Goal: Task Accomplishment & Management: Contribute content

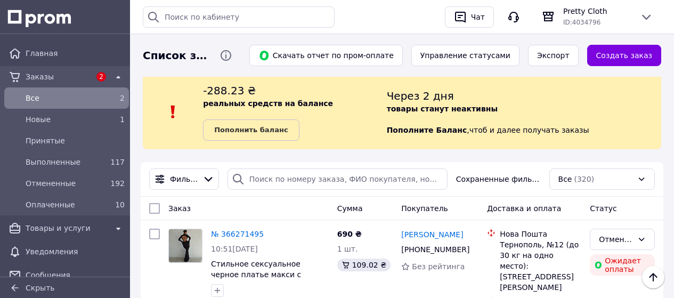
scroll to position [479, 0]
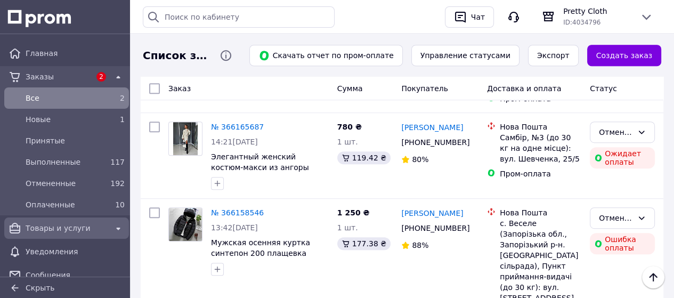
click at [89, 227] on span "Товары и услуги" at bounding box center [67, 228] width 82 height 11
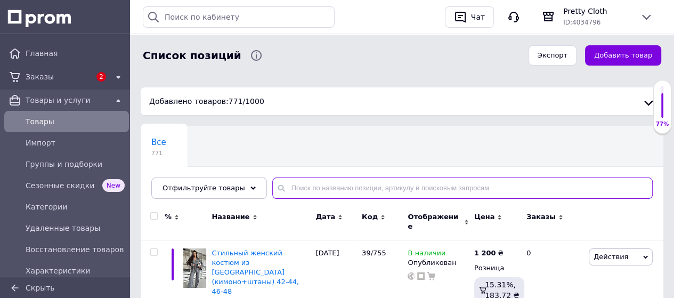
click at [349, 187] on input "text" at bounding box center [462, 187] width 380 height 21
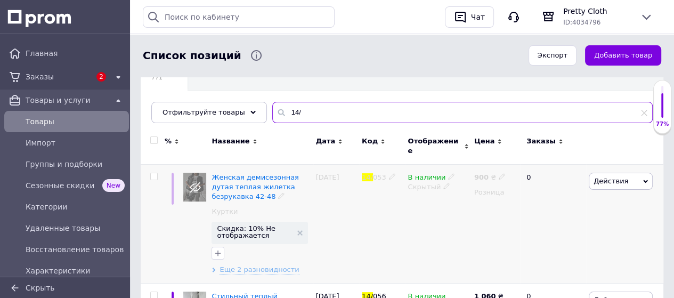
scroll to position [213, 0]
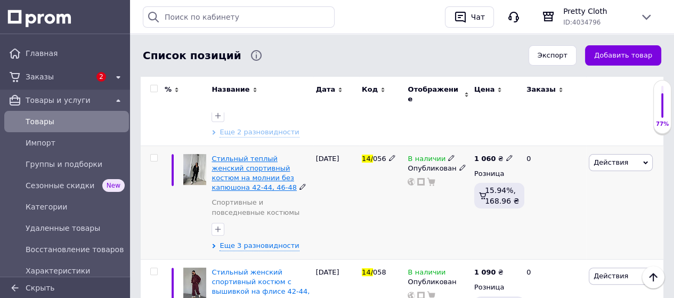
type input "14/"
click at [266, 171] on span "Стильный теплый женский спортивный костюм на молнии без капюшона 42-44, 46-48" at bounding box center [253, 172] width 85 height 37
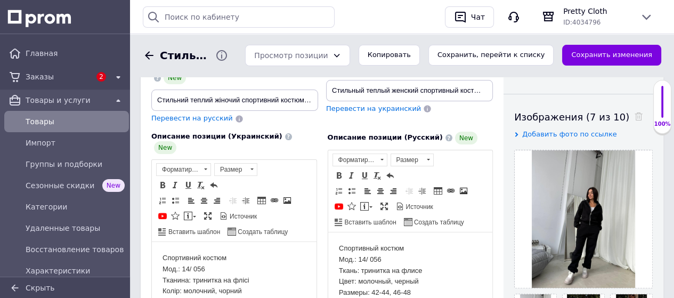
click at [53, 122] on span "Товары" at bounding box center [75, 121] width 99 height 11
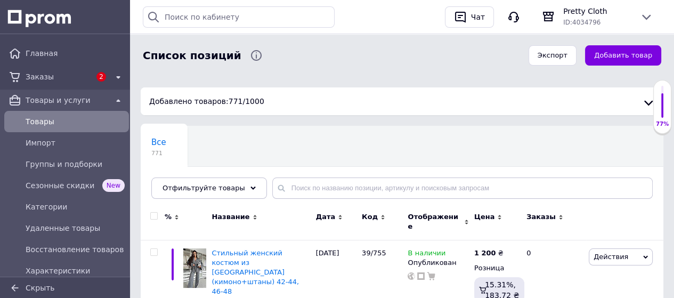
click at [381, 217] on use at bounding box center [382, 217] width 3 height 5
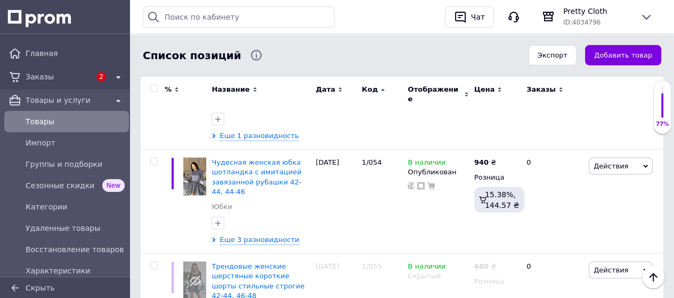
scroll to position [2026, 0]
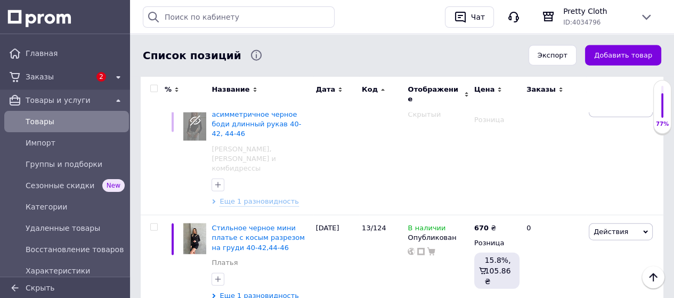
scroll to position [2075, 0]
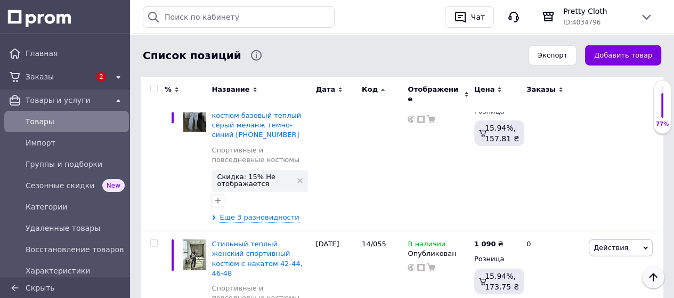
click at [648, 280] on icon "Наверх" at bounding box center [652, 277] width 13 height 13
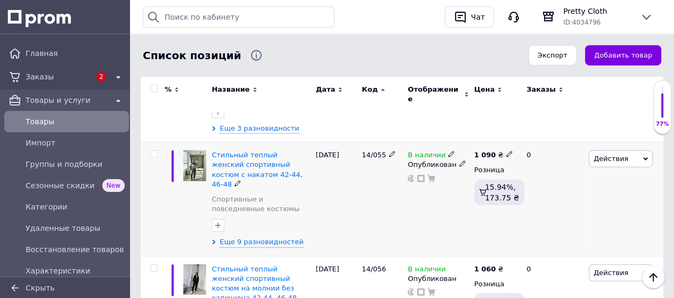
scroll to position [2174, 0]
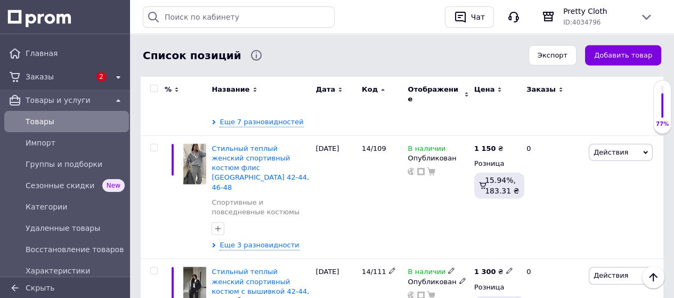
scroll to position [2128, 0]
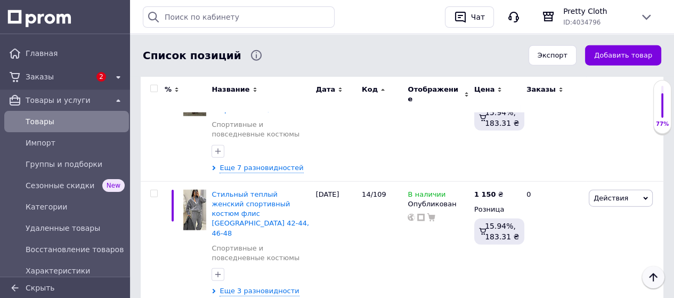
click at [651, 276] on icon "Наверх" at bounding box center [652, 277] width 13 height 13
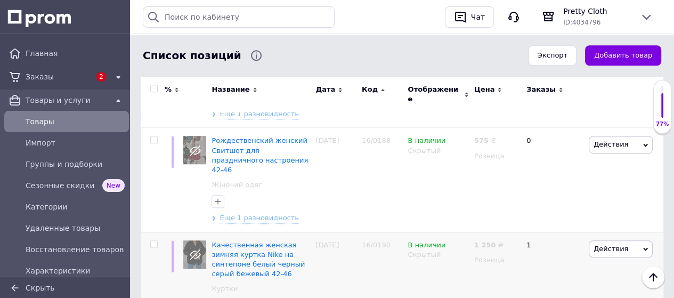
scroll to position [535, 0]
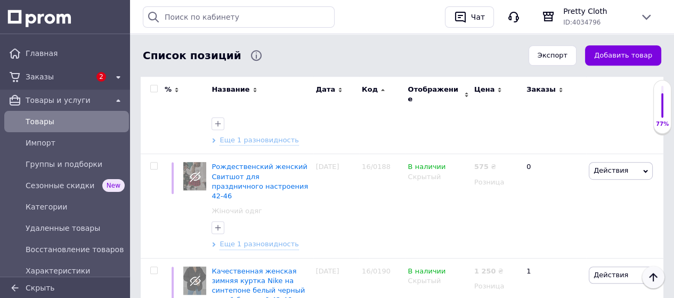
click at [652, 275] on icon "Наверх" at bounding box center [652, 277] width 13 height 13
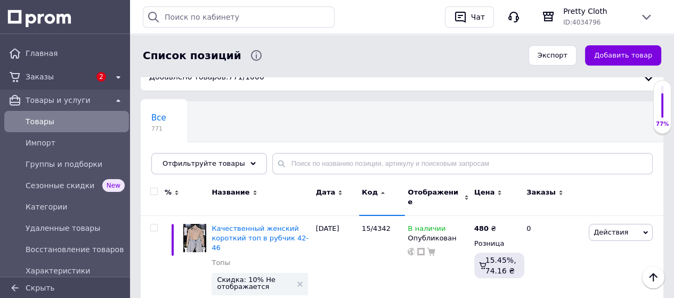
scroll to position [0, 0]
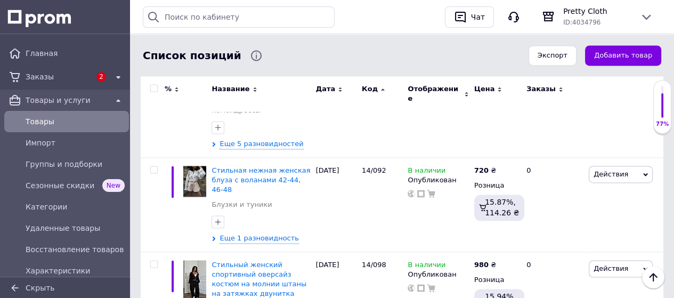
scroll to position [1281, 0]
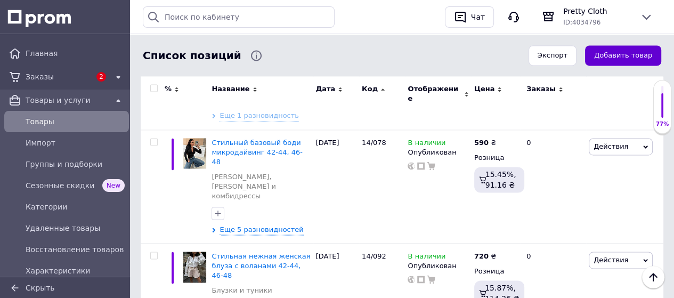
click at [613, 52] on button "Добавить товар" at bounding box center [623, 55] width 76 height 21
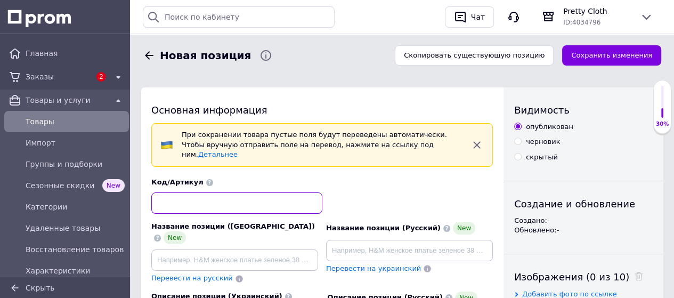
click at [244, 192] on input at bounding box center [236, 202] width 171 height 21
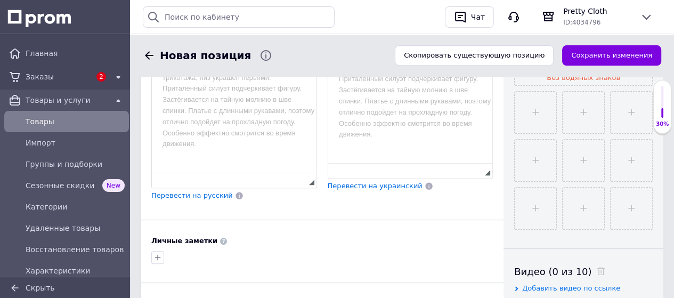
scroll to position [426, 0]
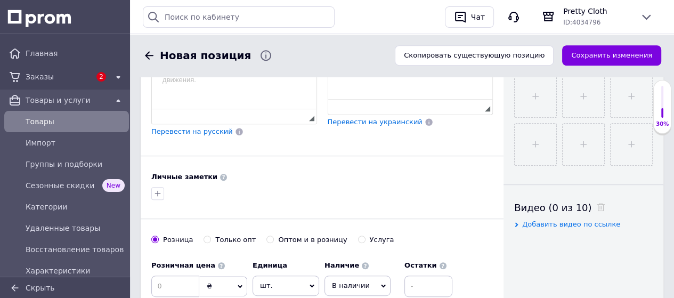
type input "37/1664"
click at [185, 275] on input at bounding box center [175, 285] width 48 height 21
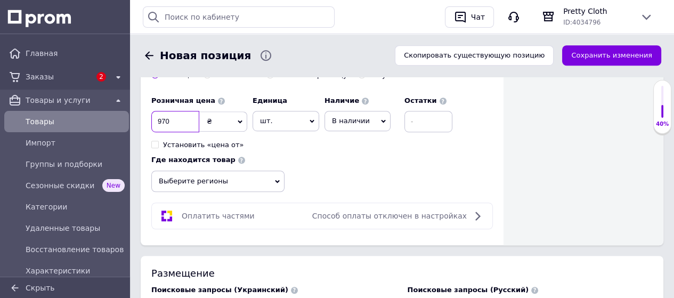
scroll to position [639, 0]
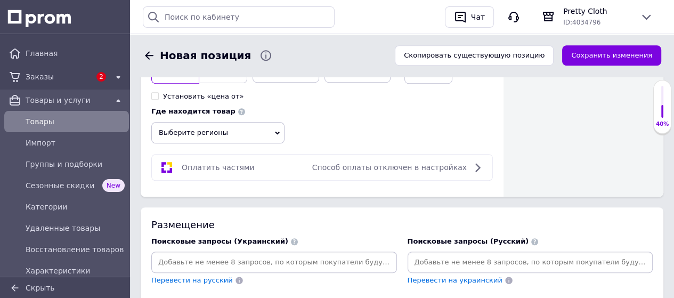
type input "970"
click at [277, 122] on span "Выберите регионы" at bounding box center [217, 132] width 133 height 21
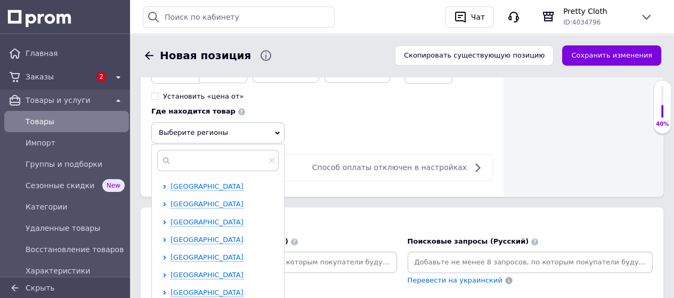
scroll to position [160, 0]
click at [217, 252] on span "[GEOGRAPHIC_DATA]" at bounding box center [206, 256] width 73 height 8
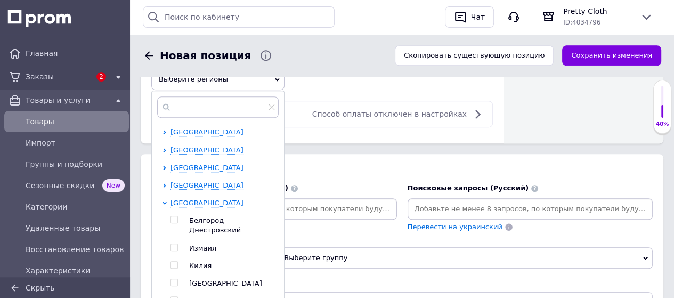
click at [174, 279] on input "checkbox" at bounding box center [173, 282] width 7 height 7
checkbox input "true"
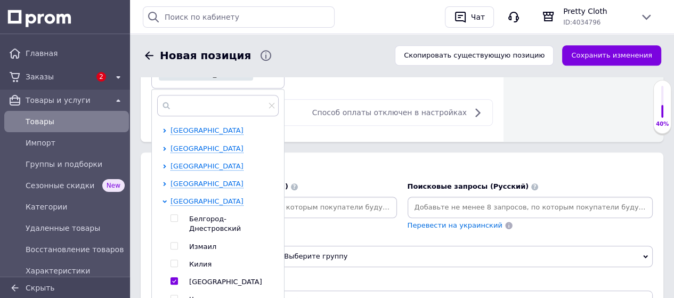
scroll to position [799, 0]
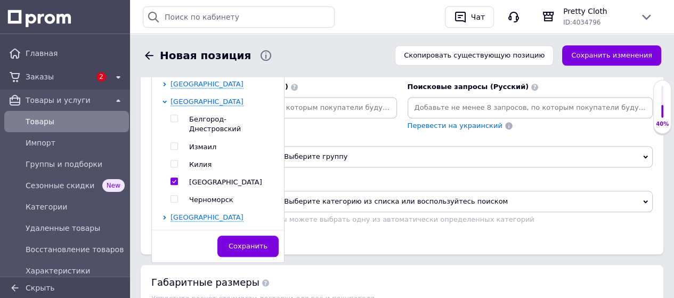
click at [262, 242] on span "Сохранить" at bounding box center [247, 246] width 39 height 8
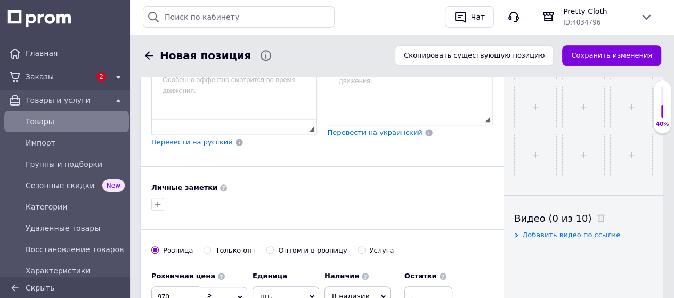
scroll to position [320, 0]
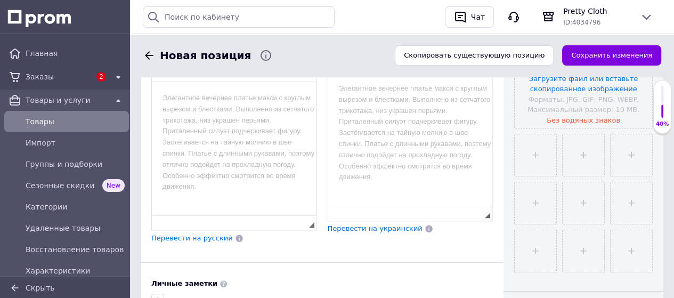
click at [251, 114] on html at bounding box center [234, 98] width 165 height 32
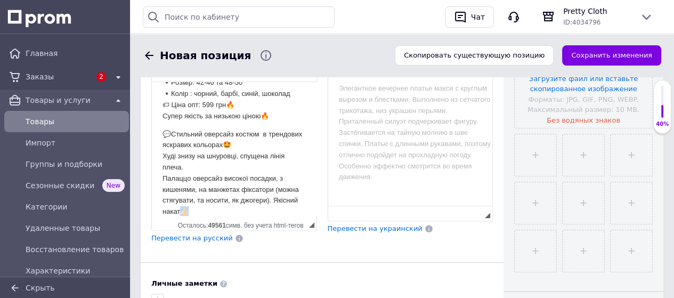
scroll to position [61, 0]
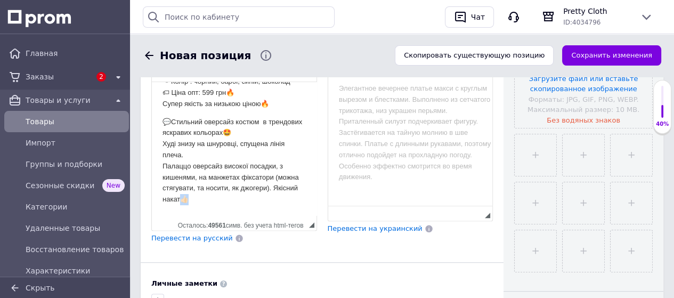
drag, startPoint x: 217, startPoint y: 210, endPoint x: 209, endPoint y: 210, distance: 7.5
click at [209, 210] on html "🔸Костюм CULTURE (худі+палаццо) ▪️Модель: 1664 ▪️Тканина: якісна трьохнитка на ф…" at bounding box center [234, 118] width 165 height 194
drag, startPoint x: 274, startPoint y: 129, endPoint x: 211, endPoint y: 122, distance: 63.2
click at [260, 130] on p "💬Стильний оверсайз костюм в трендових яскравих кольорах🤩 Худі знизу на шнуровці…" at bounding box center [233, 161] width 143 height 88
drag, startPoint x: 173, startPoint y: 120, endPoint x: 160, endPoint y: 122, distance: 13.6
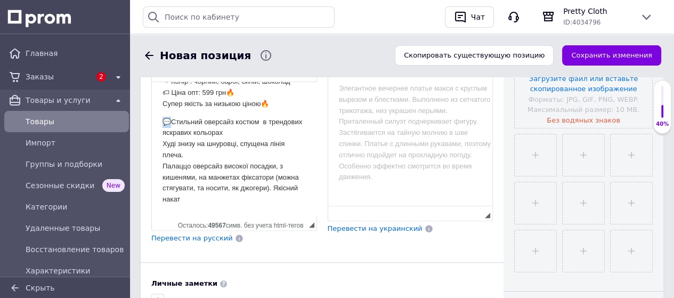
click at [160, 122] on html "🔸Костюм CULTURE (худі+палаццо) ▪️Модель: 1664 ▪️Тканина: якісна трьохнитка на ф…" at bounding box center [234, 118] width 165 height 194
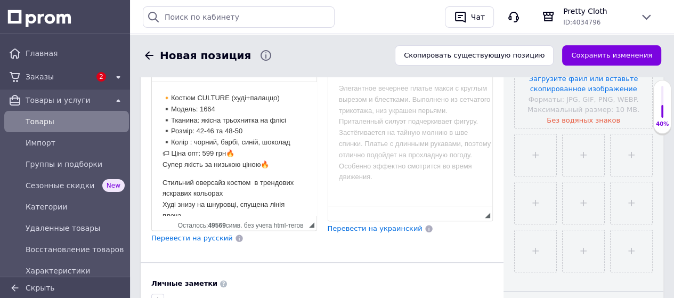
scroll to position [0, 0]
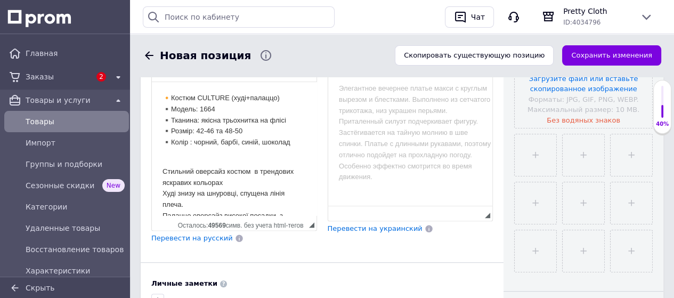
drag, startPoint x: 271, startPoint y: 166, endPoint x: 152, endPoint y: 158, distance: 119.0
click at [152, 158] on html "🔸Костюм CULTURE (худі+палаццо) ▪️Модель: 1664 ▪️Тканина: якісна трьохнитка на ф…" at bounding box center [234, 173] width 165 height 183
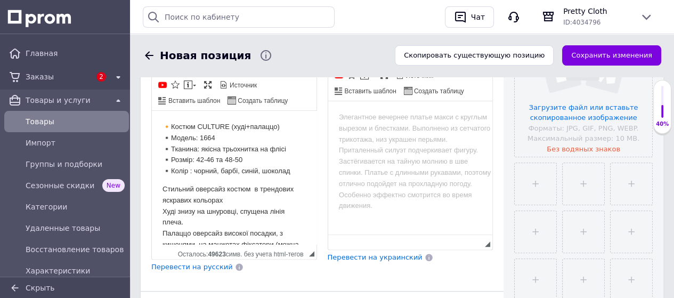
scroll to position [266, 0]
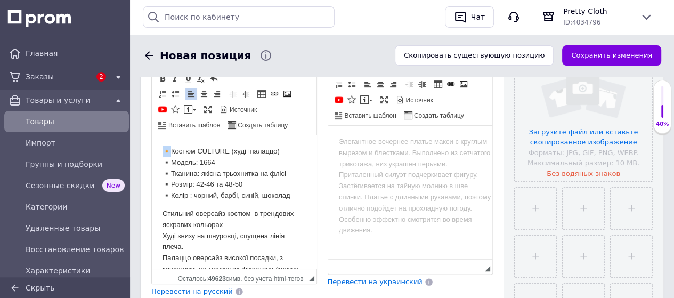
drag, startPoint x: 171, startPoint y: 151, endPoint x: 158, endPoint y: 151, distance: 12.8
click at [158, 151] on html "🔸Костюм CULTURE (худі+палаццо) ▪️Модель: 1664 ▪️Тканина: якісна трьохнитка на ф…" at bounding box center [234, 221] width 165 height 172
click at [195, 162] on p "Костюм CULTURE (худі+палаццо) ▪️Модель: 1664 ▪️Тканина: якісна трьохнитка на фл…" at bounding box center [233, 173] width 143 height 55
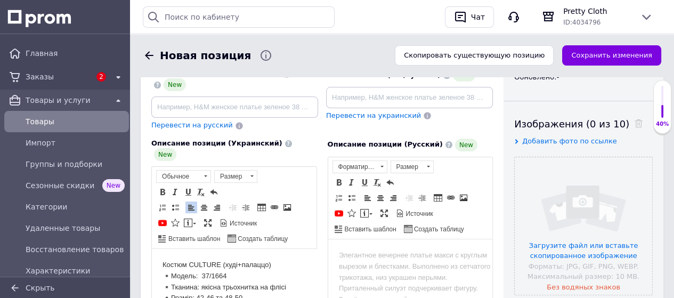
scroll to position [107, 0]
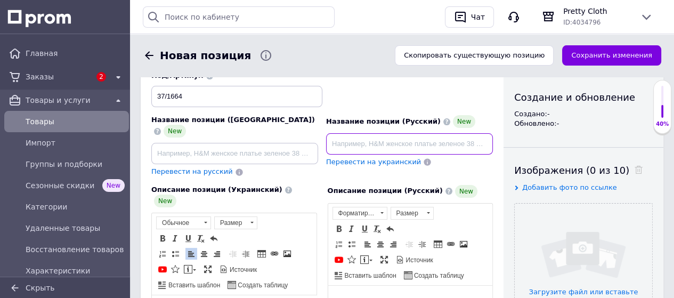
click at [354, 135] on input at bounding box center [409, 143] width 167 height 21
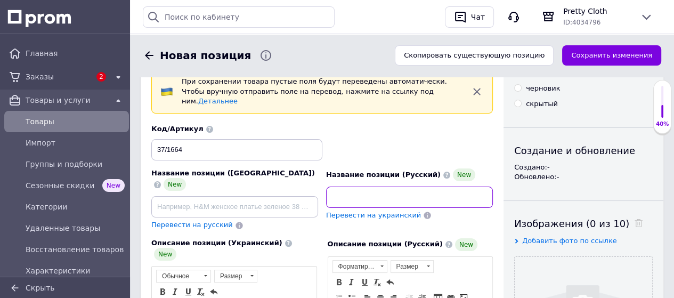
scroll to position [0, 158]
type input "Стильный ьеплый женский спортивный костюм (удлиненное худи+штаны) на флисе 42-4…"
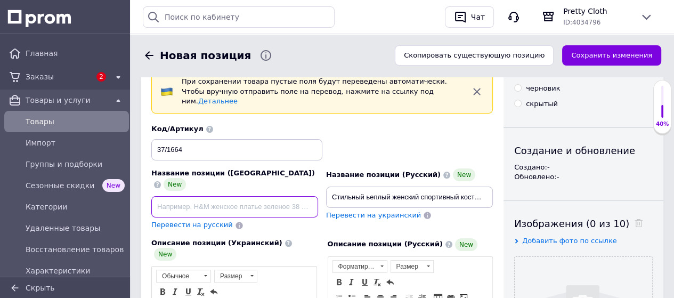
click at [264, 196] on input at bounding box center [234, 206] width 167 height 21
paste input "Стильний теплий жіночий спортивний костюм (подовжене худі + штани) на флісі 42-…"
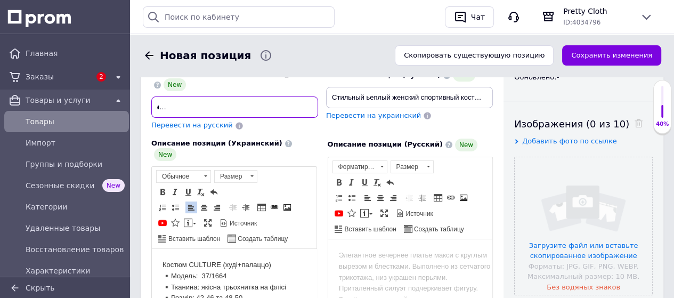
scroll to position [160, 0]
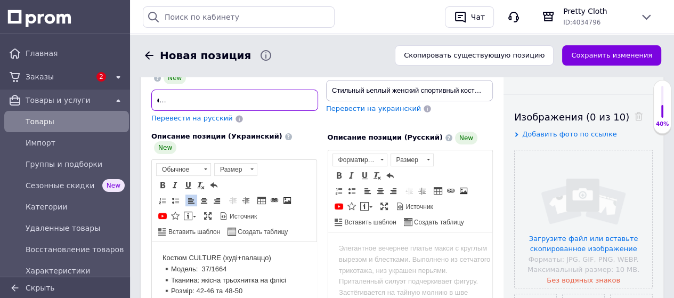
type input "Стильний теплий жіночий спортивний костюм (подовжене худі + штани) на флісі 42-…"
click at [286, 274] on p "Костюм CULTURE (худі+палаццо) ▪️Модель: 37/1664 ▪️Тканина: якісна трьохнитка на…" at bounding box center [233, 279] width 143 height 55
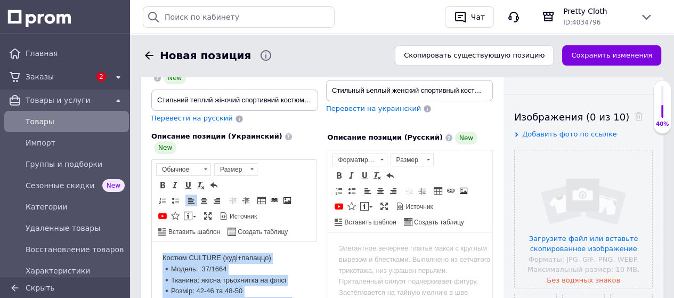
copy body "Костюм CULTURE (худі+палаццо) ▪️Модель: 37/1664 ▪️Тканина: якісна трьохнитка на…"
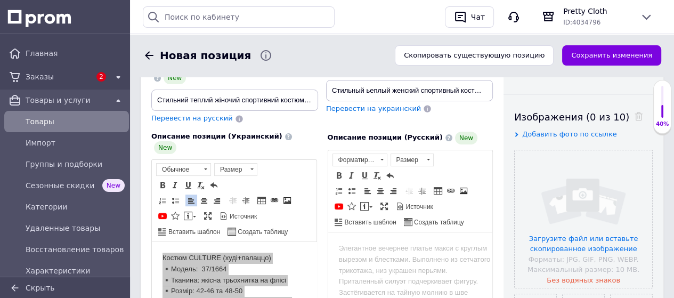
click at [389, 256] on html at bounding box center [409, 248] width 165 height 32
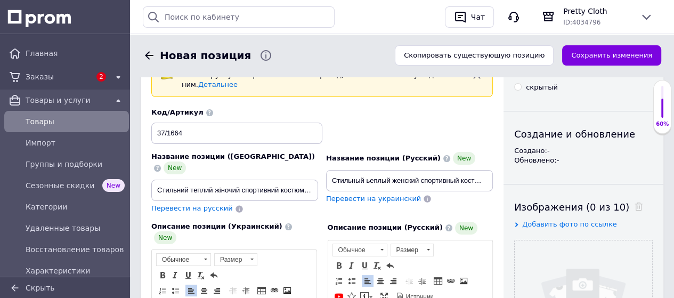
scroll to position [46, 0]
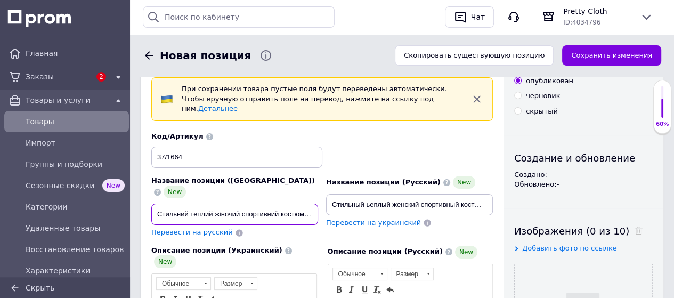
click at [290, 203] on input "Стильний теплий жіночий спортивний костюм (подовжене худі + штани) на флісі 42-…" at bounding box center [234, 213] width 167 height 21
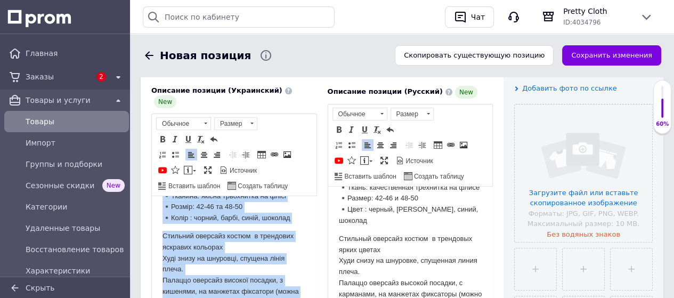
scroll to position [28, 0]
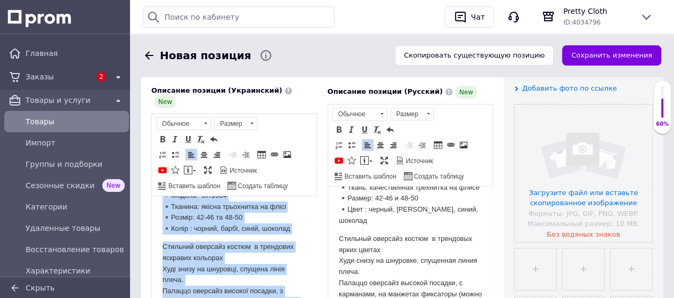
click at [303, 242] on html "Костюм CULTURE (худі+палаццо) ▪️Модель: 37/1664 ▪️Тканина: якісна трьохнитка на…" at bounding box center [234, 254] width 165 height 172
click at [289, 216] on p "Костюм CULTURE (худі+палаццо) ▪️Модель: 37/1664 ▪️Тканина: якісна трьохнитка на…" at bounding box center [233, 206] width 143 height 55
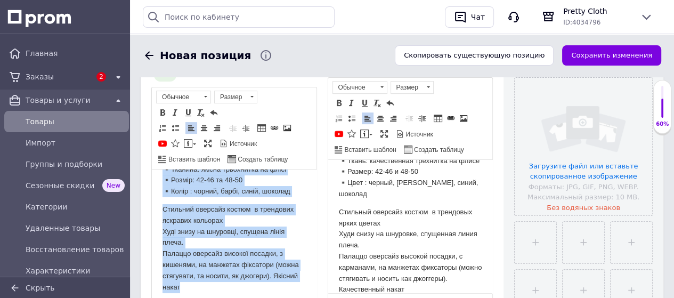
scroll to position [239, 0]
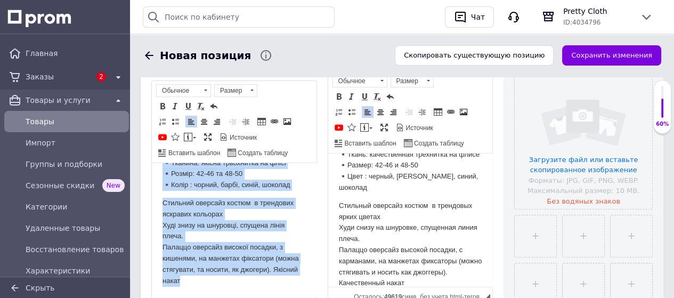
drag, startPoint x: 160, startPoint y: 172, endPoint x: 266, endPoint y: 289, distance: 157.6
click at [266, 289] on html "Костюм CULTURE (худі+палаццо) ▪️Модель: 37/1664 ▪️Тканина: якісна трьохнитка на…" at bounding box center [234, 211] width 165 height 172
copy body "▪️Тканина: якісна трьохнитка на флісі ▪️Розмір: 42-46 та 48-50 ▪️Колір : чорний…"
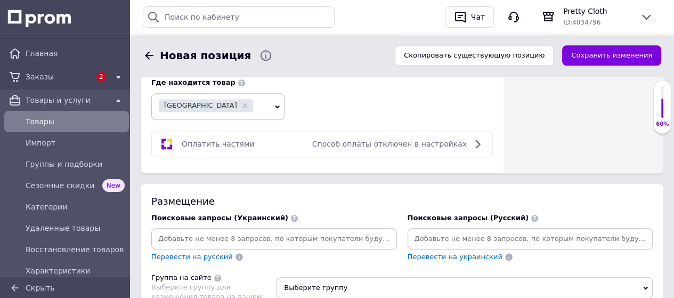
scroll to position [665, 0]
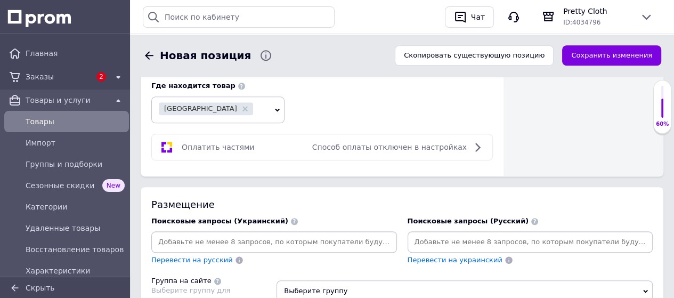
click at [320, 234] on input at bounding box center [273, 242] width 241 height 16
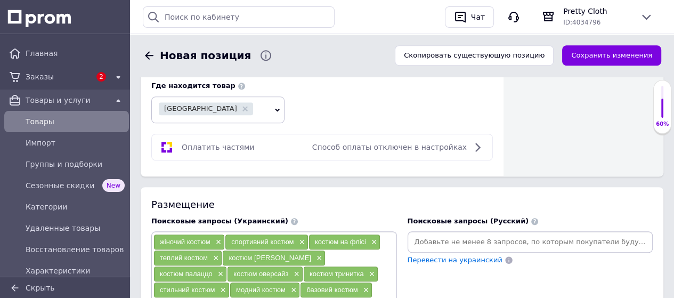
click at [430, 234] on input at bounding box center [529, 242] width 241 height 16
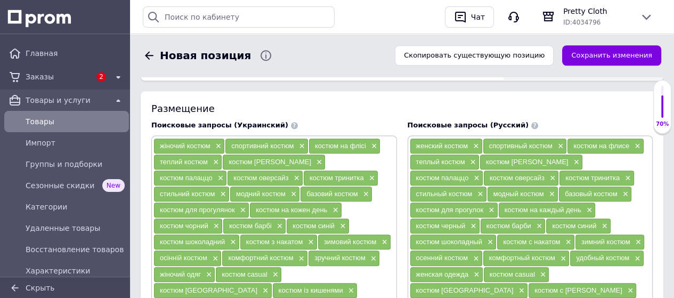
scroll to position [771, 0]
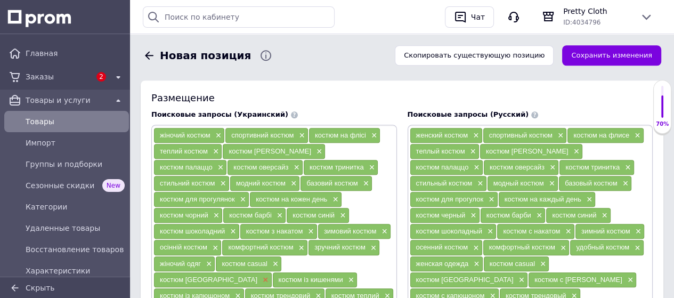
click at [260, 275] on span "×" at bounding box center [264, 279] width 9 height 9
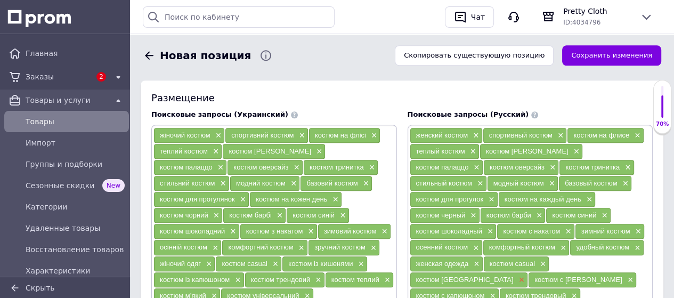
click at [516, 275] on span "×" at bounding box center [520, 279] width 9 height 9
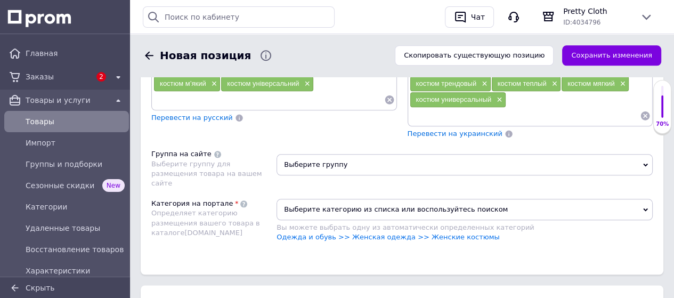
scroll to position [984, 0]
click at [330, 153] on span "Выберите группу" at bounding box center [464, 163] width 376 height 21
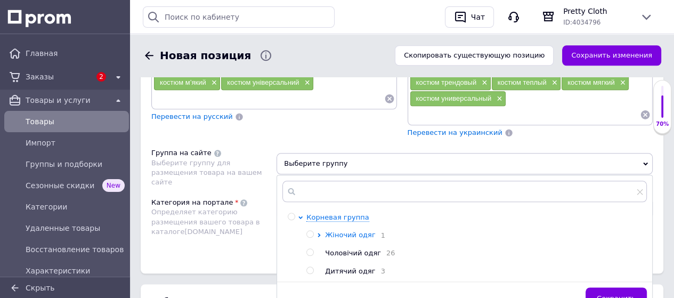
click at [351, 231] on span "Жіночий одяг" at bounding box center [350, 235] width 50 height 8
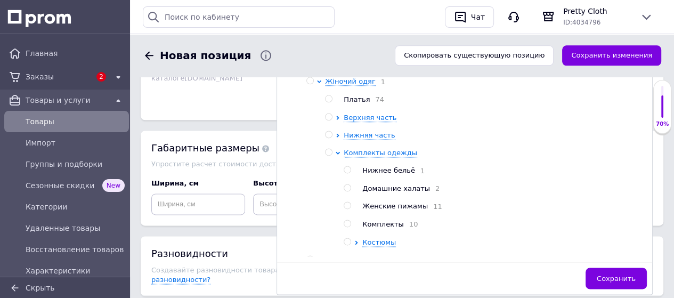
scroll to position [1144, 0]
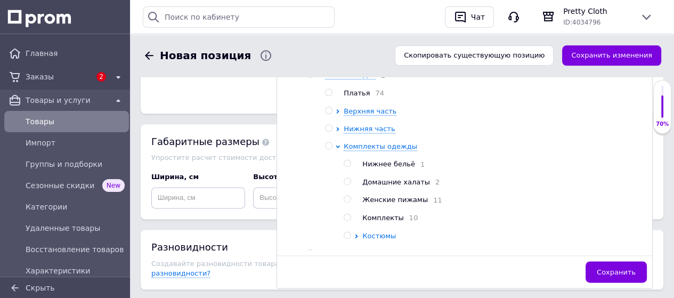
click at [384, 232] on span "Костюмы" at bounding box center [379, 236] width 34 height 8
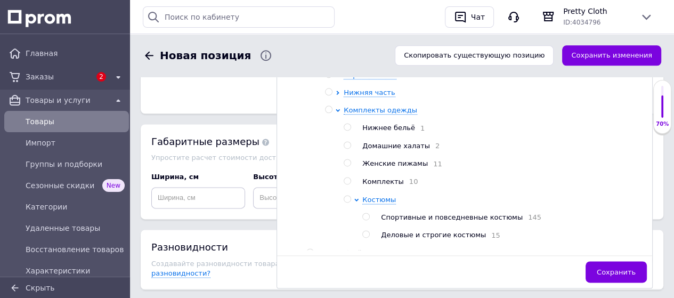
scroll to position [53, 0]
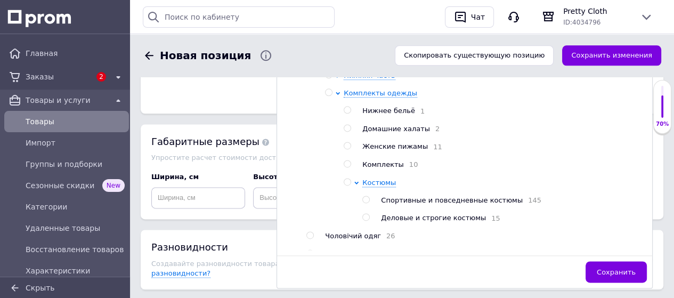
click at [366, 196] on input "radio" at bounding box center [365, 199] width 7 height 7
radio input "true"
drag, startPoint x: 620, startPoint y: 219, endPoint x: 609, endPoint y: 219, distance: 10.7
click at [619, 261] on button "Сохранить" at bounding box center [615, 271] width 61 height 21
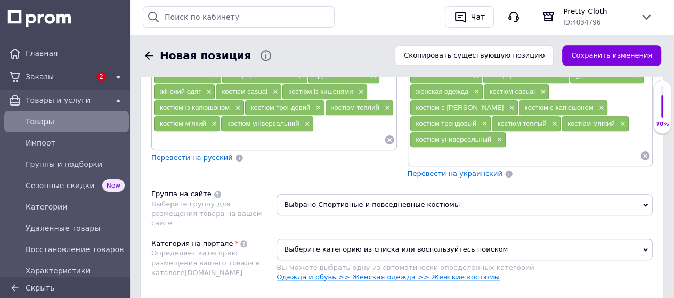
scroll to position [931, 0]
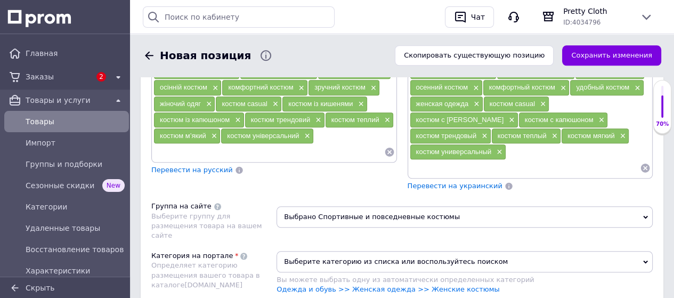
drag, startPoint x: 368, startPoint y: 202, endPoint x: 358, endPoint y: 200, distance: 10.9
click at [368, 251] on span "Выберите категорию из списка или воспользуйтесь поиском" at bounding box center [464, 261] width 376 height 21
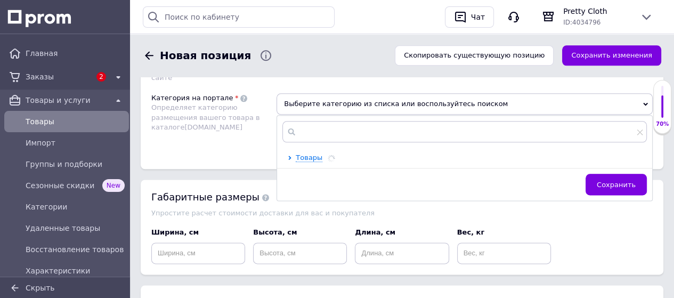
scroll to position [1091, 0]
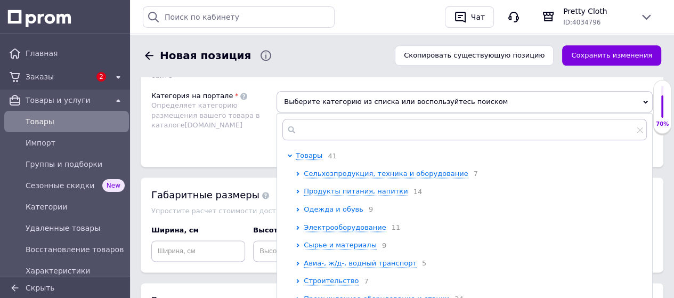
click at [323, 205] on span "Одежда и обувь" at bounding box center [334, 209] width 60 height 8
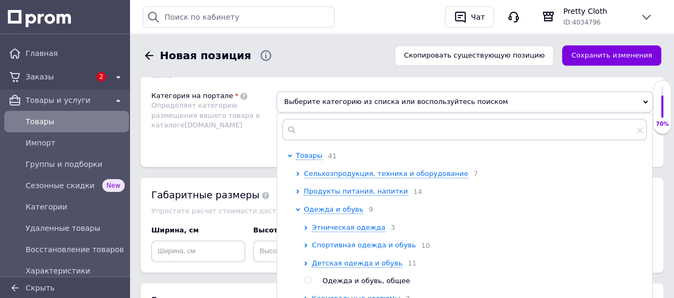
click at [342, 241] on span "Спортивная одежда и обувь" at bounding box center [364, 245] width 104 height 8
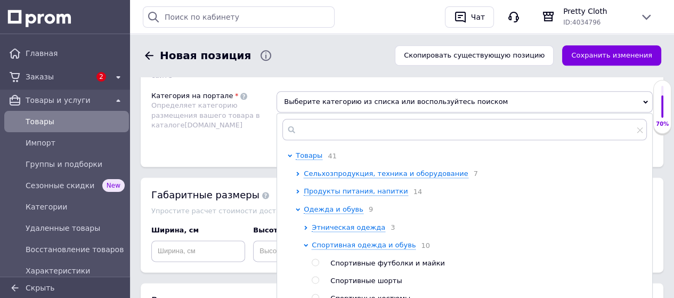
click at [316, 294] on input "radio" at bounding box center [315, 297] width 7 height 7
radio input "true"
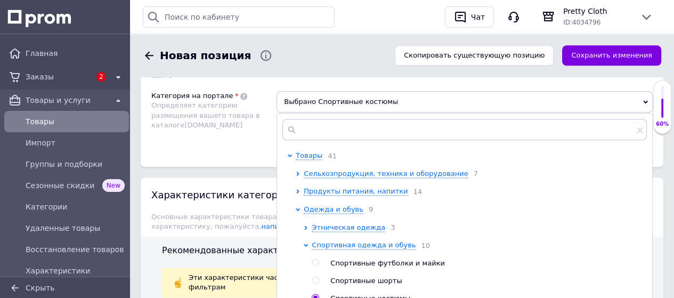
scroll to position [1197, 0]
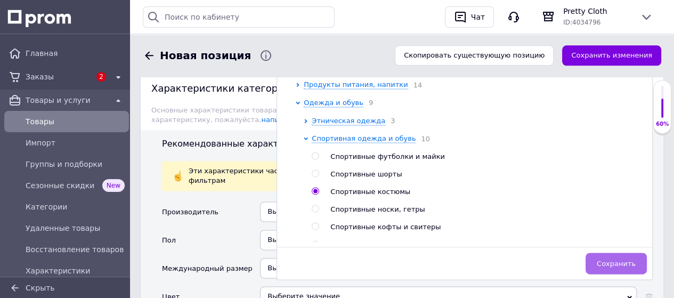
click at [603, 259] on span "Сохранить" at bounding box center [615, 263] width 39 height 8
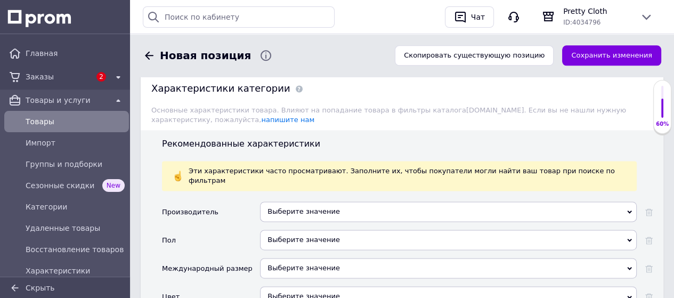
click at [308, 230] on div "Выберите значение" at bounding box center [448, 240] width 376 height 20
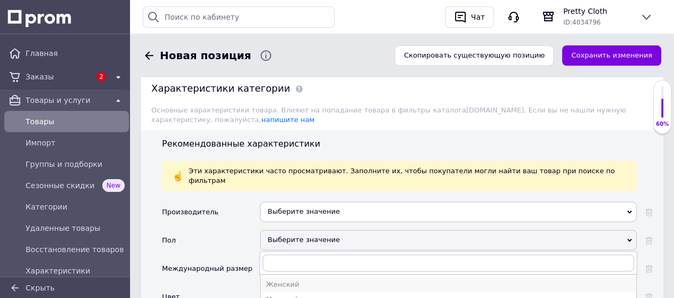
click at [301, 280] on div "Женский" at bounding box center [448, 285] width 365 height 10
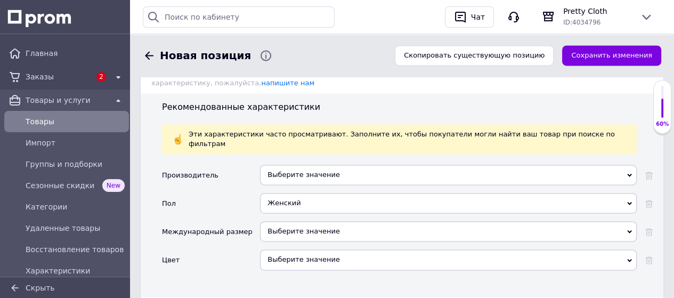
scroll to position [1250, 0]
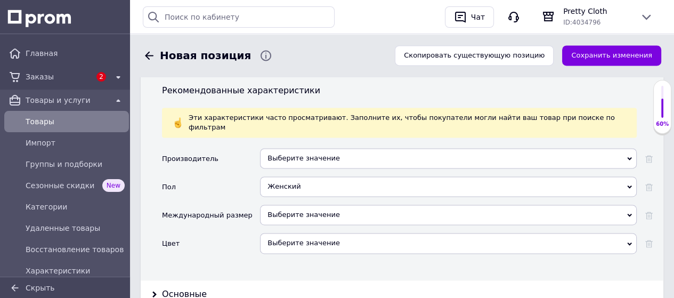
click at [320, 204] on div "Выберите значение" at bounding box center [448, 214] width 376 height 20
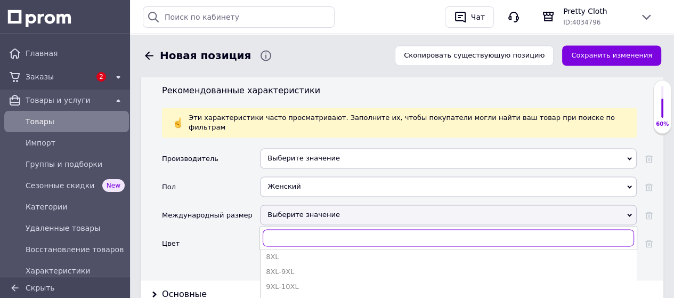
scroll to position [266, 0]
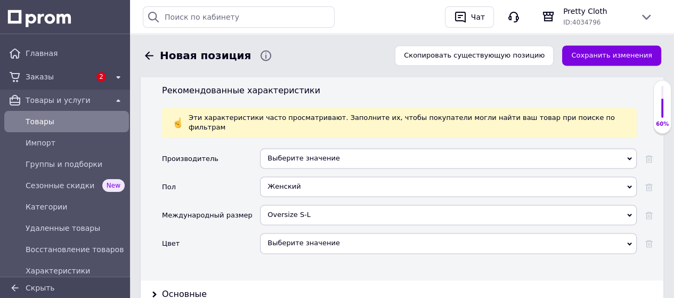
click at [315, 233] on div "Выберите значение" at bounding box center [448, 243] width 376 height 20
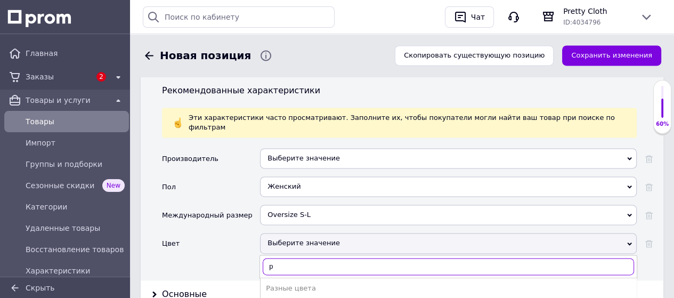
type input "р"
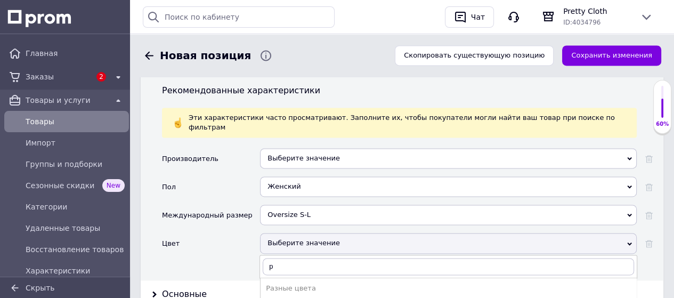
click at [297, 297] on div "Розовый" at bounding box center [448, 303] width 365 height 10
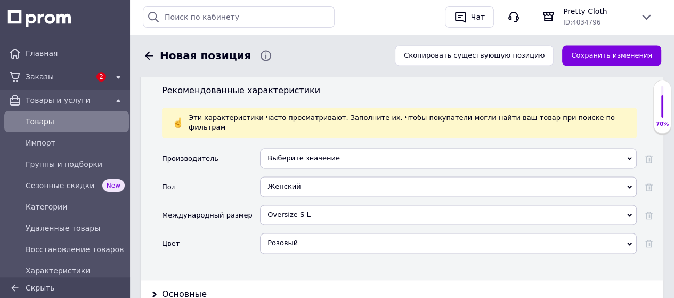
drag, startPoint x: 194, startPoint y: 226, endPoint x: 210, endPoint y: 225, distance: 16.5
click at [194, 288] on div "Основные" at bounding box center [184, 294] width 45 height 12
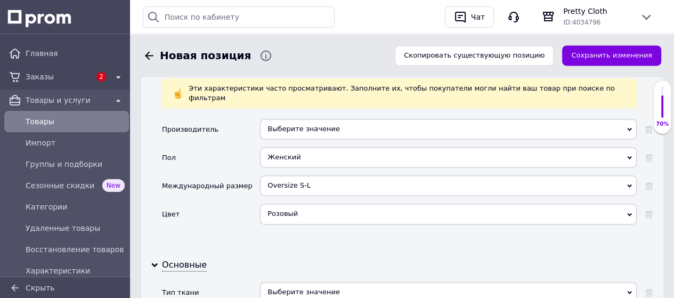
scroll to position [1304, 0]
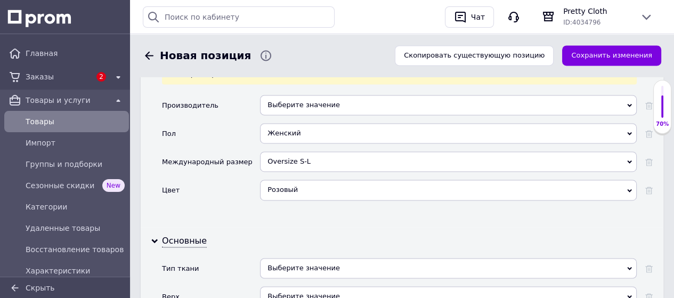
click at [326, 258] on div "Выберите значение" at bounding box center [448, 268] width 376 height 20
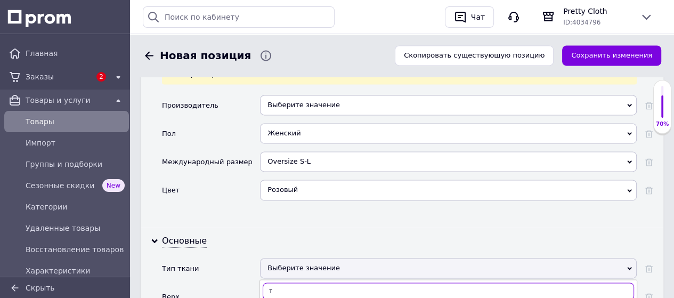
type input "т"
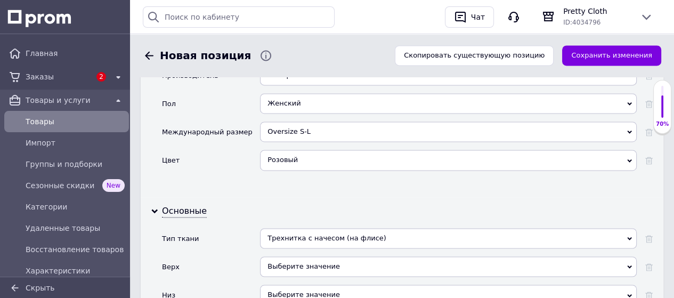
scroll to position [1357, 0]
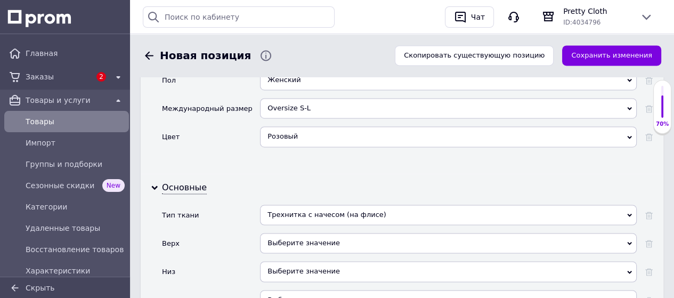
click at [325, 233] on div "Выберите значение" at bounding box center [448, 243] width 376 height 20
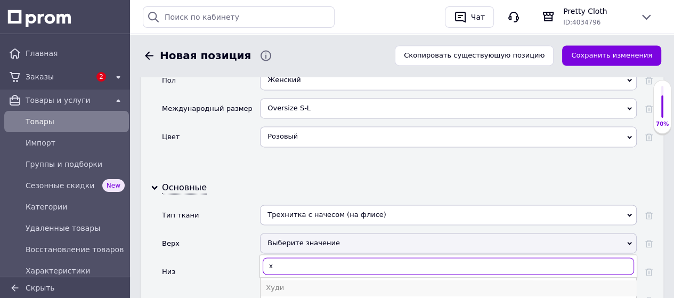
type input "х"
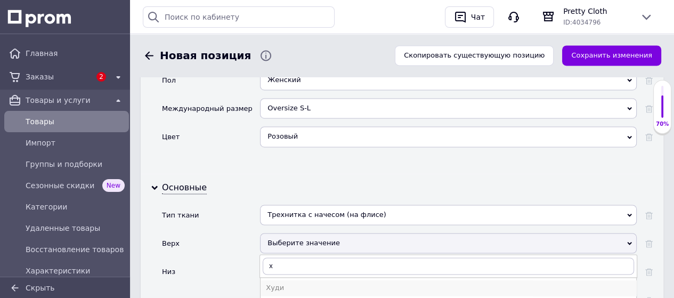
click at [288, 283] on div "Худи" at bounding box center [448, 288] width 365 height 10
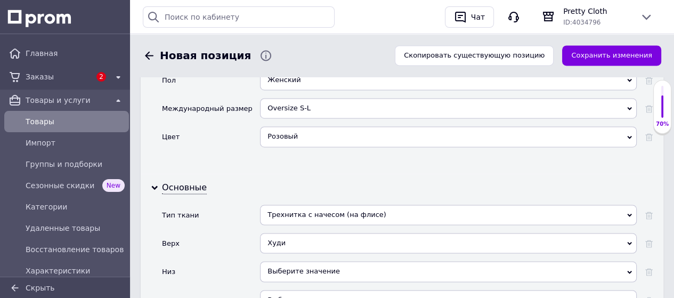
click at [296, 261] on div "Выберите значение" at bounding box center [448, 271] width 376 height 20
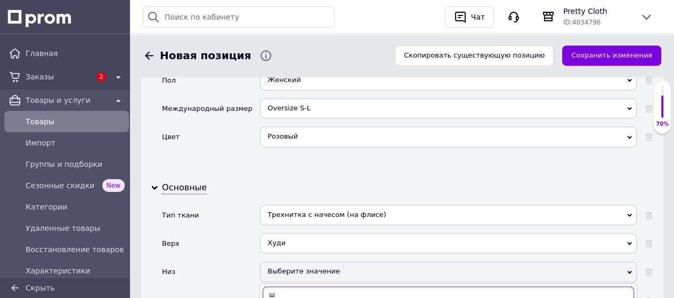
type input "ш"
drag, startPoint x: 300, startPoint y: 259, endPoint x: 296, endPoint y: 255, distance: 6.1
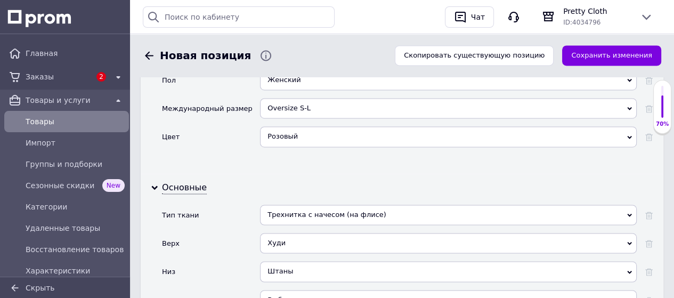
click at [288, 290] on div "Выберите значение" at bounding box center [448, 300] width 376 height 20
type input "ук"
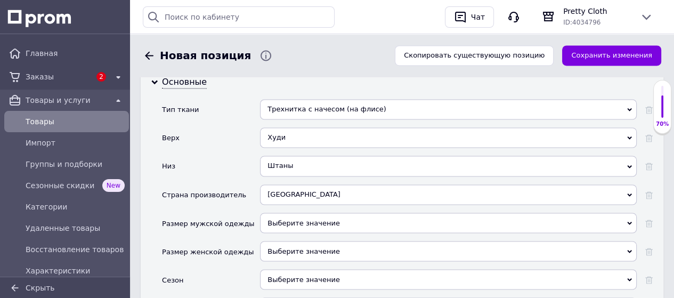
scroll to position [1463, 0]
click at [308, 240] on div "Выберите значение" at bounding box center [448, 250] width 376 height 20
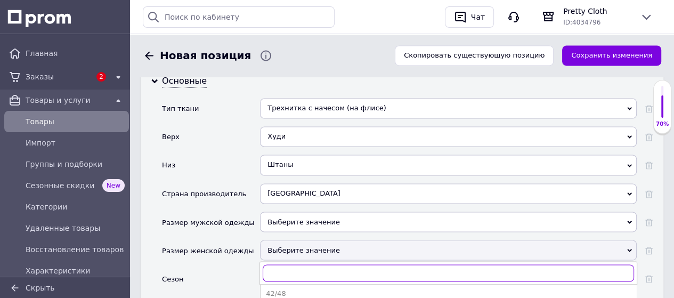
scroll to position [53, 0]
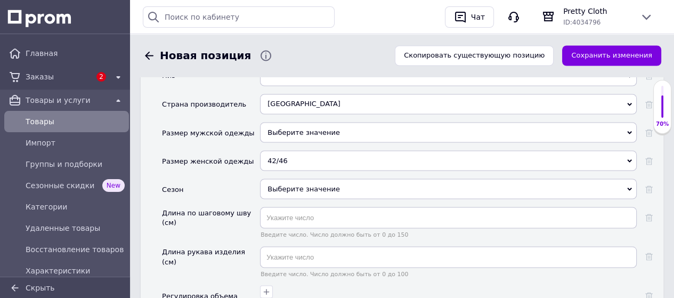
scroll to position [1570, 0]
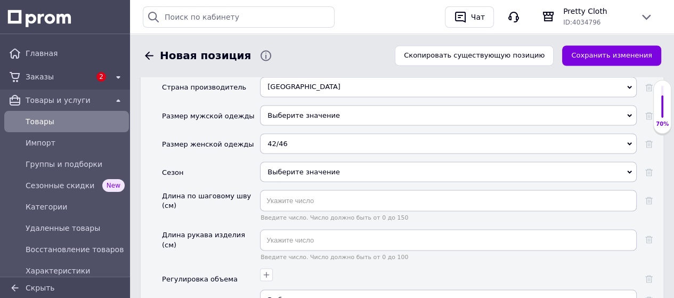
click at [317, 161] on div "Выберите значение" at bounding box center [448, 171] width 376 height 20
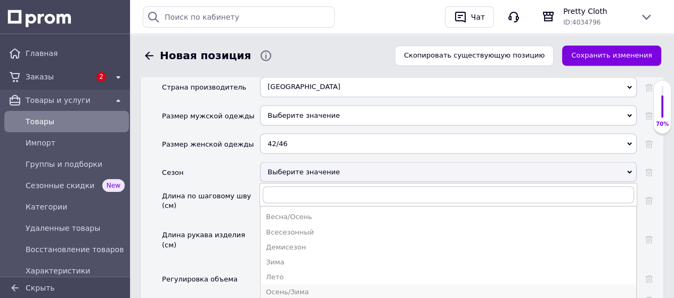
click at [298, 286] on div "Осень/Зима" at bounding box center [448, 291] width 365 height 10
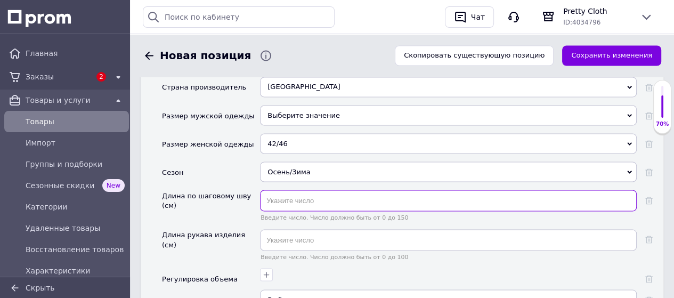
click at [289, 190] on input "text" at bounding box center [448, 200] width 376 height 21
type input "108"
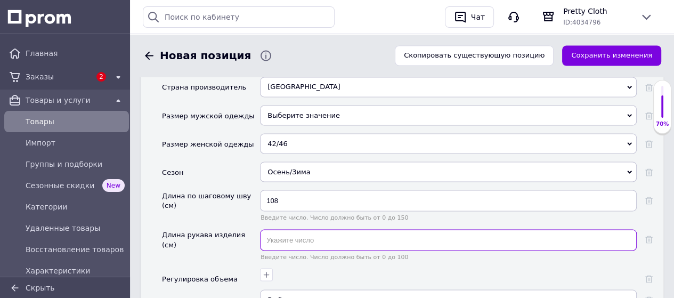
click at [287, 229] on input "text" at bounding box center [448, 239] width 376 height 21
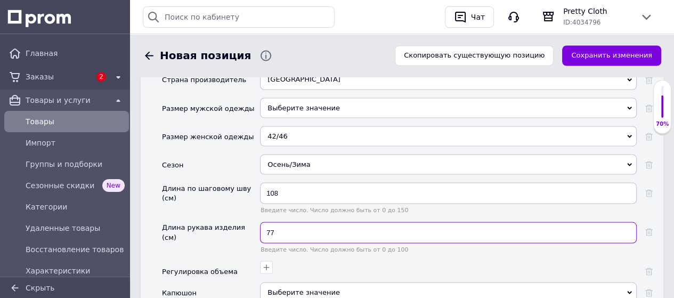
scroll to position [1623, 0]
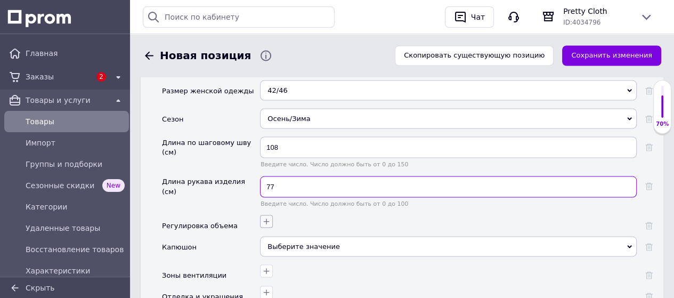
type input "77"
click at [266, 217] on icon "button" at bounding box center [266, 221] width 9 height 9
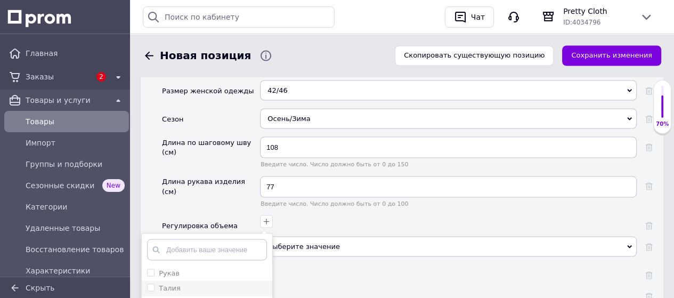
click at [150, 283] on input "Талия" at bounding box center [150, 286] width 7 height 7
checkbox input "true"
click at [148, 297] on штанины "Нижняя часть штанины" at bounding box center [150, 302] width 7 height 7
checkbox штанины "true"
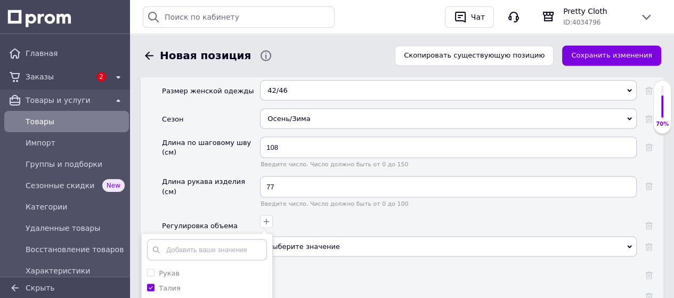
checkbox капюшона "true"
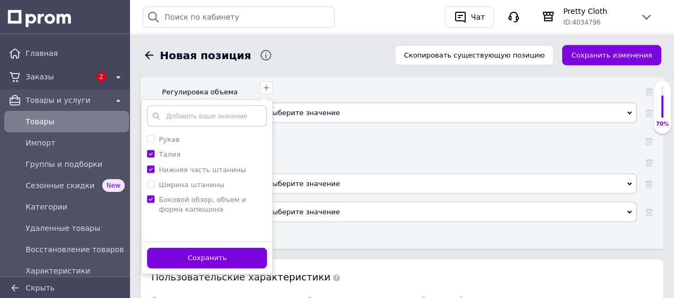
scroll to position [1783, 0]
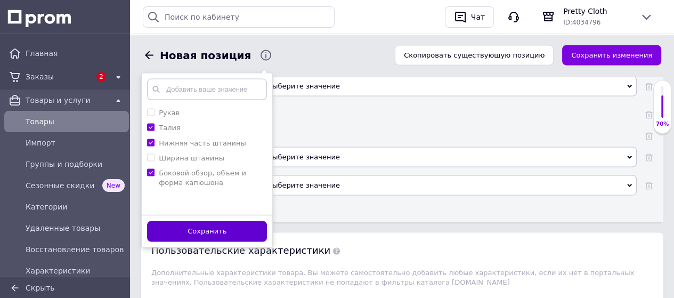
click at [232, 221] on button "Сохранить" at bounding box center [207, 231] width 120 height 21
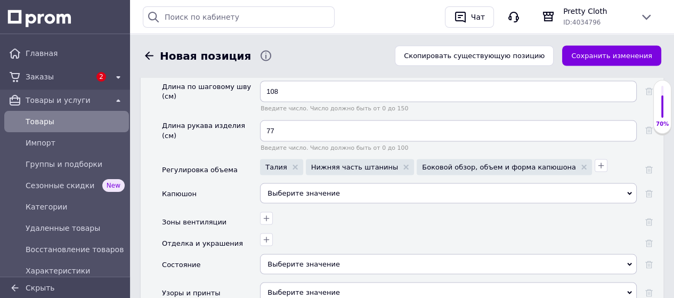
scroll to position [1676, 0]
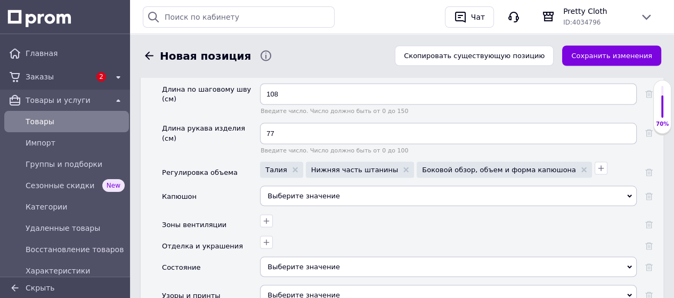
click at [304, 185] on div "Выберите значение" at bounding box center [448, 195] width 376 height 20
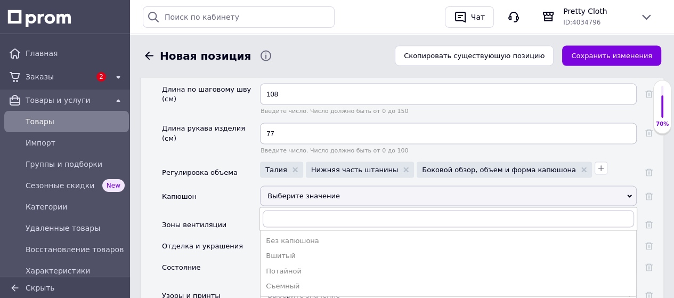
click at [293, 250] on div "Вшитый" at bounding box center [448, 255] width 365 height 10
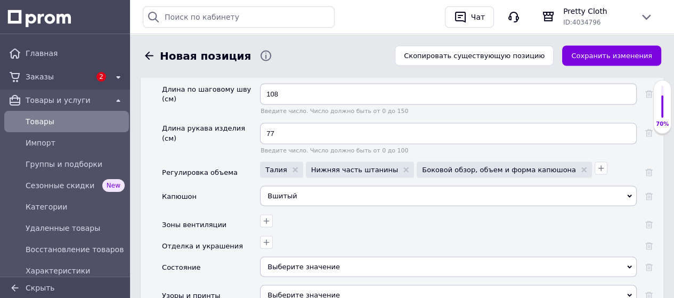
click at [292, 256] on div "Выберите значение" at bounding box center [448, 266] width 376 height 20
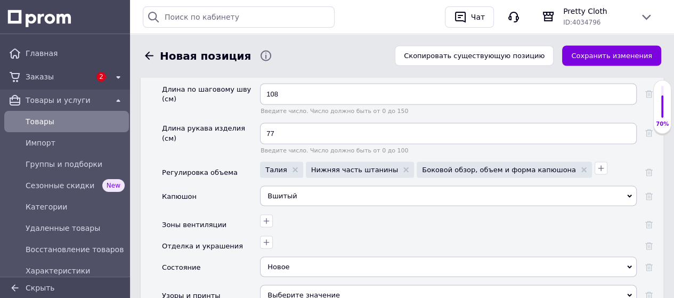
click at [299, 284] on div "Выберите значение" at bounding box center [448, 294] width 376 height 20
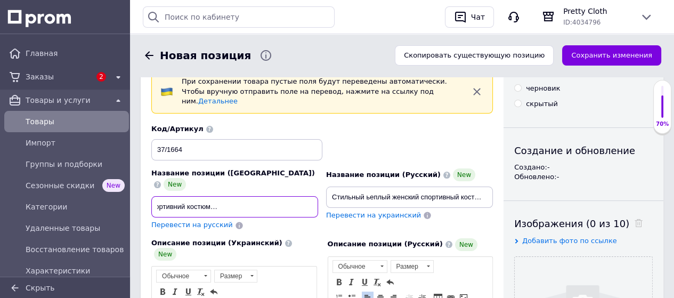
scroll to position [0, 145]
click at [309, 196] on input "Стильний теплий жіночий спортивний костюм (подовжене худі + штани) на флісі 42-…" at bounding box center [234, 206] width 167 height 21
click at [271, 196] on input "Стильний теплий жіночий спортивний костюм (подовжене худі + штани) на флісі 42-…" at bounding box center [234, 206] width 167 height 21
type input "Стильний теплий жіночий спортивний костюм (подовжене худі + штани) на флісі с п…"
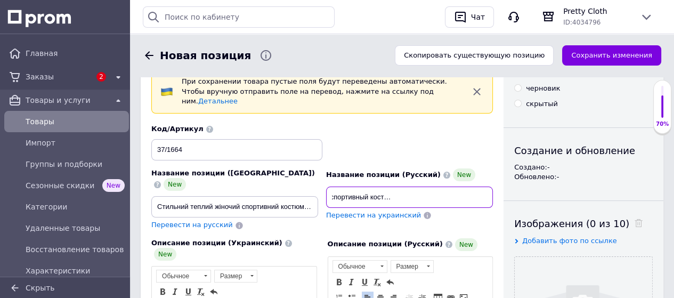
scroll to position [0, 158]
drag, startPoint x: 459, startPoint y: 187, endPoint x: 490, endPoint y: 182, distance: 31.9
click at [490, 186] on input "Стильный ьеплый женский спортивный костюм (удлиненное худи+штаны) на флисе 42-4…" at bounding box center [409, 196] width 167 height 21
click at [447, 186] on input "Стильный ьеплый женский спортивный костюм (удлиненное худи+штаны) на флисе 42-4…" at bounding box center [409, 196] width 167 height 21
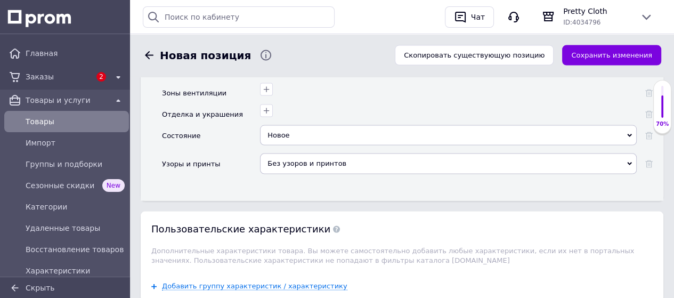
scroll to position [1811, 0]
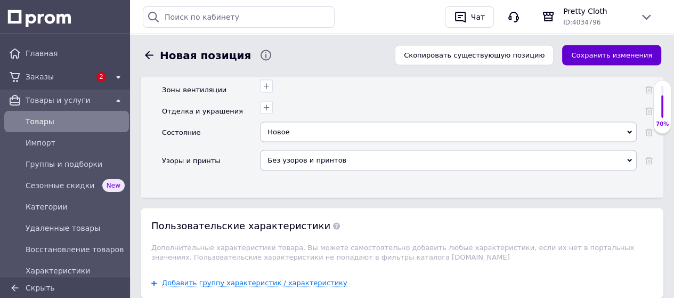
type input "Стильный ьеплый женский спортивный костюм (удлиненное худи+штаны) на флисе с пр…"
click at [605, 61] on button "Сохранить изменения" at bounding box center [611, 55] width 99 height 21
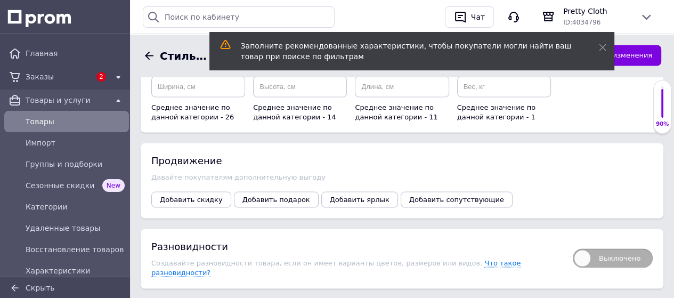
scroll to position [1651, 0]
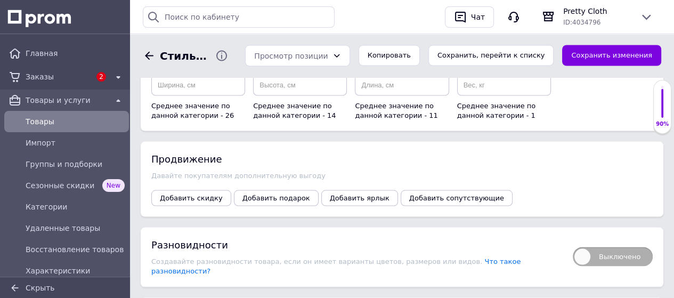
drag, startPoint x: 577, startPoint y: 188, endPoint x: 466, endPoint y: 197, distance: 111.7
click at [577, 247] on span "Выключено" at bounding box center [612, 256] width 80 height 19
click at [572, 240] on input "Выключено" at bounding box center [569, 243] width 7 height 7
checkbox input "true"
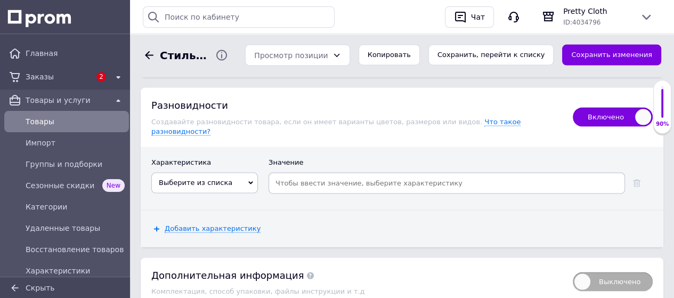
scroll to position [1793, 0]
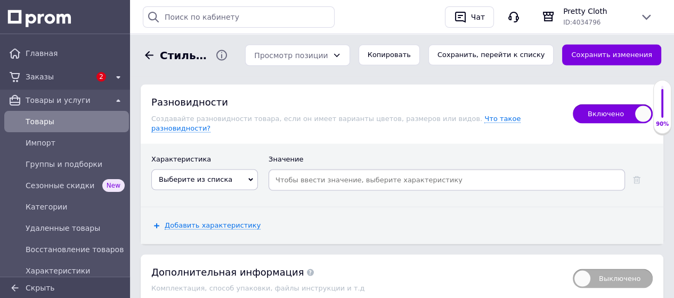
click at [251, 178] on icon at bounding box center [250, 179] width 5 height 3
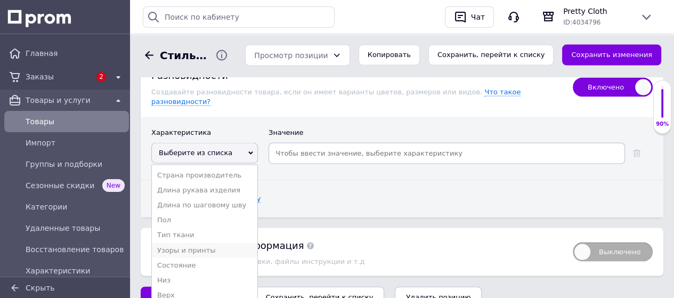
scroll to position [1832, 0]
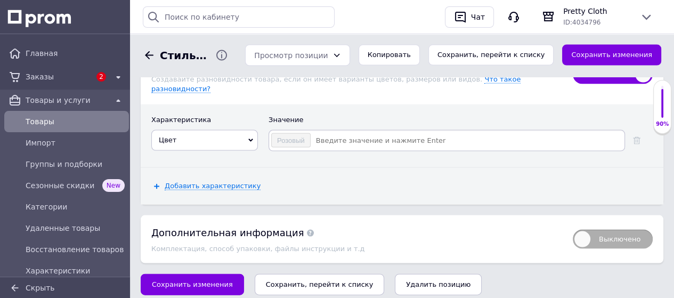
scroll to position [1793, 0]
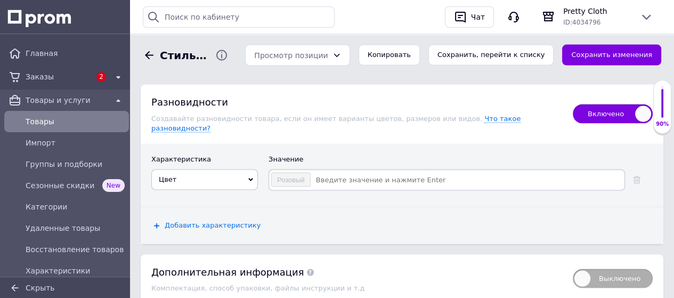
click at [242, 221] on span "Добавить характеристику" at bounding box center [213, 225] width 96 height 9
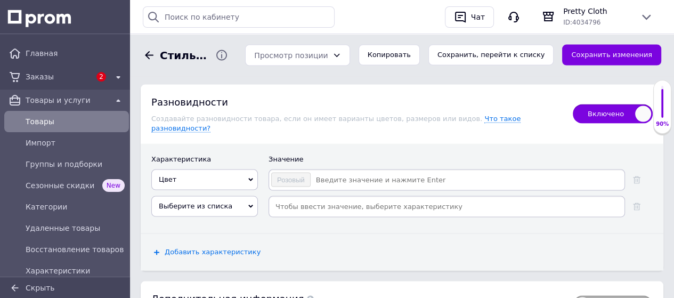
scroll to position [1819, 0]
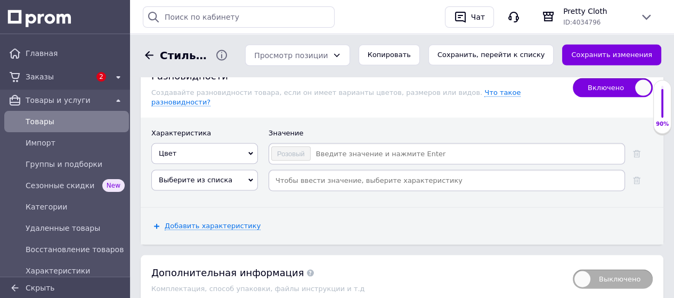
click at [251, 178] on icon at bounding box center [250, 180] width 5 height 5
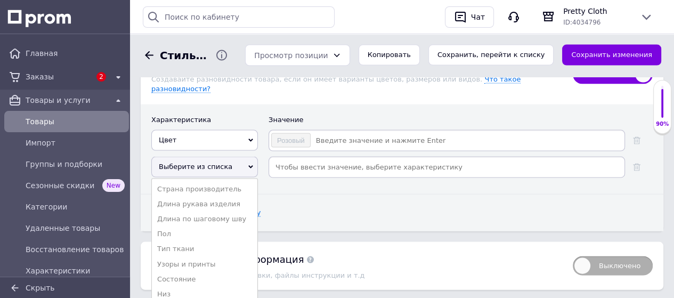
drag, startPoint x: 215, startPoint y: 269, endPoint x: 230, endPoint y: 251, distance: 23.1
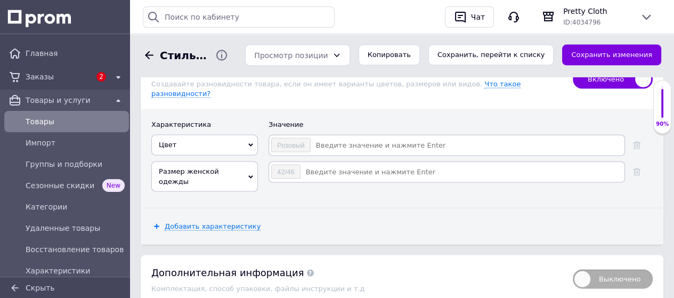
click at [313, 164] on input at bounding box center [462, 172] width 322 height 16
type input "48-50"
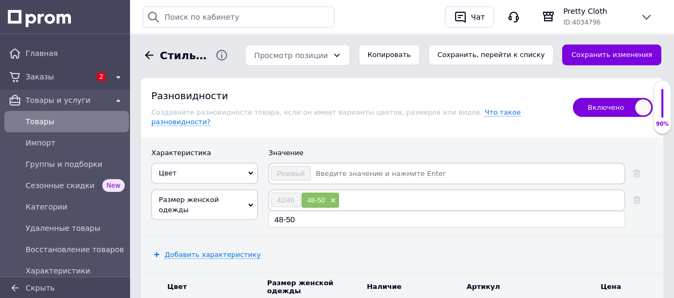
scroll to position [1774, 0]
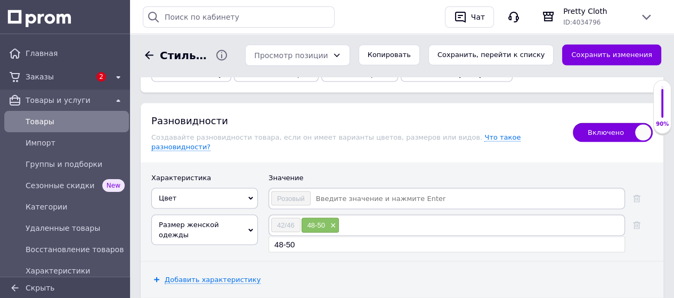
click at [326, 191] on input at bounding box center [467, 199] width 312 height 16
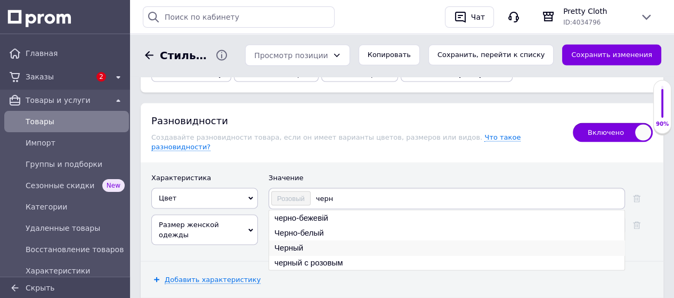
type input "черн"
drag, startPoint x: 305, startPoint y: 178, endPoint x: 361, endPoint y: 145, distance: 64.9
click at [307, 240] on li "Черный" at bounding box center [446, 247] width 355 height 15
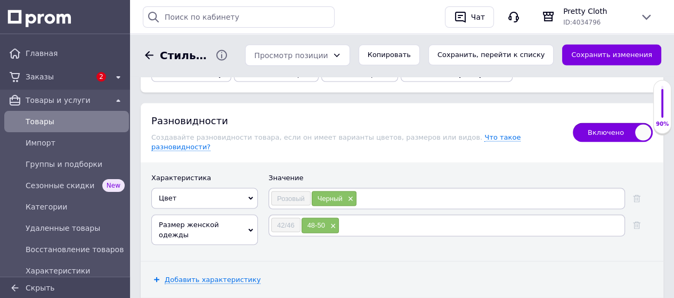
click at [375, 191] on input at bounding box center [490, 199] width 266 height 16
type input "син"
click at [329, 225] on li "Синий" at bounding box center [446, 232] width 355 height 15
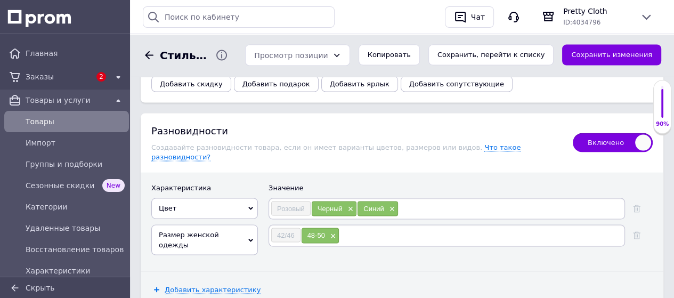
click at [417, 201] on input at bounding box center [510, 209] width 224 height 16
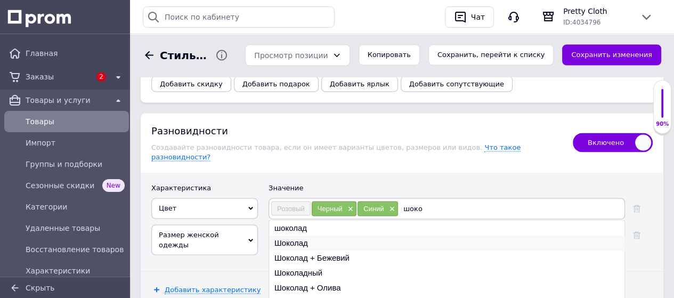
type input "шоко"
click at [334, 235] on li "Шоколад" at bounding box center [446, 242] width 355 height 15
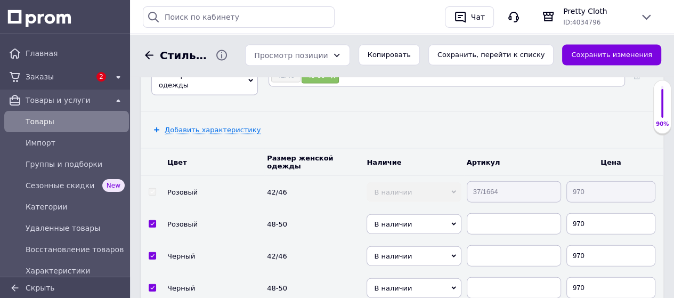
scroll to position [1934, 0]
click at [453, 176] on tr "Розовый 42/46 В наличии Нет в наличии Под заказ Готово к отправке 37/1664 970" at bounding box center [402, 192] width 522 height 32
click at [471, 213] on input "text" at bounding box center [513, 223] width 94 height 21
paste input "37/1664"
type input "37/1664"
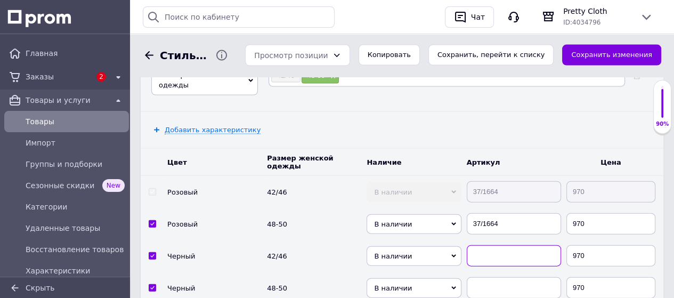
click at [482, 245] on input "text" at bounding box center [513, 255] width 94 height 21
paste input "37/1664"
type input "37/1664"
click at [479, 277] on input "text" at bounding box center [513, 287] width 94 height 21
paste input "37/1664"
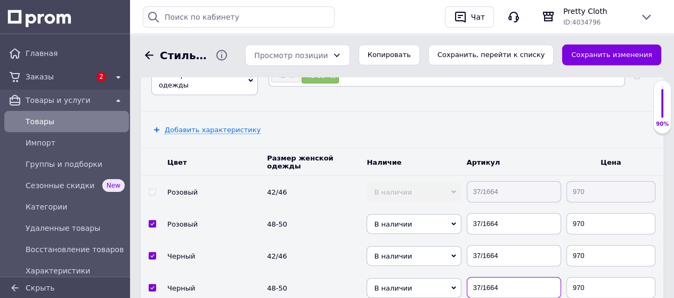
type input "37/1664"
paste input "37/1664"
type input "37/1664"
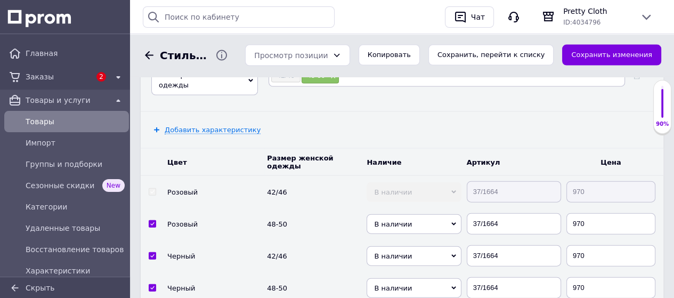
paste input "37/1664"
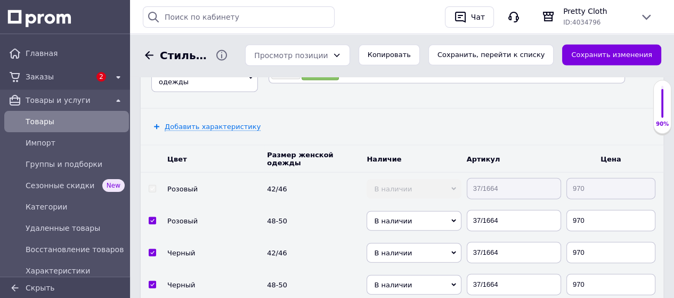
scroll to position [2041, 0]
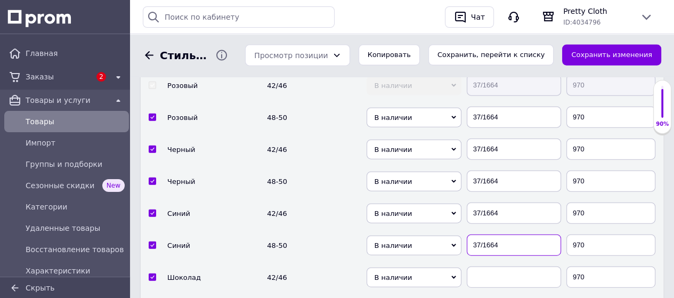
type input "37/1664"
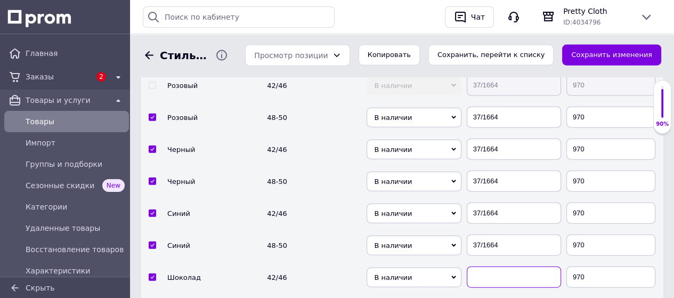
click at [479, 266] on input "text" at bounding box center [513, 276] width 94 height 21
paste input "37/1664"
type input "37/1664"
paste input "37/1664"
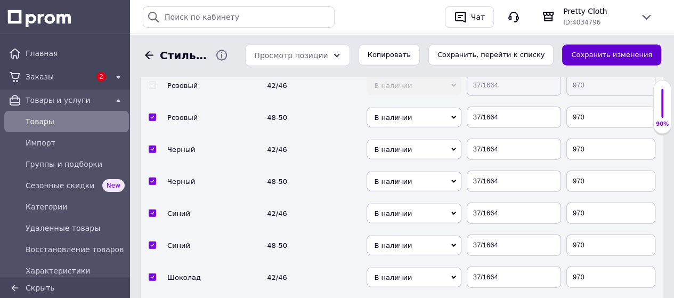
type input "37/1664"
click at [599, 53] on button "Сохранить изменения" at bounding box center [611, 55] width 99 height 21
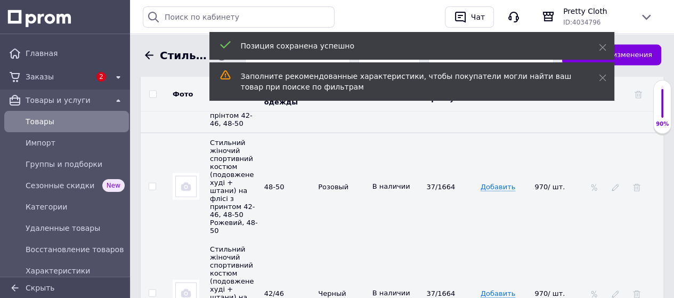
scroll to position [1987, 0]
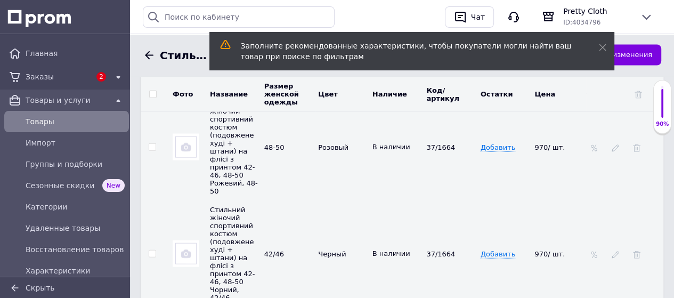
click at [151, 250] on input "checkbox" at bounding box center [152, 253] width 7 height 7
checkbox input "true"
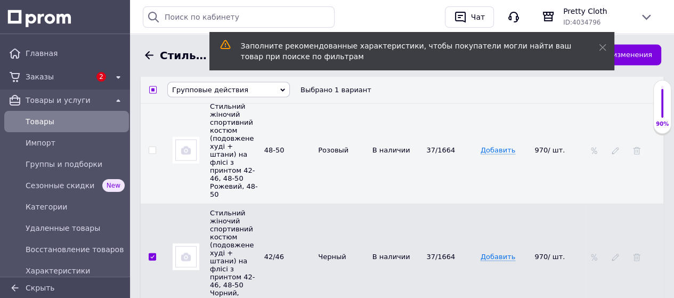
scroll to position [2029, 0]
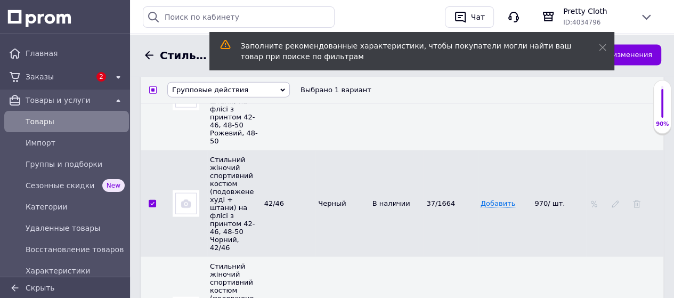
checkbox input "true"
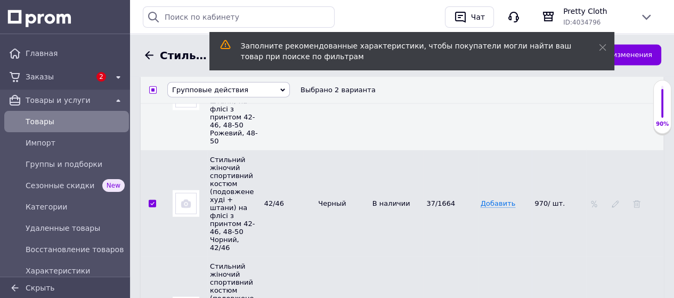
click at [217, 93] on span "Групповые действия" at bounding box center [210, 90] width 76 height 8
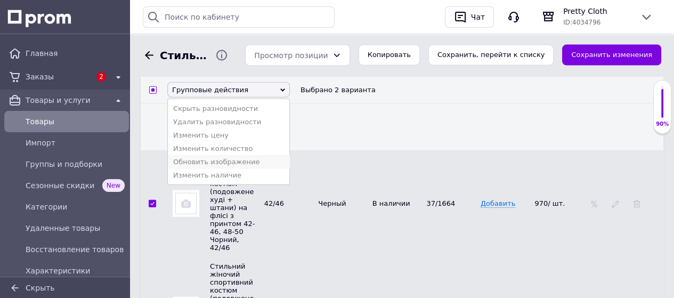
click at [224, 168] on li "Обновить изображение" at bounding box center [228, 161] width 121 height 13
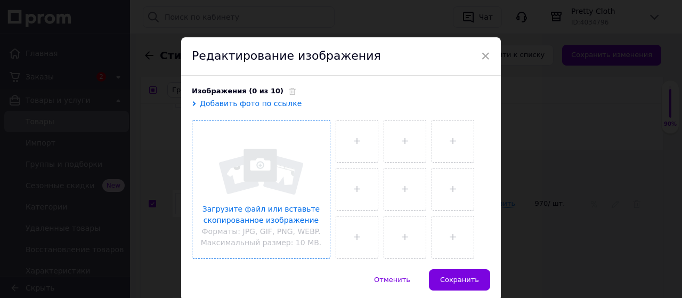
click at [253, 171] on input "file" at bounding box center [260, 188] width 137 height 137
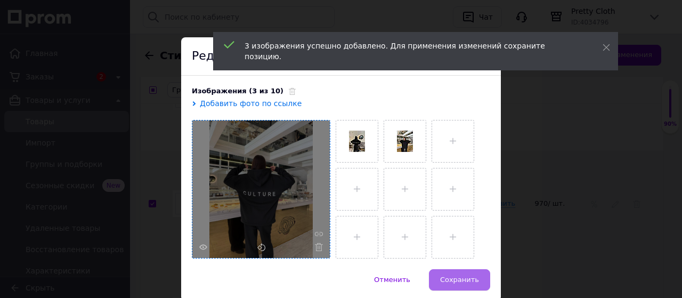
click at [466, 276] on span "Сохранить" at bounding box center [459, 279] width 39 height 8
checkbox input "false"
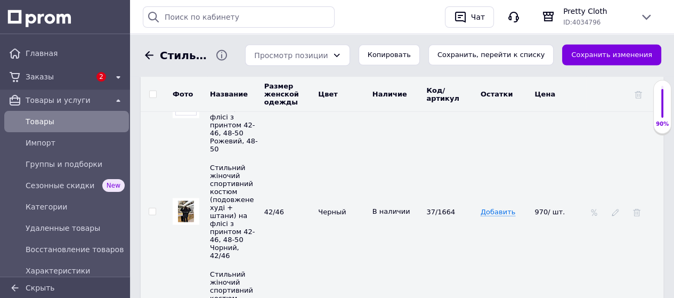
click at [186, 201] on img at bounding box center [186, 211] width 16 height 21
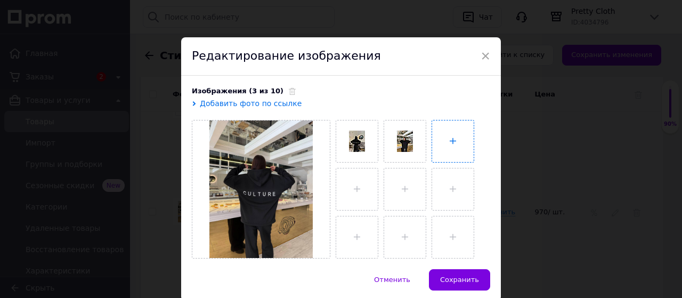
click at [448, 137] on input "file" at bounding box center [453, 141] width 42 height 42
type input "C:\fakepath\photo_2025-10-11_12-08-47 (2).jpg"
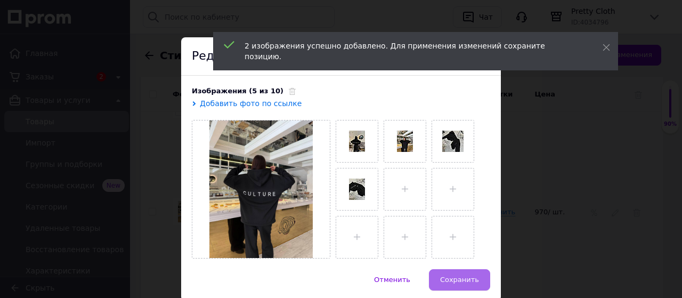
click at [466, 275] on span "Сохранить" at bounding box center [459, 279] width 39 height 8
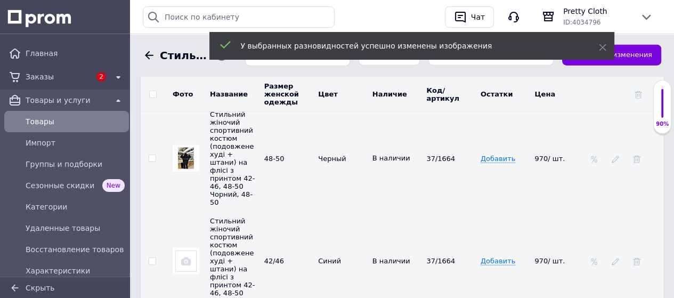
scroll to position [2242, 0]
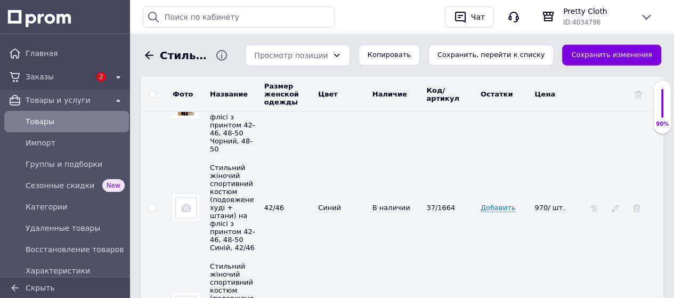
drag, startPoint x: 150, startPoint y: 142, endPoint x: 165, endPoint y: 172, distance: 33.6
click at [150, 204] on input "checkbox" at bounding box center [152, 207] width 7 height 7
checkbox input "true"
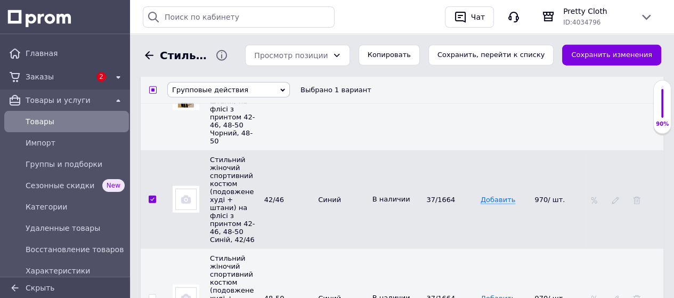
scroll to position [2231, 0]
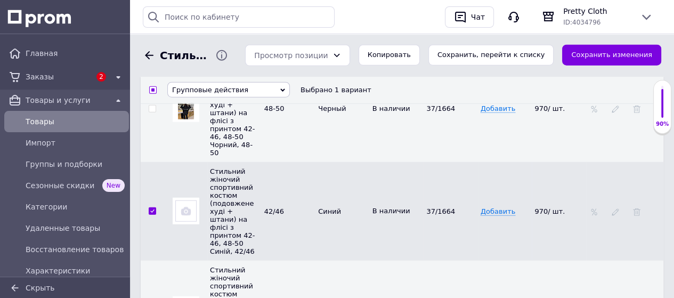
checkbox input "true"
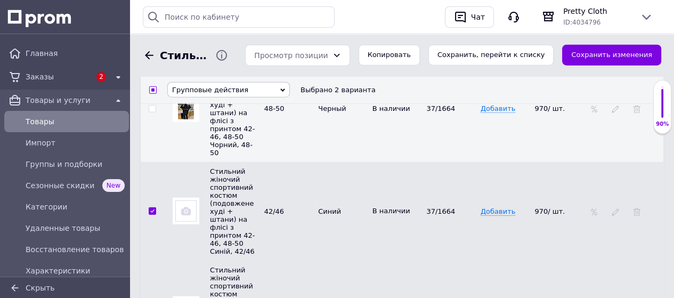
click at [230, 91] on span "Групповые действия" at bounding box center [210, 90] width 76 height 8
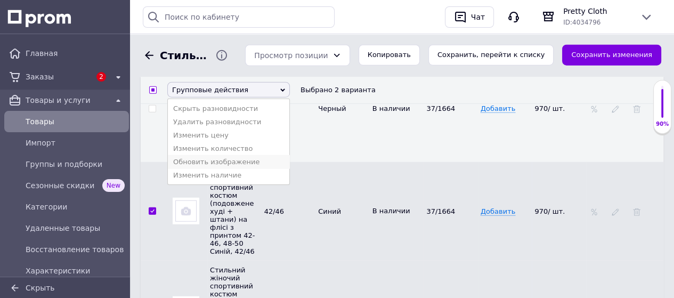
click at [235, 168] on li "Обновить изображение" at bounding box center [228, 161] width 121 height 13
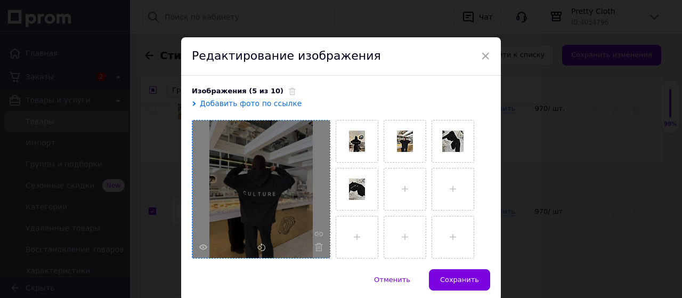
click at [261, 172] on div at bounding box center [260, 188] width 137 height 137
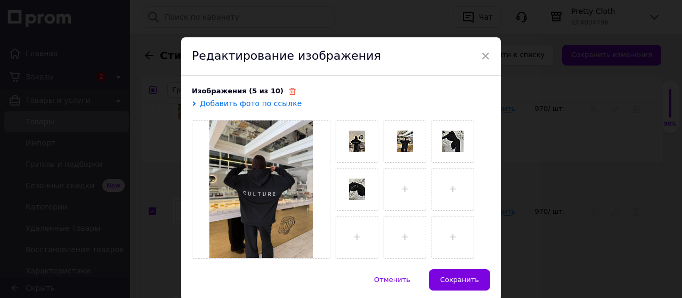
click at [289, 91] on use at bounding box center [292, 91] width 7 height 7
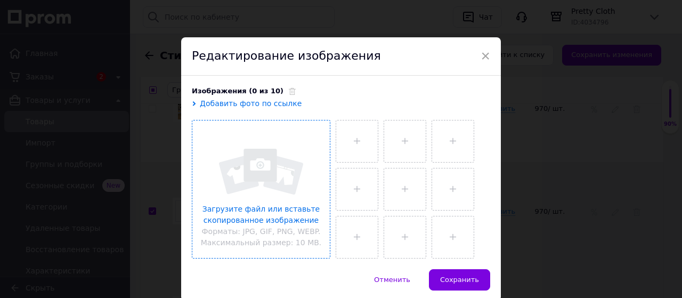
click at [280, 176] on input "file" at bounding box center [260, 188] width 137 height 137
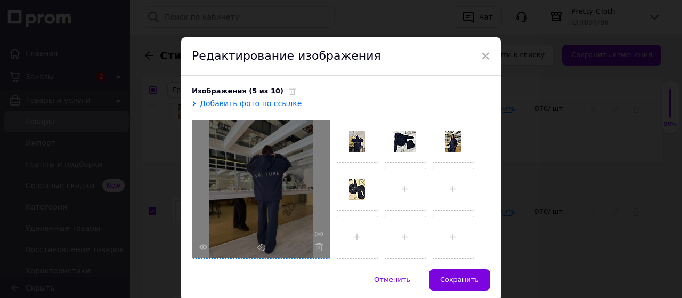
click at [453, 276] on span "Сохранить" at bounding box center [459, 279] width 39 height 8
checkbox input "false"
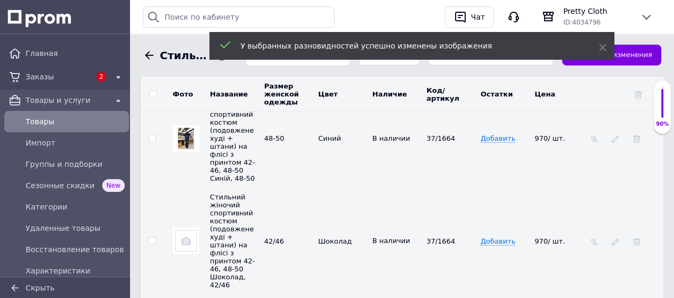
scroll to position [2444, 0]
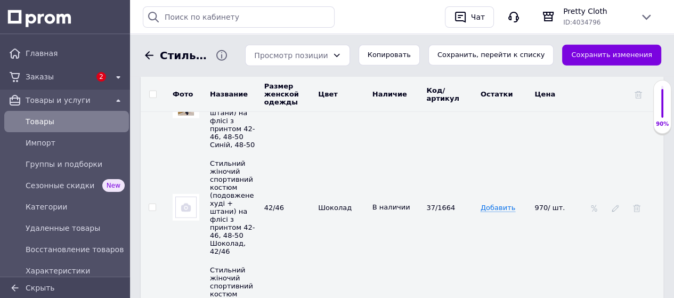
click at [152, 204] on input "checkbox" at bounding box center [152, 207] width 7 height 7
checkbox input "true"
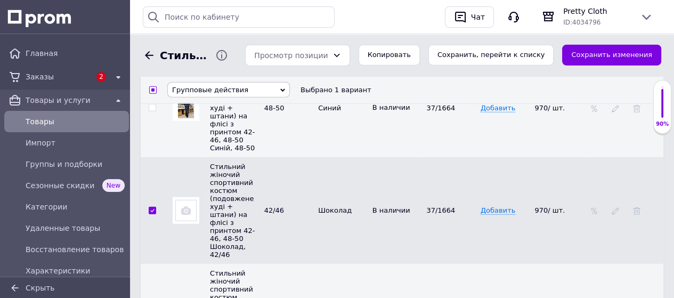
checkbox input "true"
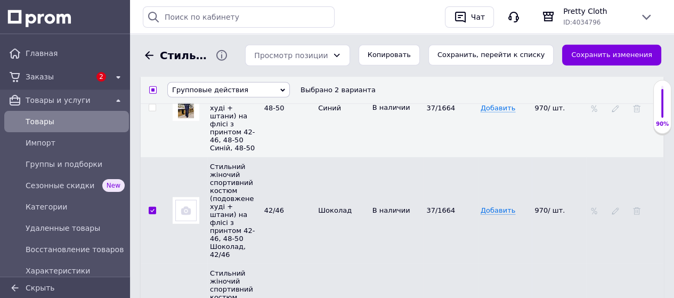
click at [234, 89] on span "Групповые действия" at bounding box center [210, 90] width 76 height 8
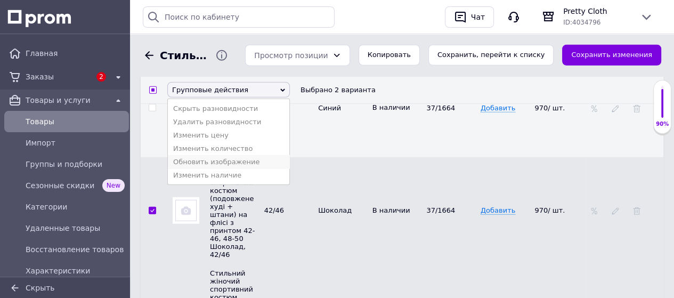
click at [236, 168] on li "Обновить изображение" at bounding box center [228, 161] width 121 height 13
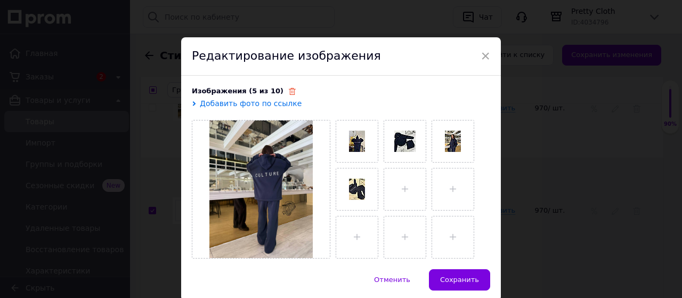
click at [289, 91] on icon at bounding box center [292, 91] width 7 height 7
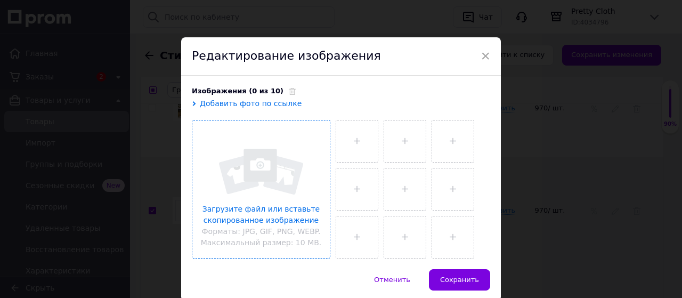
click at [267, 169] on input "file" at bounding box center [260, 188] width 137 height 137
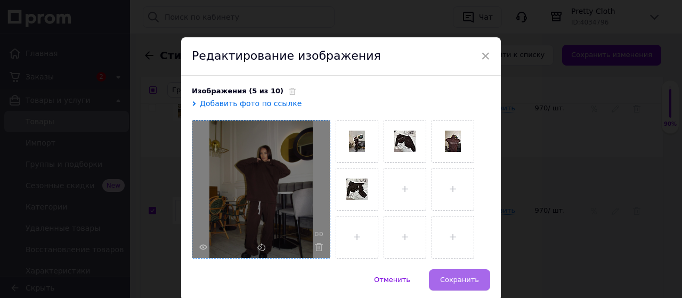
click at [453, 276] on span "Сохранить" at bounding box center [459, 279] width 39 height 8
checkbox input "false"
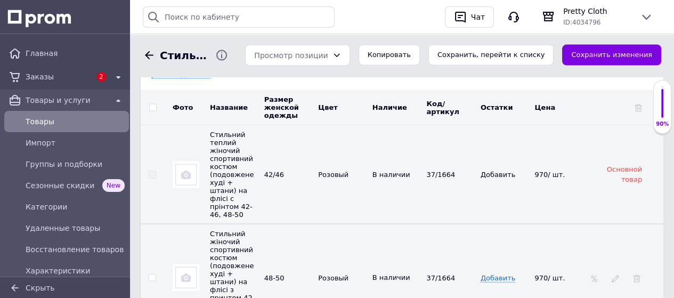
scroll to position [1847, 0]
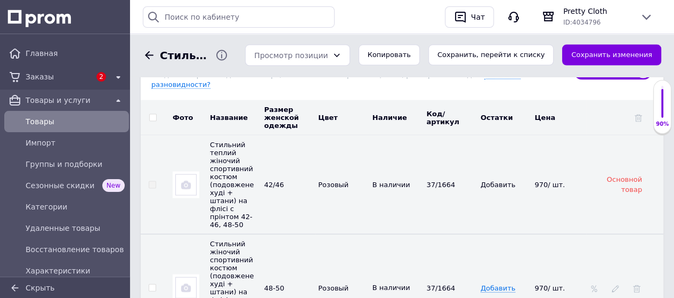
click at [184, 277] on img at bounding box center [185, 287] width 21 height 21
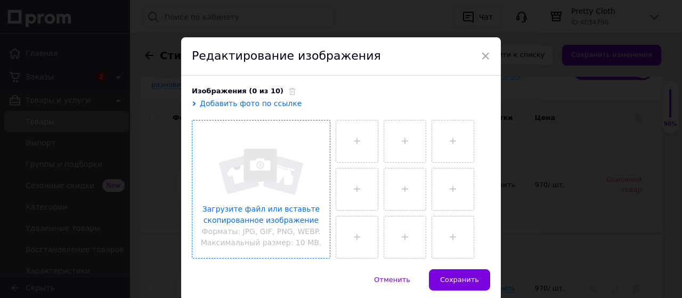
click at [260, 190] on input "file" at bounding box center [260, 188] width 137 height 137
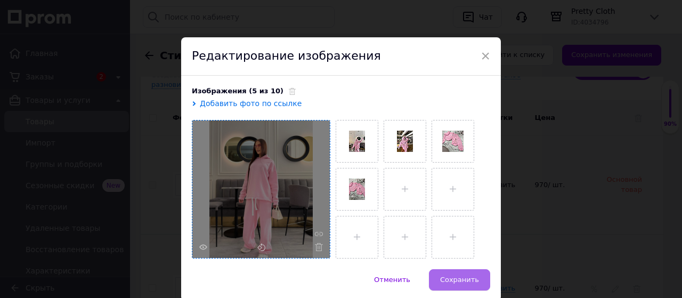
click at [464, 278] on span "Сохранить" at bounding box center [459, 279] width 39 height 8
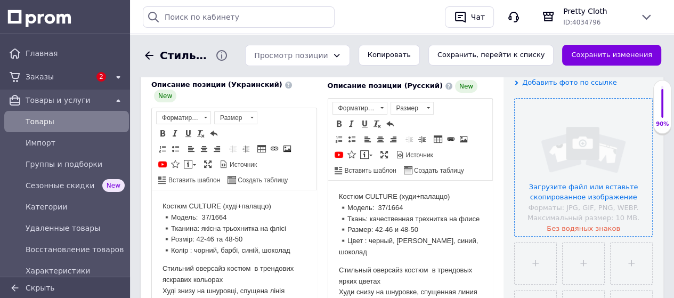
scroll to position [89, 0]
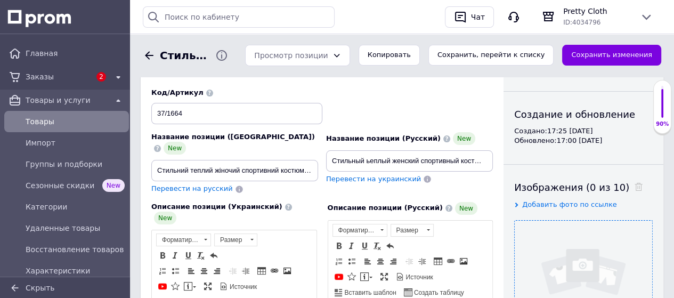
click at [576, 256] on input "file" at bounding box center [582, 288] width 137 height 137
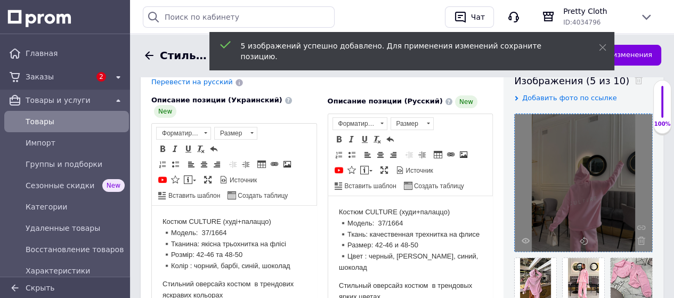
scroll to position [249, 0]
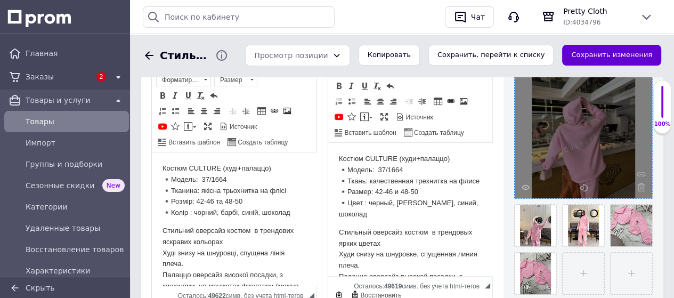
click at [596, 55] on button "Сохранить изменения" at bounding box center [611, 55] width 99 height 21
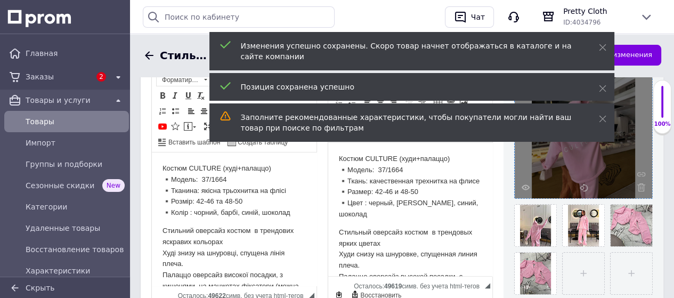
click at [59, 119] on span "Товары" at bounding box center [75, 121] width 99 height 11
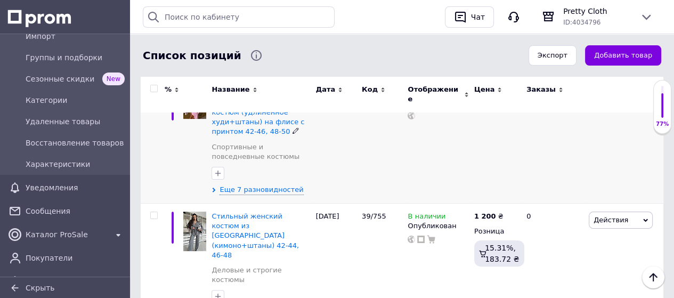
scroll to position [107, 0]
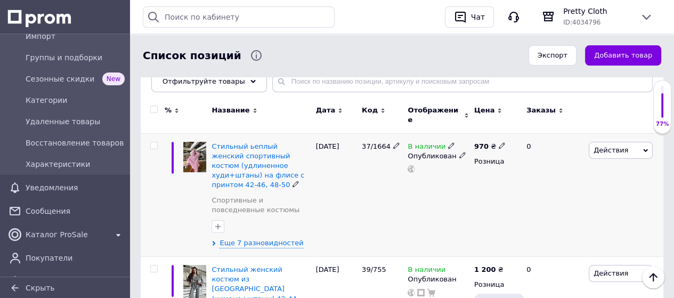
click at [645, 148] on icon at bounding box center [645, 150] width 5 height 5
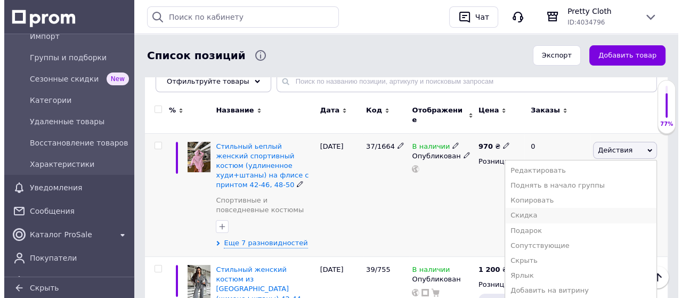
scroll to position [160, 0]
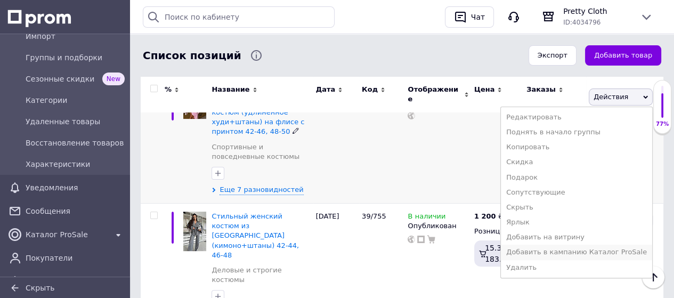
click at [603, 245] on li "Добавить в кампанию Каталог ProSale" at bounding box center [576, 251] width 151 height 15
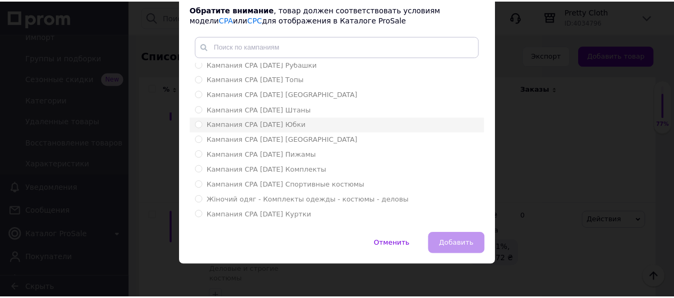
scroll to position [86, 0]
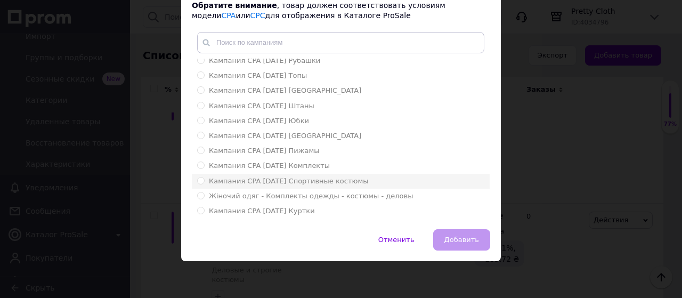
drag, startPoint x: 197, startPoint y: 181, endPoint x: 213, endPoint y: 190, distance: 18.4
click at [199, 181] on input "Кампания CPA [DATE] Спортивные костюмы" at bounding box center [200, 180] width 7 height 7
radio input "true"
click at [454, 237] on span "Добавить" at bounding box center [461, 239] width 35 height 8
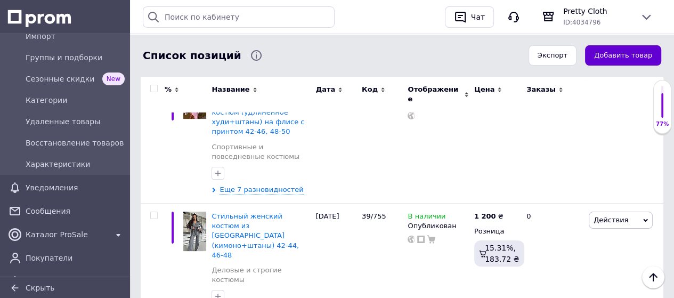
click at [646, 53] on button "Добавить товар" at bounding box center [623, 55] width 76 height 21
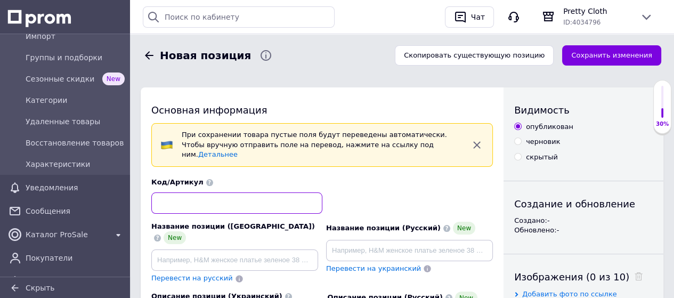
click at [225, 192] on input at bounding box center [236, 202] width 171 height 21
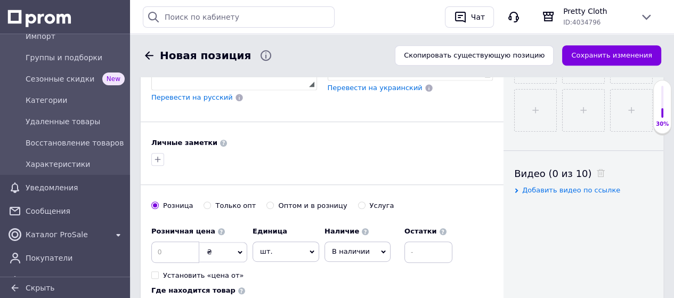
scroll to position [479, 0]
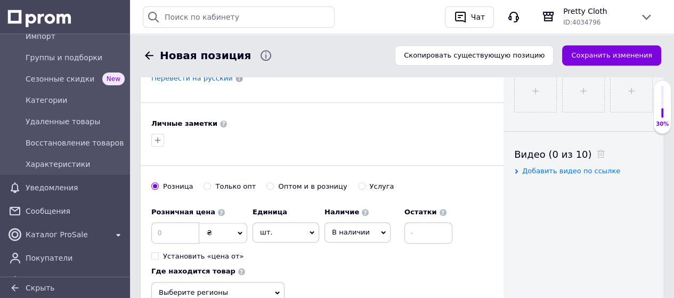
type input "37/1583"
click at [179, 222] on input at bounding box center [175, 232] width 48 height 21
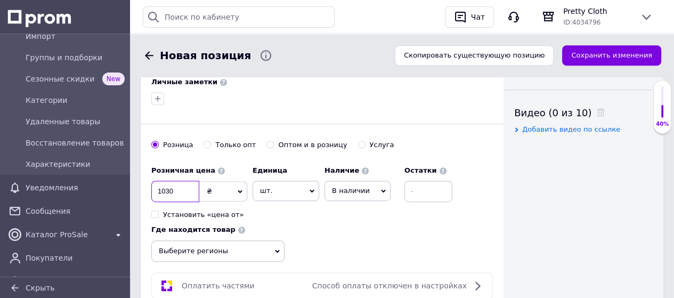
scroll to position [586, 0]
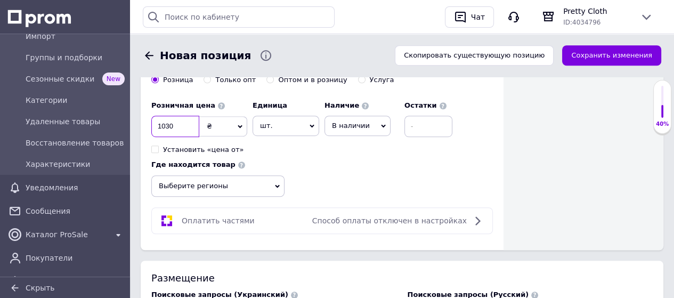
type input "1030"
click at [278, 184] on icon at bounding box center [277, 185] width 5 height 3
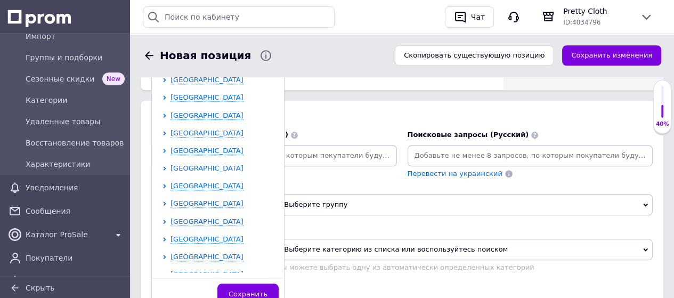
scroll to position [160, 0]
click at [198, 145] on span "[GEOGRAPHIC_DATA]" at bounding box center [206, 149] width 73 height 8
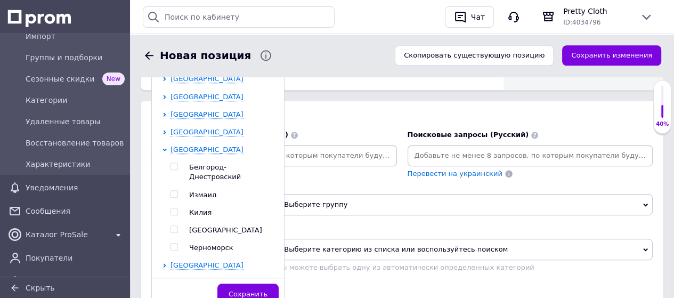
drag, startPoint x: 173, startPoint y: 189, endPoint x: 183, endPoint y: 197, distance: 12.9
click at [173, 226] on input "checkbox" at bounding box center [173, 229] width 7 height 7
checkbox input "true"
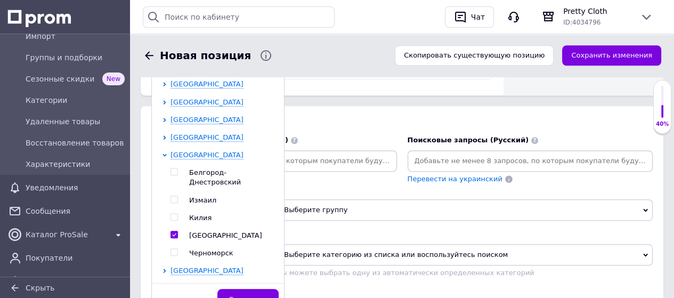
click at [237, 295] on span "Сохранить" at bounding box center [247, 299] width 39 height 8
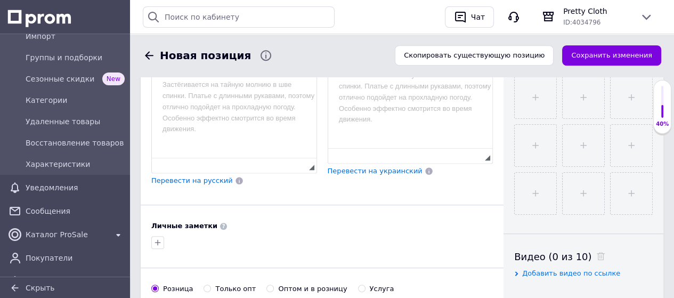
scroll to position [320, 0]
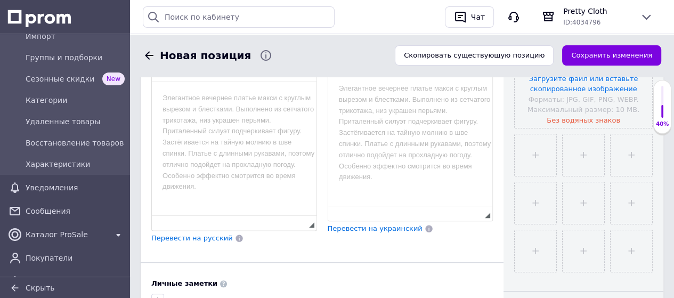
click at [247, 114] on html at bounding box center [234, 98] width 165 height 32
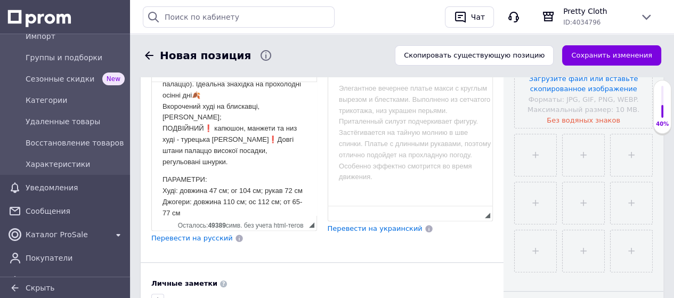
scroll to position [113, 0]
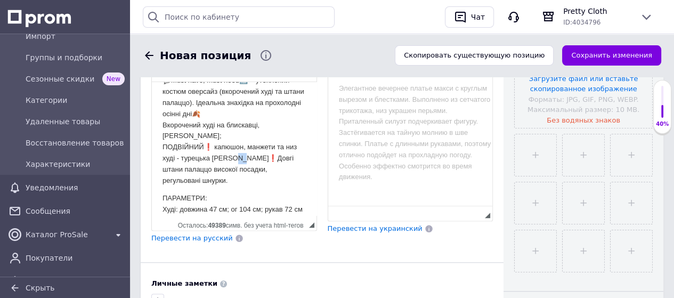
click at [237, 154] on p "💬Must have, must need🔝 - утеплений костюм оверсайз (вкорочений худі та штани па…" at bounding box center [233, 130] width 143 height 111
click at [205, 144] on p "💬Must have, must need🔝 - утеплений костюм оверсайз (вкорочений худі та штани па…" at bounding box center [233, 130] width 143 height 111
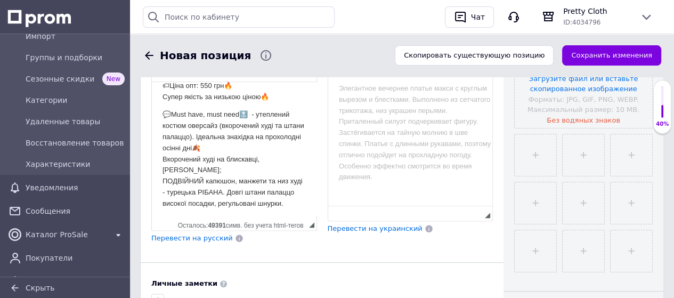
scroll to position [60, 0]
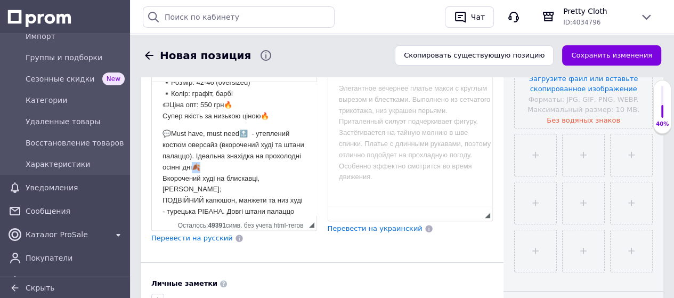
drag, startPoint x: 241, startPoint y: 163, endPoint x: 231, endPoint y: 163, distance: 10.1
click at [231, 163] on p "💬Must have, must need🔝 - утеплений костюм оверсайз (вкорочений худі та штани па…" at bounding box center [233, 178] width 143 height 100
click at [160, 129] on html "🔸Костюм (худі+штани) ▪️Модель: 1583 ▪️Тканина: дорога трьохнитка на тонкому флі…" at bounding box center [234, 161] width 165 height 279
drag, startPoint x: 238, startPoint y: 130, endPoint x: 232, endPoint y: 129, distance: 5.9
click at [232, 129] on p "Must have, must need🔝 - утеплений костюм оверсайз (вкорочений худі та штани пал…" at bounding box center [233, 178] width 143 height 100
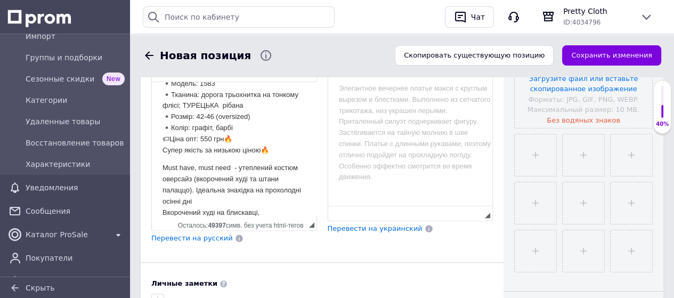
scroll to position [6, 0]
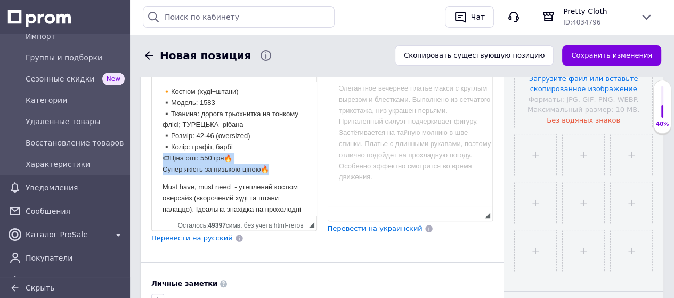
drag, startPoint x: 275, startPoint y: 170, endPoint x: 153, endPoint y: 161, distance: 122.2
click at [152, 161] on html "🔸Костюм (худі+штани) ▪️Модель: 1583 ▪️Тканина: дорога трьохнитка на тонкому флі…" at bounding box center [234, 215] width 165 height 279
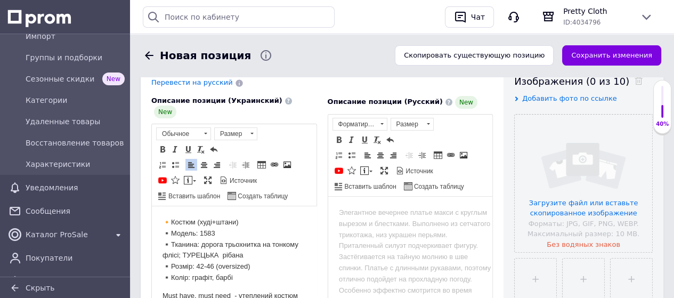
scroll to position [213, 0]
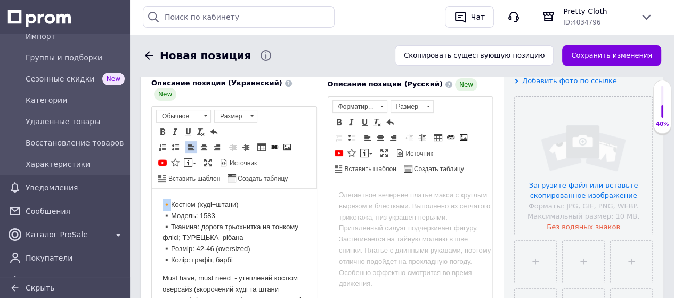
drag, startPoint x: 169, startPoint y: 202, endPoint x: 158, endPoint y: 205, distance: 11.1
click at [196, 216] on p "Костюм (худі+штани) ▪️Модель: 1583 ▪️Тканина: дорога трьохнитка на тонкому фліс…" at bounding box center [233, 232] width 143 height 67
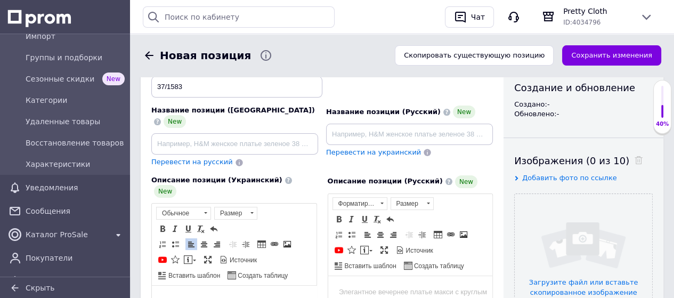
scroll to position [107, 0]
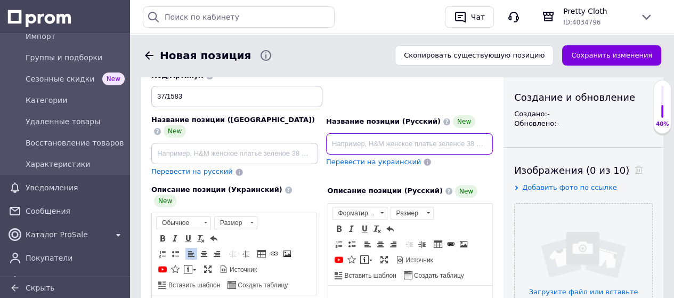
click at [338, 135] on input at bounding box center [409, 143] width 167 height 21
drag, startPoint x: 465, startPoint y: 134, endPoint x: 437, endPoint y: 136, distance: 28.3
click at [438, 136] on input "Стильный теплый женский спортивный костюм на флисе оверсайз 42-46" at bounding box center [409, 143] width 167 height 21
click at [431, 133] on input "Стильный теплый женский спортивный костюм на флисе 42-46" at bounding box center [409, 143] width 167 height 21
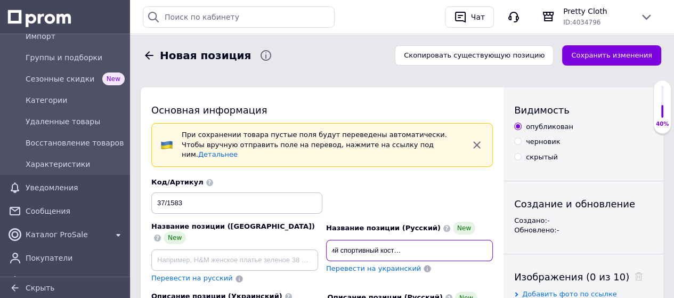
scroll to position [0, 82]
type input "Стильный теплый женский спортивный костюм (худи на молнии+штаны) на флисе 42-46"
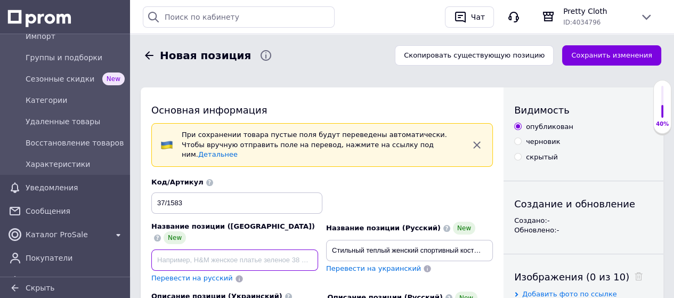
click at [302, 249] on input at bounding box center [234, 259] width 167 height 21
paste input "Стильний теплий жіночий спортивний костюм (худі на блискавці + штани) на флісі …"
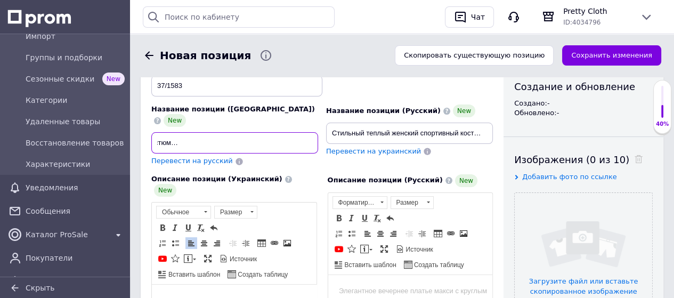
scroll to position [160, 0]
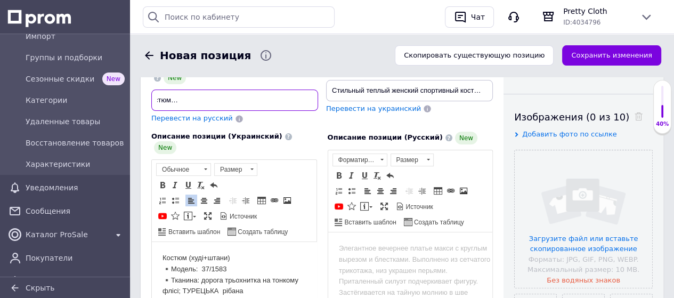
type input "Стильний теплий жіночий спортивний костюм (худі на блискавці + штани) на флісі …"
click at [288, 267] on p "Костюм (худі+штани) ▪️Модель: 37/1583 ▪️Тканина: дорога трьохнитка на тонкому ф…" at bounding box center [233, 285] width 143 height 67
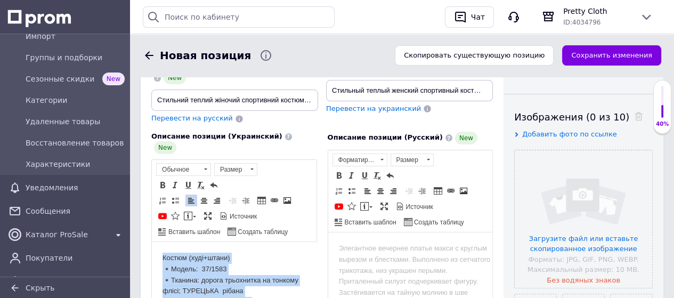
copy body "Костюм (худі+штани) ▪️Модель: 37/1583 ▪️Тканина: дорога трьохнитка на тонкому ф…"
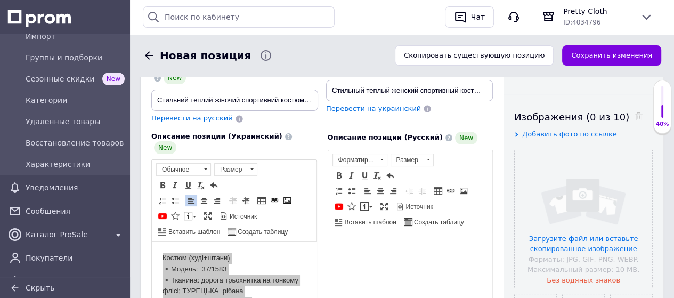
click at [382, 261] on html at bounding box center [409, 248] width 165 height 32
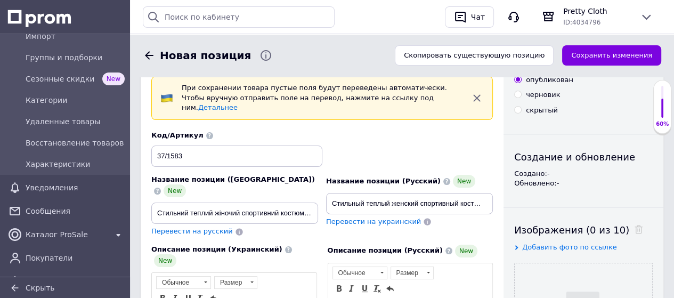
scroll to position [46, 0]
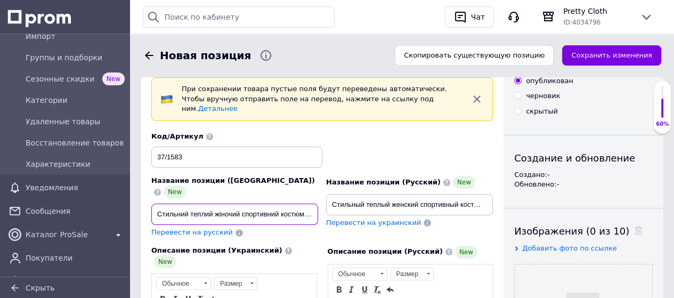
click at [283, 203] on input "Стильний теплий жіночий спортивний костюм (худі на блискавці + штани) на флісі …" at bounding box center [234, 213] width 167 height 21
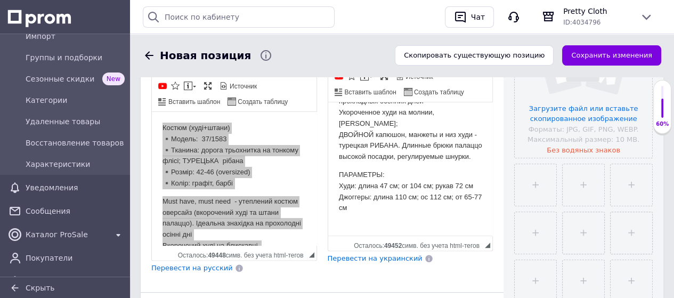
scroll to position [312, 0]
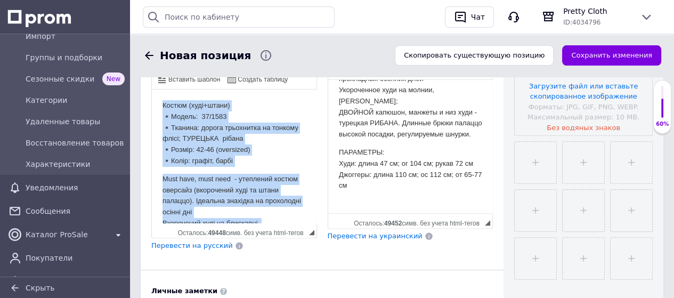
click at [291, 168] on body "Костюм (худі+штани) ▪️Модель: 37/1583 ▪️Тканина: дорога трьохнитка на тонкому ф…" at bounding box center [233, 217] width 143 height 235
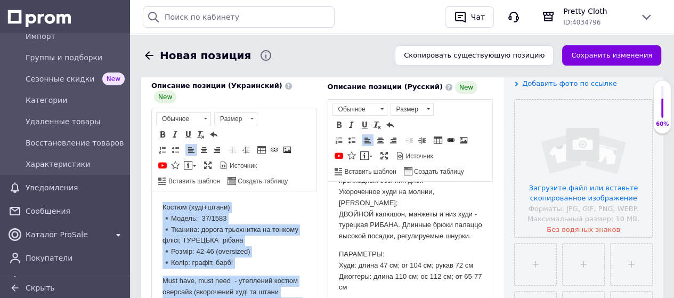
scroll to position [206, 0]
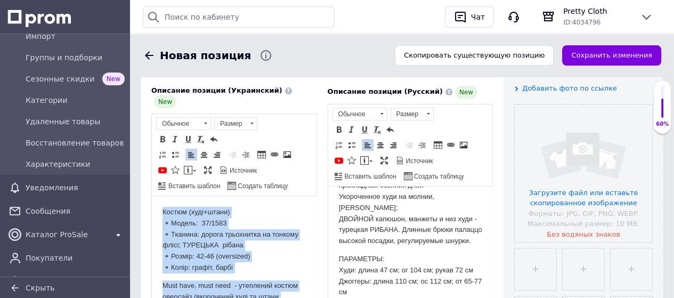
click at [273, 207] on p "Костюм (худі+штани) ▪️Модель: 37/1583 ▪️Тканина: дорога трьохнитка на тонкому ф…" at bounding box center [233, 240] width 143 height 67
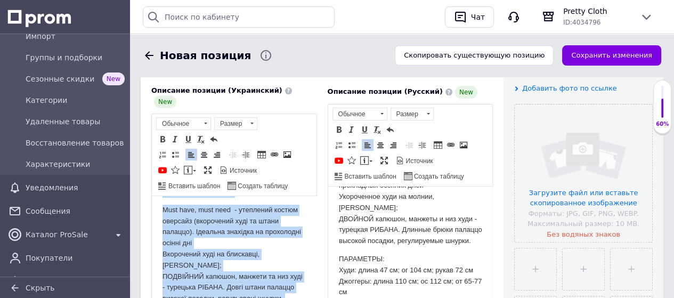
scroll to position [96, 0]
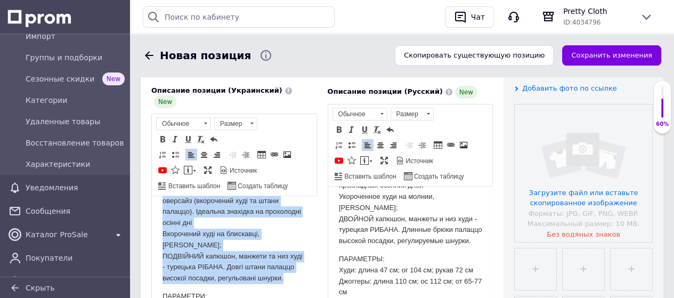
drag, startPoint x: 158, startPoint y: 234, endPoint x: 265, endPoint y: 288, distance: 119.3
click at [265, 288] on html "Костюм (худі+штани) ▪️Модель: 37/1583 ▪️Тканина: дорога трьохнитка на тонкому ф…" at bounding box center [234, 228] width 165 height 257
copy body "▪️Тканина: дорога трьохнитка на тонкому флісі; ТУРЕЦЬКА рібана ▪️Розмір: 42-46 …"
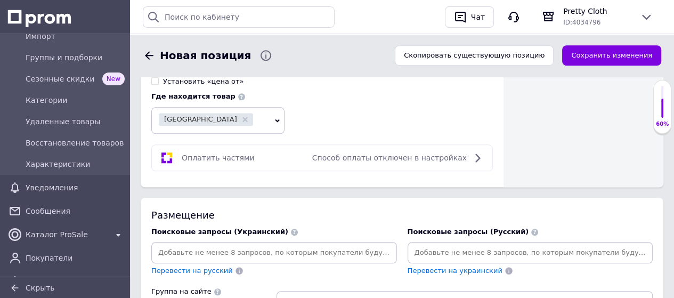
scroll to position [685, 0]
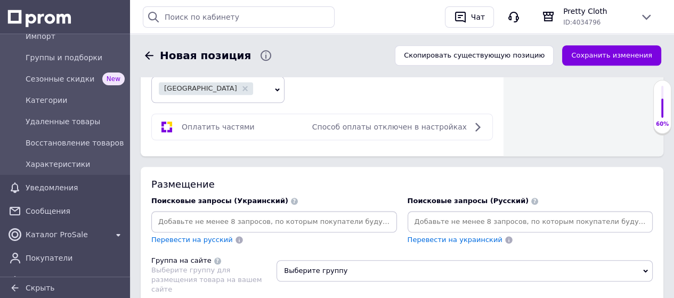
click at [307, 214] on input at bounding box center [273, 222] width 241 height 16
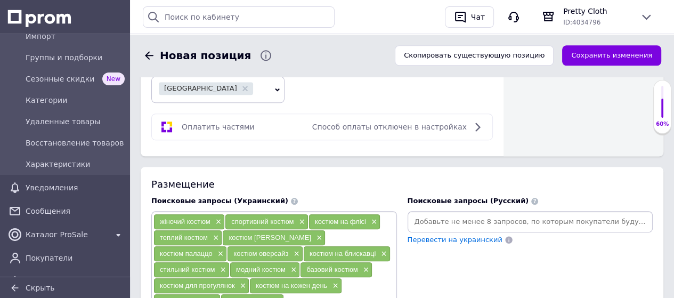
click at [437, 214] on input at bounding box center [529, 222] width 241 height 16
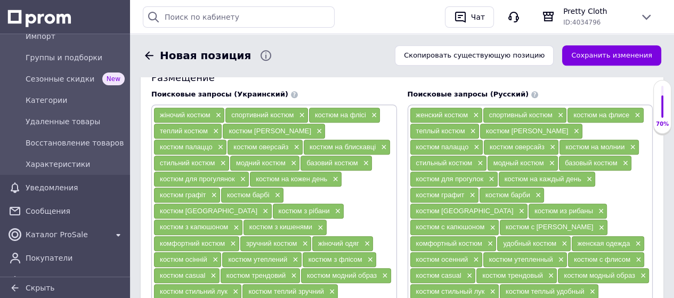
scroll to position [738, 0]
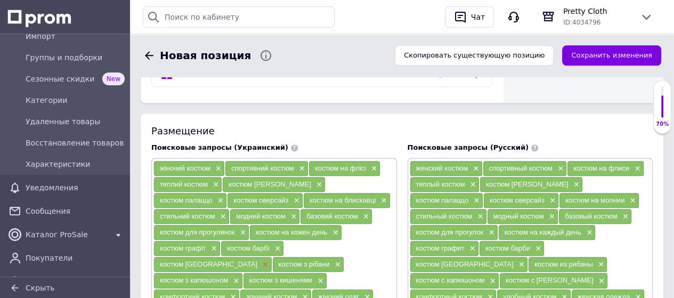
click at [260, 260] on span "×" at bounding box center [264, 264] width 9 height 9
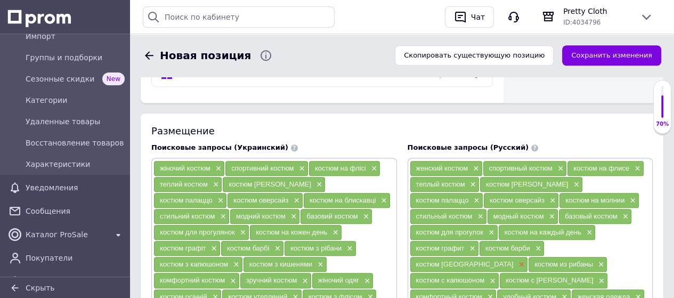
click at [516, 260] on span "×" at bounding box center [520, 264] width 9 height 9
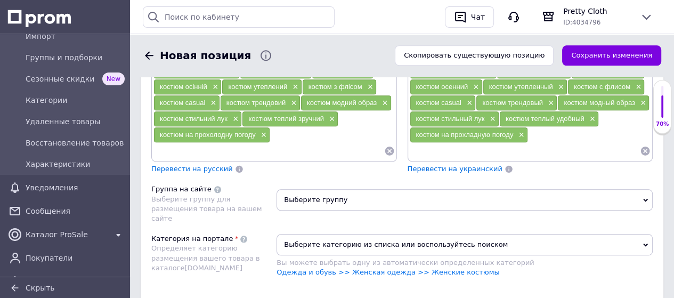
scroll to position [951, 0]
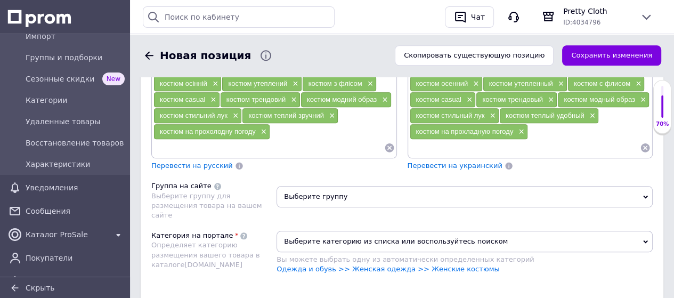
click at [337, 186] on span "Выберите группу" at bounding box center [464, 196] width 376 height 21
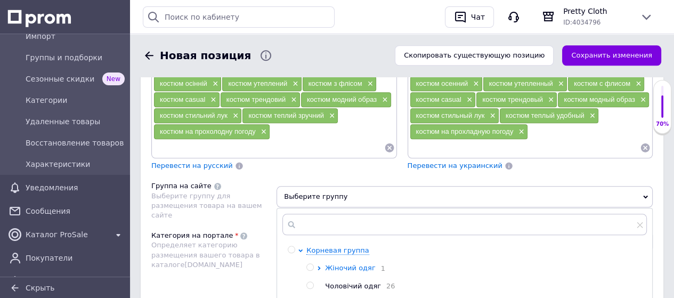
click at [347, 264] on span "Жіночий одяг" at bounding box center [350, 268] width 50 height 8
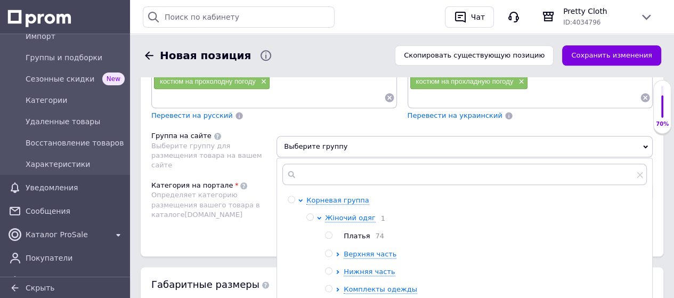
scroll to position [1111, 0]
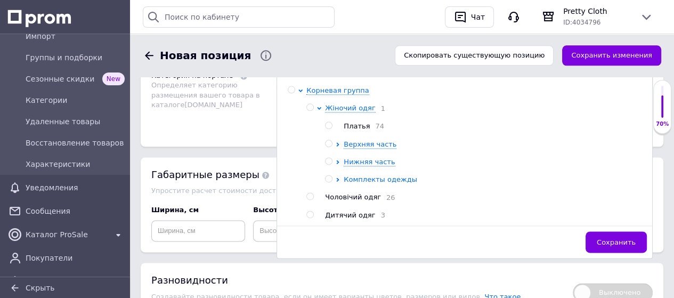
click at [365, 175] on span "Комплекты одежды" at bounding box center [379, 179] width 73 height 8
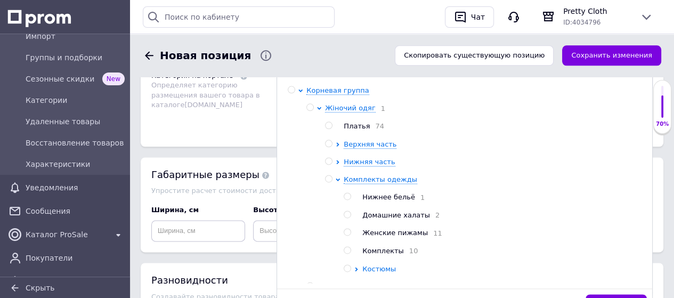
click at [387, 265] on span "Костюмы" at bounding box center [379, 269] width 34 height 8
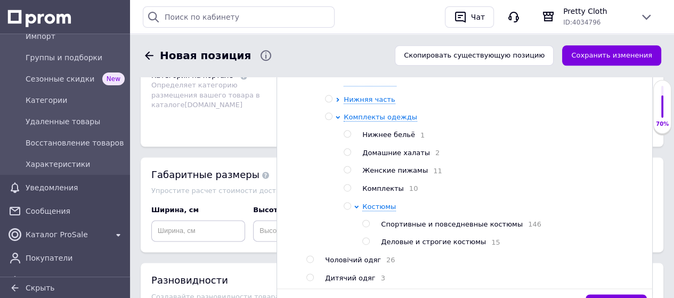
scroll to position [70, 0]
click at [368, 220] on input "radio" at bounding box center [365, 223] width 7 height 7
radio input "true"
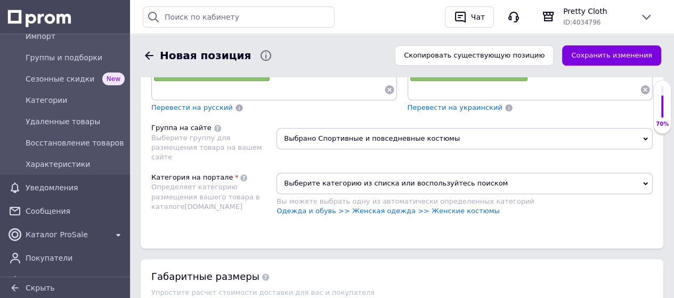
scroll to position [1004, 0]
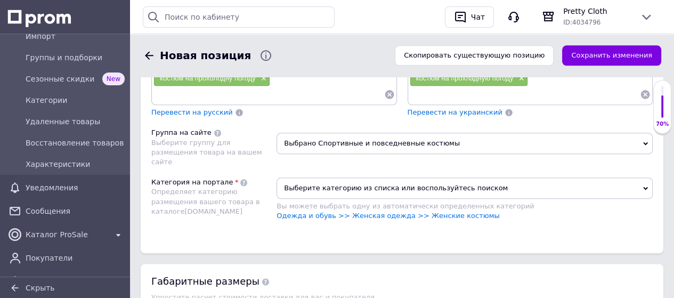
click at [354, 177] on span "Выберите категорию из списка или воспользуйтесь поиском" at bounding box center [464, 187] width 376 height 21
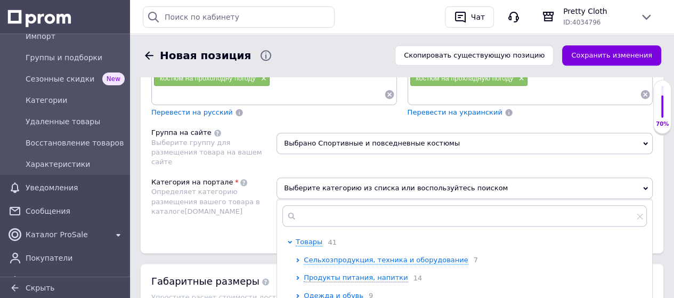
drag, startPoint x: 317, startPoint y: 252, endPoint x: 311, endPoint y: 249, distance: 6.9
click at [317, 291] on span "Одежда и обувь" at bounding box center [334, 295] width 60 height 8
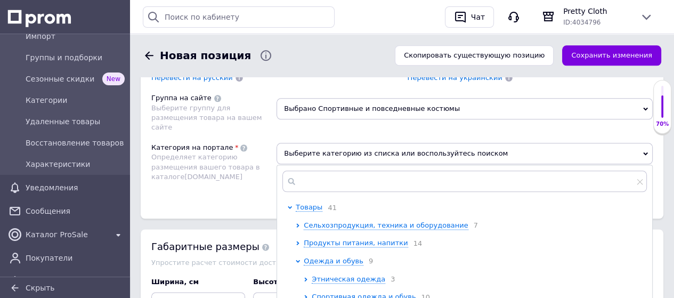
scroll to position [1058, 0]
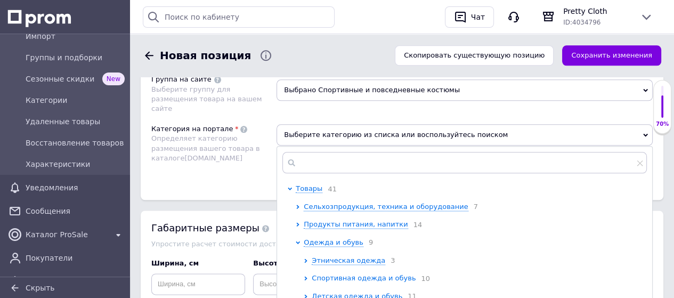
click at [334, 274] on span "Спортивная одежда и обувь" at bounding box center [364, 278] width 104 height 8
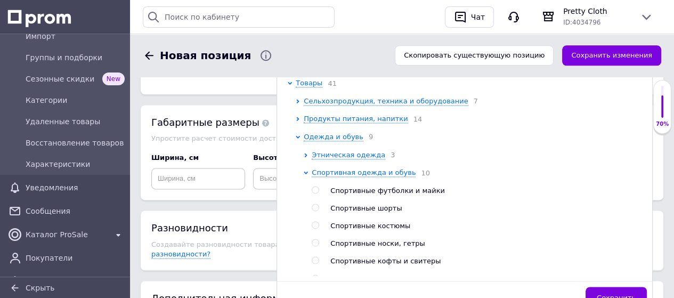
scroll to position [1164, 0]
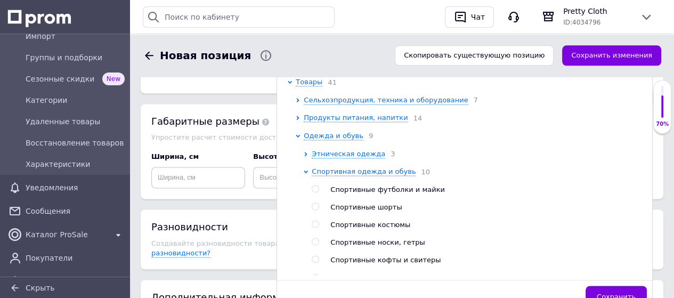
click at [316, 220] on input "radio" at bounding box center [315, 223] width 7 height 7
radio input "true"
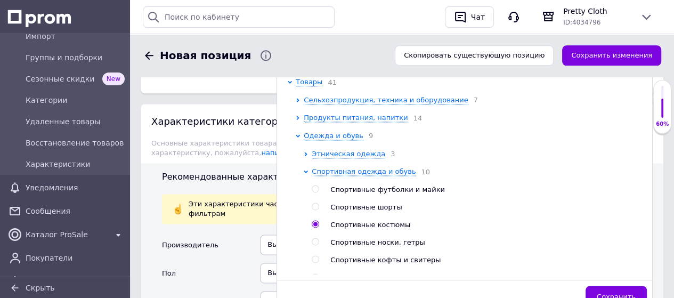
click at [624, 292] on span "Сохранить" at bounding box center [615, 296] width 39 height 8
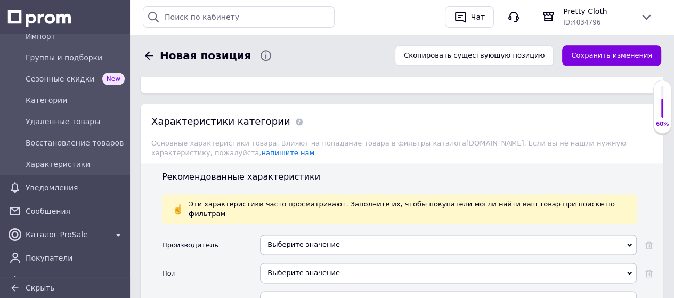
click at [311, 263] on div "Выберите значение" at bounding box center [448, 273] width 376 height 20
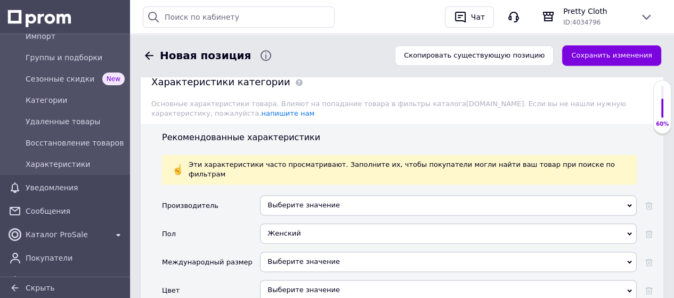
scroll to position [1271, 0]
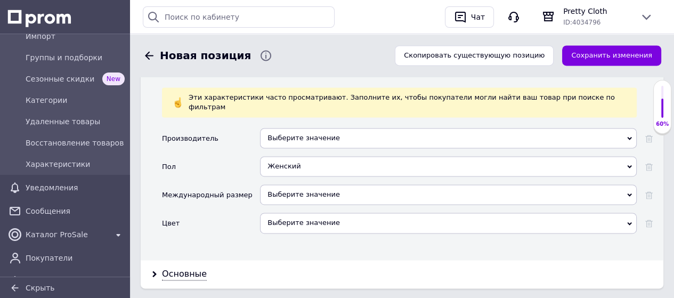
click at [300, 184] on div "Выберите значение" at bounding box center [448, 194] width 376 height 20
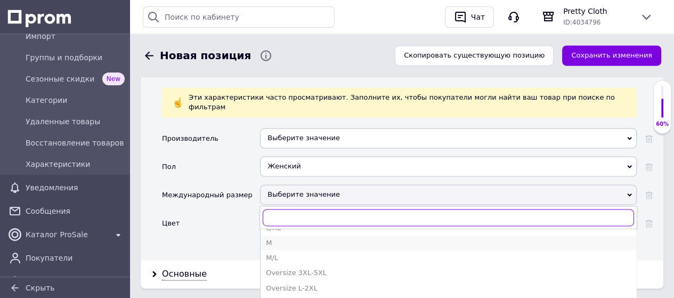
scroll to position [266, 0]
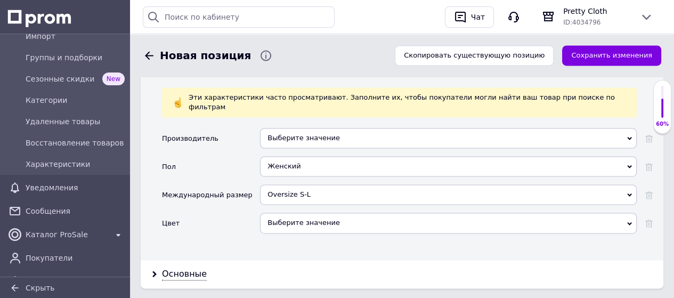
scroll to position [1324, 0]
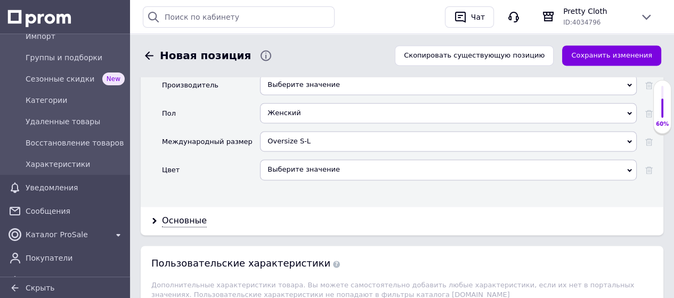
click at [309, 159] on div "Выберите значение" at bounding box center [448, 169] width 376 height 20
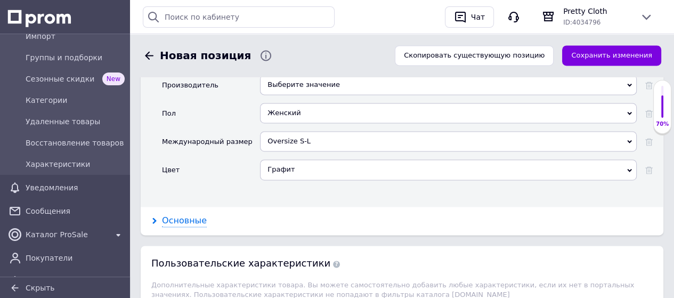
drag, startPoint x: 182, startPoint y: 167, endPoint x: 187, endPoint y: 169, distance: 6.0
click at [183, 215] on div "Основные" at bounding box center [184, 221] width 45 height 12
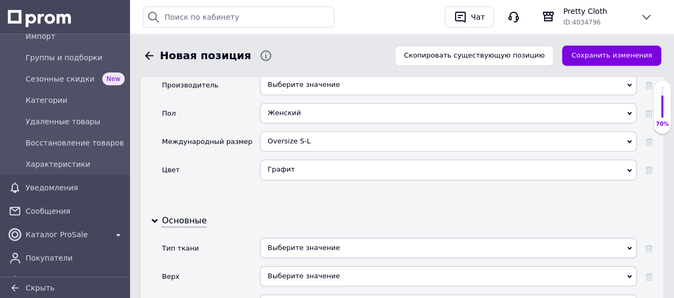
click at [297, 237] on div "Выберите значение" at bounding box center [448, 247] width 376 height 20
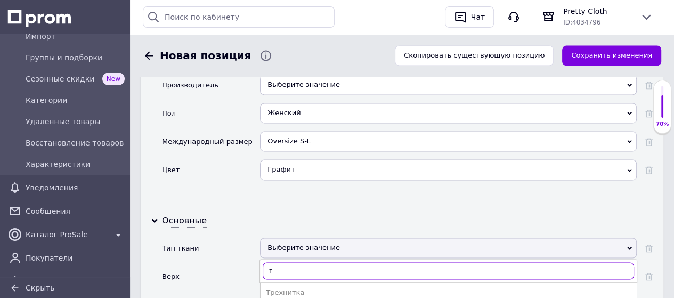
type input "т"
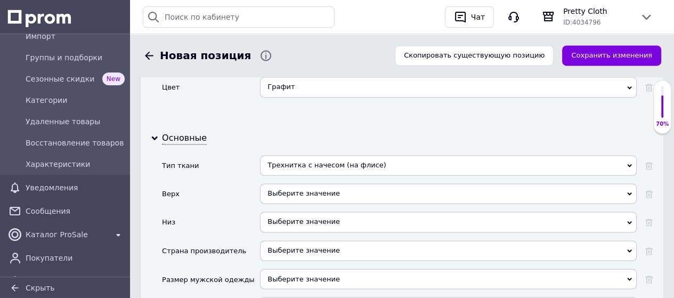
scroll to position [1430, 0]
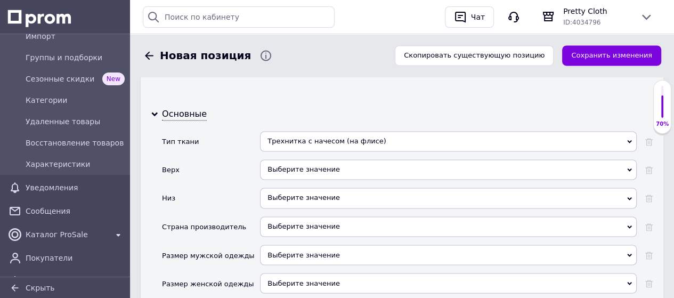
click at [325, 159] on div "Выберите значение" at bounding box center [448, 169] width 376 height 20
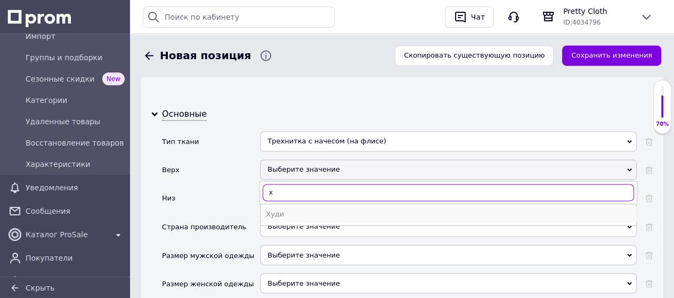
type input "х"
click at [296, 209] on div "Худи" at bounding box center [448, 214] width 365 height 10
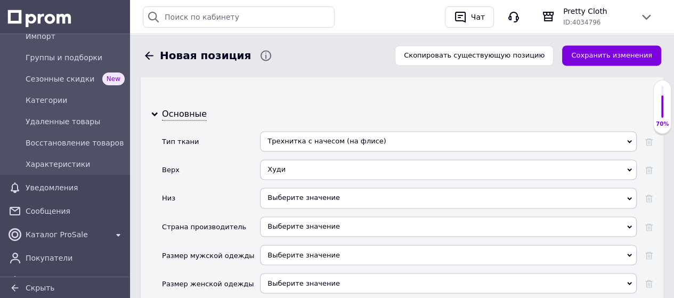
click at [294, 187] on div "Выберите значение" at bounding box center [448, 197] width 376 height 20
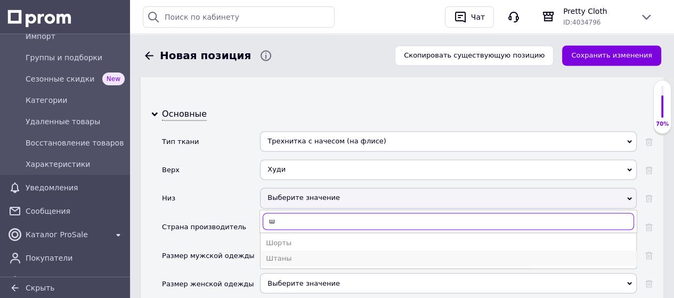
type input "ш"
drag, startPoint x: 288, startPoint y: 202, endPoint x: 288, endPoint y: 189, distance: 13.3
click at [288, 253] on div "Штаны" at bounding box center [448, 258] width 365 height 10
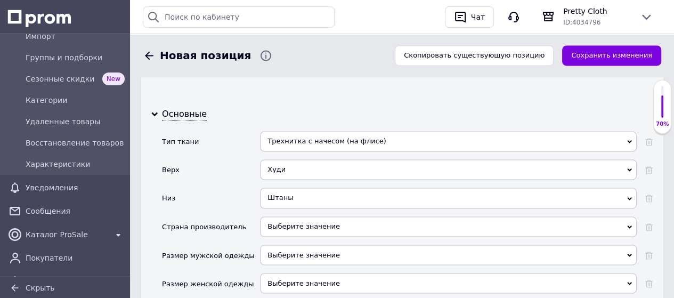
click at [294, 216] on div "Выберите значение" at bounding box center [448, 226] width 376 height 20
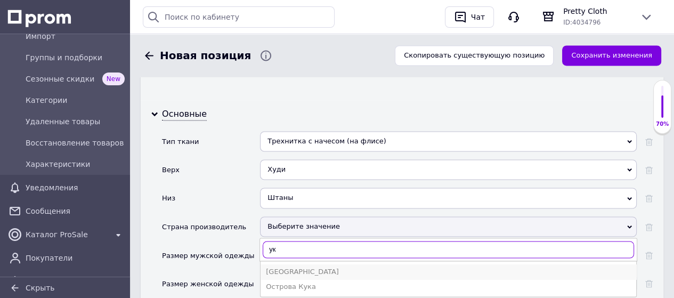
type input "ук"
click at [288, 266] on div "[GEOGRAPHIC_DATA]" at bounding box center [448, 271] width 365 height 10
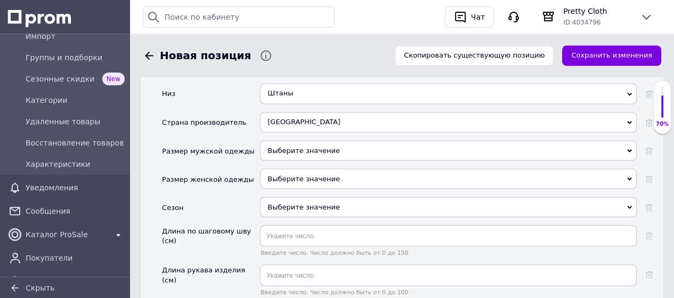
scroll to position [1537, 0]
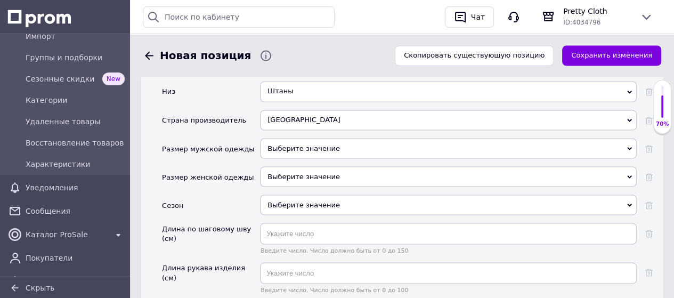
click at [321, 166] on div "Выберите значение" at bounding box center [448, 176] width 376 height 20
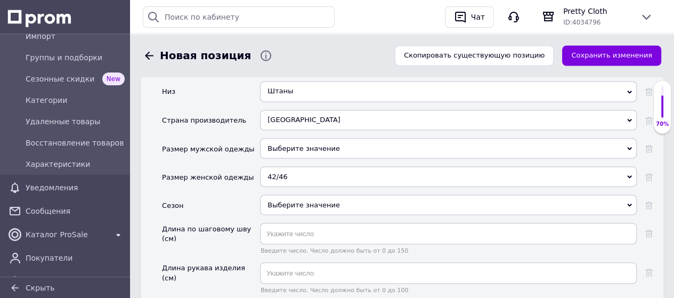
click at [315, 194] on div "Выберите значение" at bounding box center [448, 204] width 376 height 20
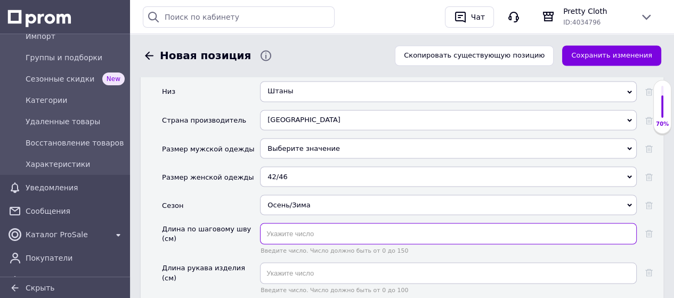
click at [301, 223] on input "text" at bounding box center [448, 233] width 376 height 21
type input "110"
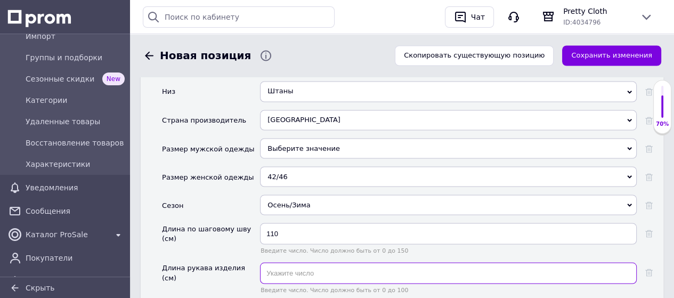
click at [289, 262] on input "text" at bounding box center [448, 272] width 376 height 21
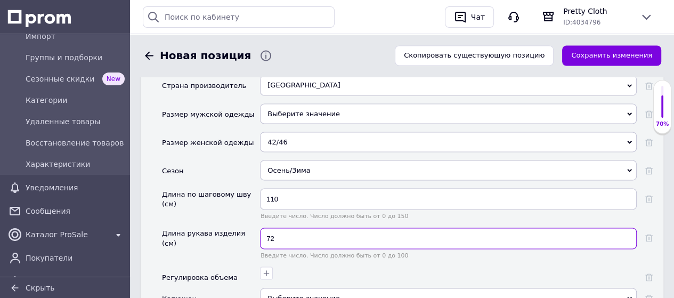
scroll to position [1590, 0]
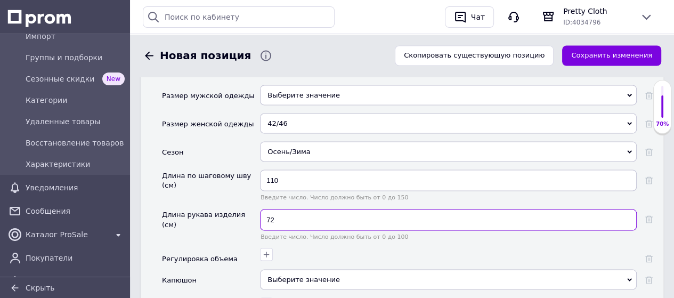
type input "72"
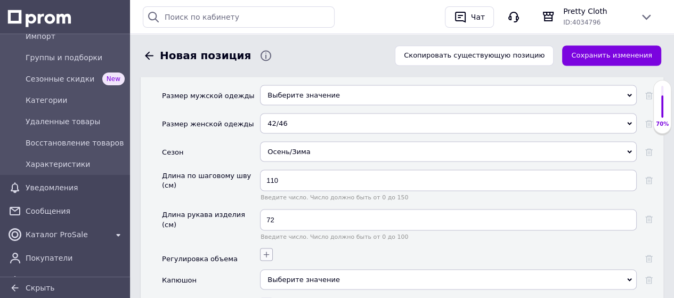
click at [263, 250] on icon "button" at bounding box center [266, 254] width 9 height 9
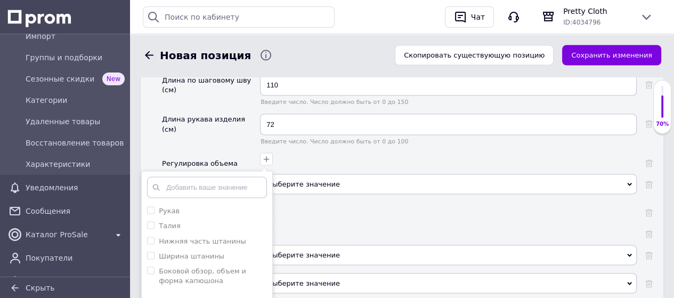
scroll to position [1697, 0]
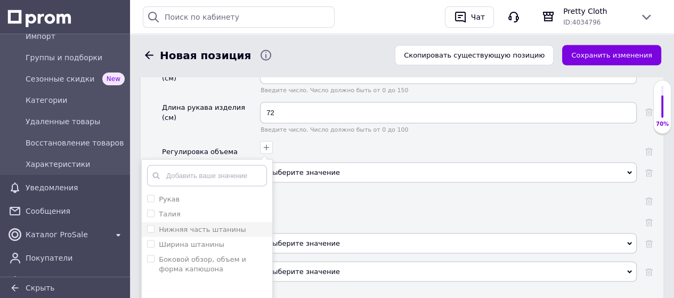
drag, startPoint x: 151, startPoint y: 158, endPoint x: 153, endPoint y: 168, distance: 10.3
click at [151, 209] on label "Талия" at bounding box center [164, 214] width 34 height 10
click at [151, 210] on input "Талия" at bounding box center [150, 213] width 7 height 7
checkbox input "false"
click at [152, 225] on штанины "Нижняя часть штанины" at bounding box center [150, 228] width 7 height 7
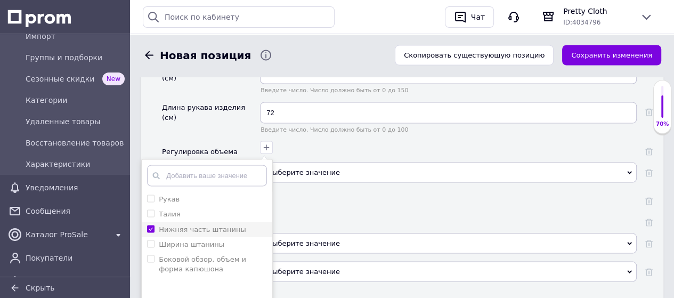
checkbox штанины "true"
click at [151, 210] on input "Талия" at bounding box center [150, 213] width 7 height 7
checkbox input "true"
click at [151, 255] on капюшона "Боковой обзор, объем и форма капюшона" at bounding box center [150, 258] width 7 height 7
checkbox капюшона "true"
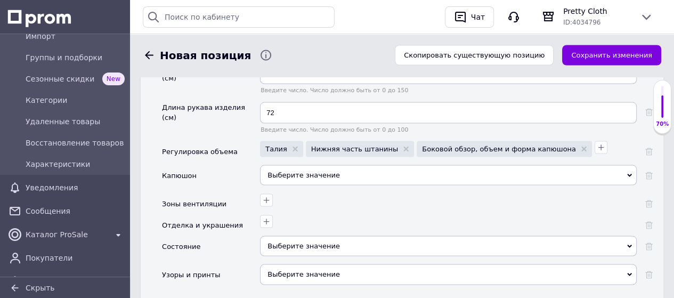
click at [307, 165] on div "Выберите значение" at bounding box center [448, 175] width 376 height 20
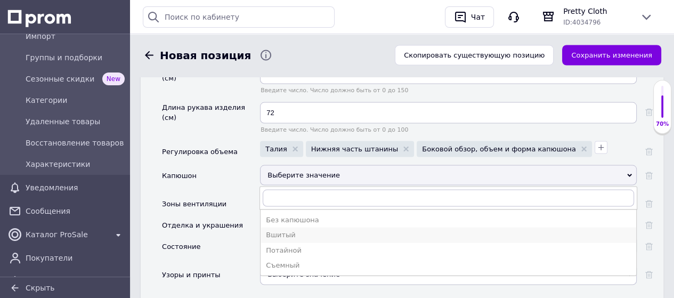
click at [301, 230] on div "Вшитый" at bounding box center [448, 235] width 365 height 10
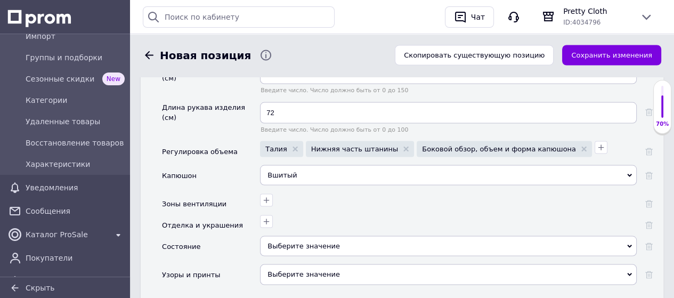
click at [297, 236] on div "Выберите значение" at bounding box center [448, 246] width 376 height 20
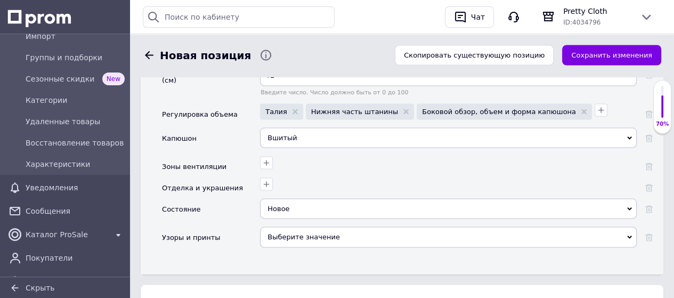
scroll to position [1750, 0]
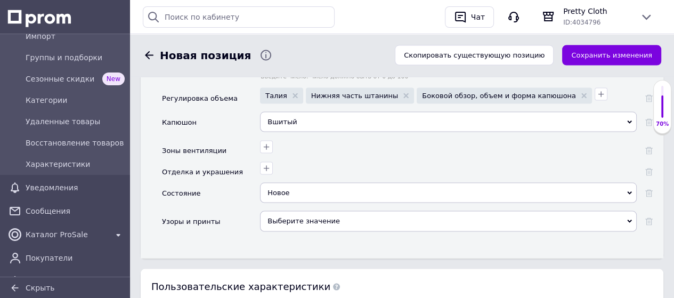
click at [290, 211] on div "Выберите значение" at bounding box center [448, 221] width 376 height 20
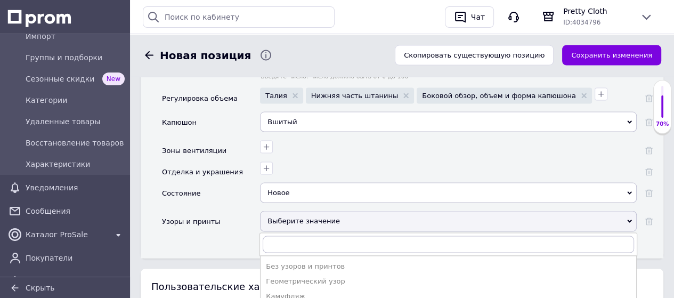
click at [288, 261] on div "Без узоров и принтов" at bounding box center [448, 266] width 365 height 10
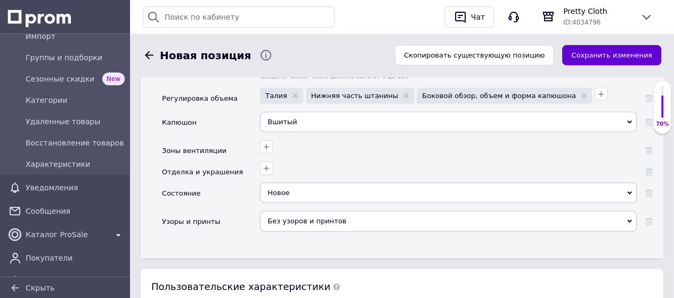
click at [611, 55] on button "Сохранить изменения" at bounding box center [611, 55] width 99 height 21
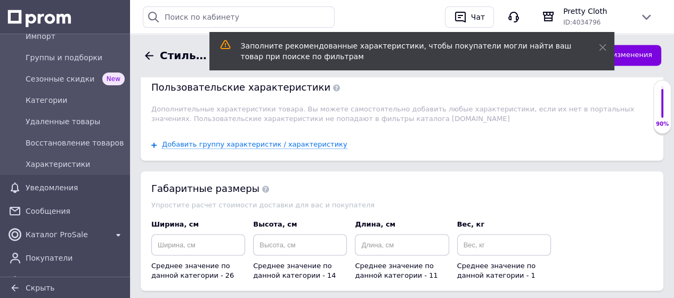
scroll to position [1651, 0]
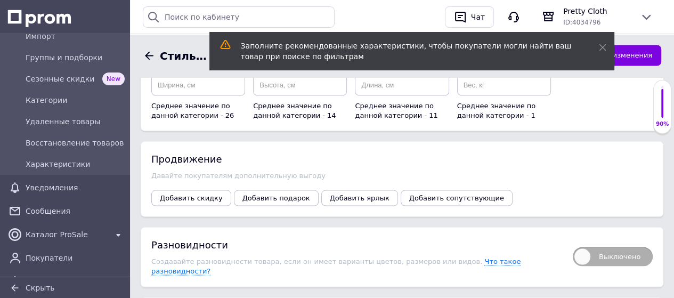
drag, startPoint x: 581, startPoint y: 204, endPoint x: 565, endPoint y: 207, distance: 16.7
click at [581, 247] on span "Выключено" at bounding box center [612, 256] width 80 height 19
click at [572, 240] on input "Выключено" at bounding box center [569, 243] width 7 height 7
checkbox input "true"
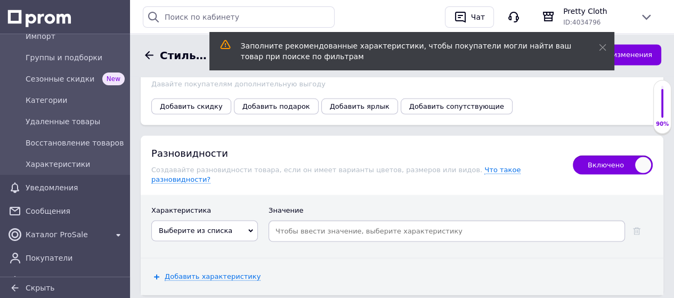
scroll to position [1757, 0]
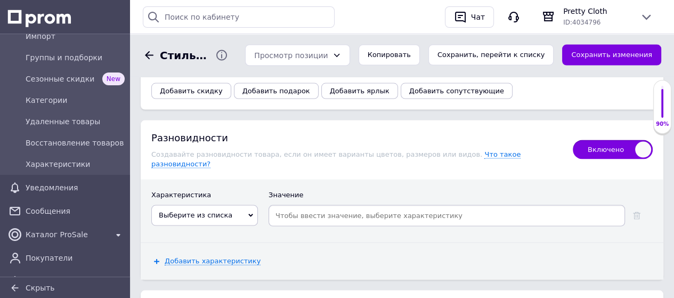
click at [249, 214] on icon at bounding box center [250, 215] width 5 height 3
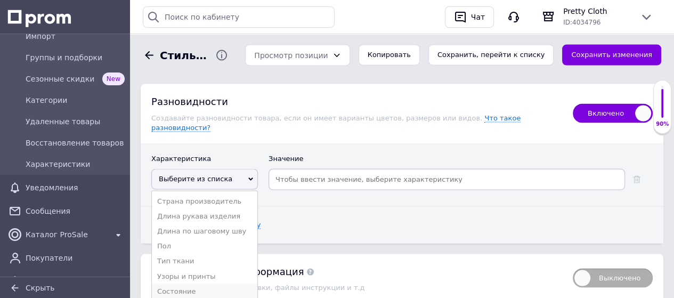
scroll to position [1811, 0]
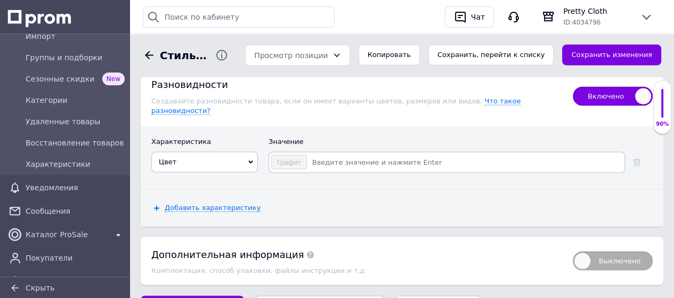
scroll to position [1808, 0]
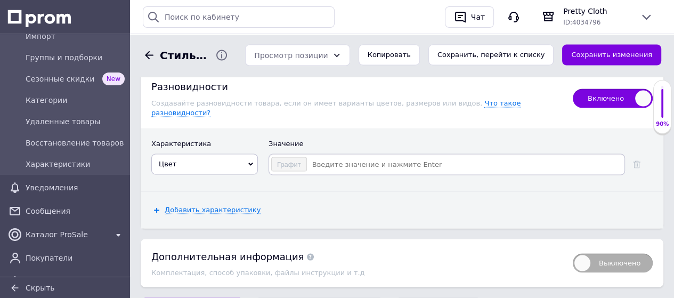
click at [330, 157] on input at bounding box center [464, 165] width 315 height 16
type input "бар"
click at [305, 176] on li "Барби" at bounding box center [446, 183] width 355 height 15
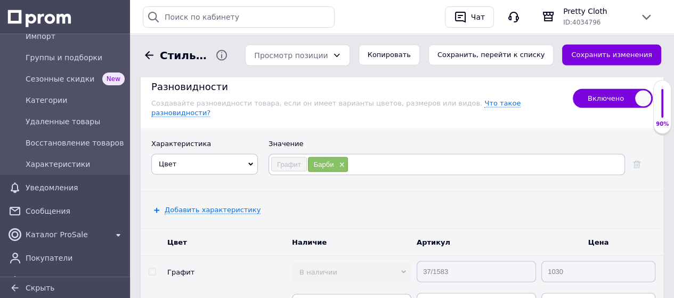
click at [404, 256] on tr "Графит В наличии Нет в наличии Под заказ Готово к отправке 37/1583 1030" at bounding box center [402, 272] width 522 height 32
paste input "37/1583"
type input "37/1583"
click at [588, 51] on button "Сохранить изменения" at bounding box center [611, 55] width 99 height 21
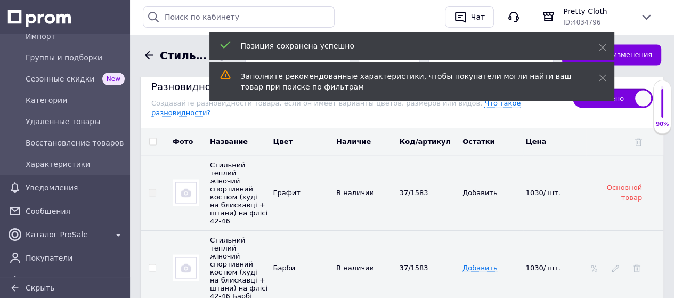
click at [184, 257] on img at bounding box center [185, 267] width 21 height 21
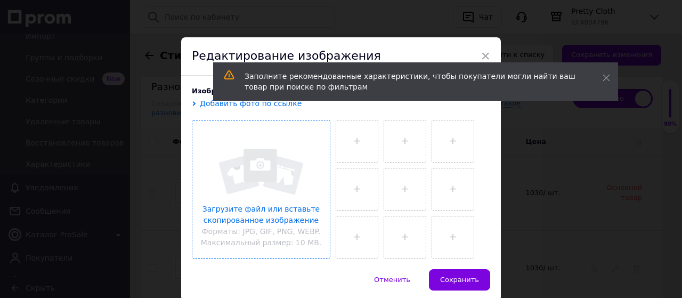
click at [256, 168] on input "file" at bounding box center [260, 188] width 137 height 137
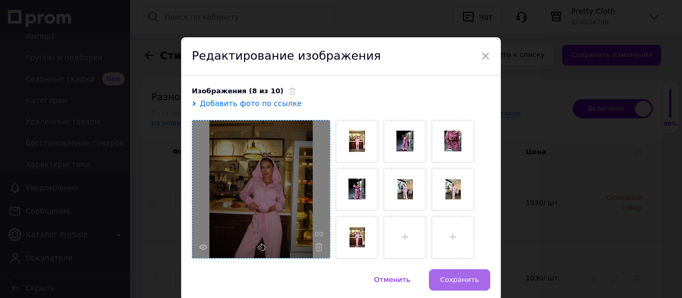
click at [460, 277] on span "Сохранить" at bounding box center [459, 279] width 39 height 8
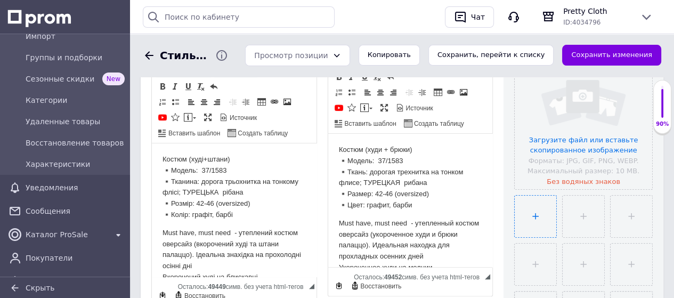
scroll to position [266, 0]
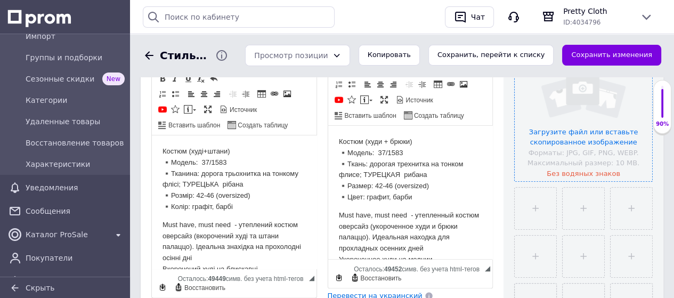
click at [568, 116] on input "file" at bounding box center [582, 112] width 137 height 137
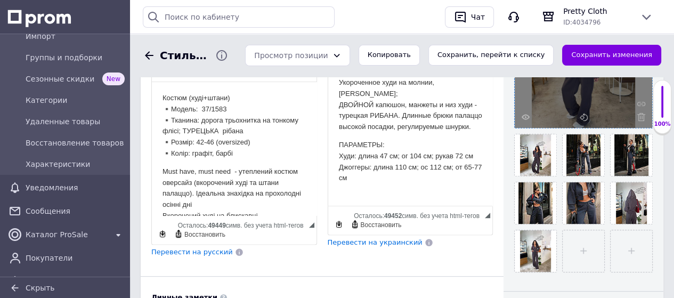
scroll to position [213, 0]
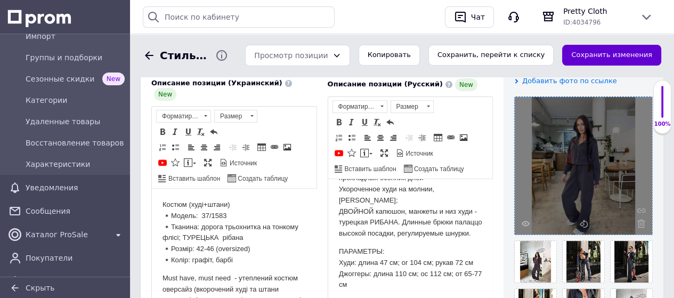
click at [602, 47] on button "Сохранить изменения" at bounding box center [611, 55] width 99 height 21
click at [623, 53] on button "Сохранить изменения" at bounding box center [611, 55] width 99 height 21
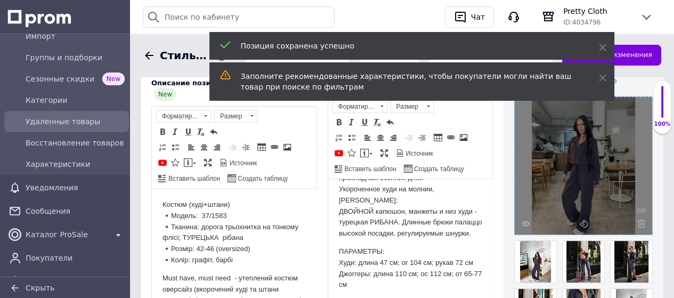
scroll to position [53, 0]
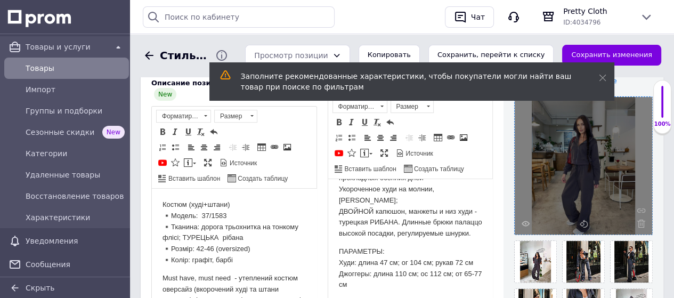
click at [61, 63] on span "Товары" at bounding box center [75, 68] width 99 height 11
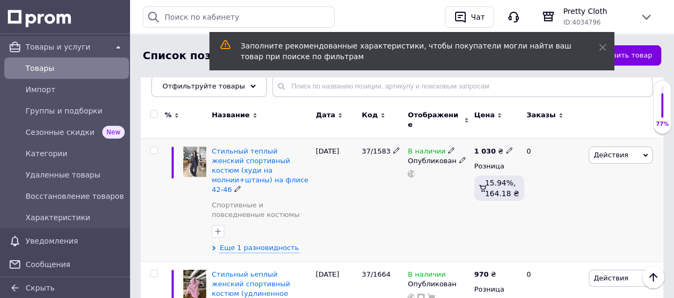
scroll to position [107, 0]
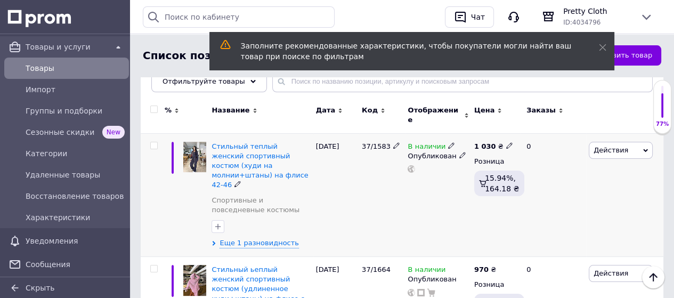
click at [645, 148] on icon at bounding box center [645, 150] width 5 height 5
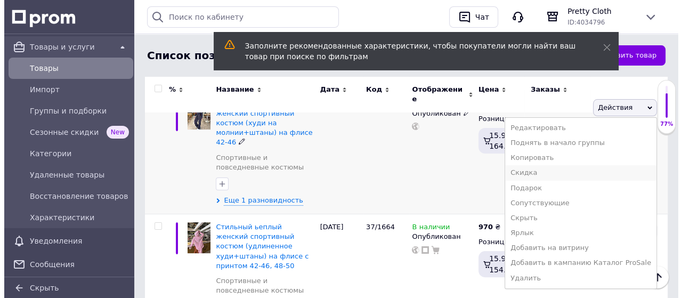
scroll to position [213, 0]
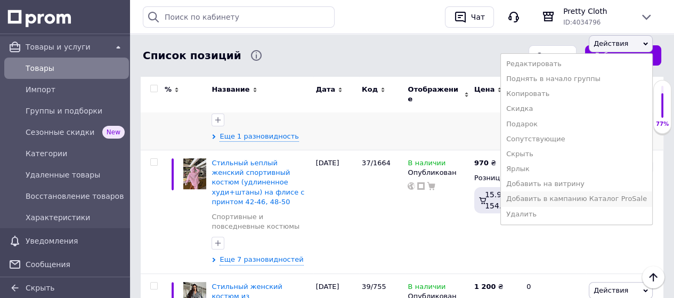
click at [569, 191] on li "Добавить в кампанию Каталог ProSale" at bounding box center [576, 198] width 151 height 15
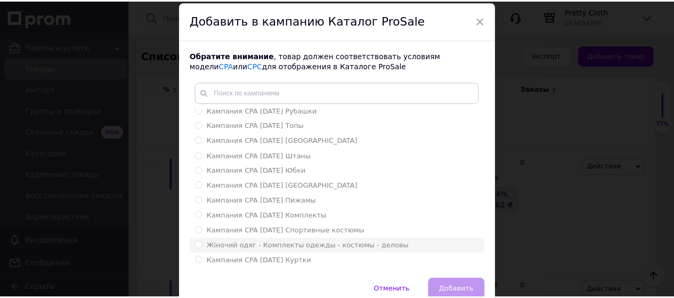
scroll to position [53, 0]
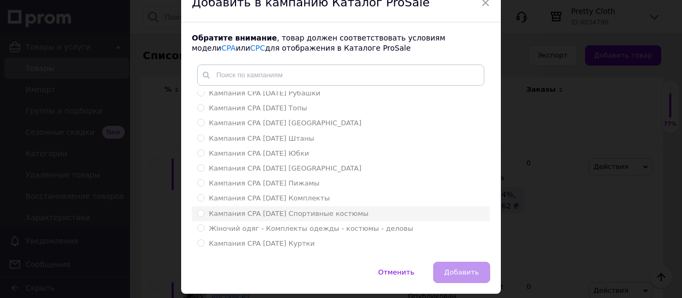
click at [198, 213] on input "Кампания CPA [DATE] Спортивные костюмы" at bounding box center [200, 212] width 7 height 7
radio input "true"
click at [462, 278] on button "Добавить" at bounding box center [461, 271] width 57 height 21
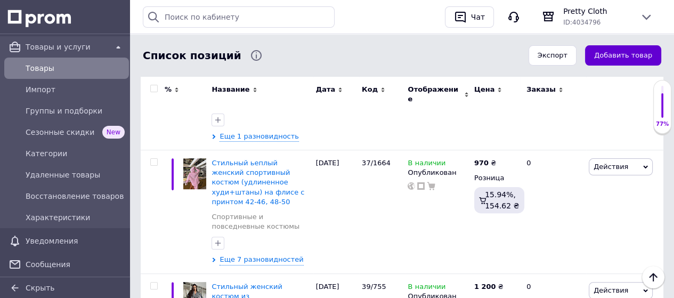
click at [638, 52] on button "Добавить товар" at bounding box center [623, 55] width 76 height 21
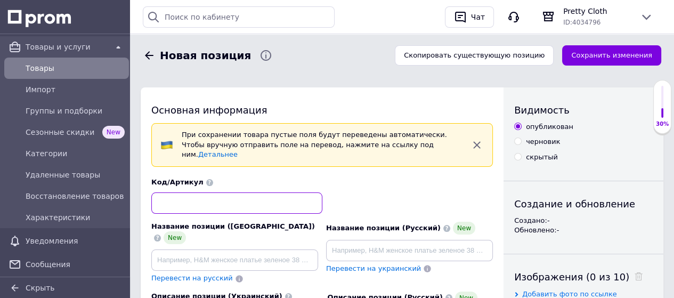
click at [265, 193] on input at bounding box center [236, 202] width 171 height 21
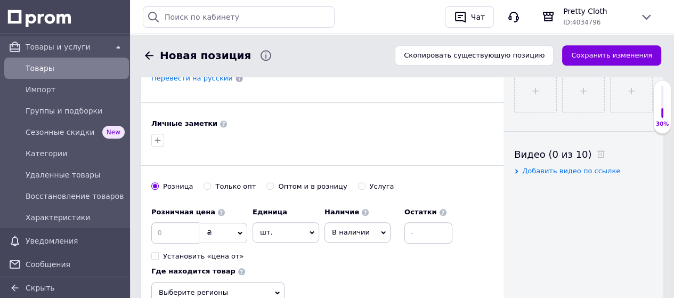
scroll to position [533, 0]
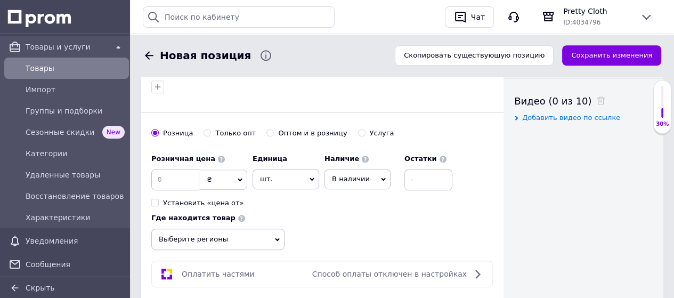
type input "13/800"
click at [191, 169] on input at bounding box center [175, 179] width 48 height 21
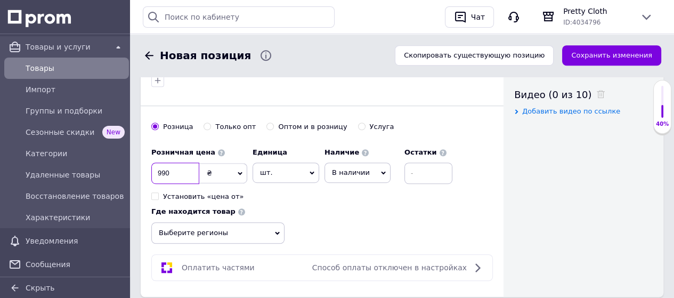
scroll to position [639, 0]
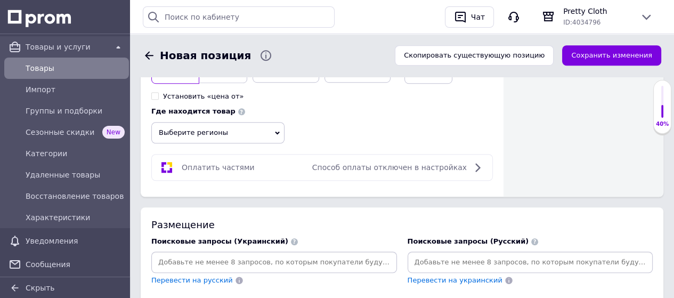
type input "990"
click at [278, 131] on icon at bounding box center [277, 132] width 5 height 3
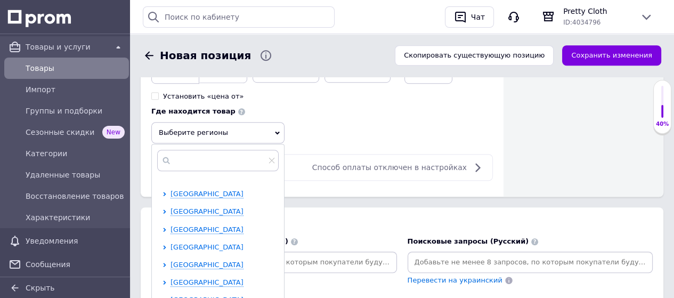
scroll to position [160, 0]
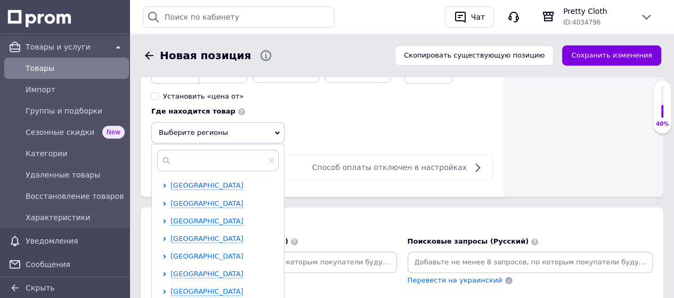
click at [209, 252] on span "[GEOGRAPHIC_DATA]" at bounding box center [206, 256] width 73 height 8
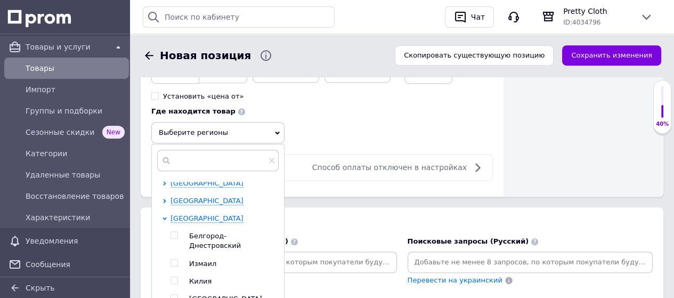
scroll to position [213, 0]
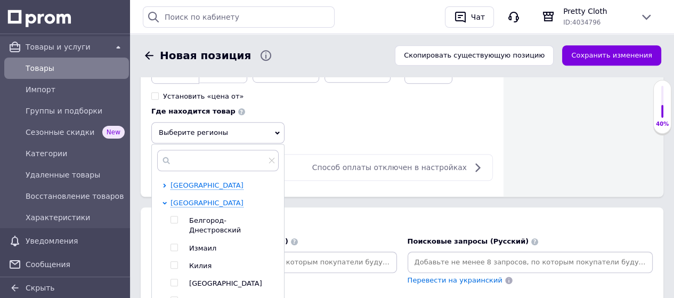
drag, startPoint x: 173, startPoint y: 240, endPoint x: 209, endPoint y: 240, distance: 36.2
click at [173, 279] on input "checkbox" at bounding box center [173, 282] width 7 height 7
checkbox input "true"
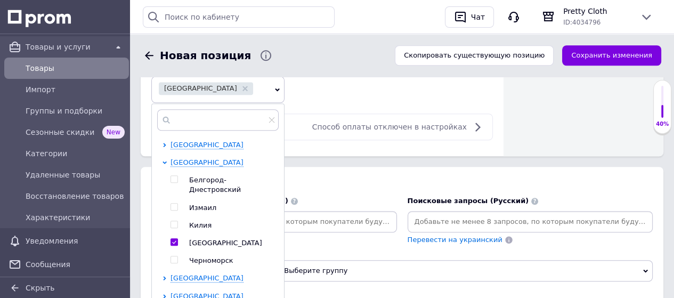
scroll to position [746, 0]
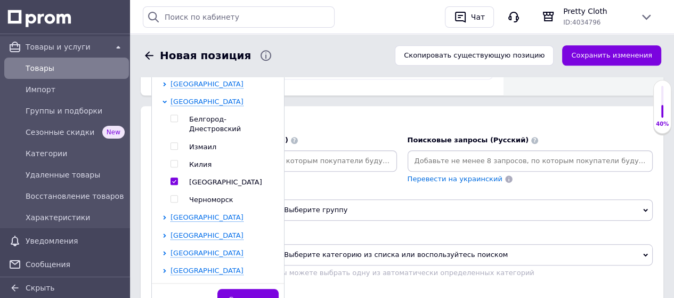
click at [251, 295] on span "Сохранить" at bounding box center [247, 299] width 39 height 8
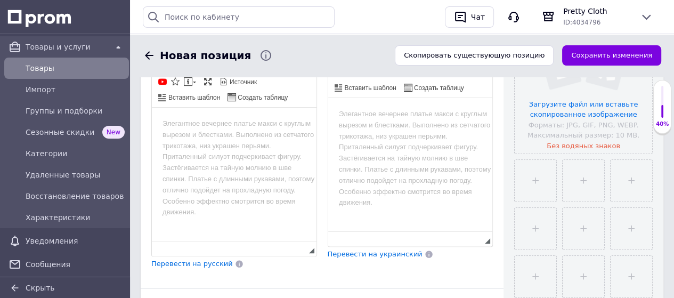
scroll to position [266, 0]
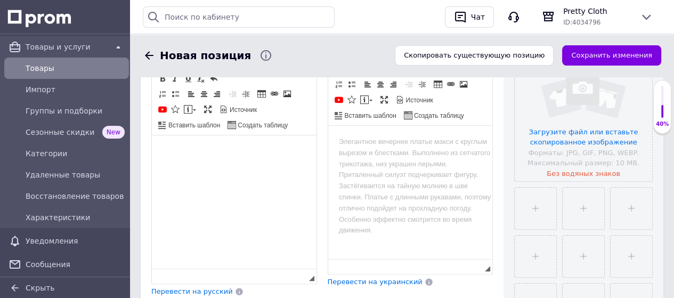
click at [260, 168] on html at bounding box center [234, 151] width 165 height 32
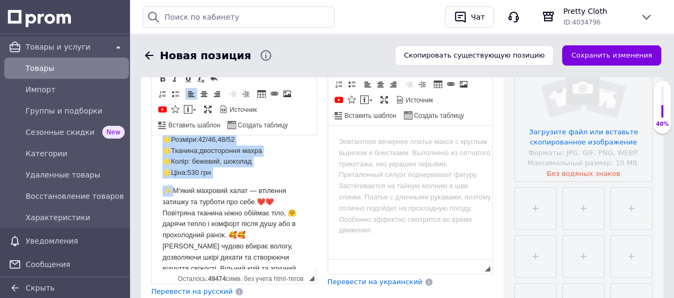
scroll to position [21, 0]
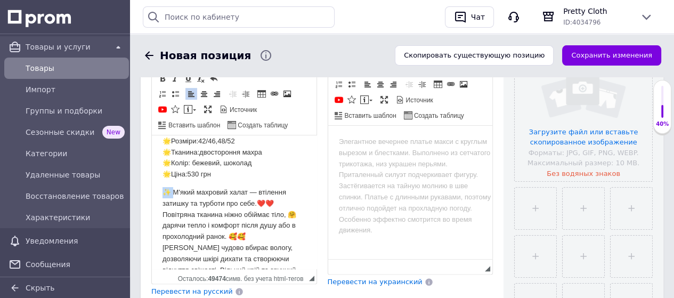
drag, startPoint x: 175, startPoint y: 144, endPoint x: 165, endPoint y: 187, distance: 44.3
click at [165, 187] on p "✨ М'який махровий халат — втілення затишку та турботи про себе.❤️❤️ Повітряна т…" at bounding box center [233, 253] width 143 height 133
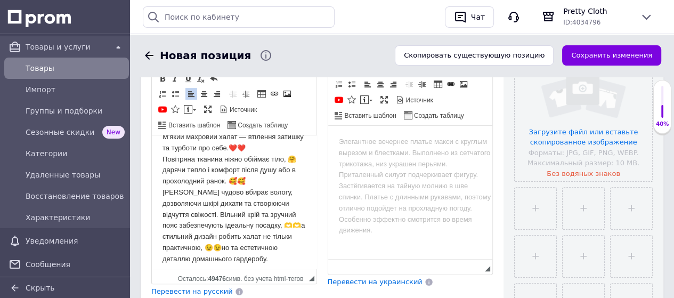
scroll to position [83, 0]
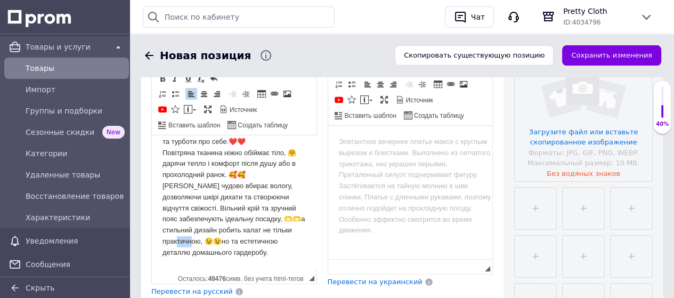
drag, startPoint x: 222, startPoint y: 241, endPoint x: 205, endPoint y: 242, distance: 17.1
click at [205, 242] on p "М'який махровий халат — втілення затишку та турботи про себе.❤️❤️ Повітряна тка…" at bounding box center [233, 191] width 143 height 133
drag, startPoint x: 252, startPoint y: 173, endPoint x: 226, endPoint y: 174, distance: 25.6
click at [226, 174] on p "М'який махровий халат — втілення затишку та турботи про себе.❤️❤️ Повітряна тка…" at bounding box center [233, 191] width 143 height 133
drag, startPoint x: 297, startPoint y: 152, endPoint x: 273, endPoint y: 142, distance: 25.5
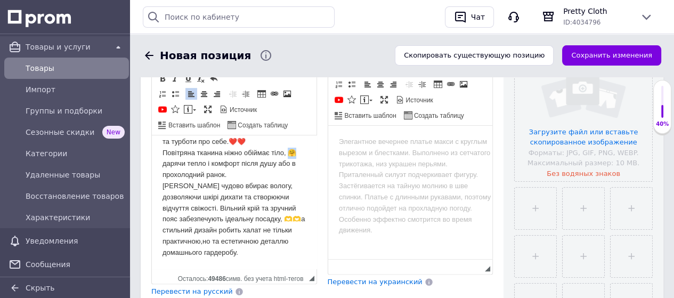
click at [288, 150] on p "М'який махровий халат — втілення затишку та турботи про себе.❤️❤️ Повітряна тка…" at bounding box center [233, 191] width 143 height 133
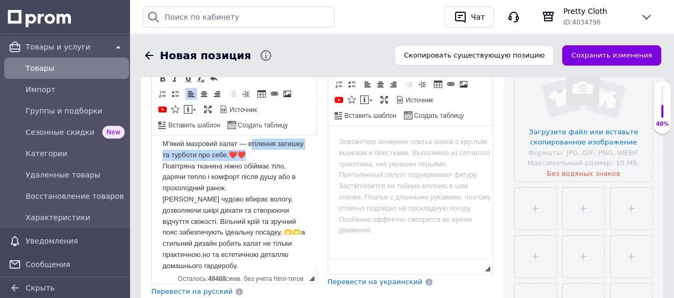
scroll to position [67, 0]
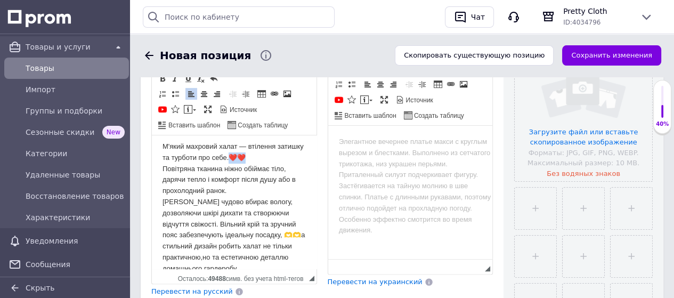
drag, startPoint x: 275, startPoint y: 140, endPoint x: 258, endPoint y: 159, distance: 25.3
click at [258, 159] on p "М'який махровий халат — втілення затишку та турботи про себе.❤️❤️ Повітряна тка…" at bounding box center [233, 207] width 143 height 133
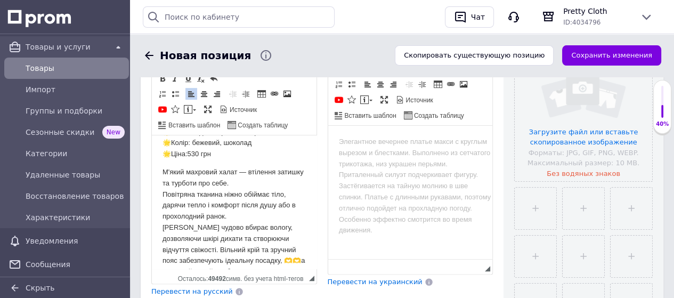
scroll to position [0, 0]
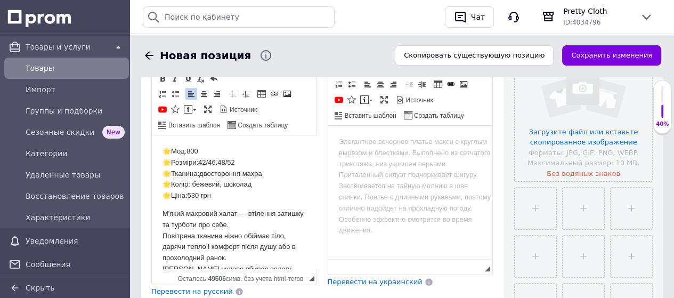
drag, startPoint x: 222, startPoint y: 192, endPoint x: 165, endPoint y: 196, distance: 57.1
click at [165, 196] on p "🌟Мод.800 🌟Розміри:42/46,48/52 🌟Тканина:двостороння махра 🌟Колір: бежевий, шокол…" at bounding box center [233, 173] width 143 height 55
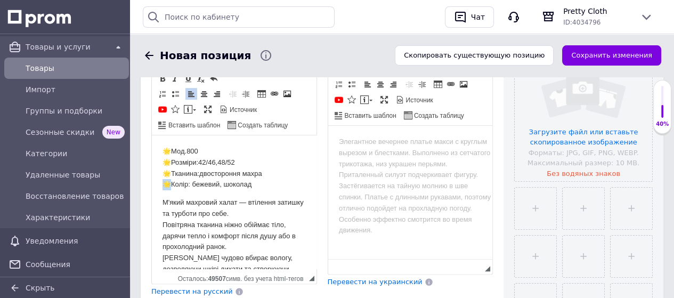
click at [165, 183] on p "🌟Мод.800 🌟Розміри:42/46,48/52 🌟Тканина:двостороння махра 🌟Колір: бежевий, шокол…" at bounding box center [233, 168] width 143 height 44
drag, startPoint x: 173, startPoint y: 171, endPoint x: 164, endPoint y: 170, distance: 9.1
click at [163, 172] on p "🌟Мод.800 🌟Розміри:42/46,48/52 🌟Тканина:двостороння махра Колір: бежевий, шоколад" at bounding box center [233, 168] width 143 height 44
drag, startPoint x: 170, startPoint y: 163, endPoint x: 162, endPoint y: 157, distance: 9.8
click at [162, 158] on p "🌟Мод.800 🌟Розміри:42/46,48/52 Тканина:двостороння махра Колір: бежевий, шоколад" at bounding box center [233, 168] width 143 height 44
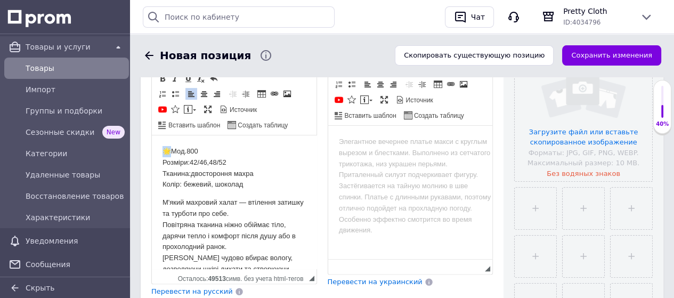
drag, startPoint x: 171, startPoint y: 151, endPoint x: 160, endPoint y: 155, distance: 12.5
click at [161, 151] on html "🌟Мод.800 Розміри:42/46,48/52 Тканина:двостороння махра Колір: бежевий, шоколад …" at bounding box center [234, 238] width 165 height 206
click at [177, 152] on p "Мод.800 Розміри:42/46,48/52 Тканина:двостороння махра Колір: бежевий, шоколад" at bounding box center [233, 168] width 143 height 44
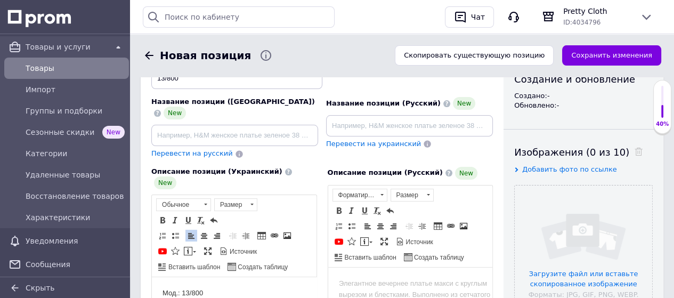
scroll to position [107, 0]
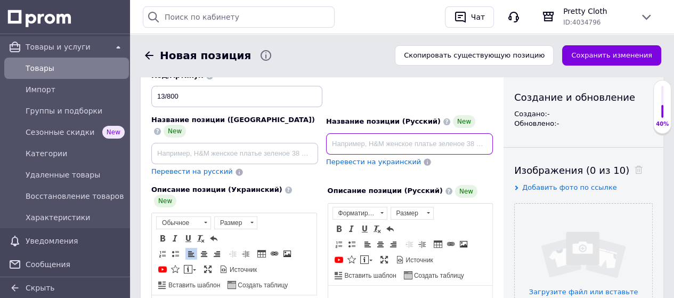
click at [340, 134] on input at bounding box center [409, 143] width 167 height 21
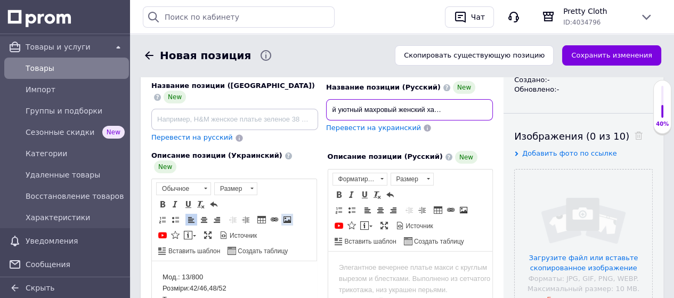
scroll to position [160, 0]
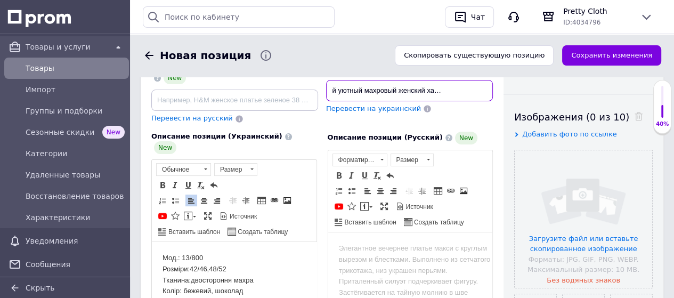
type input "Мягкий теплый уютный махровый женский халат 42-46, 48-52"
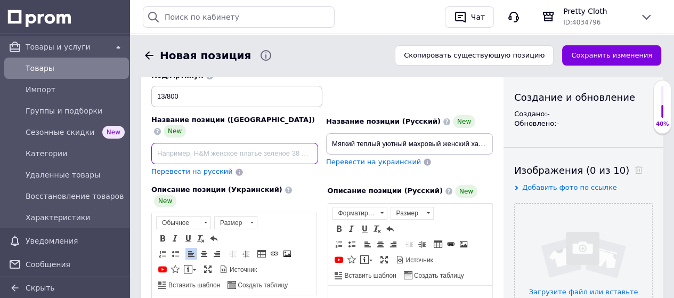
click at [280, 143] on input at bounding box center [234, 153] width 167 height 21
paste input "М'який теплий затишний махровий жіночий халат 42-46, 48-52"
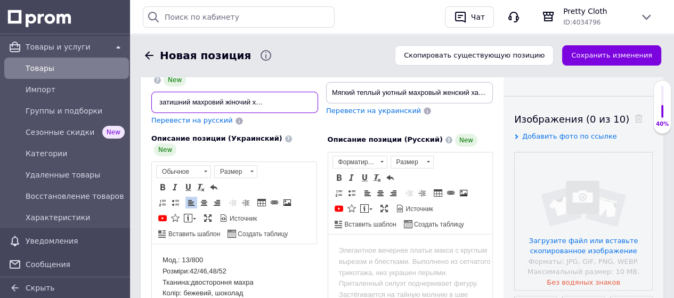
scroll to position [213, 0]
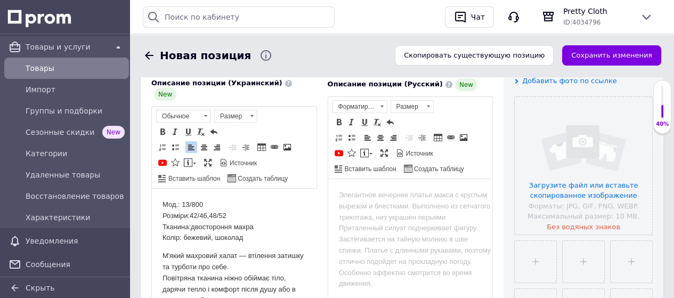
type input "М'який теплий затишний махровий жіночий халат 42-46, 48-52"
click at [287, 233] on p "Мод.: 13/800 Розміри:42/46,48/52 Тканина:двостороння махра Колір: бежевий, шоко…" at bounding box center [233, 221] width 143 height 44
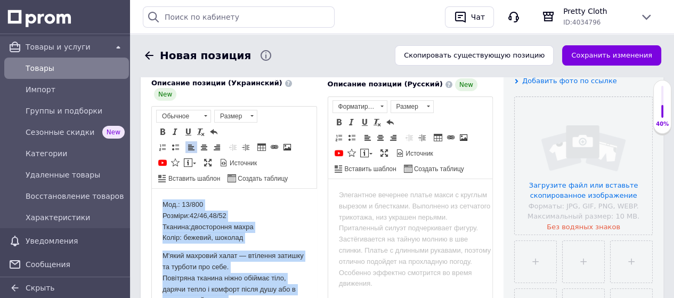
copy body "Мод.: 13/800 Розміри:42/46,48/52 Тканина:двостороння махра Колір: бежевий, шоко…"
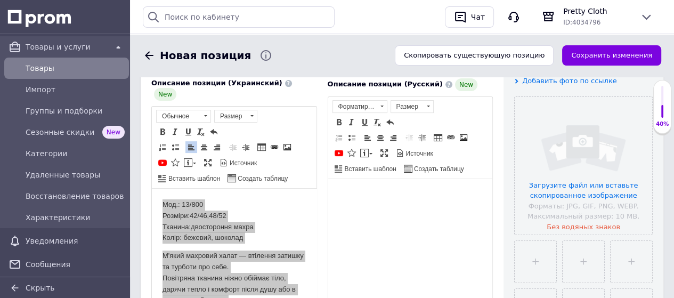
click at [387, 203] on html at bounding box center [409, 194] width 165 height 32
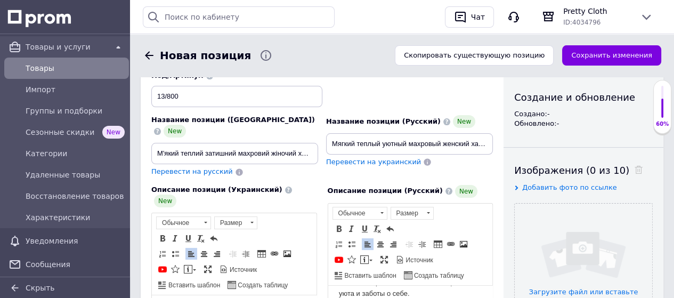
scroll to position [107, 0]
click at [292, 143] on input "М'який теплий затишний махровий жіночий халат 42-46, 48-52" at bounding box center [234, 153] width 167 height 21
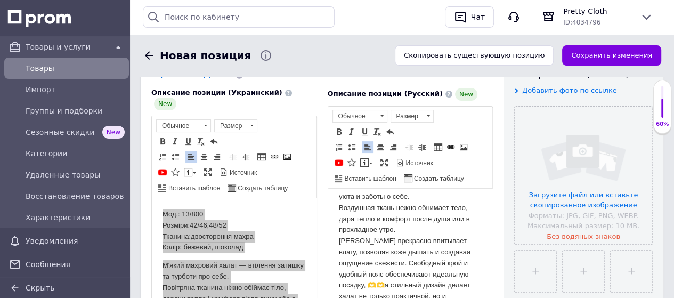
scroll to position [266, 0]
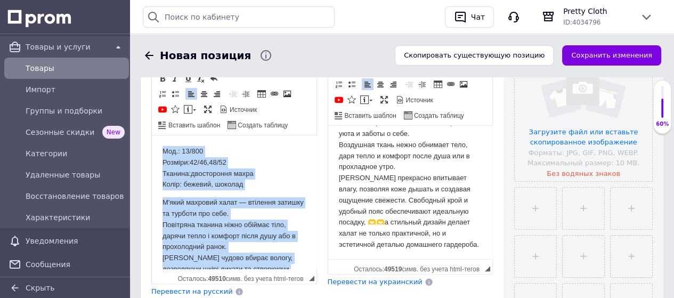
click at [276, 177] on p "Мод.: 13/800 Розміри:42/46,48/52 Тканина:двостороння махра Колір: бежевий, шоко…" at bounding box center [233, 168] width 143 height 44
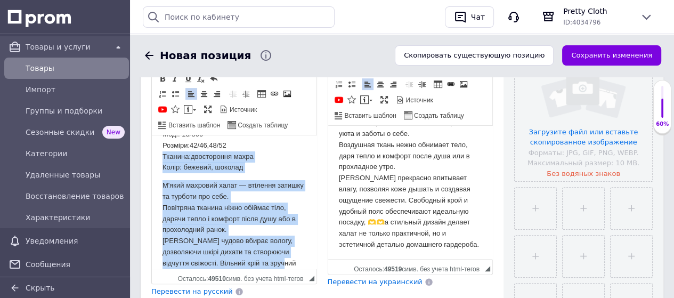
scroll to position [72, 0]
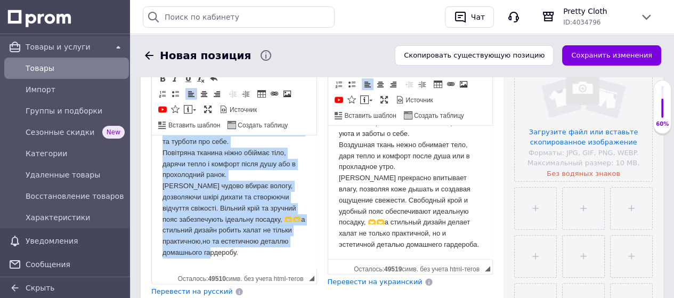
drag, startPoint x: 159, startPoint y: 175, endPoint x: 288, endPoint y: 248, distance: 148.3
click at [288, 249] on html "Мод.: 13/800 Розміри:42/46,48/52 Тканина:двостороння махра Колір: бежевий, шоко…" at bounding box center [234, 166] width 165 height 206
copy body "Тканина:двостороння махра Колір: бежевий, шоколад М'який махровий халат — втіле…"
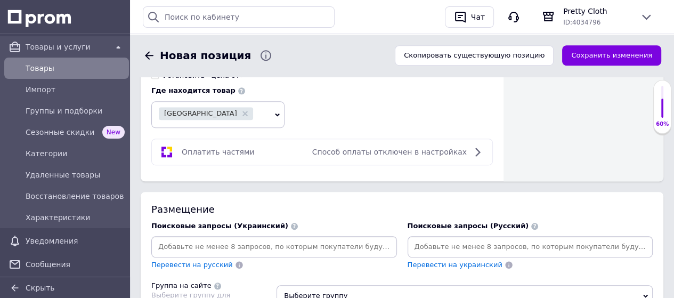
scroll to position [692, 0]
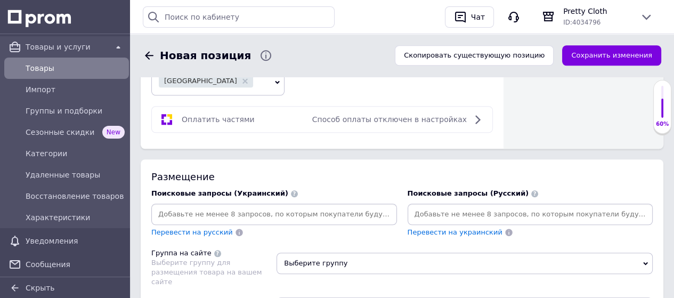
click at [308, 206] on input at bounding box center [273, 214] width 241 height 16
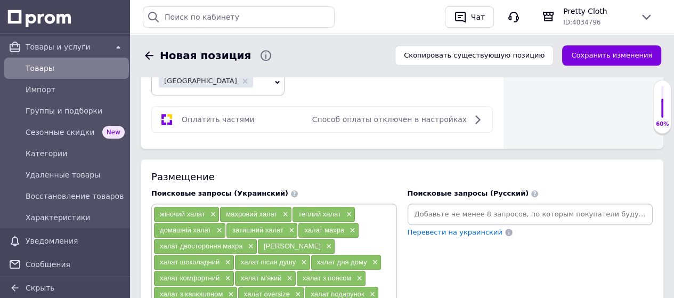
click at [427, 206] on input at bounding box center [529, 214] width 241 height 16
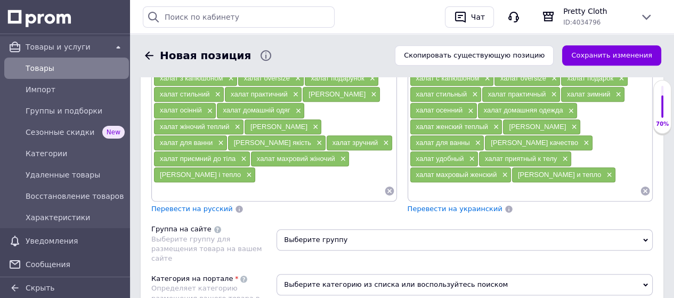
scroll to position [959, 0]
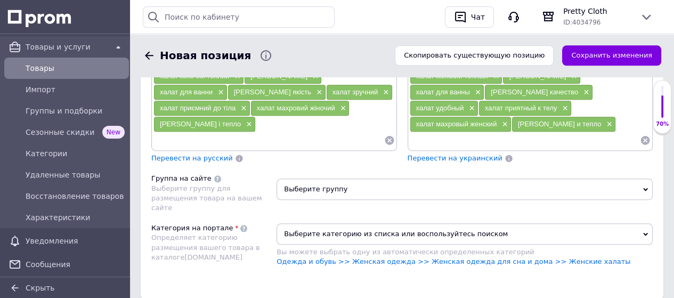
click at [334, 178] on span "Выберите группу" at bounding box center [464, 188] width 376 height 21
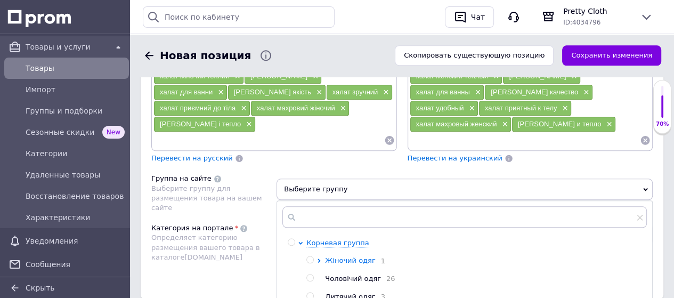
click at [359, 256] on span "Жіночий одяг" at bounding box center [350, 260] width 50 height 8
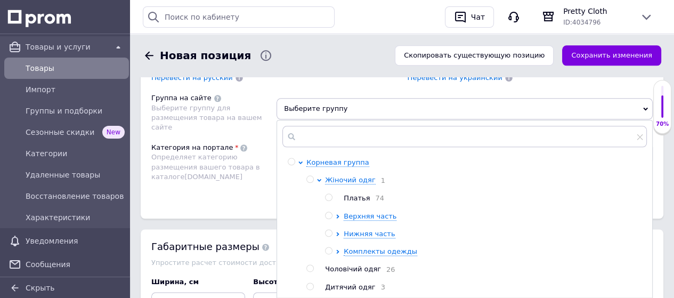
scroll to position [1065, 0]
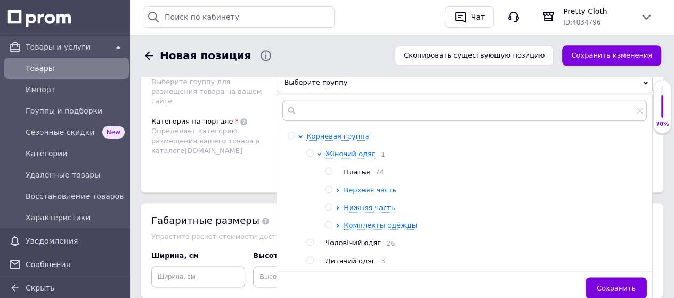
click at [374, 186] on span "Верхняя часть" at bounding box center [369, 190] width 53 height 8
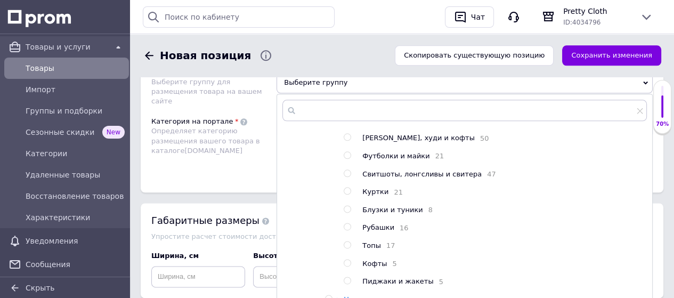
scroll to position [128, 0]
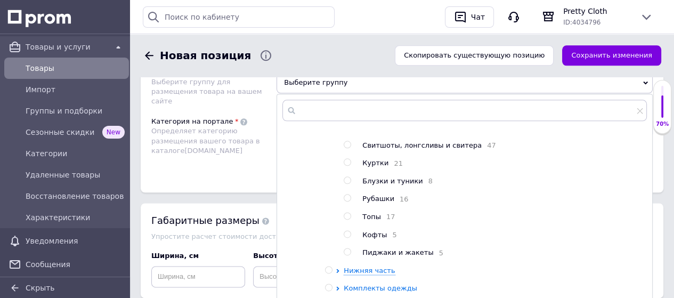
click at [374, 284] on span "Комплекты одежды" at bounding box center [379, 288] width 73 height 8
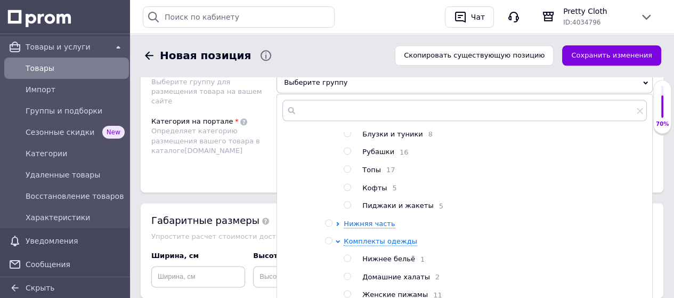
scroll to position [181, 0]
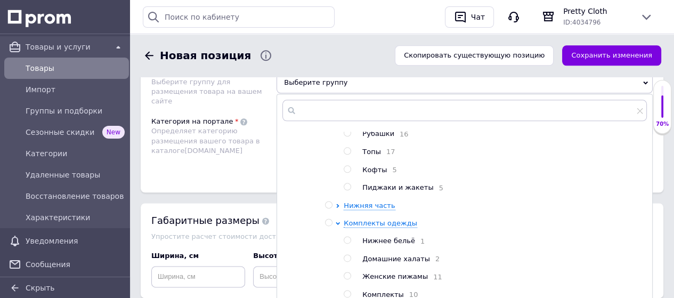
click at [347, 255] on input "radio" at bounding box center [346, 258] width 7 height 7
radio input "true"
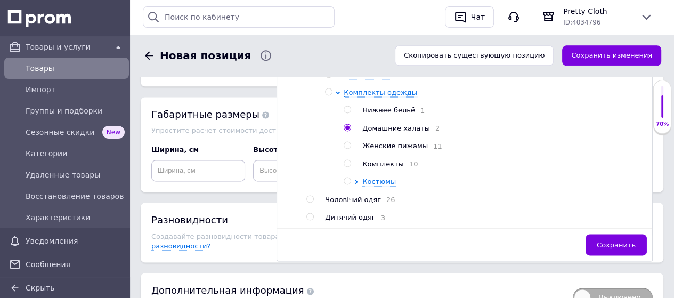
scroll to position [1172, 0]
click at [596, 233] on button "Сохранить" at bounding box center [615, 243] width 61 height 21
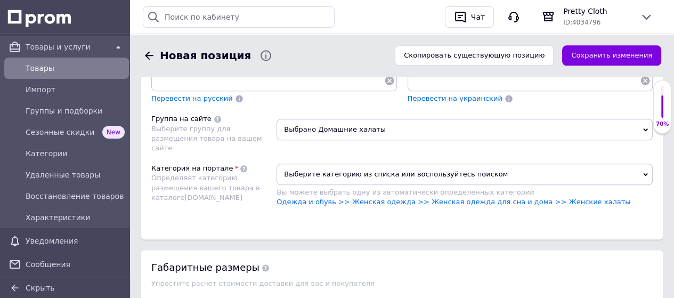
scroll to position [1012, 0]
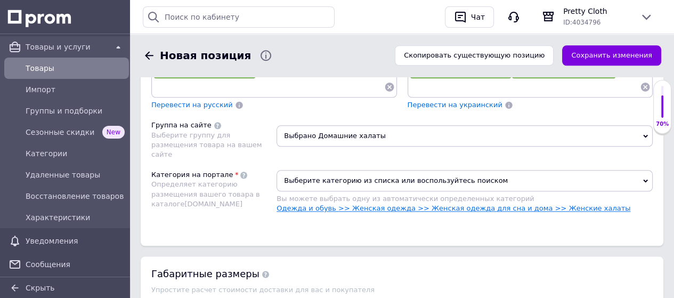
click at [542, 204] on link "Одежда и обувь >> Женская одежда >> Женская одежда для сна и дома >> Женские ха…" at bounding box center [453, 208] width 354 height 8
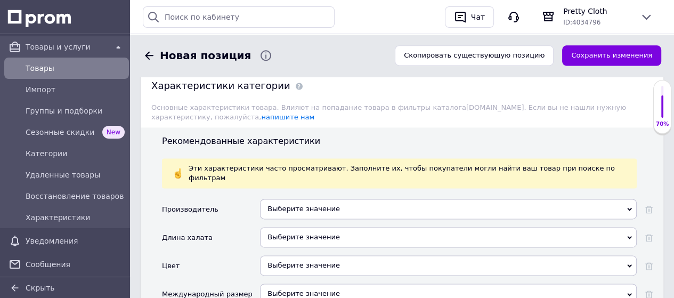
scroll to position [1225, 0]
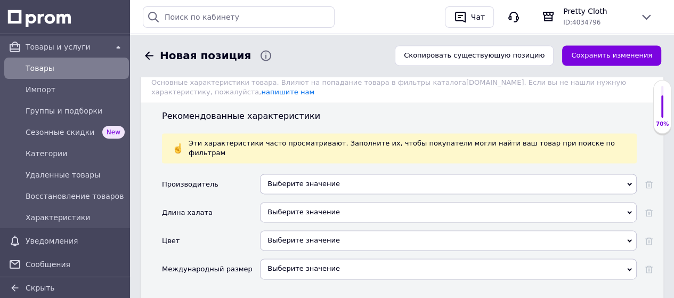
click at [294, 202] on div "Выберите значение" at bounding box center [448, 212] width 376 height 20
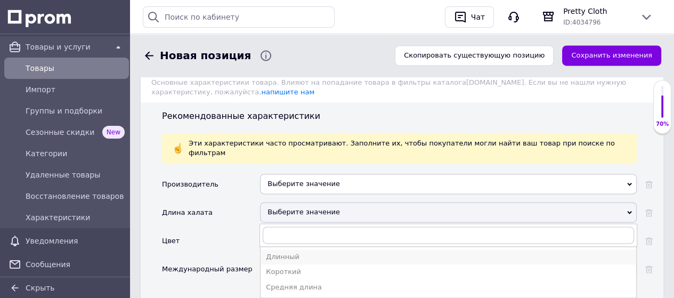
click at [292, 252] on div "Длинный" at bounding box center [448, 257] width 365 height 10
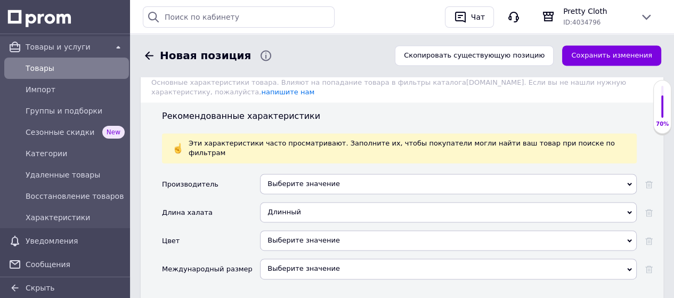
click at [289, 230] on div "Выберите значение" at bounding box center [448, 240] width 376 height 20
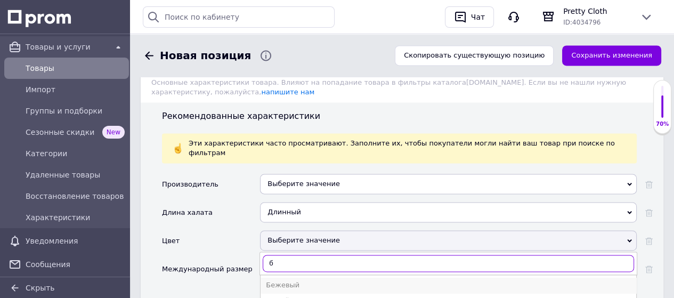
type input "б"
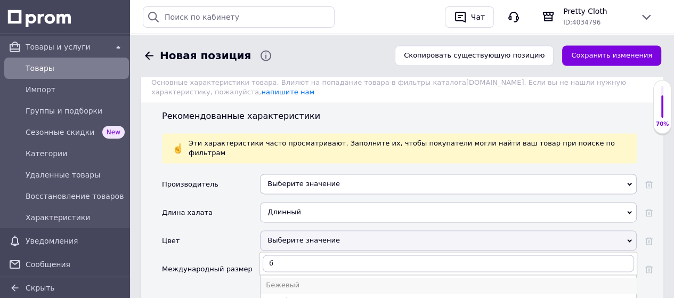
click at [291, 280] on div "Бежевый" at bounding box center [448, 285] width 365 height 10
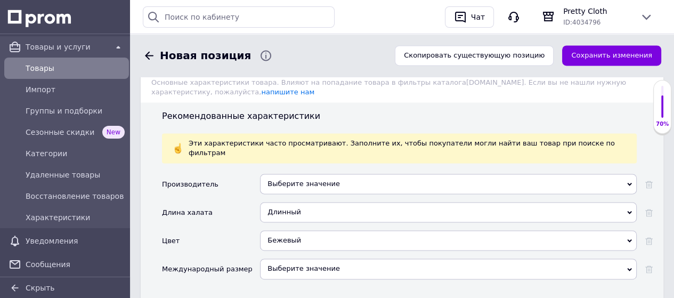
click at [289, 258] on div "Выберите значение" at bounding box center [448, 268] width 376 height 20
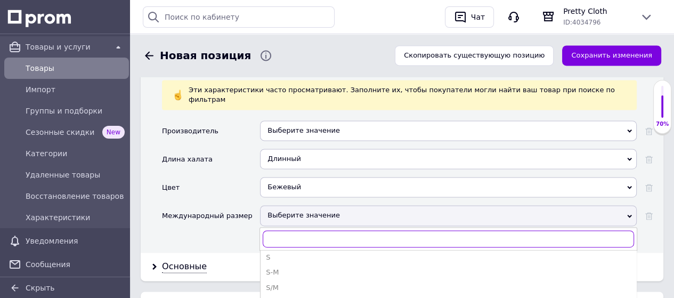
scroll to position [236, 0]
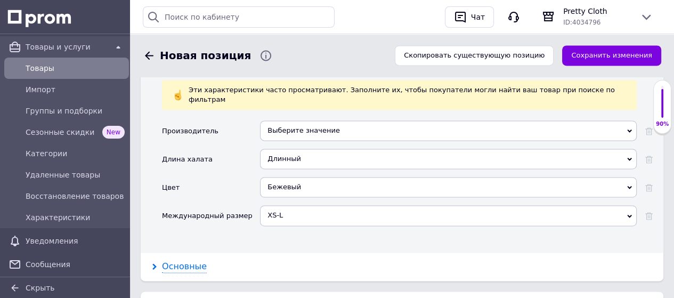
click at [191, 260] on div "Основные" at bounding box center [184, 266] width 45 height 12
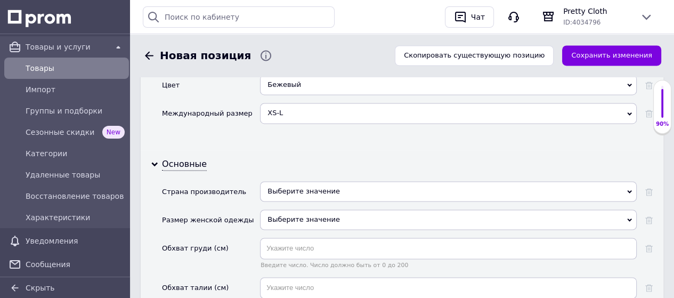
scroll to position [1385, 0]
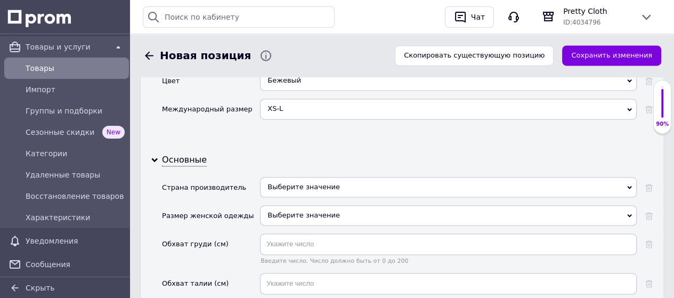
click at [313, 177] on div "Выберите значение" at bounding box center [448, 187] width 376 height 20
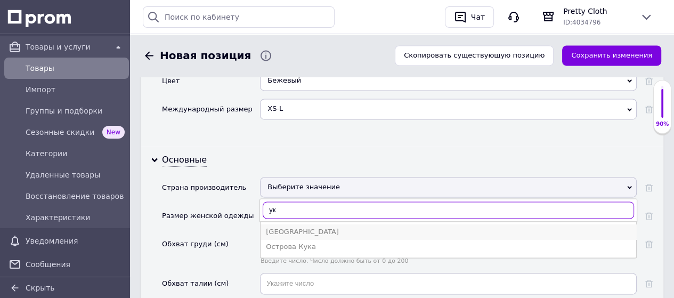
type input "ук"
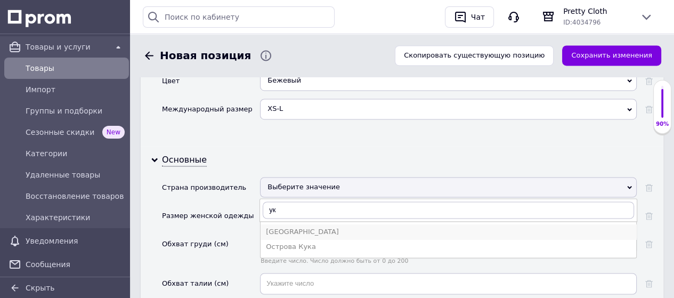
click at [293, 227] on div "[GEOGRAPHIC_DATA]" at bounding box center [448, 232] width 365 height 10
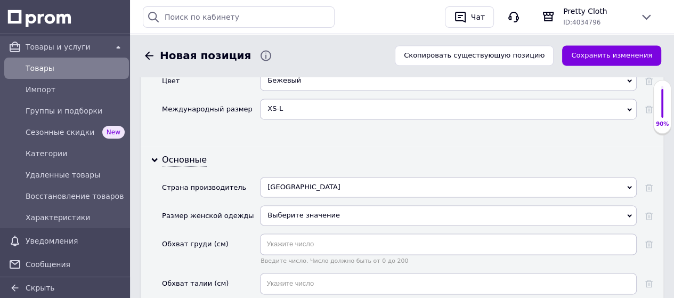
scroll to position [1491, 0]
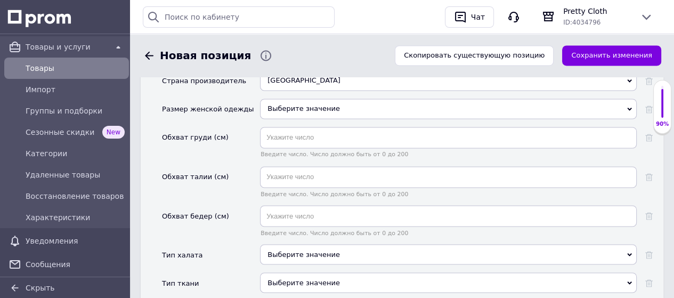
click at [285, 244] on div "Выберите значение" at bounding box center [448, 254] width 376 height 20
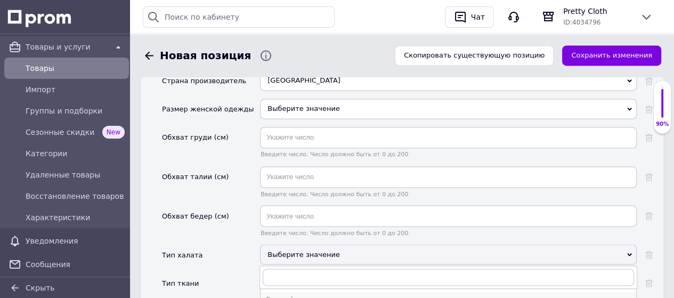
click at [284, 294] on div "Банный" at bounding box center [448, 299] width 365 height 10
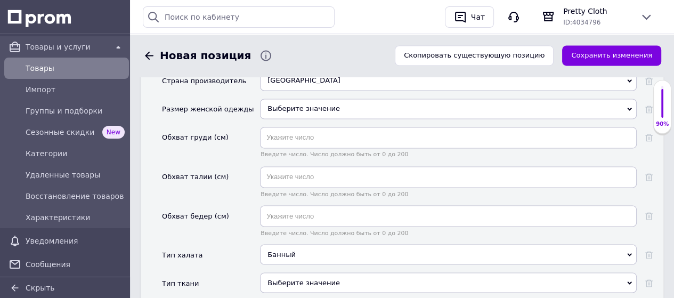
click at [285, 272] on div "Выберите значение" at bounding box center [448, 282] width 376 height 20
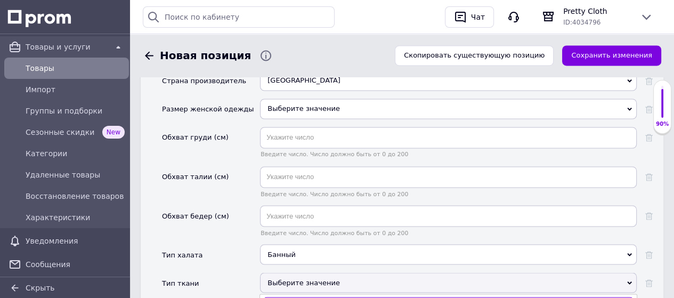
type input "м"
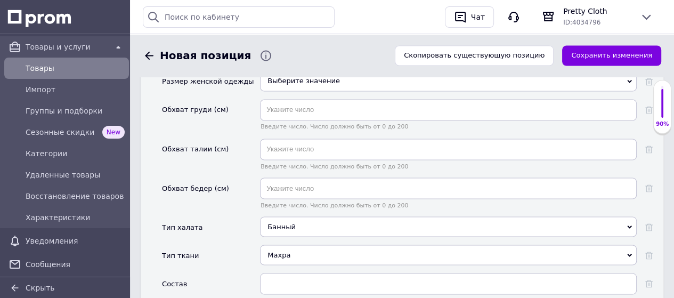
scroll to position [1544, 0]
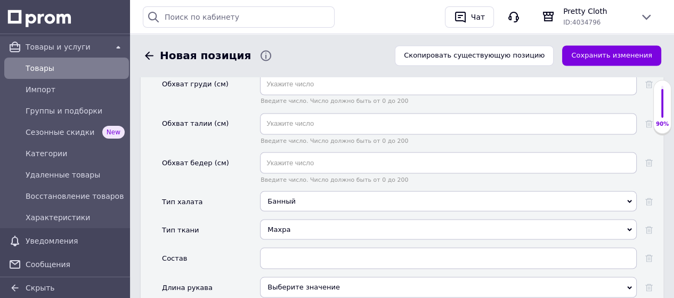
click at [285, 276] on div "Выберите значение" at bounding box center [448, 286] width 376 height 20
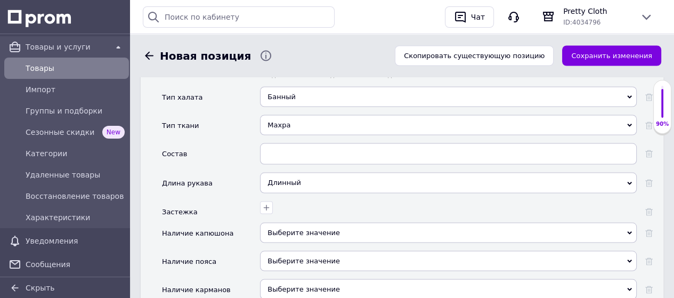
scroll to position [1651, 0]
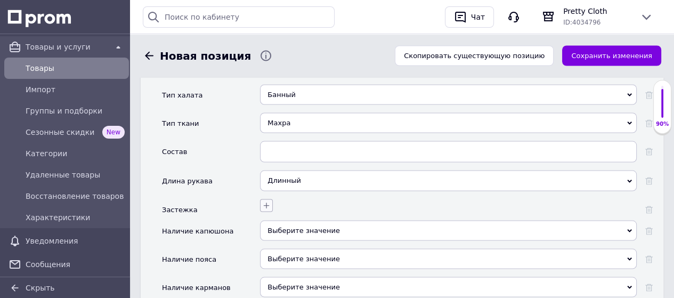
click at [267, 202] on icon "button" at bounding box center [267, 205] width 6 height 6
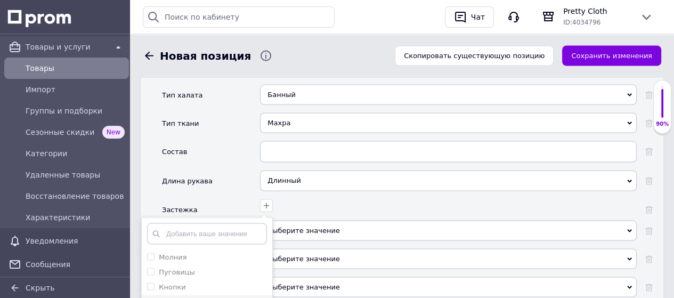
drag, startPoint x: 151, startPoint y: 242, endPoint x: 180, endPoint y: 249, distance: 29.5
click at [151, 297] on застежки "Без застежки" at bounding box center [150, 301] width 7 height 7
checkbox застежки "true"
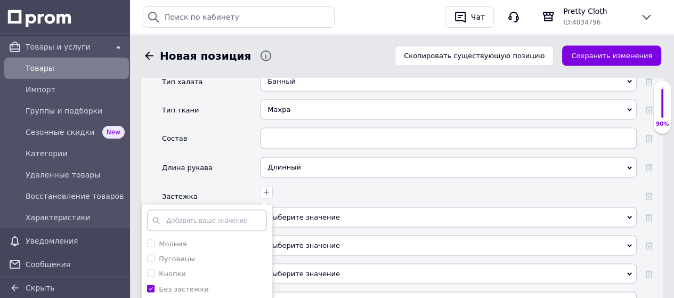
scroll to position [1704, 0]
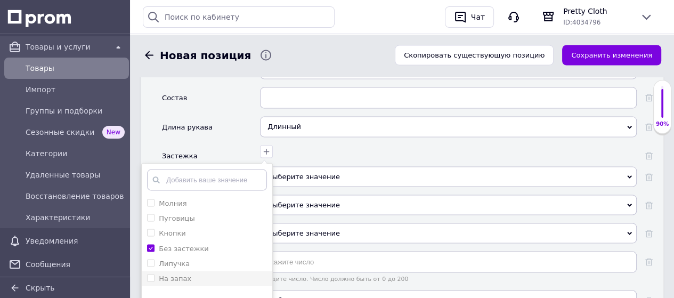
drag, startPoint x: 151, startPoint y: 217, endPoint x: 172, endPoint y: 230, distance: 24.6
click at [151, 274] on запах "На запах" at bounding box center [150, 277] width 7 height 7
checkbox запах "true"
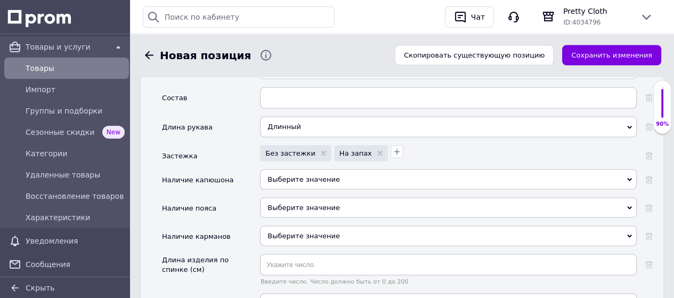
click at [299, 203] on span "Выберите значение" at bounding box center [303, 207] width 72 height 8
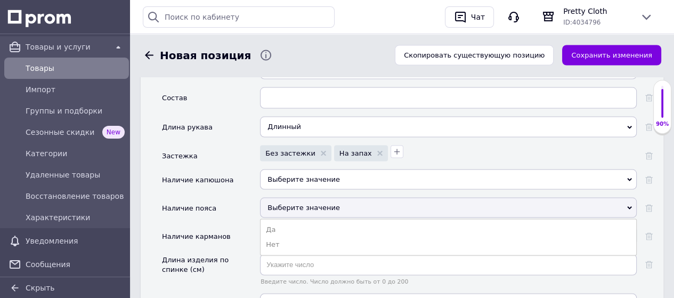
drag, startPoint x: 281, startPoint y: 172, endPoint x: 292, endPoint y: 153, distance: 21.7
click at [282, 222] on li "Да" at bounding box center [447, 229] width 375 height 15
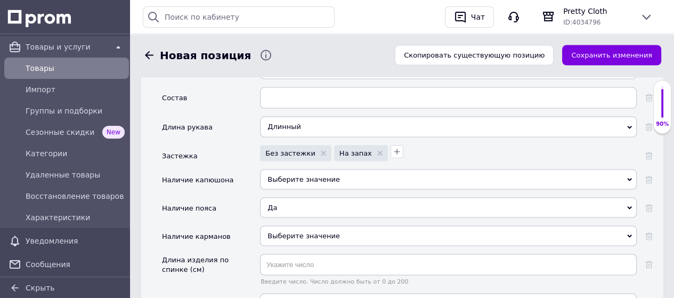
click at [298, 175] on span "Выберите значение" at bounding box center [303, 179] width 72 height 8
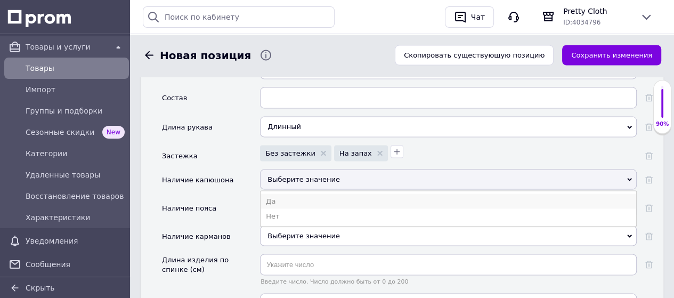
click at [293, 194] on li "Да" at bounding box center [447, 201] width 375 height 15
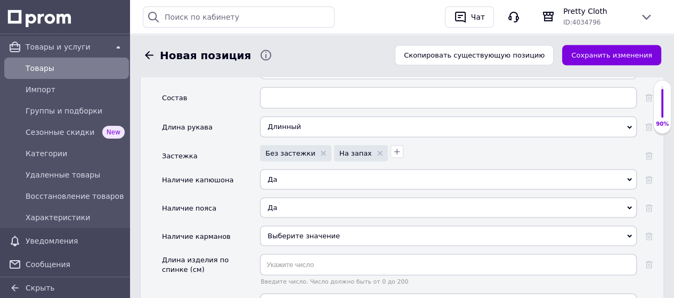
click at [292, 232] on span "Выберите значение" at bounding box center [303, 236] width 72 height 8
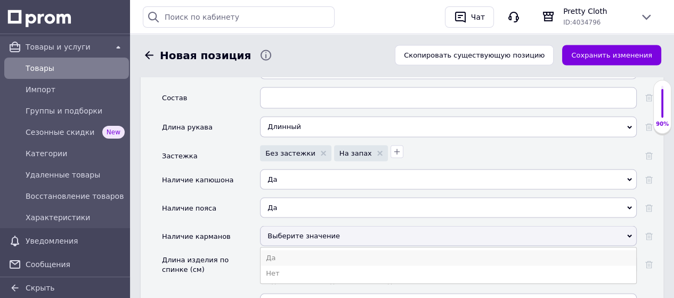
click at [289, 250] on li "Да" at bounding box center [447, 257] width 375 height 15
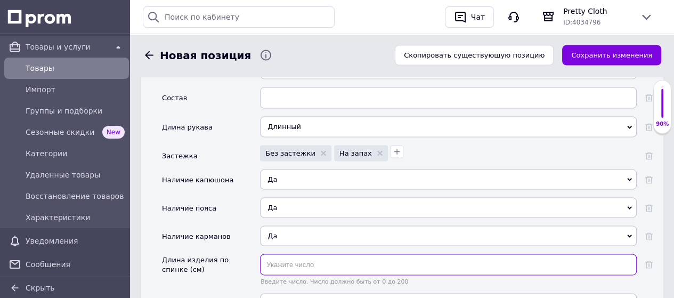
click at [271, 254] on input "text" at bounding box center [448, 264] width 376 height 21
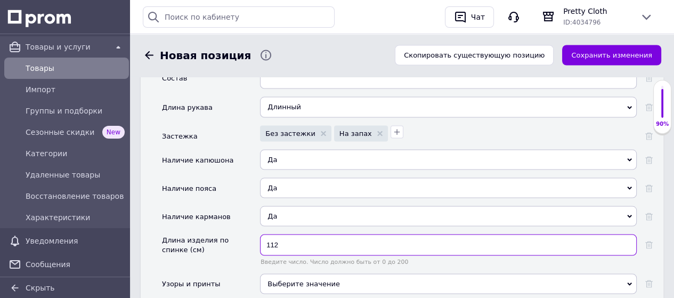
scroll to position [1757, 0]
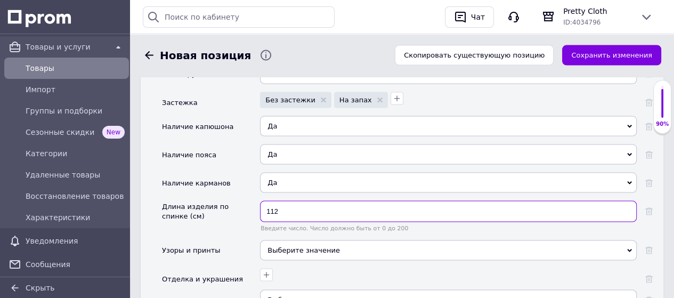
type input "112"
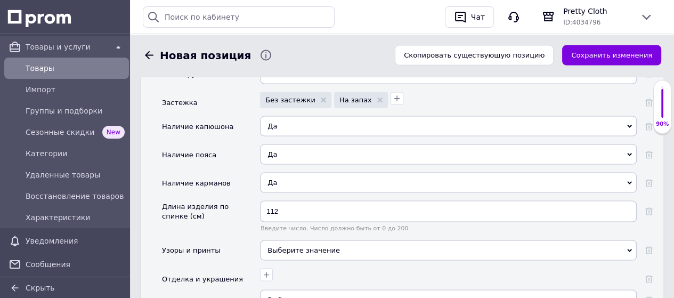
click at [307, 240] on div "Выберите значение" at bounding box center [448, 250] width 376 height 20
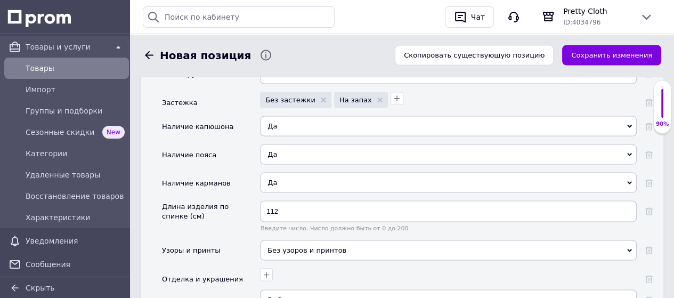
scroll to position [1811, 0]
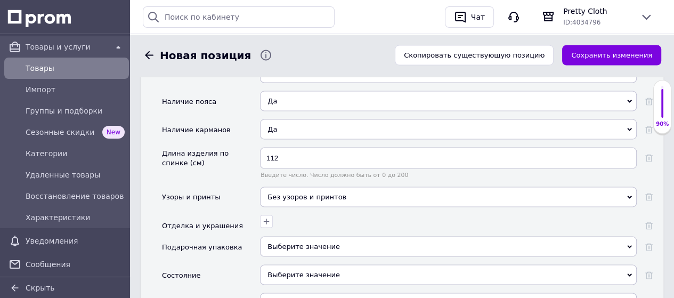
click at [298, 242] on span "Выберите значение" at bounding box center [303, 246] width 72 height 8
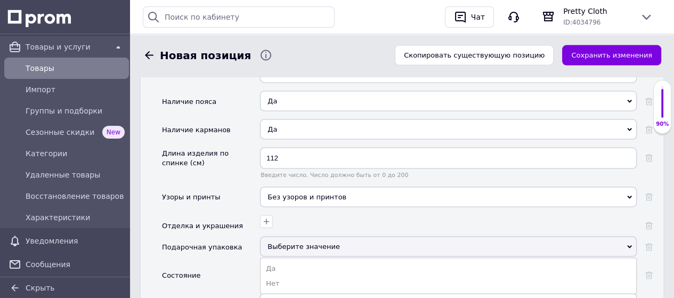
click at [289, 276] on li "Нет" at bounding box center [447, 283] width 375 height 15
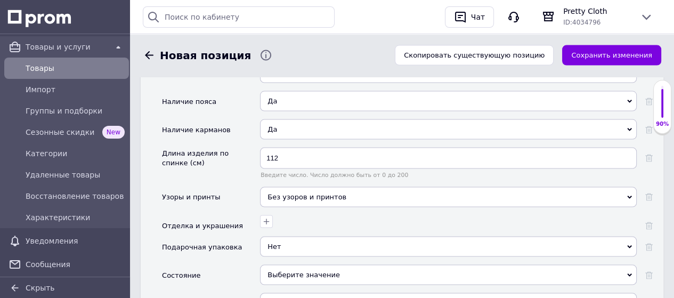
click at [294, 265] on div "Выберите значение" at bounding box center [448, 275] width 376 height 20
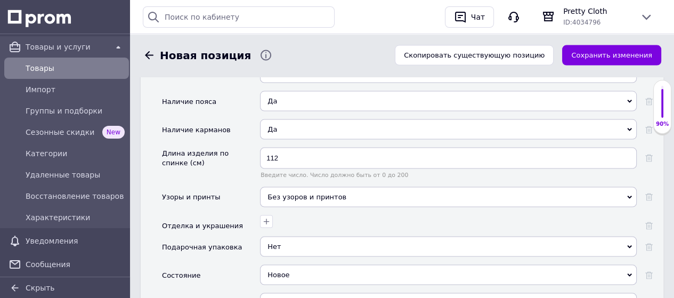
click at [286, 293] on div "Выберите значение" at bounding box center [448, 303] width 376 height 20
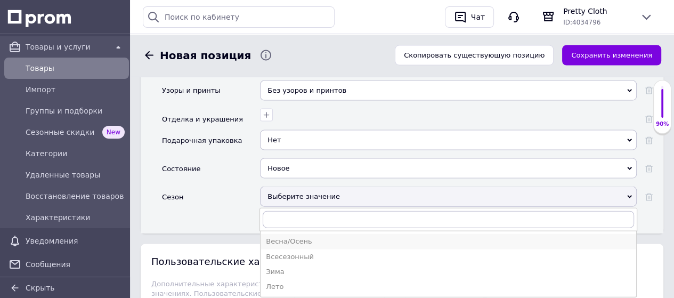
click at [301, 236] on div "Весна/Осень" at bounding box center [448, 241] width 365 height 10
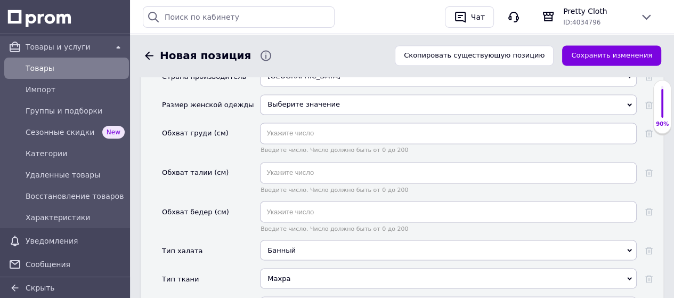
scroll to position [1438, 0]
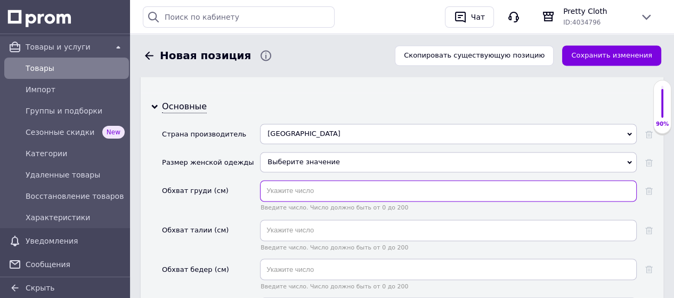
click at [312, 180] on input "text" at bounding box center [448, 190] width 376 height 21
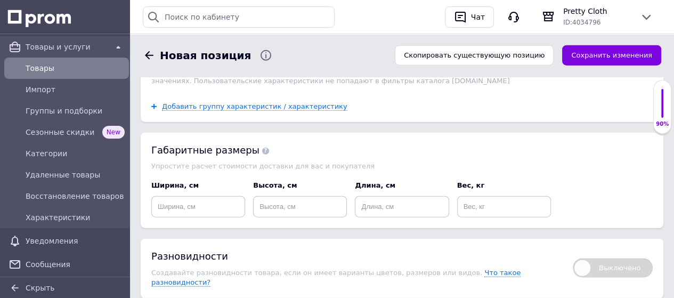
scroll to position [2130, 0]
type input "112"
click at [589, 49] on button "Сохранить изменения" at bounding box center [611, 55] width 99 height 21
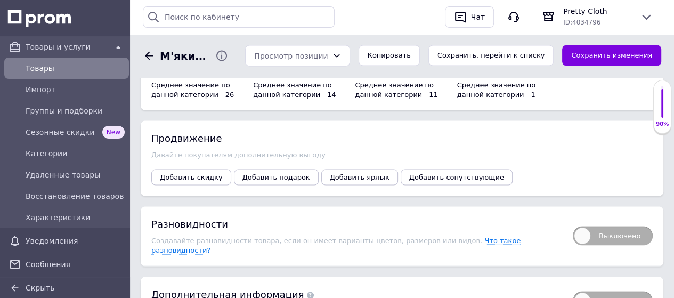
scroll to position [1704, 0]
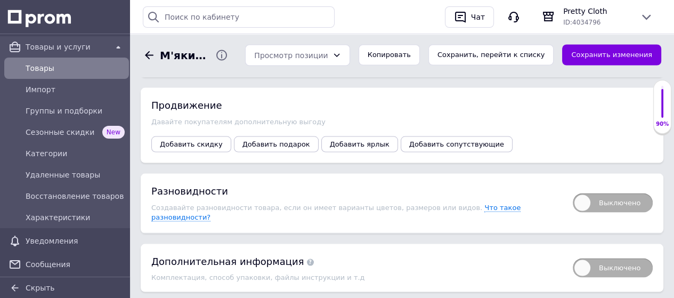
click at [583, 193] on span "Выключено" at bounding box center [612, 202] width 80 height 19
click at [572, 186] on input "Выключено" at bounding box center [569, 189] width 7 height 7
checkbox input "true"
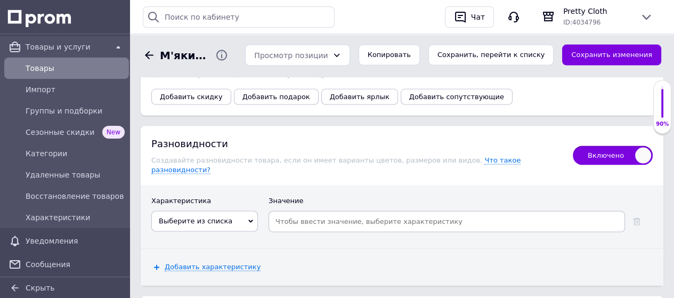
scroll to position [1808, 0]
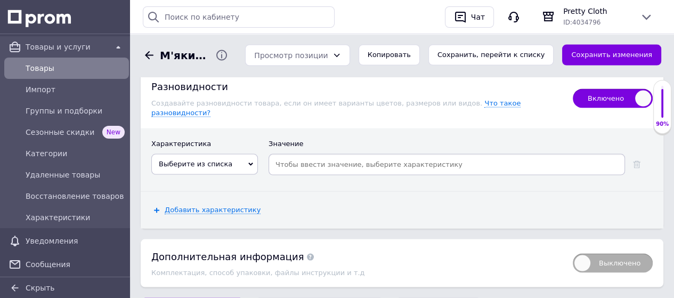
click at [250, 162] on icon at bounding box center [250, 164] width 5 height 5
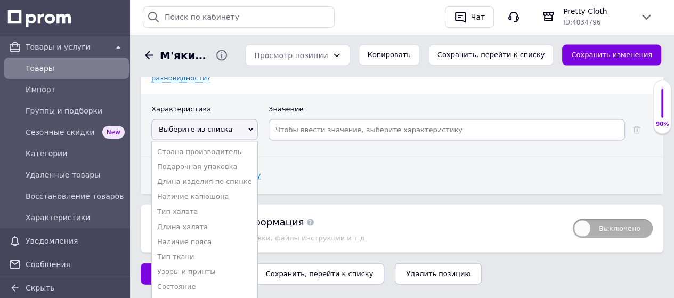
scroll to position [1862, 0]
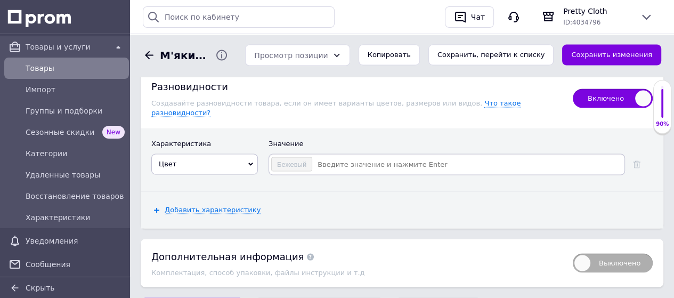
click at [327, 157] on input at bounding box center [468, 165] width 310 height 16
type input "щ"
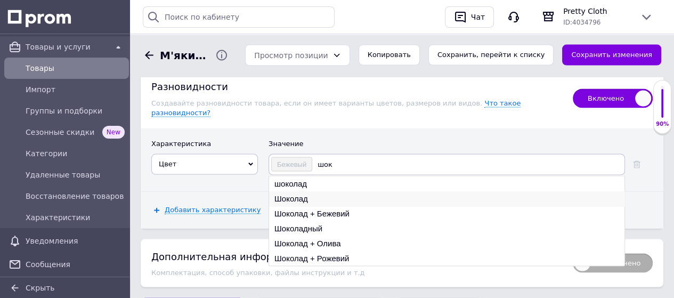
type input "шок"
click at [302, 191] on li "Шоколад" at bounding box center [446, 198] width 355 height 15
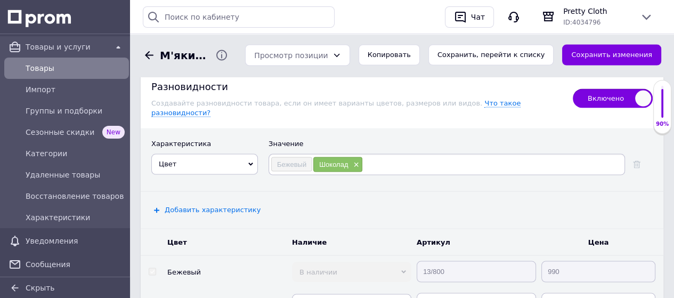
click at [231, 206] on span "Добавить характеристику" at bounding box center [213, 210] width 96 height 9
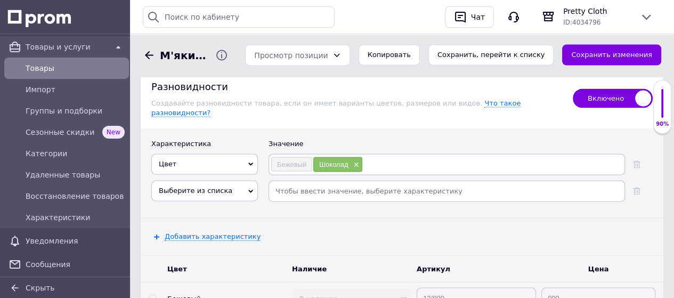
click at [249, 190] on icon at bounding box center [250, 191] width 5 height 3
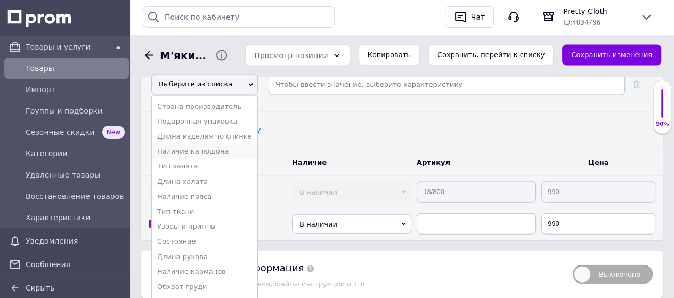
scroll to position [1926, 0]
click at [215, 293] on li "Международный размер" at bounding box center [204, 300] width 105 height 15
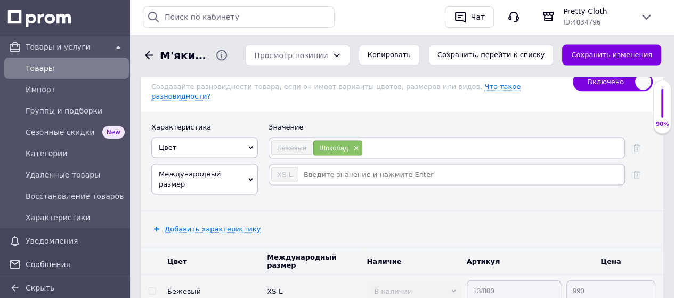
scroll to position [1819, 0]
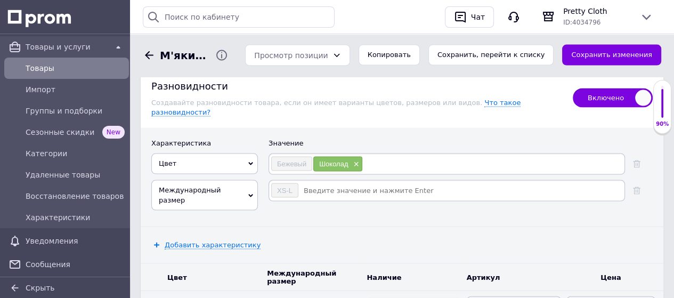
click at [310, 183] on input at bounding box center [461, 191] width 324 height 16
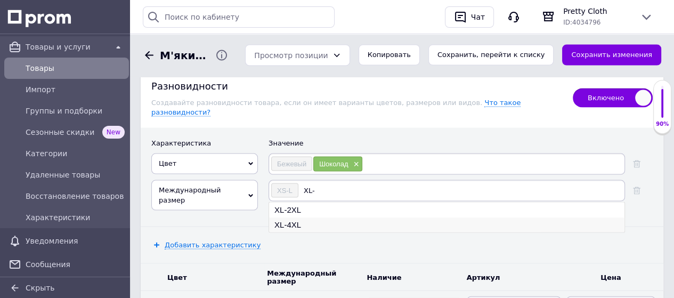
type input "XL-"
click at [302, 217] on li "XL-4XL" at bounding box center [446, 224] width 355 height 15
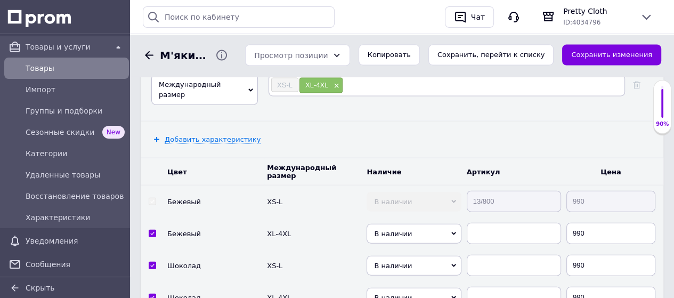
scroll to position [1926, 0]
click at [464, 184] on td "13/800" at bounding box center [514, 200] width 100 height 32
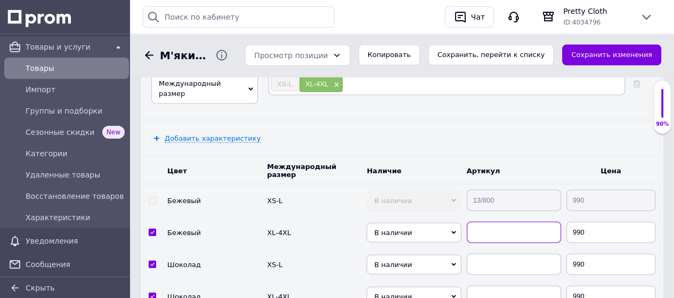
click at [478, 222] on input "text" at bounding box center [513, 232] width 94 height 21
paste input "13/800"
type input "13/800"
click at [485, 253] on input "text" at bounding box center [513, 263] width 94 height 21
paste input "13/800"
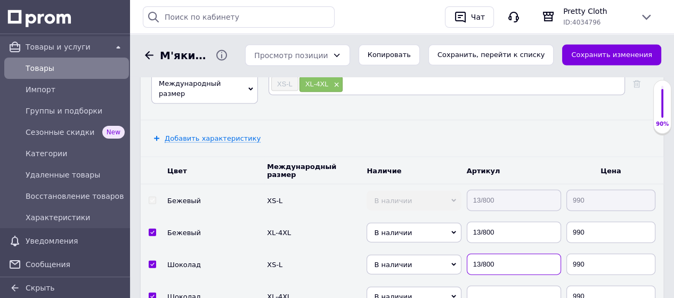
type input "13/800"
click at [487, 285] on input "text" at bounding box center [513, 295] width 94 height 21
paste input "13/800"
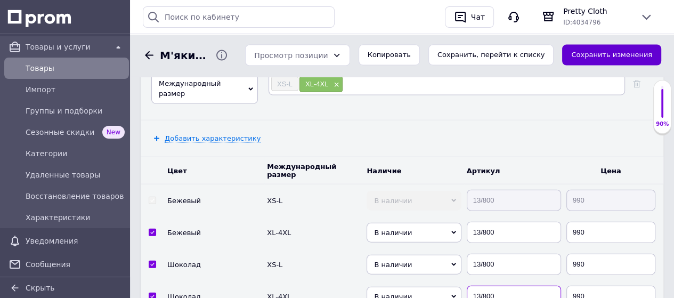
type input "13/800"
click at [608, 53] on button "Сохранить изменения" at bounding box center [611, 55] width 99 height 21
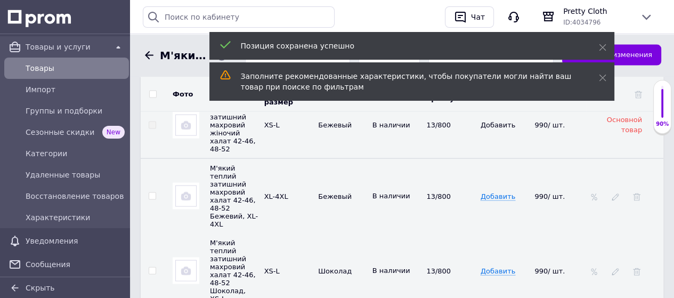
scroll to position [1872, 0]
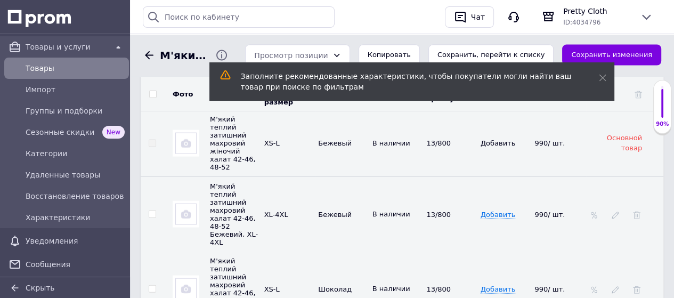
drag, startPoint x: 152, startPoint y: 204, endPoint x: 160, endPoint y: 230, distance: 26.6
click at [151, 285] on input "checkbox" at bounding box center [152, 288] width 7 height 7
checkbox input "true"
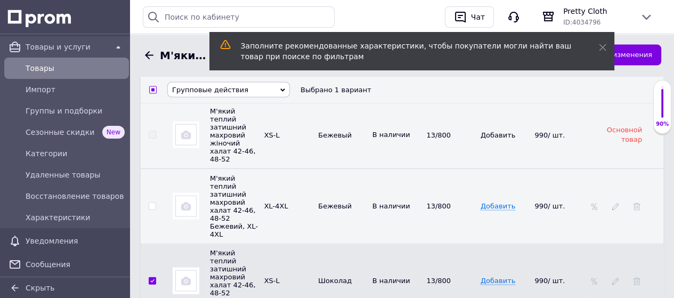
drag, startPoint x: 151, startPoint y: 278, endPoint x: 155, endPoint y: 274, distance: 6.8
checkbox input "true"
click at [236, 91] on span "Групповые действия" at bounding box center [210, 90] width 76 height 8
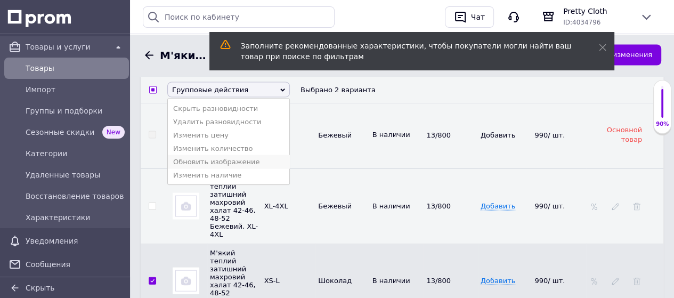
click at [224, 168] on li "Обновить изображение" at bounding box center [228, 161] width 121 height 13
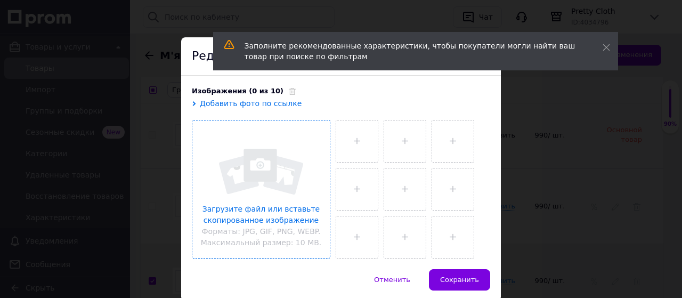
click at [268, 170] on input "file" at bounding box center [260, 188] width 137 height 137
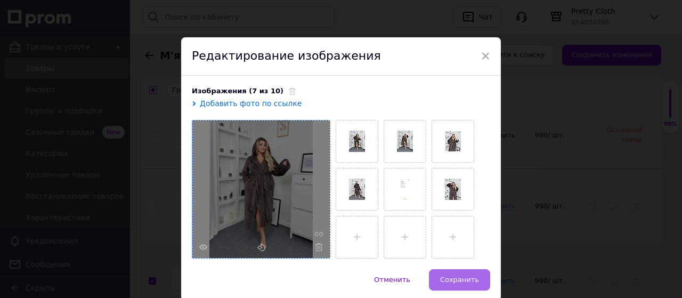
click at [449, 277] on span "Сохранить" at bounding box center [459, 279] width 39 height 8
checkbox input "false"
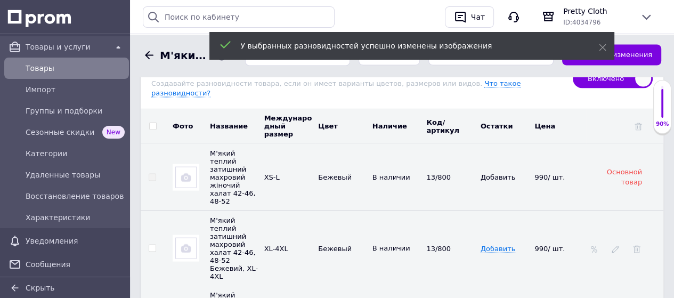
scroll to position [1819, 0]
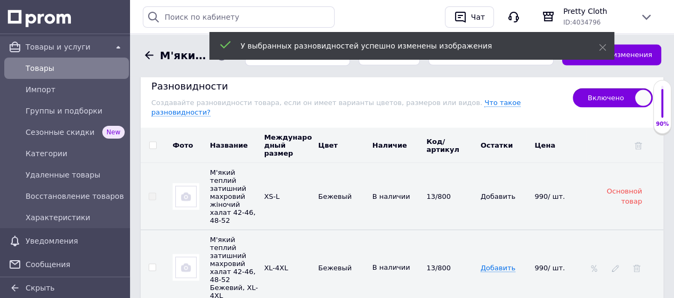
click at [189, 257] on img at bounding box center [185, 267] width 21 height 21
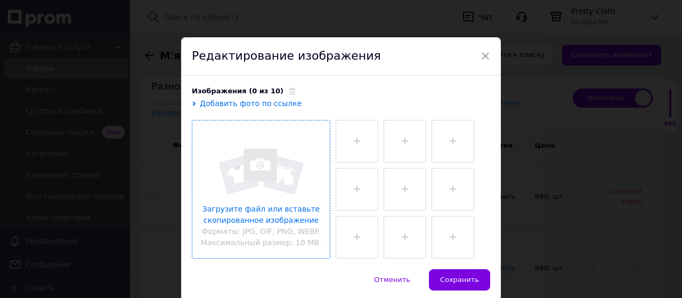
click at [262, 166] on input "file" at bounding box center [260, 188] width 137 height 137
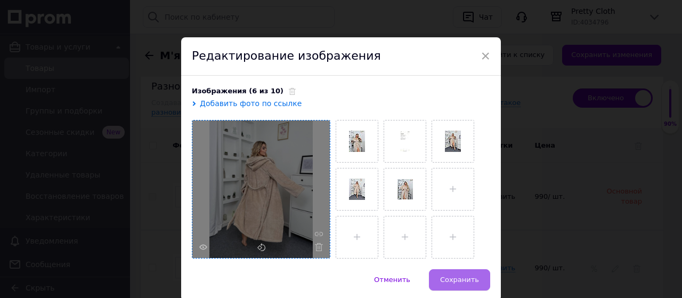
click at [455, 276] on span "Сохранить" at bounding box center [459, 279] width 39 height 8
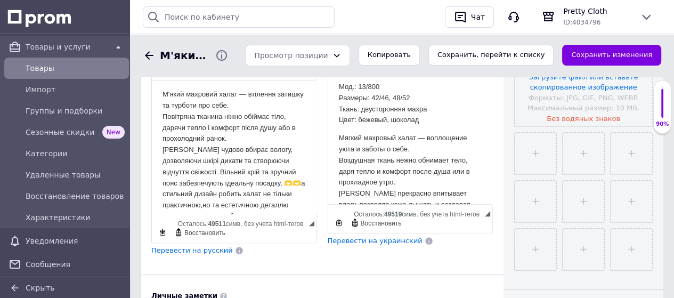
scroll to position [275, 0]
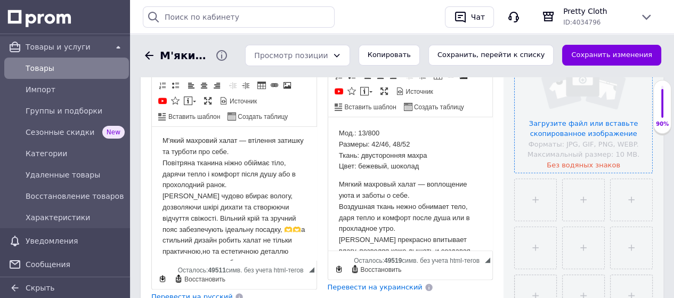
click at [586, 127] on input "file" at bounding box center [582, 103] width 137 height 137
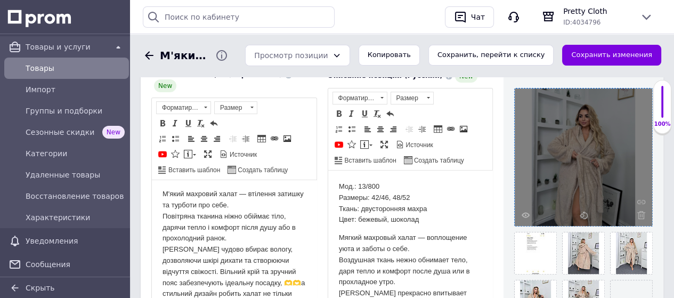
scroll to position [168, 0]
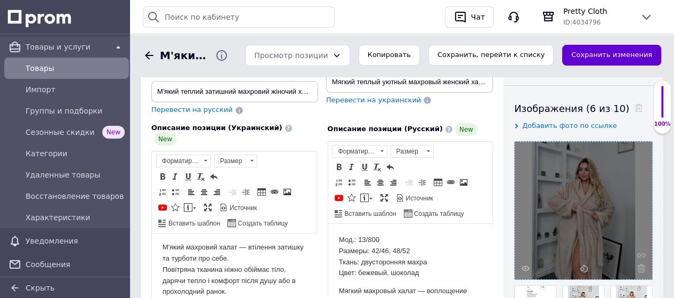
click at [607, 55] on button "Сохранить изменения" at bounding box center [611, 55] width 99 height 21
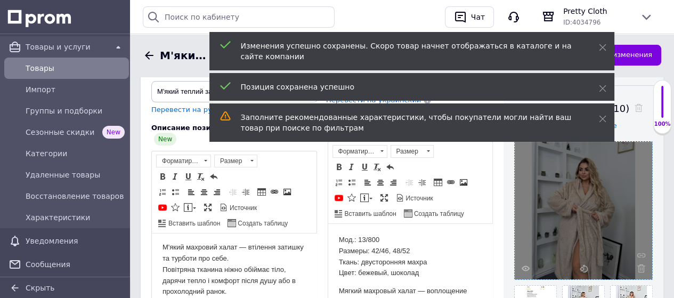
click at [28, 69] on span "Товары" at bounding box center [75, 68] width 99 height 11
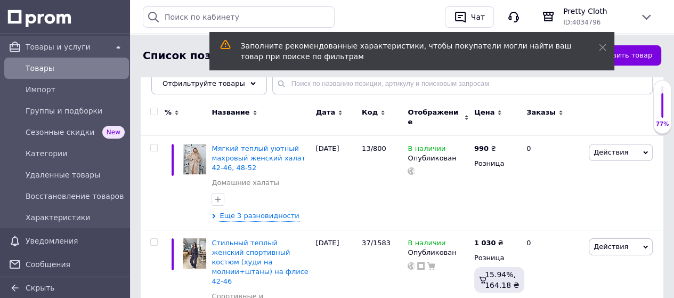
scroll to position [107, 0]
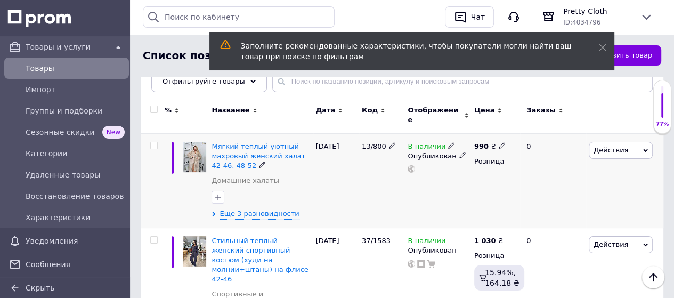
click at [648, 142] on span "Действия" at bounding box center [620, 150] width 64 height 17
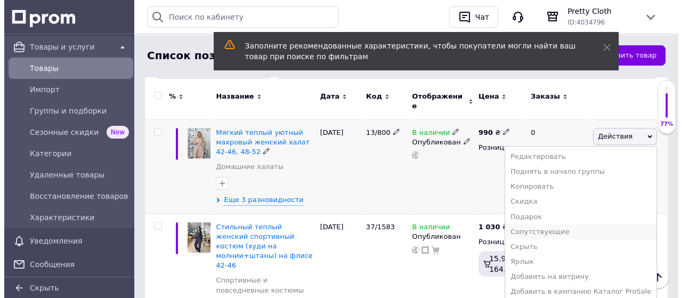
scroll to position [160, 0]
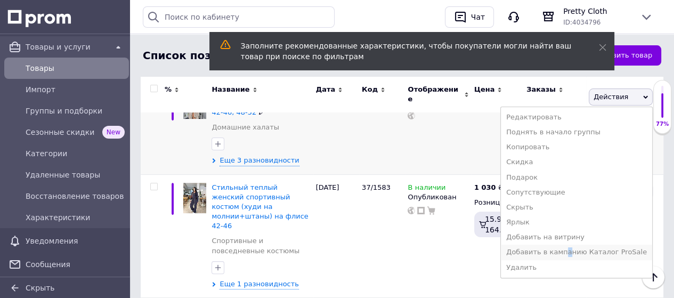
click at [580, 244] on li "Добавить в кампанию Каталог ProSale" at bounding box center [576, 251] width 151 height 15
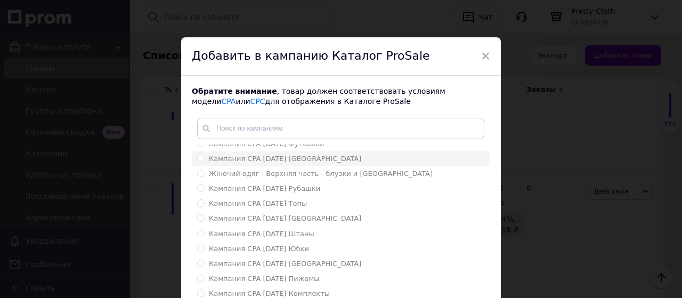
scroll to position [95, 0]
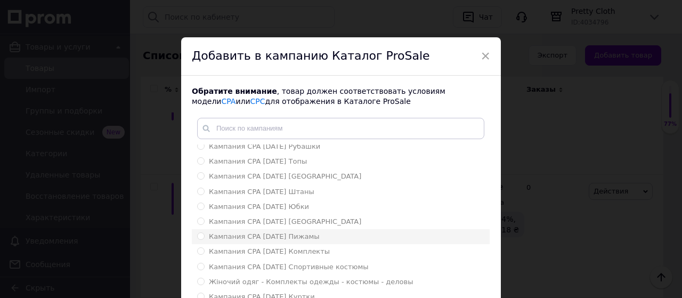
click at [200, 236] on input "Кампания CPA [DATE] Пижамы" at bounding box center [200, 235] width 7 height 7
radio input "true"
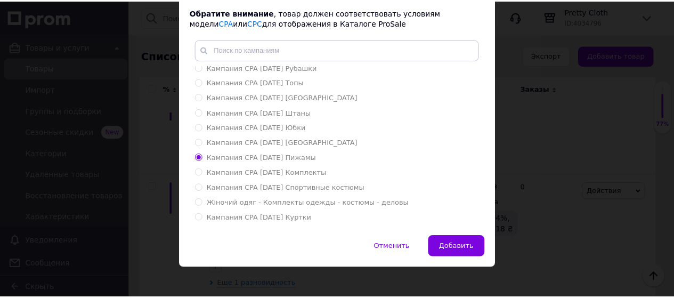
scroll to position [86, 0]
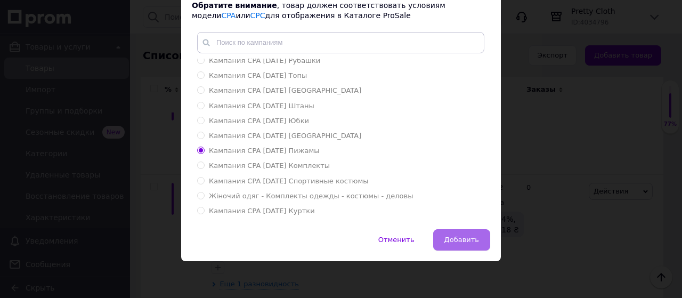
click at [460, 241] on span "Добавить" at bounding box center [461, 239] width 35 height 8
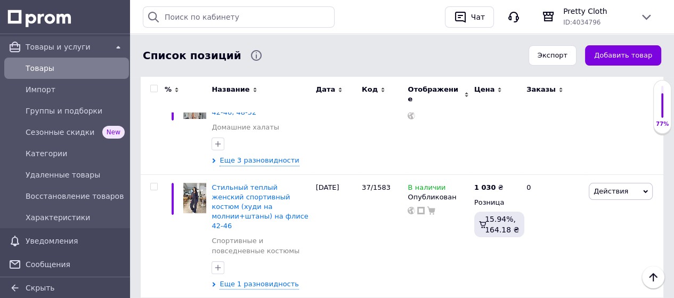
click at [637, 59] on button "Добавить товар" at bounding box center [623, 55] width 76 height 21
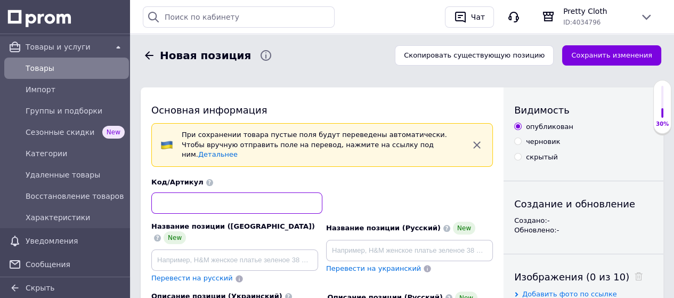
click at [216, 193] on input at bounding box center [236, 202] width 171 height 21
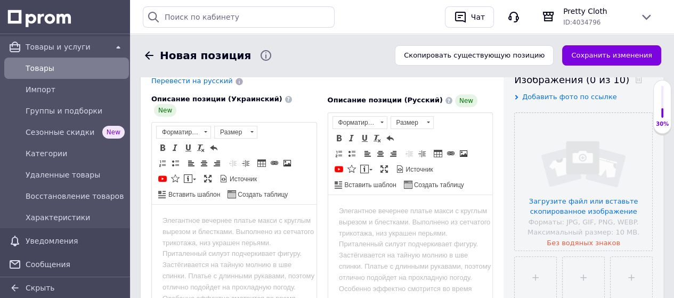
scroll to position [213, 0]
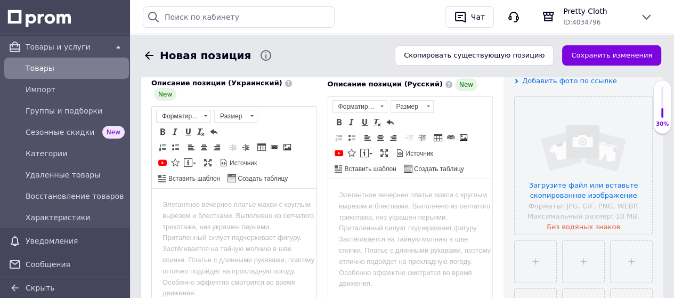
type input "13/120"
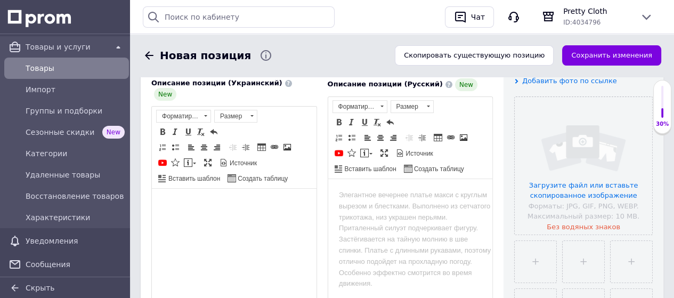
click at [251, 221] on html at bounding box center [234, 205] width 165 height 32
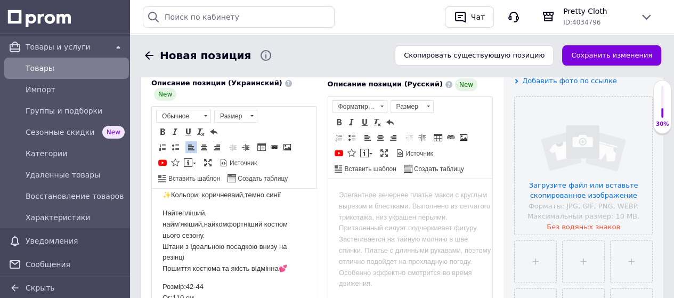
scroll to position [79, 0]
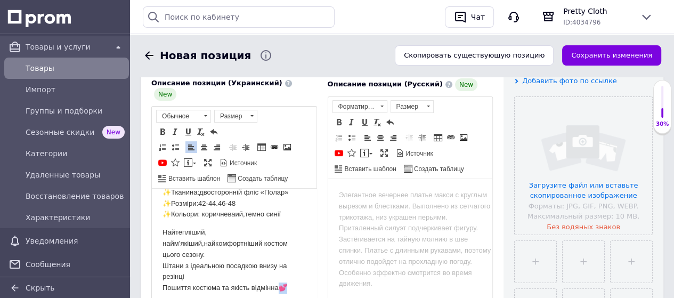
drag, startPoint x: 289, startPoint y: 285, endPoint x: 283, endPoint y: 284, distance: 5.9
click at [283, 284] on p "Найтепліший, найм’якіший,найкомфортніший костюм цього сезону. Штани з ідеальною…" at bounding box center [233, 260] width 143 height 67
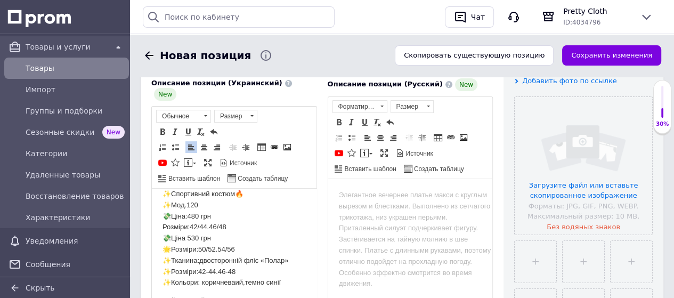
scroll to position [0, 0]
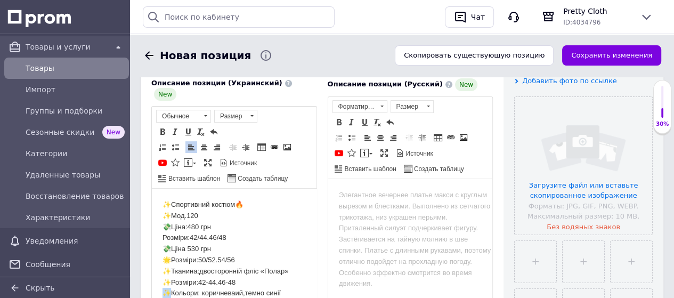
drag, startPoint x: 172, startPoint y: 290, endPoint x: 159, endPoint y: 278, distance: 17.7
drag, startPoint x: 172, startPoint y: 270, endPoint x: 155, endPoint y: 267, distance: 16.8
drag, startPoint x: 171, startPoint y: 257, endPoint x: 157, endPoint y: 256, distance: 13.9
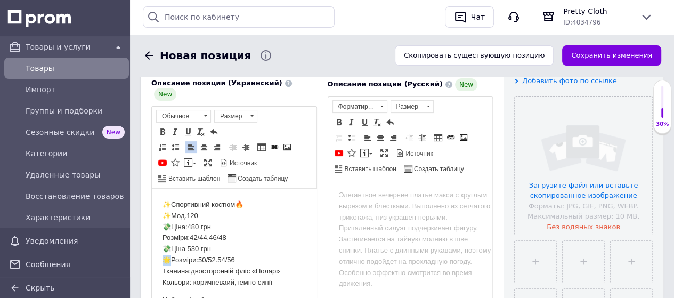
drag, startPoint x: 171, startPoint y: 247, endPoint x: 152, endPoint y: 245, distance: 19.7
drag, startPoint x: 171, startPoint y: 227, endPoint x: 157, endPoint y: 225, distance: 14.0
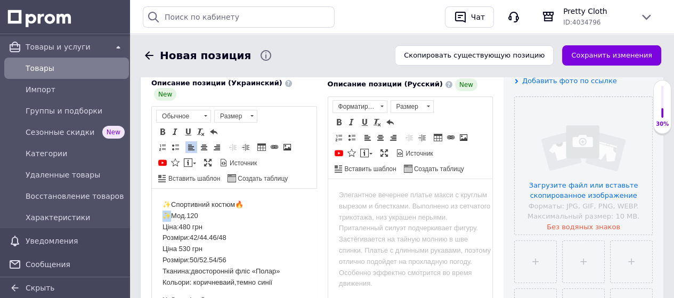
drag, startPoint x: 172, startPoint y: 215, endPoint x: 152, endPoint y: 211, distance: 20.7
drag, startPoint x: 173, startPoint y: 204, endPoint x: 213, endPoint y: 210, distance: 40.4
drag, startPoint x: 238, startPoint y: 204, endPoint x: 228, endPoint y: 204, distance: 10.1
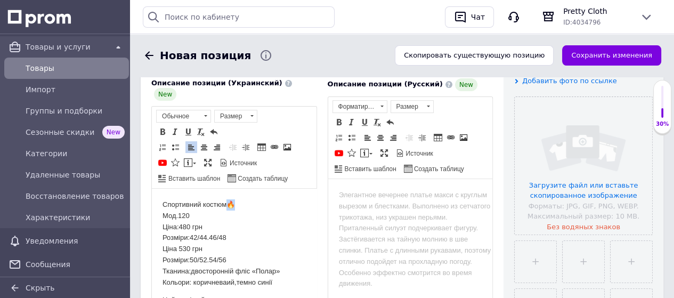
click at [228, 204] on p "Спортивний костюм🔥 Мод.120 Ціна:480 грн Розміри:42/44.46/48 Ціна 530 грн Розмір…" at bounding box center [233, 243] width 143 height 88
click at [178, 213] on p "Спортивний костюм Мод.120 Ціна:480 грн Розміри:42/44.46/48 Ціна 530 грн Розміри…" at bounding box center [233, 243] width 143 height 88
click at [181, 215] on p "Спортивний костюм Мод.^ 13/120 Ціна:480 грн Розміри:42/44.46/48 Ціна 530 грн Ро…" at bounding box center [233, 243] width 143 height 88
drag, startPoint x: 190, startPoint y: 226, endPoint x: 179, endPoint y: 225, distance: 10.7
click at [179, 225] on p "Спортивний костюм Мод.: 13/120 Ціна:480 грн Розміри:42/44.46/48 Ціна 530 грн Ро…" at bounding box center [233, 243] width 143 height 88
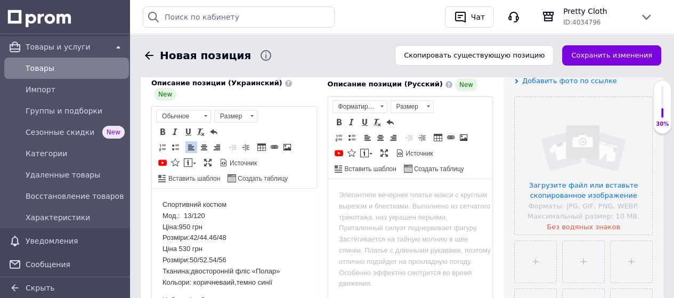
click at [186, 226] on p "Спортивний костюм Мод.: 13/120 Ціна:950 грн Розміри:42/44.46/48 Ціна 530 грн Ро…" at bounding box center [233, 243] width 143 height 88
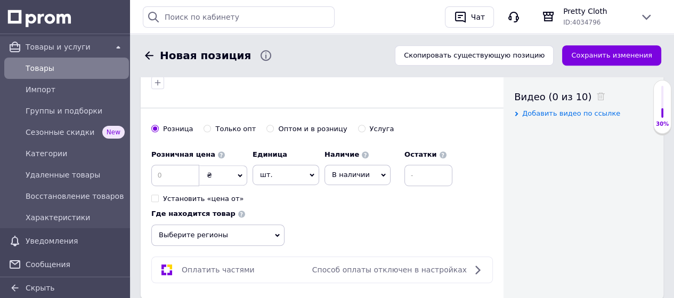
scroll to position [586, 0]
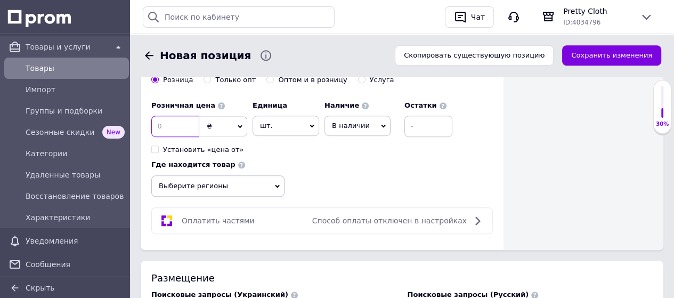
click at [175, 116] on input at bounding box center [175, 126] width 48 height 21
type input "940"
click at [277, 184] on icon at bounding box center [277, 186] width 5 height 5
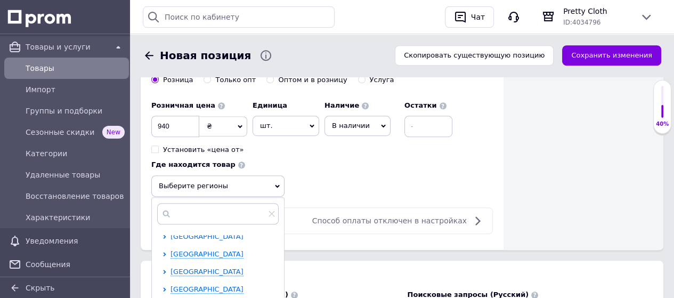
scroll to position [213, 0]
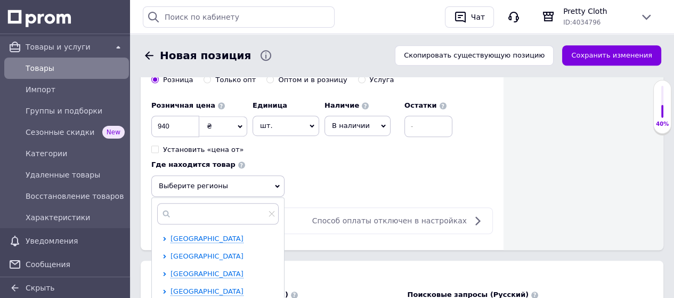
click at [216, 252] on span "[GEOGRAPHIC_DATA]" at bounding box center [206, 256] width 73 height 8
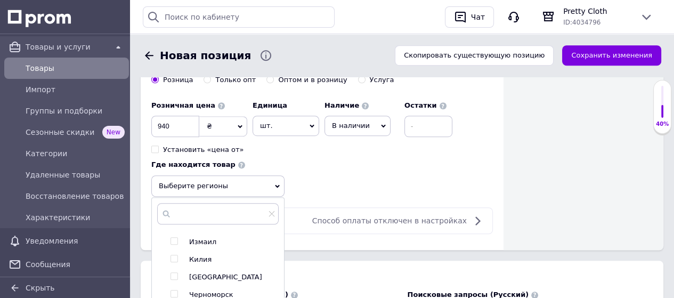
scroll to position [254, 0]
drag, startPoint x: 175, startPoint y: 250, endPoint x: 217, endPoint y: 246, distance: 42.8
click at [175, 291] on input "checkbox" at bounding box center [173, 294] width 7 height 7
checkbox input "true"
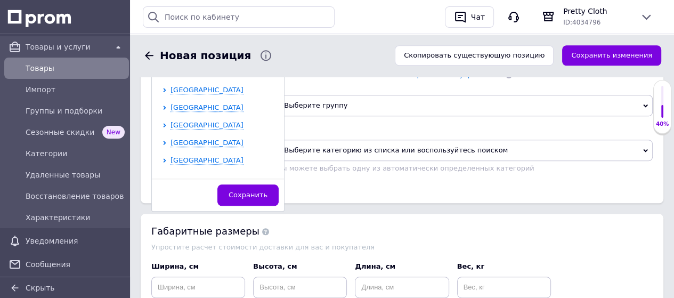
scroll to position [852, 0]
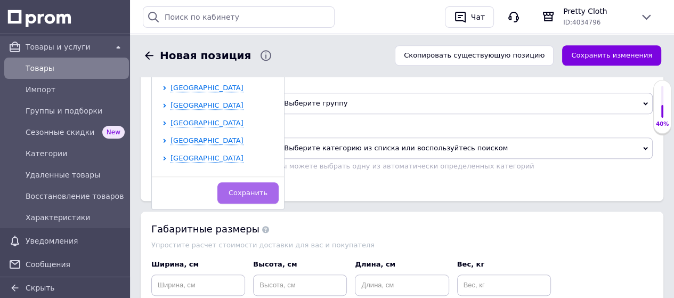
click at [261, 189] on span "Сохранить" at bounding box center [247, 193] width 39 height 8
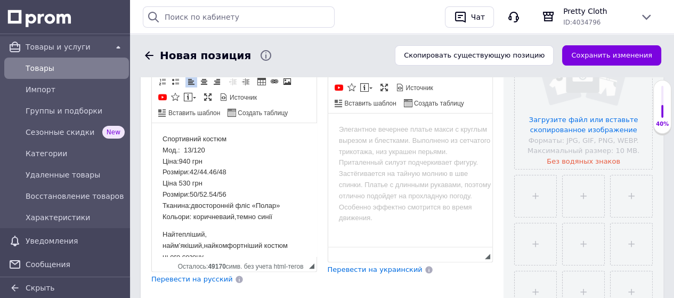
scroll to position [266, 0]
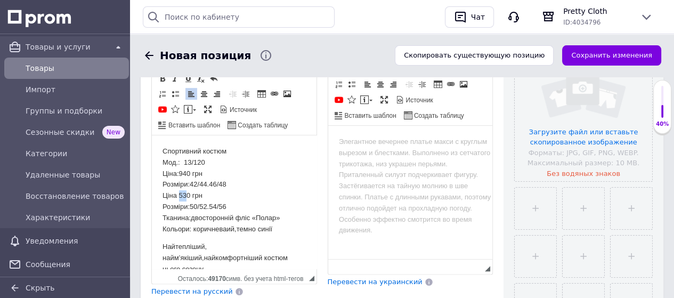
drag, startPoint x: 186, startPoint y: 193, endPoint x: 180, endPoint y: 193, distance: 6.4
click at [180, 193] on p "Спортивний костюм Мод.: 13/120 Ціна:940 грн Розміри:42/44.46/48 Ціна 530 грн Ро…" at bounding box center [233, 190] width 143 height 88
drag, startPoint x: 233, startPoint y: 229, endPoint x: 224, endPoint y: 231, distance: 8.8
click at [224, 231] on p "Спортивний костюм Мод.: 13/120 Ціна:940 грн Розміри:42/44.46/48 Ціна 990 грн Ро…" at bounding box center [233, 190] width 143 height 88
click at [227, 230] on p "Спортивний костюм Мод.: 13/120 Ціна:940 грн Розміри:42/44.46/48 Ціна 990 грн Ро…" at bounding box center [233, 190] width 143 height 88
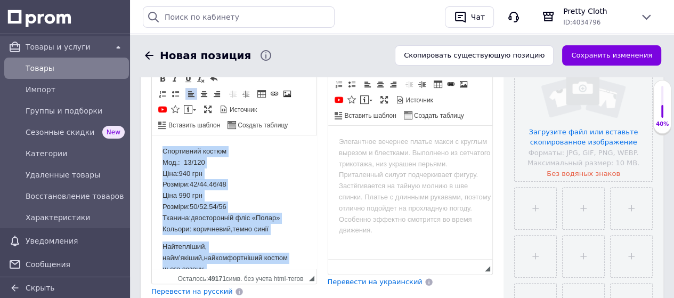
copy body "Loremipsum dolors Ame.: 33/954 Cons:116 adi Elitsed:54/29.62/08 Doei 535 tem In…"
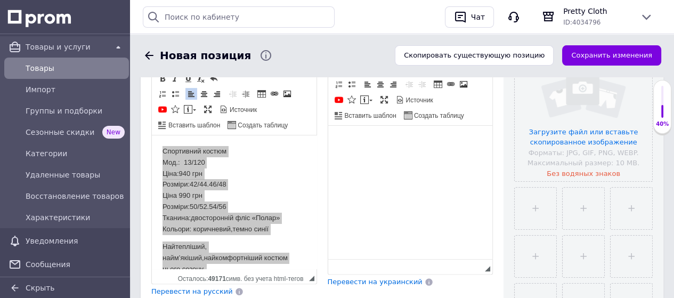
click at [391, 158] on html at bounding box center [409, 141] width 165 height 32
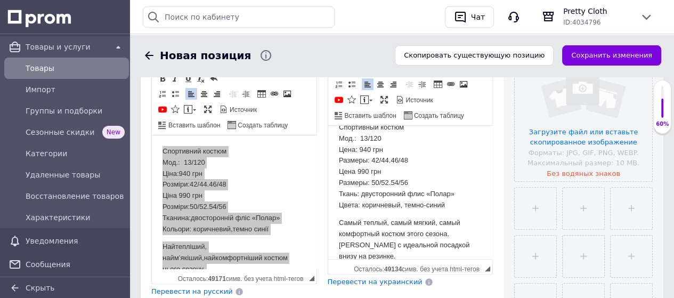
scroll to position [0, 0]
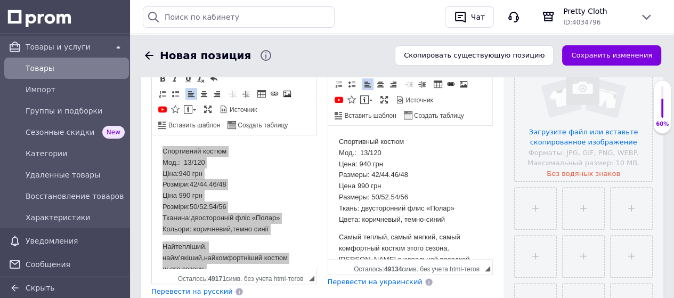
click at [355, 183] on p "Спортивный костюм Мод.: 13/120 Цена: 940 грн Размеры: 42/44.46/48 Цена 990 грн …" at bounding box center [409, 180] width 143 height 88
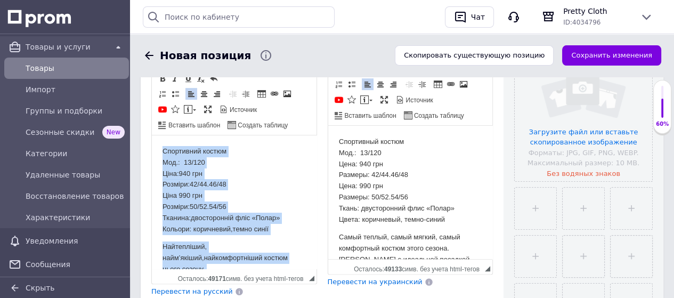
drag, startPoint x: 252, startPoint y: 177, endPoint x: 243, endPoint y: 183, distance: 10.8
click at [253, 177] on p "Спортивний костюм Мод.: 13/120 Ціна:940 грн Розміри:42/44.46/48 Ціна 990 грн Ро…" at bounding box center [233, 190] width 143 height 88
click at [246, 182] on p "Спортивний костюм Мод.: 13/120 Ціна:940 грн Розміри:42/44.46/48 Ціна 990 грн Ро…" at bounding box center [233, 190] width 143 height 88
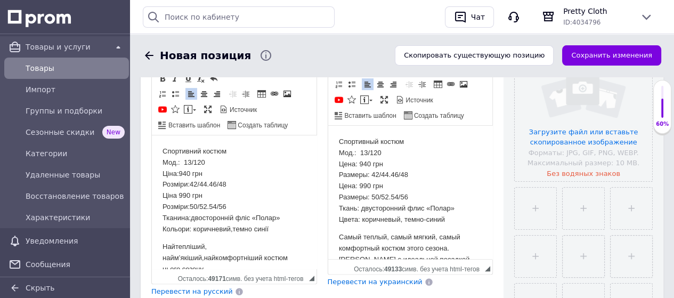
click at [176, 194] on p "Спортивний костюм Мод.: 13/120 Ціна:940 грн Розміри:42/44.46/48 Ціна 990 грн Ро…" at bounding box center [233, 190] width 143 height 88
click at [179, 170] on p "Спортивний костюм Мод.: 13/120 Ціна:940 грн Розміри:42/44.46/48 Ціна: 990 грн Р…" at bounding box center [233, 190] width 143 height 88
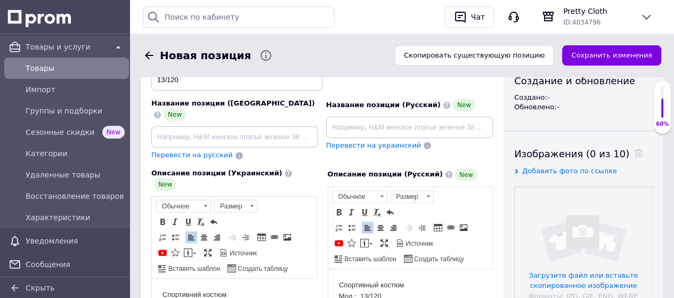
scroll to position [53, 0]
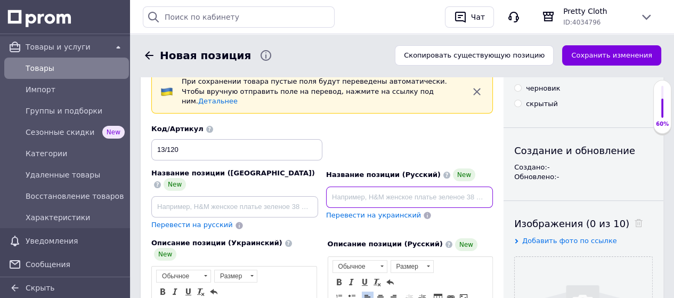
click at [339, 186] on input at bounding box center [409, 196] width 167 height 21
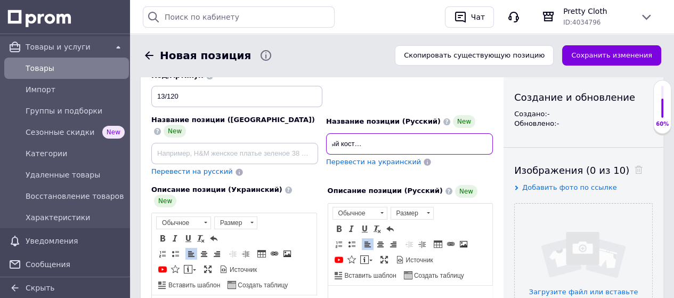
scroll to position [0, 123]
type input "Стильный теплый женский спортивный костюм флис Полар 42-44, 46-48, 50-52, 54-56"
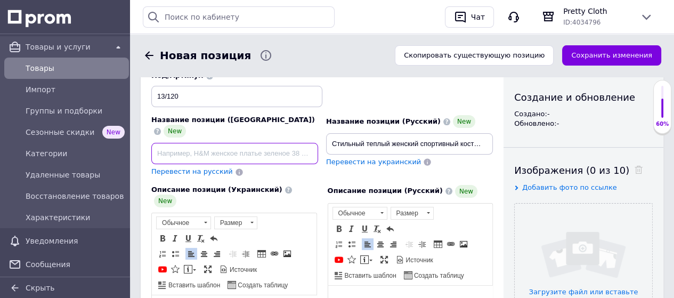
click at [272, 143] on input at bounding box center [234, 153] width 167 height 21
paste input "Стильний теплий жіночий спортивний костюм фліс Полар 42-44, 46-48, 50-52, 54-56"
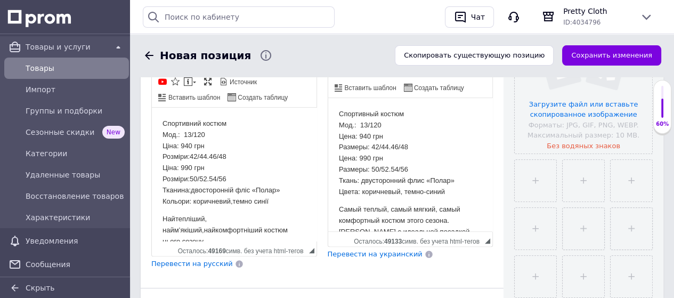
scroll to position [320, 0]
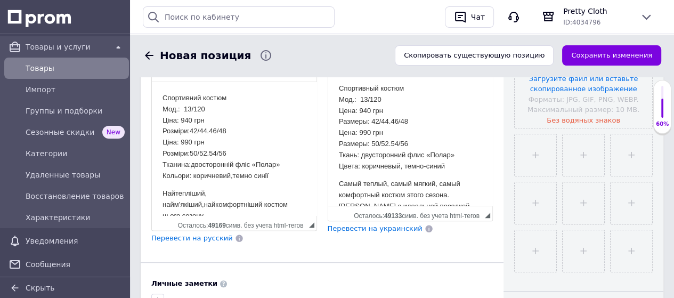
type input "Стильний теплий жіночий спортивний костюм фліс Полар 42-44, 46-48, 50-52, 54-56"
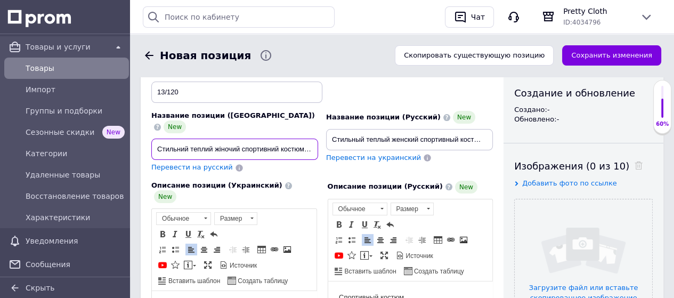
scroll to position [107, 0]
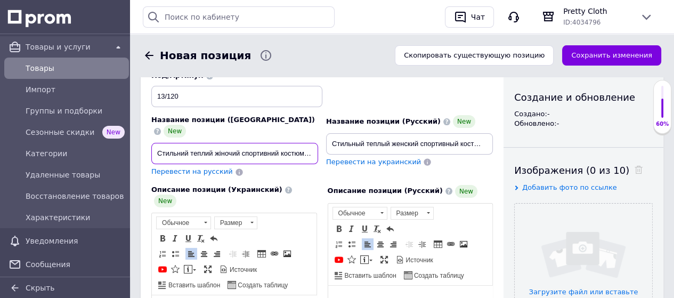
click at [292, 143] on input "Стильний теплий жіночий спортивний костюм фліс Полар 42-44, 46-48, 50-52, 54-56" at bounding box center [234, 153] width 167 height 21
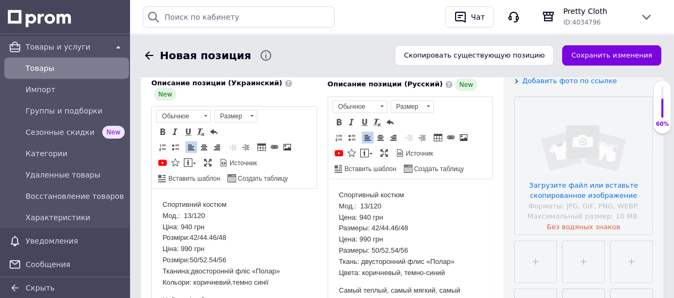
scroll to position [53, 0]
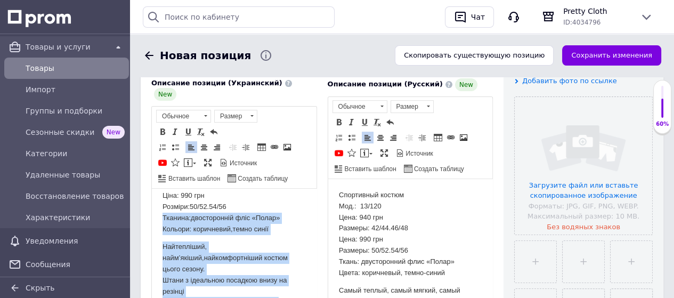
drag, startPoint x: 159, startPoint y: 218, endPoint x: 282, endPoint y: 297, distance: 145.6
copy body "Тканина:двосторонній фліс «Полар» Кольори: коричневий,темно синії Найтепліший, …"
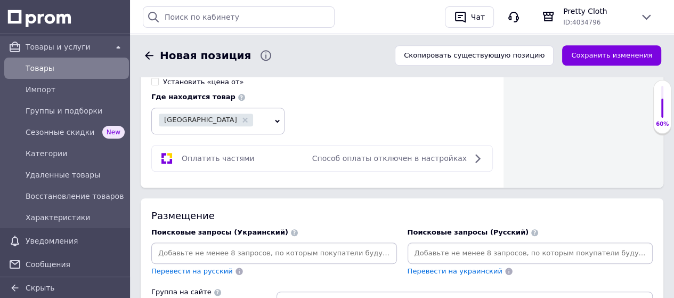
scroll to position [746, 0]
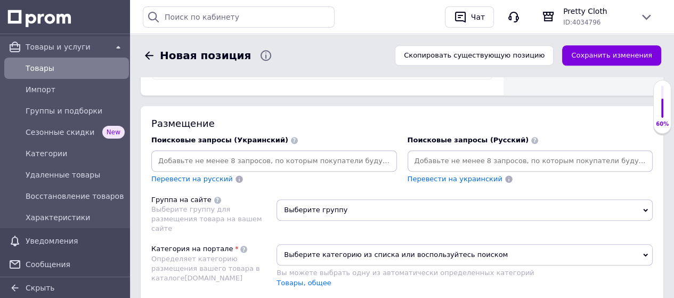
click at [264, 153] on input at bounding box center [273, 161] width 241 height 16
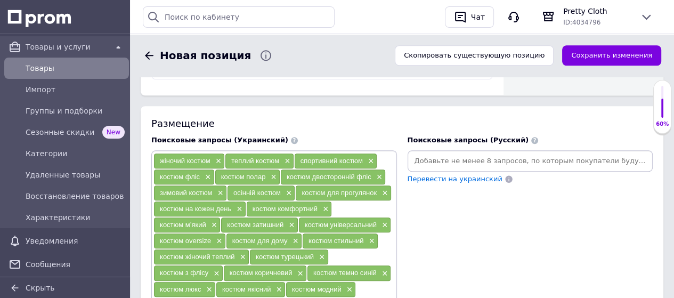
click at [417, 153] on input at bounding box center [529, 161] width 241 height 16
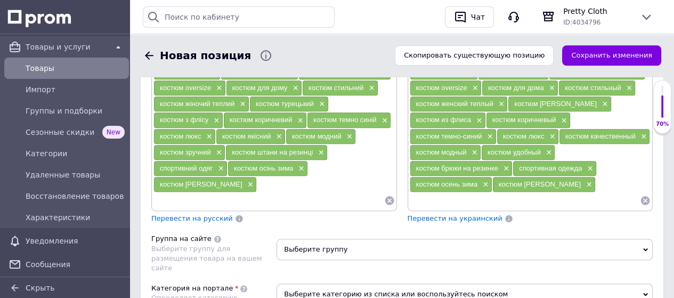
scroll to position [905, 0]
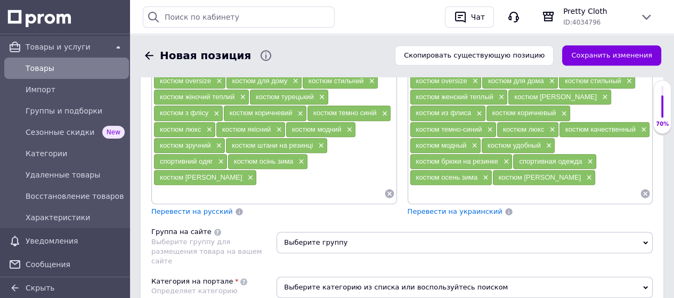
click at [324, 232] on span "Выберите группу" at bounding box center [464, 242] width 376 height 21
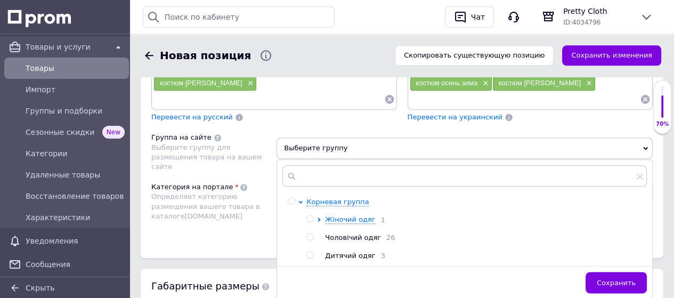
scroll to position [1012, 0]
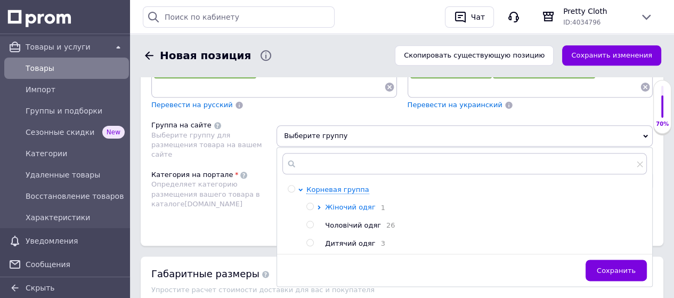
click at [356, 203] on span "Жіночий одяг" at bounding box center [350, 207] width 50 height 8
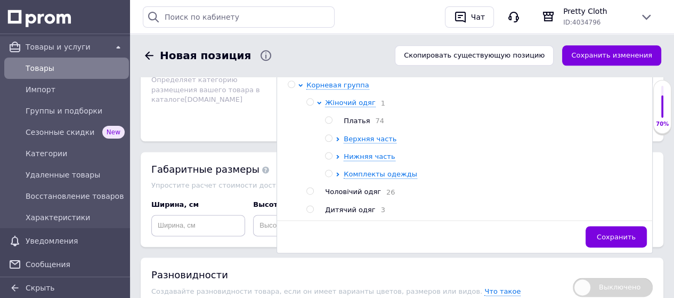
scroll to position [1118, 0]
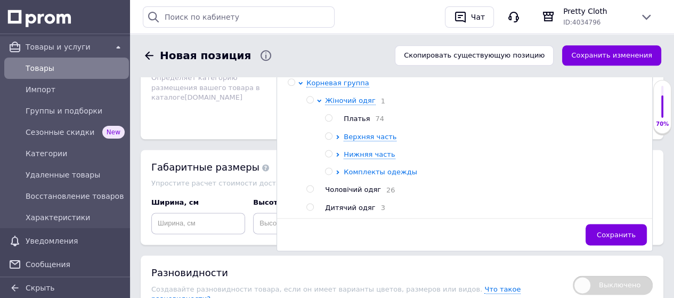
click at [374, 168] on span "Комплекты одежды" at bounding box center [379, 172] width 73 height 8
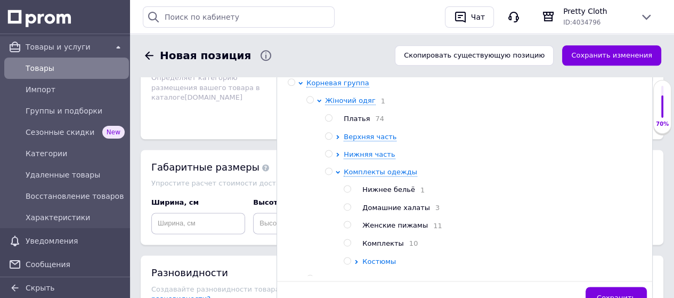
click at [384, 257] on span "Костюмы" at bounding box center [379, 261] width 34 height 8
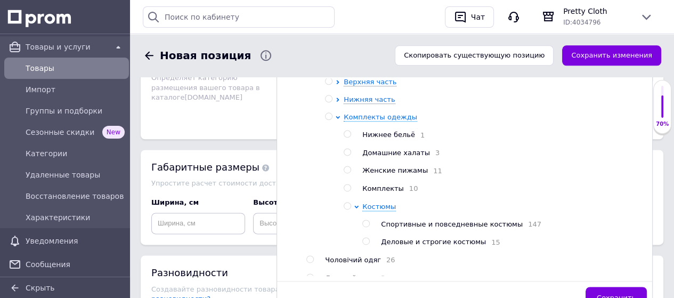
scroll to position [70, 0]
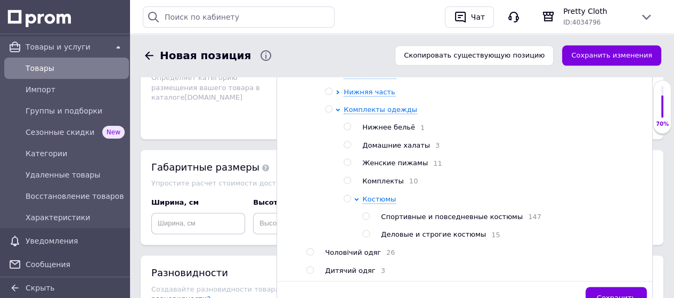
click at [367, 212] on input "radio" at bounding box center [365, 215] width 7 height 7
radio input "true"
click at [622, 293] on span "Сохранить" at bounding box center [615, 297] width 39 height 8
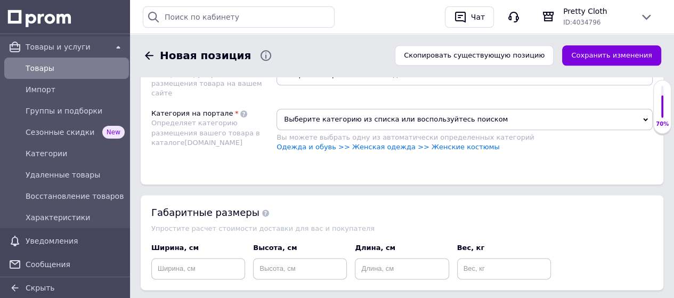
scroll to position [1012, 0]
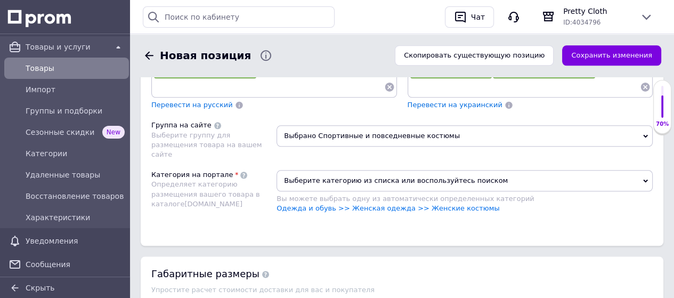
click at [339, 170] on span "Выберите категорию из списка или воспользуйтесь поиском" at bounding box center [464, 180] width 376 height 21
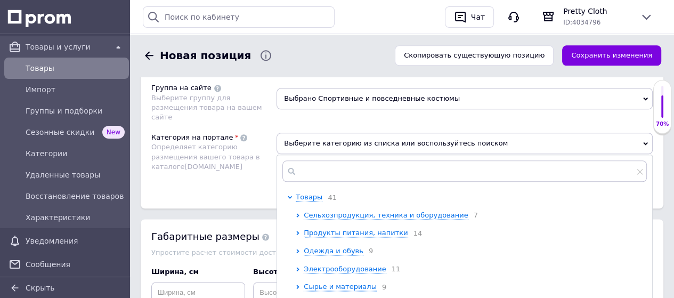
scroll to position [1065, 0]
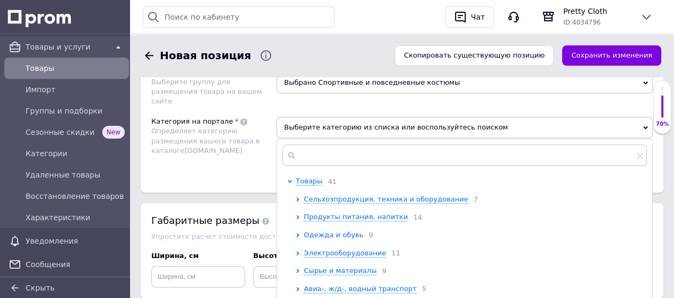
click at [329, 231] on span "Одежда и обувь" at bounding box center [334, 235] width 60 height 8
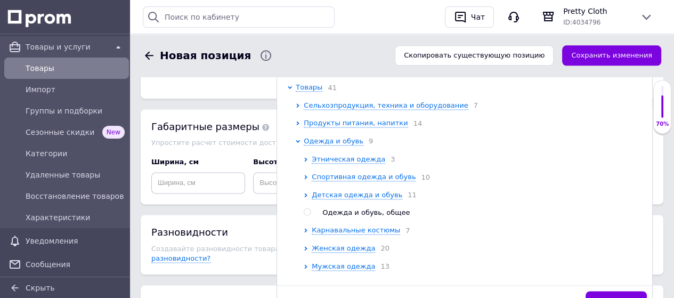
scroll to position [1172, 0]
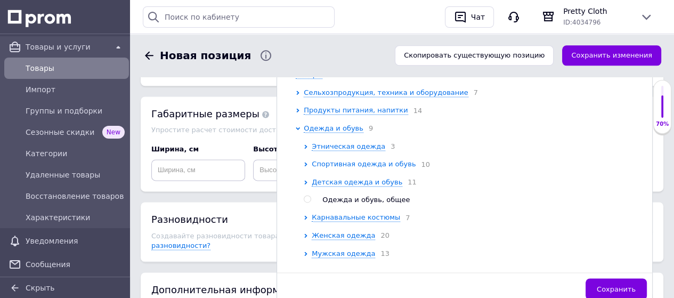
click at [358, 160] on span "Спортивная одежда и обувь" at bounding box center [364, 164] width 104 height 8
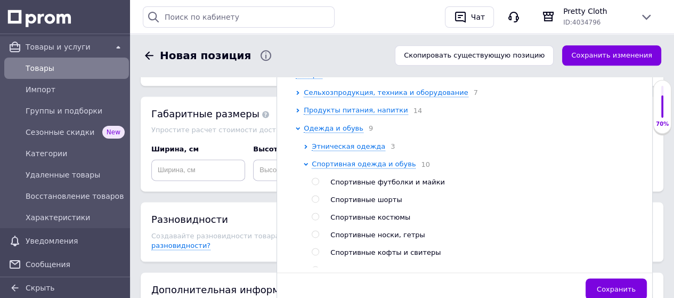
drag, startPoint x: 317, startPoint y: 176, endPoint x: 355, endPoint y: 189, distance: 40.6
click at [317, 213] on input "radio" at bounding box center [315, 216] width 7 height 7
radio input "true"
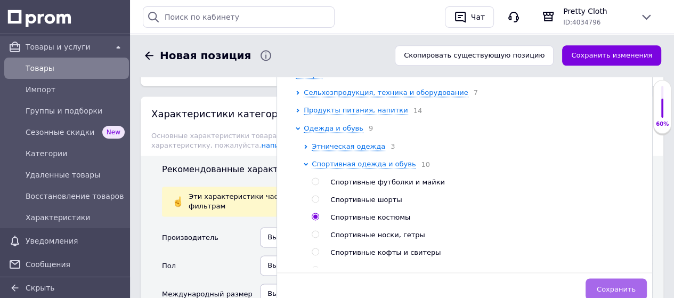
click at [609, 285] on span "Сохранить" at bounding box center [615, 289] width 39 height 8
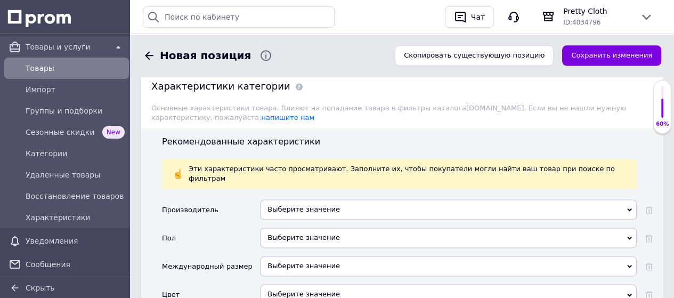
scroll to position [1225, 0]
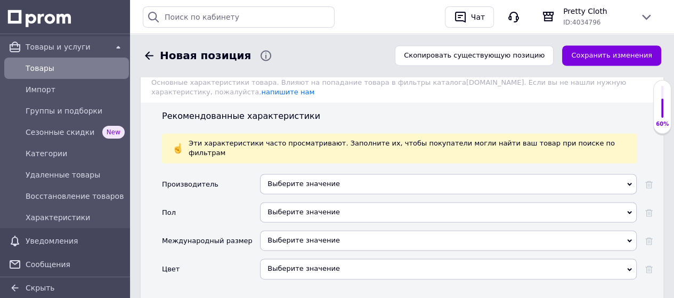
click at [327, 202] on div "Выберите значение" at bounding box center [448, 212] width 376 height 20
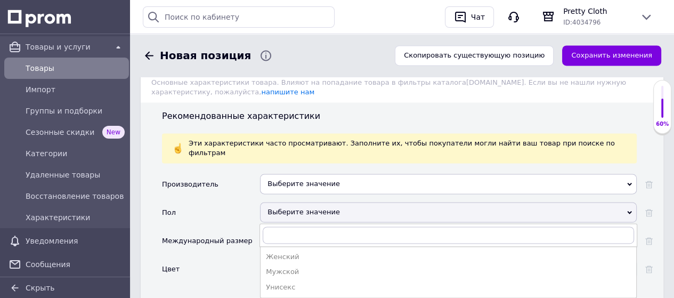
click at [320, 252] on div "Женский" at bounding box center [448, 257] width 365 height 10
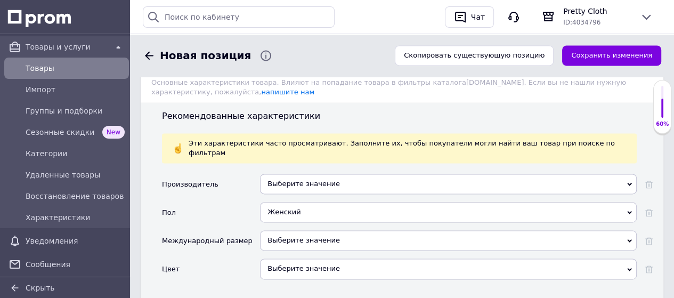
click at [310, 230] on div "Выберите значение" at bounding box center [448, 240] width 376 height 20
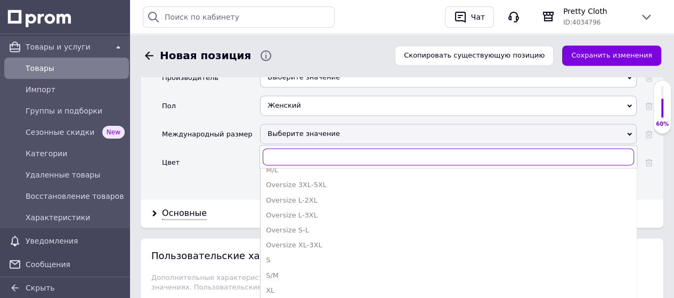
scroll to position [320, 0]
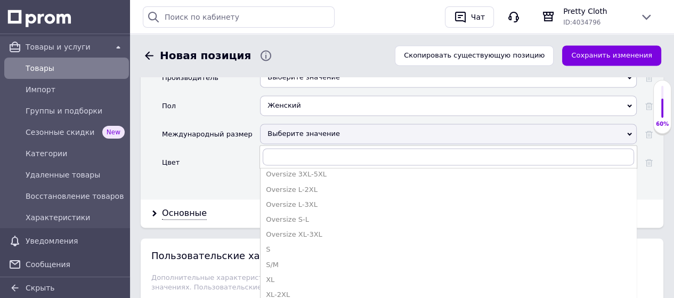
click at [301, 260] on div "S/M" at bounding box center [448, 265] width 365 height 10
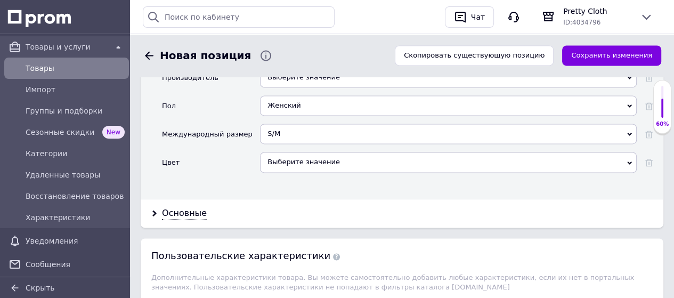
click at [304, 152] on div "Выберите значение" at bounding box center [448, 162] width 376 height 20
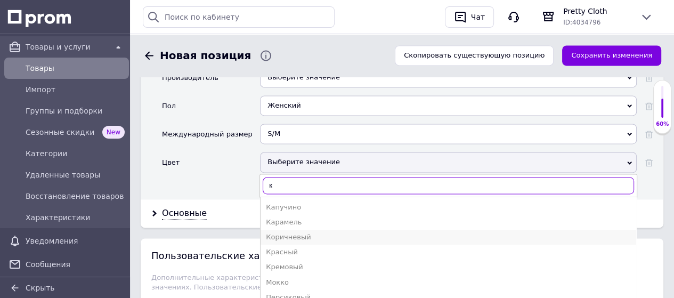
type input "к"
click at [306, 232] on div "Коричневый" at bounding box center [448, 237] width 365 height 10
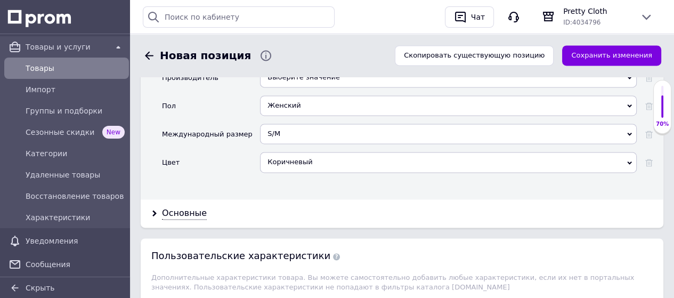
drag, startPoint x: 193, startPoint y: 157, endPoint x: 240, endPoint y: 140, distance: 49.5
click at [194, 207] on div "Основные" at bounding box center [184, 213] width 45 height 12
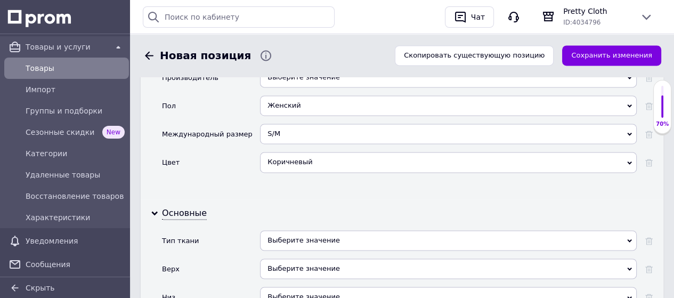
click at [324, 230] on div "Выберите значение" at bounding box center [448, 240] width 376 height 20
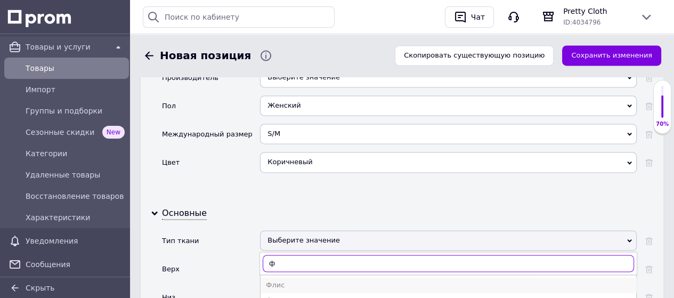
type input "ф"
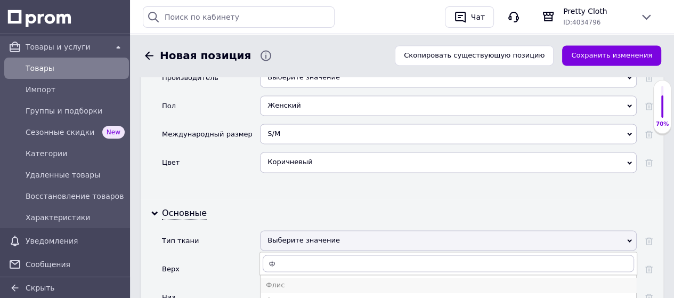
click at [290, 280] on div "Флис" at bounding box center [448, 285] width 365 height 10
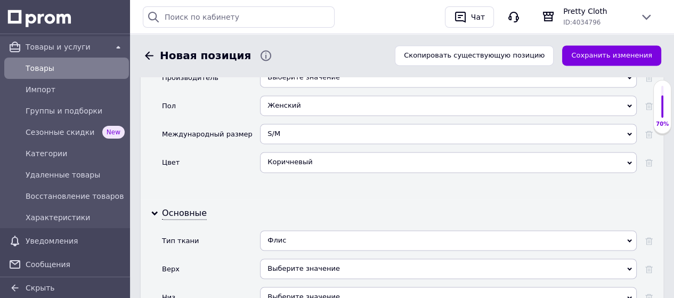
click at [297, 258] on div "Выберите значение" at bounding box center [448, 268] width 376 height 20
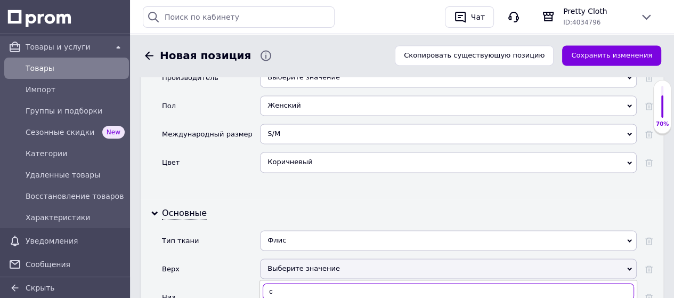
type input "с"
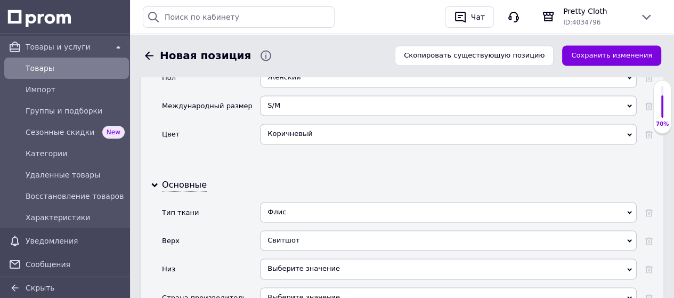
scroll to position [1385, 0]
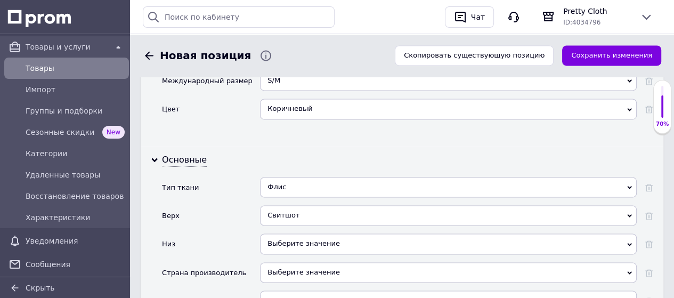
click at [303, 233] on div "Выберите значение" at bounding box center [448, 243] width 376 height 20
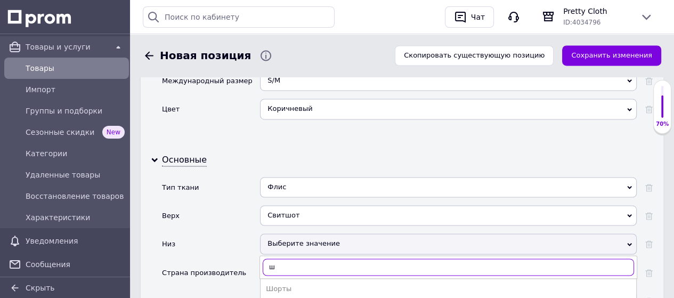
type input "ш"
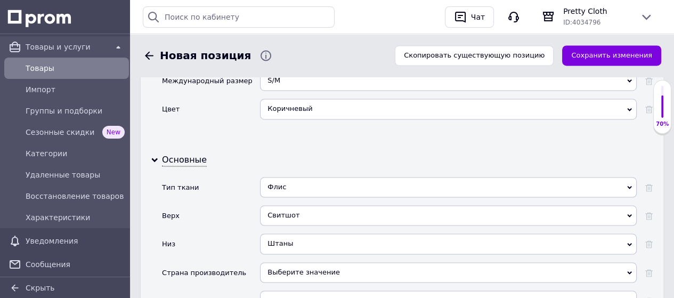
click at [295, 262] on div "Выберите значение" at bounding box center [448, 272] width 376 height 20
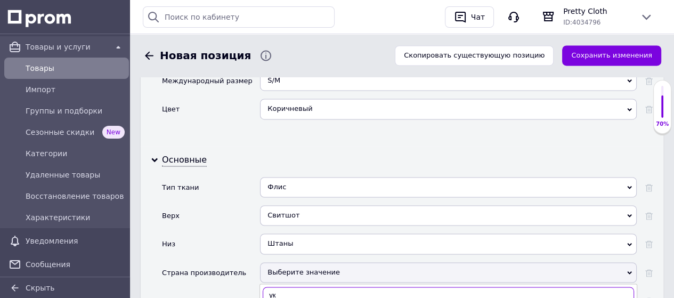
type input "ук"
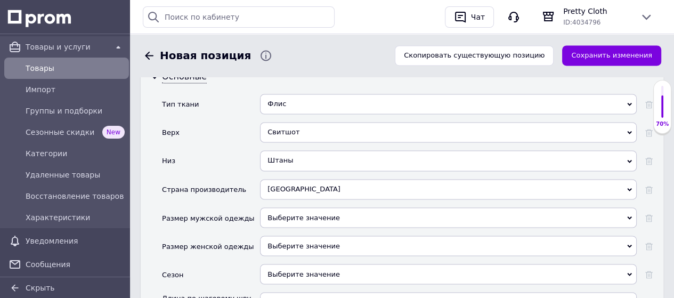
scroll to position [1491, 0]
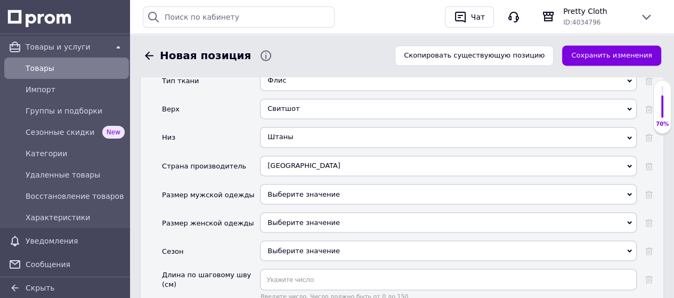
click at [301, 212] on div "Выберите значение" at bounding box center [448, 222] width 376 height 20
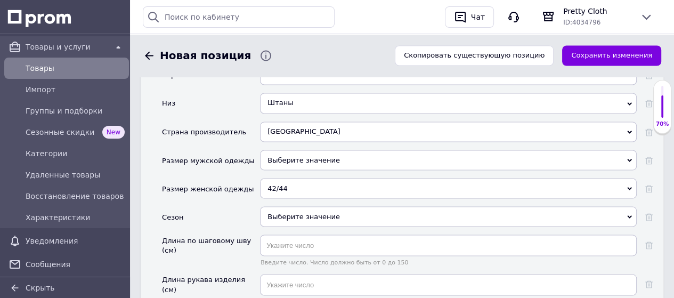
scroll to position [1544, 0]
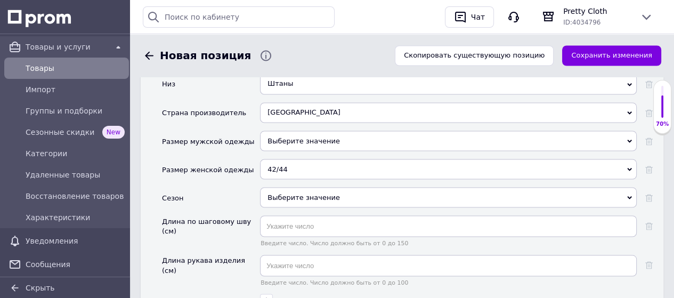
click at [327, 187] on div "Выберите значение" at bounding box center [448, 197] width 376 height 20
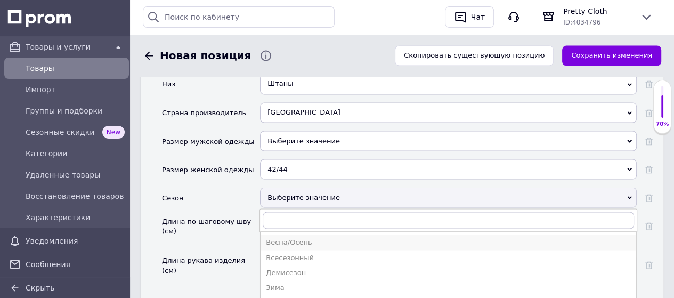
click at [296, 237] on div "Весна/Осень" at bounding box center [448, 242] width 365 height 10
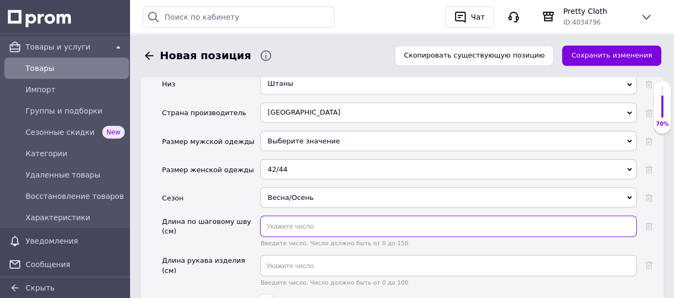
click at [310, 215] on input "text" at bounding box center [448, 225] width 376 height 21
type input "98"
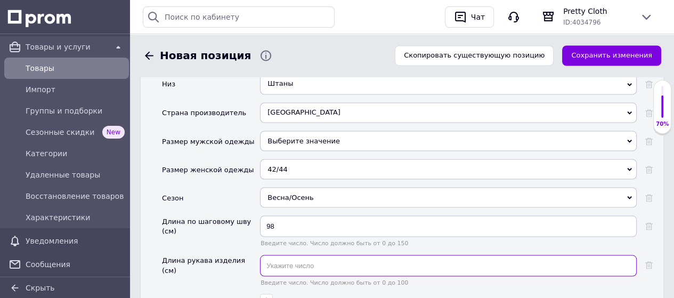
click at [306, 255] on input "text" at bounding box center [448, 265] width 376 height 21
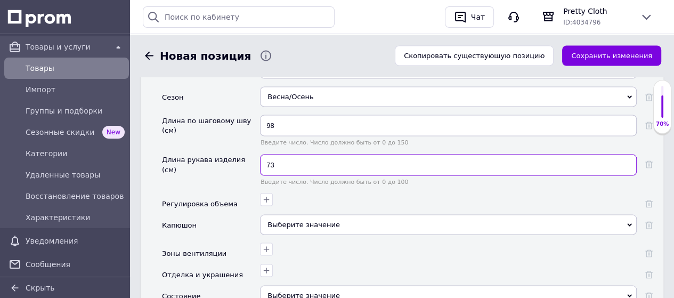
scroll to position [1651, 0]
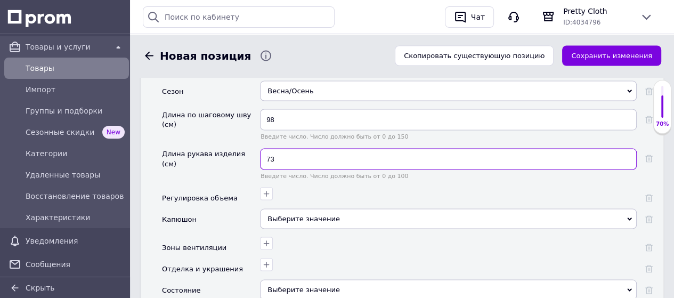
type input "73"
click at [298, 208] on div "Выберите значение" at bounding box center [448, 218] width 376 height 20
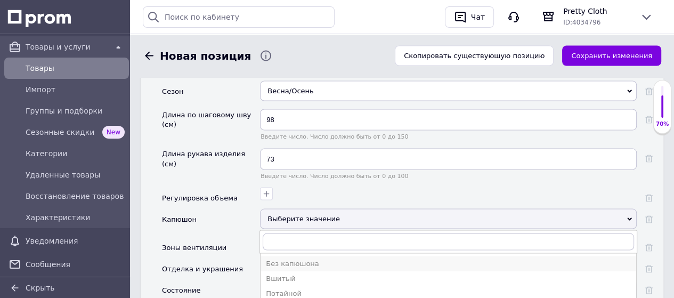
click at [294, 258] on div "Без капюшона" at bounding box center [448, 263] width 365 height 10
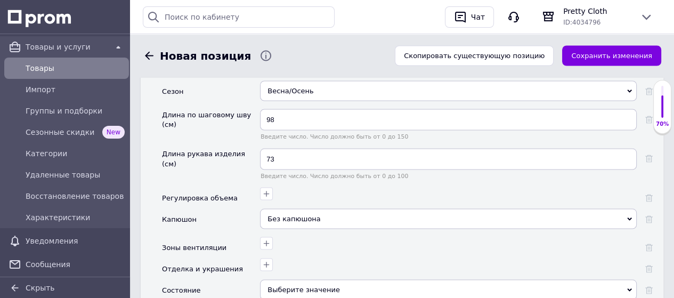
scroll to position [1704, 0]
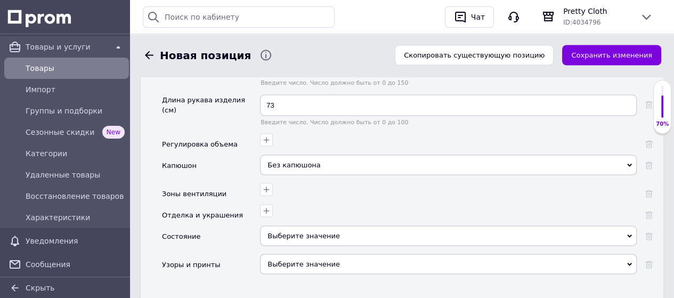
drag, startPoint x: 313, startPoint y: 177, endPoint x: 315, endPoint y: 183, distance: 6.2
click at [314, 226] on div "Выберите значение" at bounding box center [448, 236] width 376 height 20
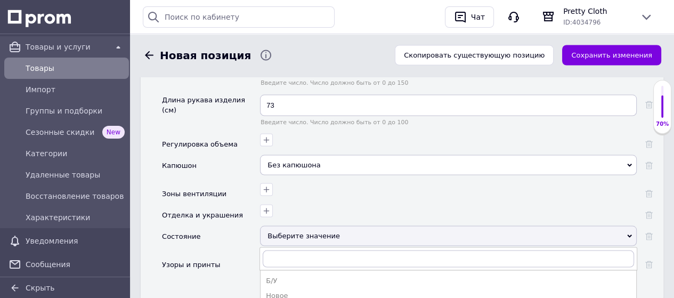
drag, startPoint x: 301, startPoint y: 237, endPoint x: 304, endPoint y: 226, distance: 11.0
click at [302, 291] on div "Новое" at bounding box center [448, 296] width 365 height 10
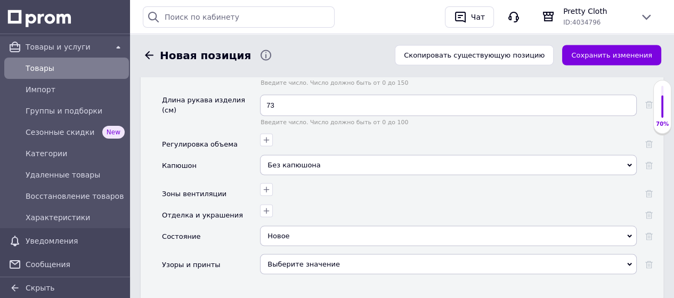
click at [307, 254] on div "Выберите значение" at bounding box center [448, 264] width 376 height 20
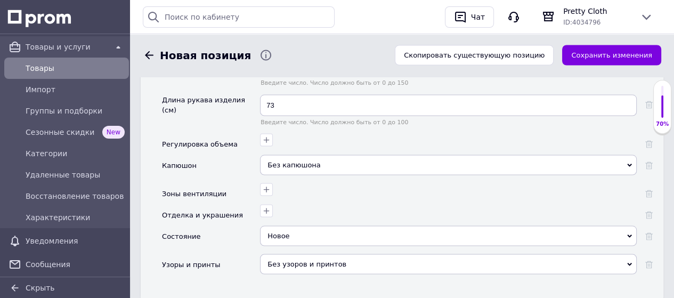
drag, startPoint x: 596, startPoint y: 53, endPoint x: 589, endPoint y: 62, distance: 11.4
click at [596, 54] on button "Сохранить изменения" at bounding box center [611, 55] width 99 height 21
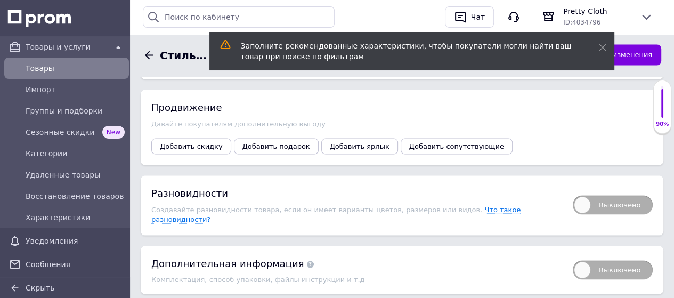
scroll to position [1704, 0]
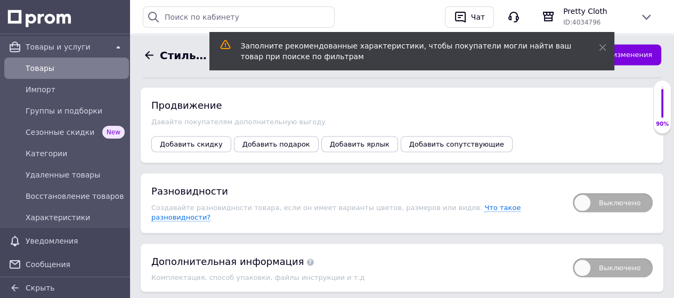
click at [580, 193] on span "Выключено" at bounding box center [612, 202] width 80 height 19
click at [572, 186] on input "Выключено" at bounding box center [569, 189] width 7 height 7
checkbox input "true"
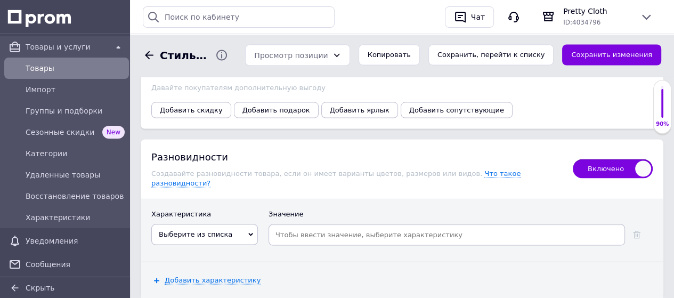
scroll to position [1757, 0]
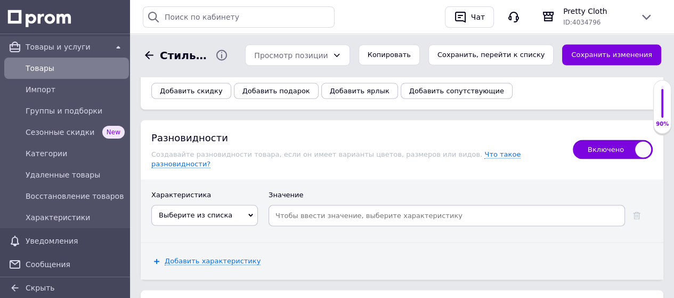
click at [250, 205] on span "Выберите из списка" at bounding box center [204, 215] width 107 height 20
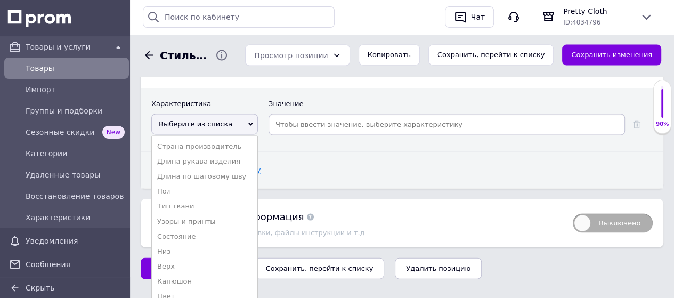
click at [210, 289] on li "Цвет" at bounding box center [204, 296] width 105 height 15
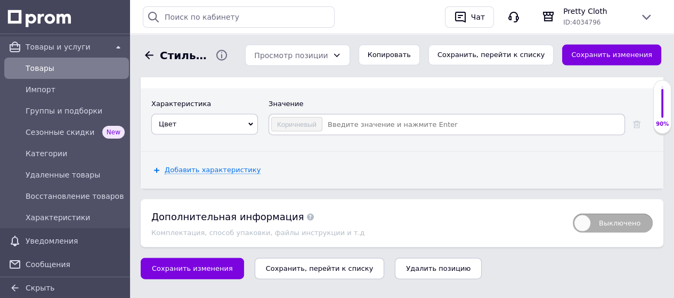
scroll to position [1808, 0]
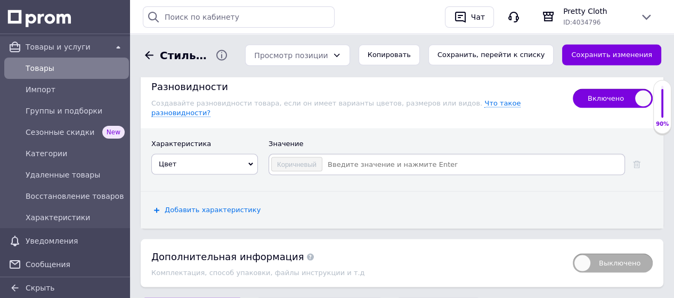
click at [239, 206] on span "Добавить характеристику" at bounding box center [213, 210] width 96 height 9
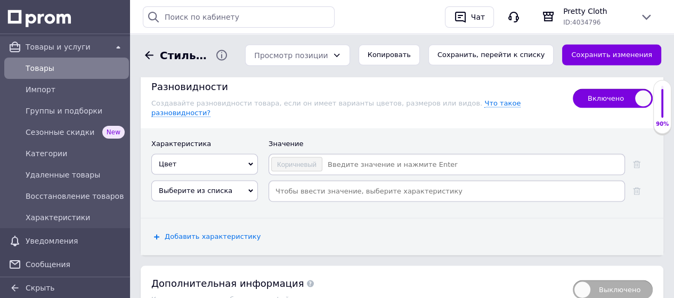
scroll to position [1835, 0]
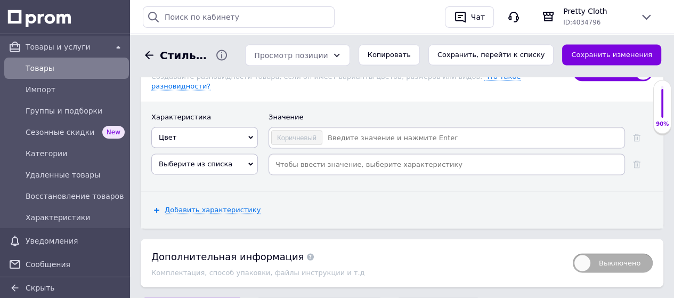
click at [249, 162] on icon at bounding box center [250, 164] width 5 height 5
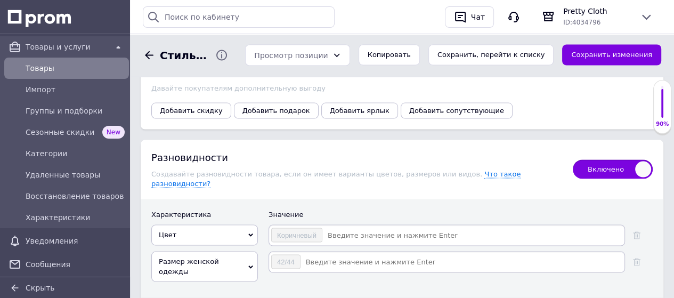
scroll to position [1737, 0]
click at [337, 228] on input at bounding box center [473, 236] width 300 height 16
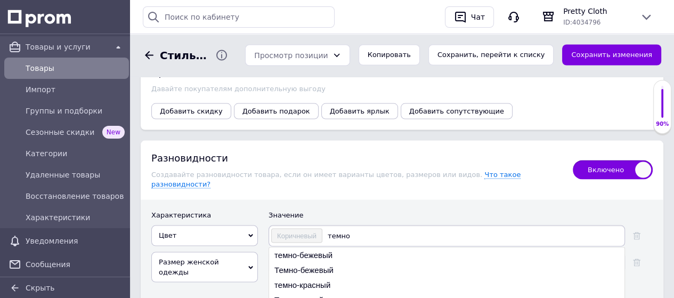
type input "темно"
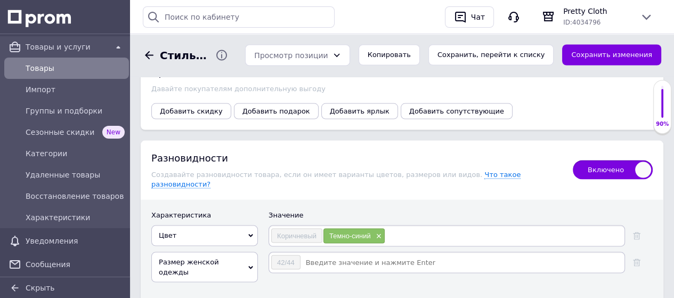
click at [310, 255] on input at bounding box center [462, 263] width 322 height 16
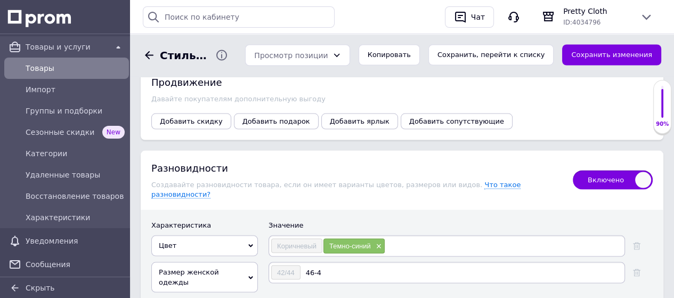
type input "46-48"
type input "50-52"
type input "54-56"
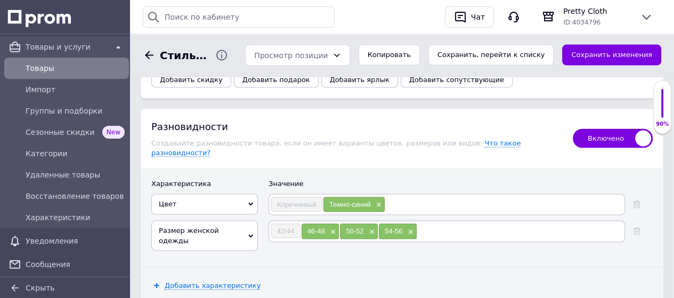
scroll to position [1897, 0]
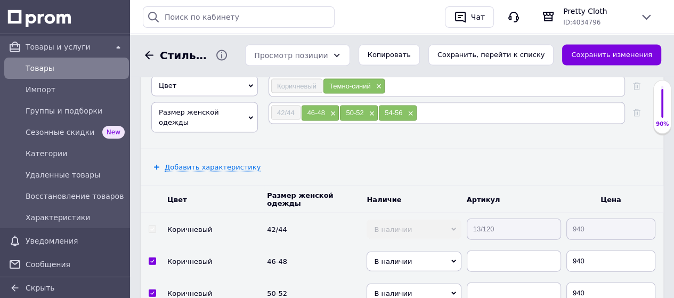
click at [458, 213] on tr "Коричневый 42/44 В наличии Нет в наличии Под заказ Готово к отправке 13/120 940" at bounding box center [402, 229] width 522 height 32
drag, startPoint x: 466, startPoint y: 193, endPoint x: 472, endPoint y: 199, distance: 8.3
click at [469, 250] on input "text" at bounding box center [513, 260] width 94 height 21
paste input "13/120"
type input "13/120"
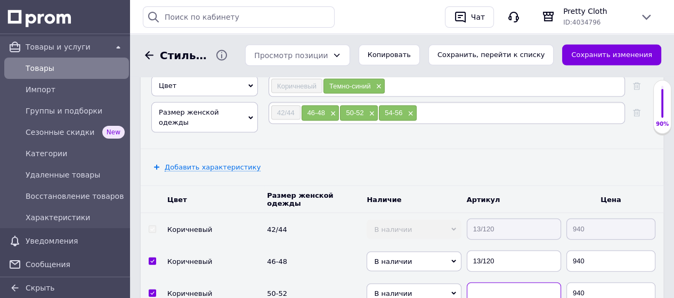
drag, startPoint x: 493, startPoint y: 226, endPoint x: 493, endPoint y: 232, distance: 6.4
click at [492, 282] on input "text" at bounding box center [513, 292] width 94 height 21
paste input "13/120"
type input "13/120"
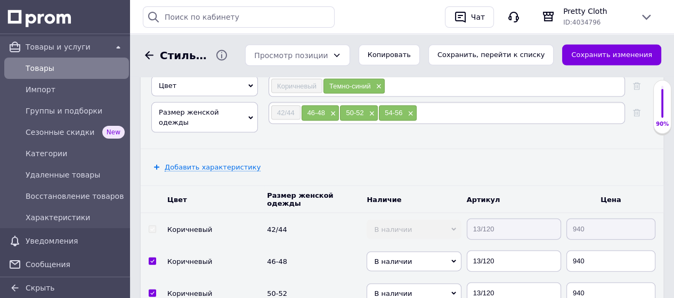
paste input "13/120"
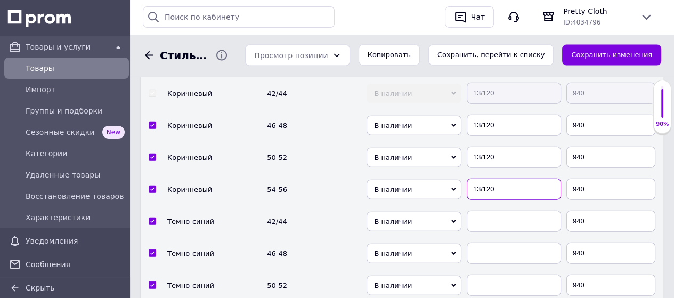
scroll to position [2057, 0]
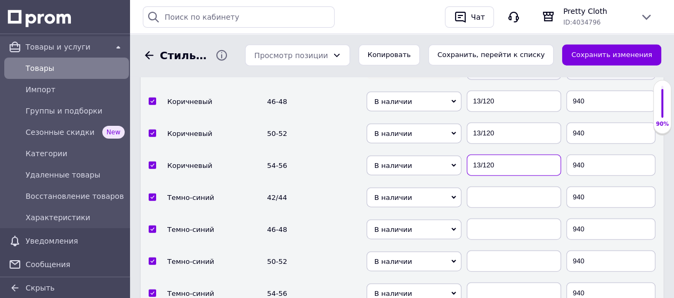
type input "13/120"
click at [479, 186] on input "text" at bounding box center [513, 196] width 94 height 21
paste input "13/120"
type input "13/120"
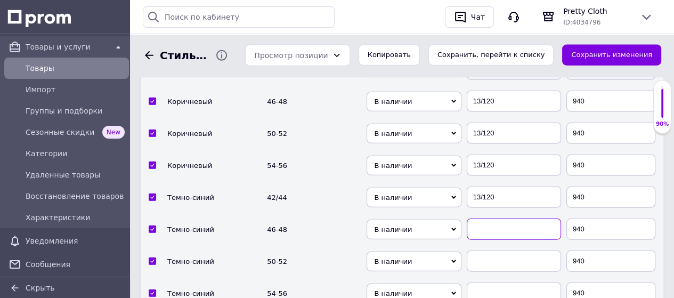
click at [489, 218] on input "text" at bounding box center [513, 228] width 94 height 21
paste input "13/120"
type input "13/120"
click at [484, 250] on input "text" at bounding box center [513, 260] width 94 height 21
paste input "13/120"
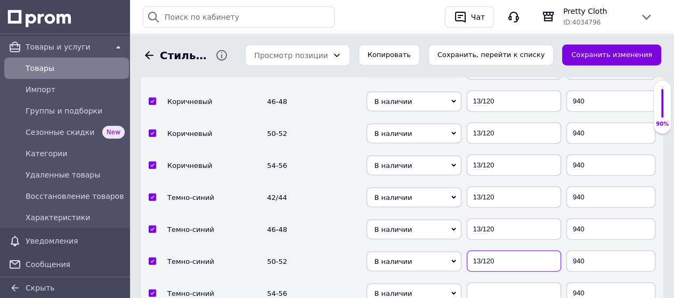
type input "13/120"
click at [485, 282] on input "text" at bounding box center [513, 292] width 94 height 21
paste input "13/120"
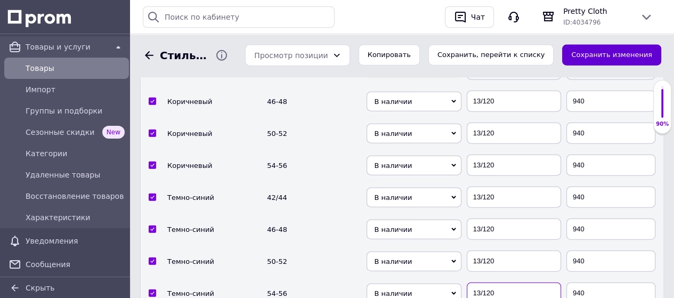
type input "13/120"
click at [590, 56] on button "Сохранить изменения" at bounding box center [611, 55] width 99 height 21
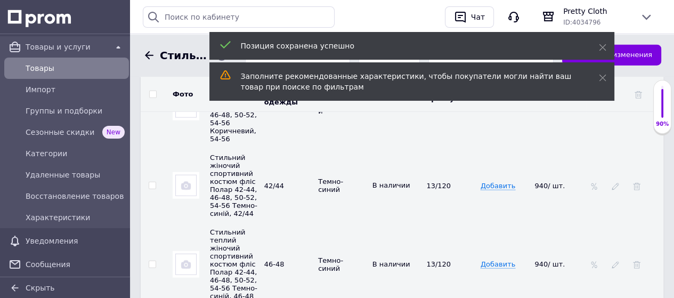
scroll to position [2163, 0]
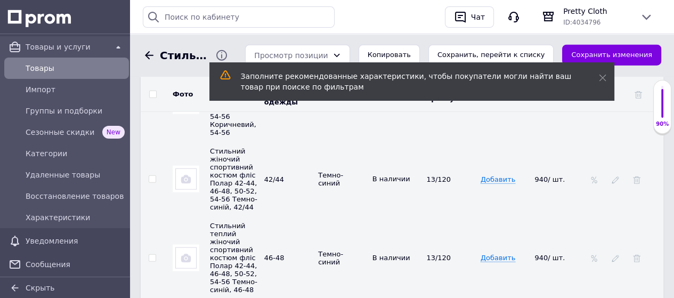
click at [152, 176] on input "checkbox" at bounding box center [152, 179] width 7 height 7
checkbox input "true"
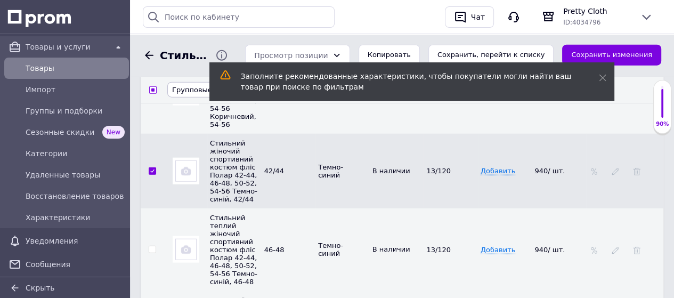
scroll to position [2151, 0]
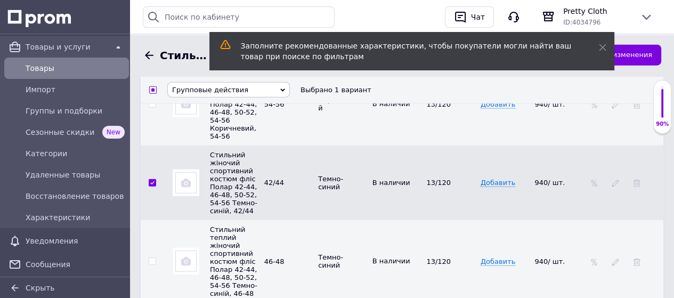
drag, startPoint x: 154, startPoint y: 262, endPoint x: 183, endPoint y: 256, distance: 29.3
click at [153, 261] on input "checkbox" at bounding box center [152, 261] width 7 height 7
checkbox input "true"
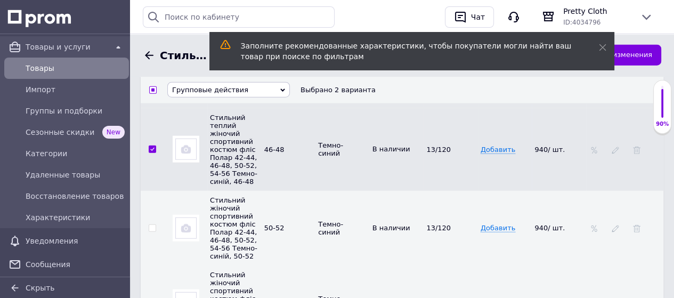
scroll to position [2311, 0]
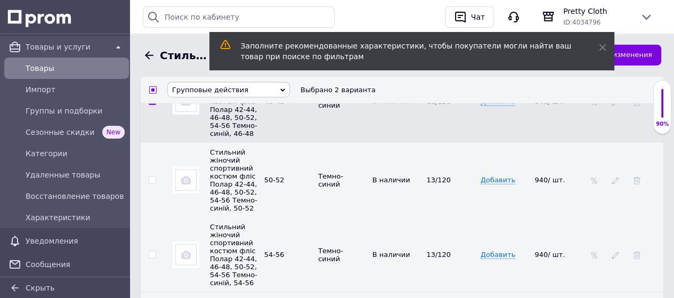
click at [152, 184] on input "checkbox" at bounding box center [152, 180] width 7 height 7
checkbox input "true"
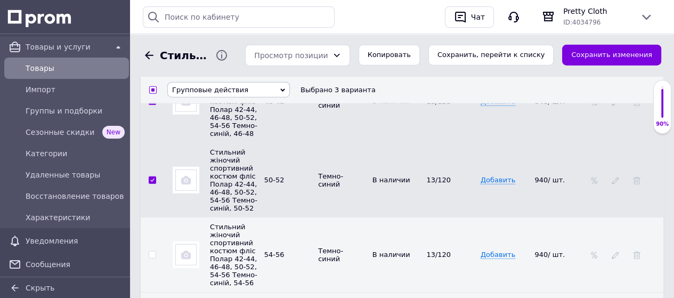
drag, startPoint x: 152, startPoint y: 278, endPoint x: 181, endPoint y: 270, distance: 29.5
click at [152, 258] on input "checkbox" at bounding box center [152, 254] width 7 height 7
checkbox input "true"
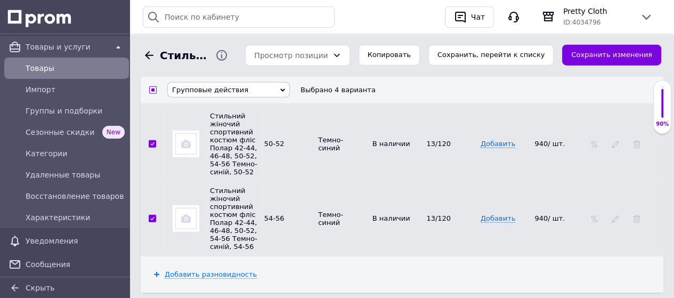
scroll to position [2364, 0]
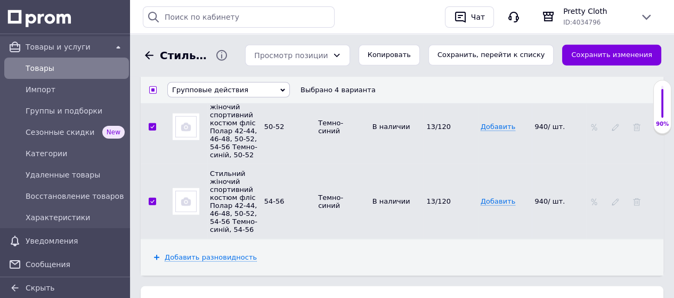
click at [243, 89] on span "Групповые действия" at bounding box center [228, 89] width 122 height 15
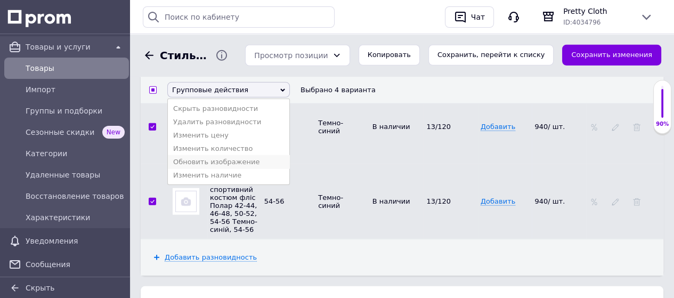
click at [224, 168] on li "Обновить изображение" at bounding box center [228, 161] width 121 height 13
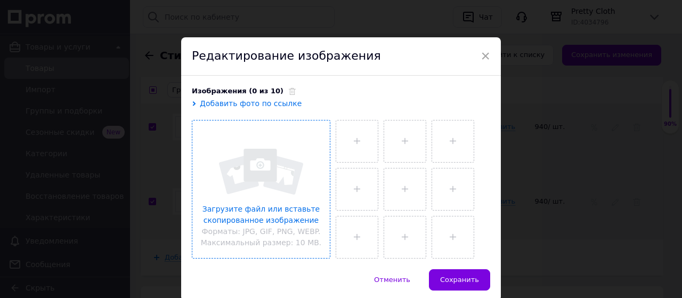
click at [276, 170] on input "file" at bounding box center [260, 188] width 137 height 137
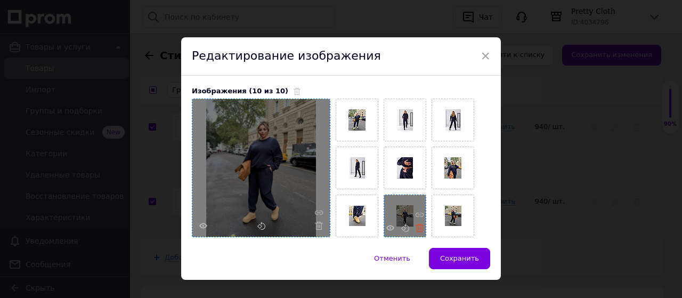
click at [415, 226] on icon at bounding box center [419, 228] width 8 height 8
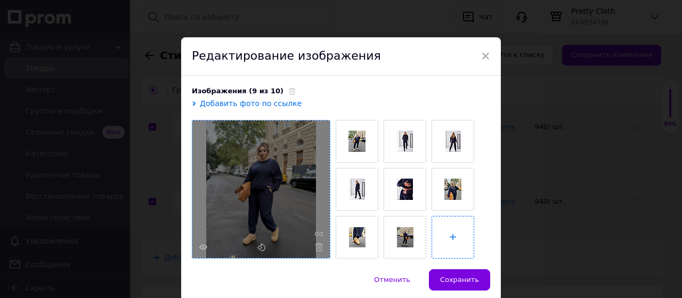
click at [450, 234] on input "file" at bounding box center [453, 237] width 42 height 42
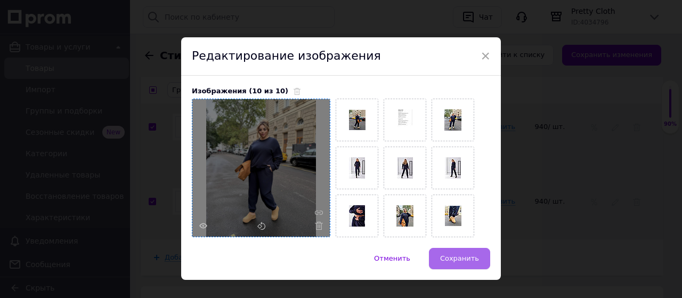
click at [444, 257] on span "Сохранить" at bounding box center [459, 258] width 39 height 8
checkbox input "false"
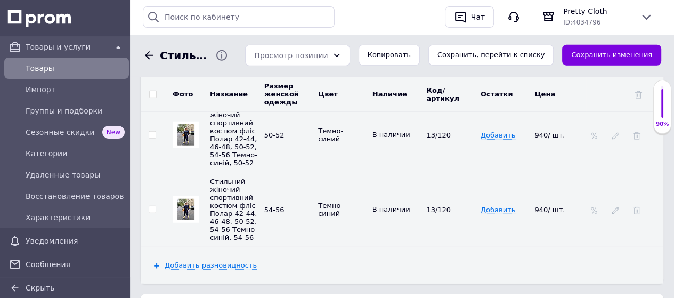
click at [186, 145] on img at bounding box center [185, 134] width 17 height 21
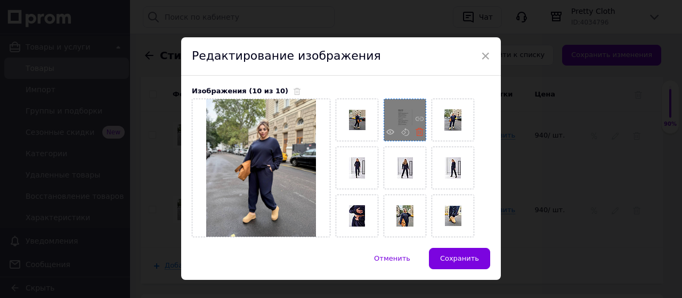
click at [416, 129] on use at bounding box center [419, 132] width 8 height 8
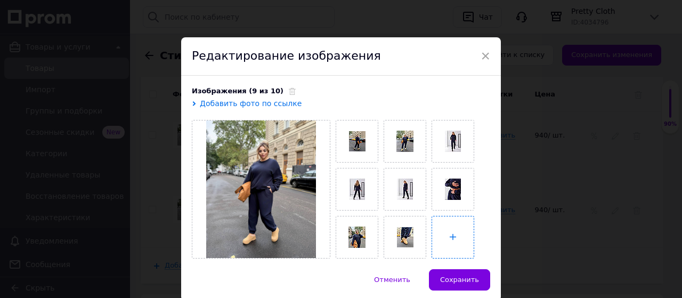
click at [450, 236] on input "file" at bounding box center [453, 237] width 42 height 42
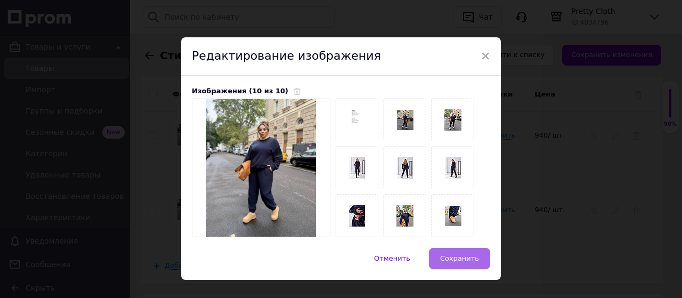
click at [460, 257] on span "Сохранить" at bounding box center [459, 258] width 39 height 8
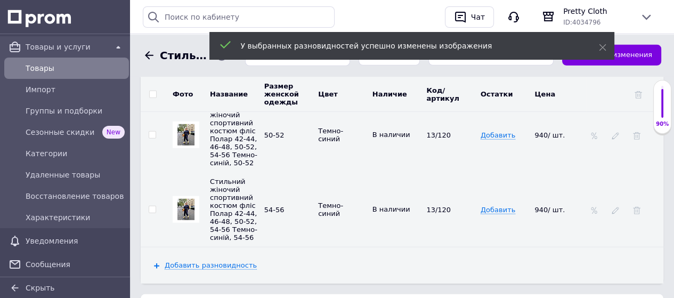
scroll to position [2418, 0]
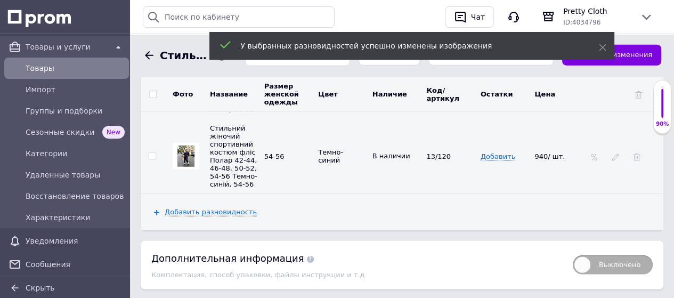
click at [185, 167] on img at bounding box center [185, 155] width 17 height 21
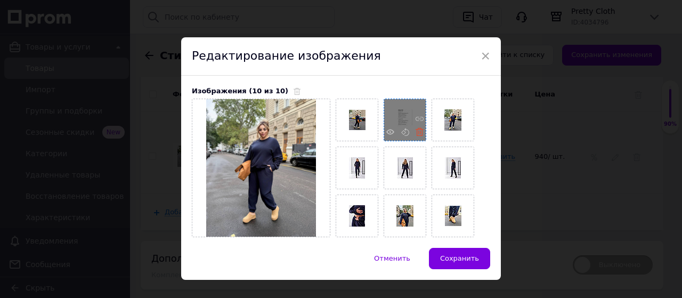
click at [415, 132] on icon at bounding box center [419, 132] width 8 height 8
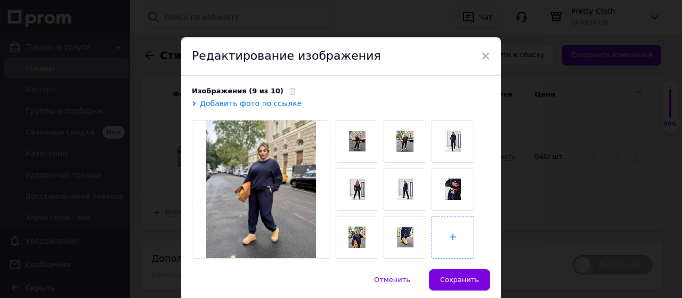
click at [447, 236] on input "file" at bounding box center [453, 237] width 42 height 42
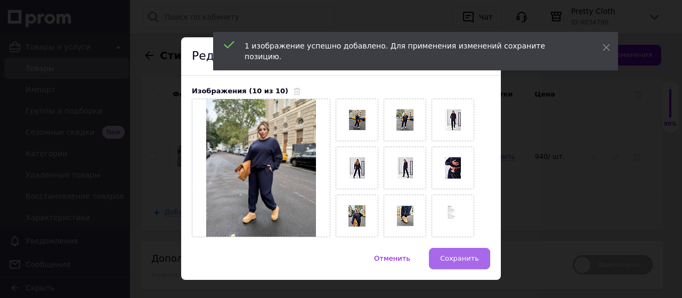
click at [471, 258] on span "Сохранить" at bounding box center [459, 258] width 39 height 8
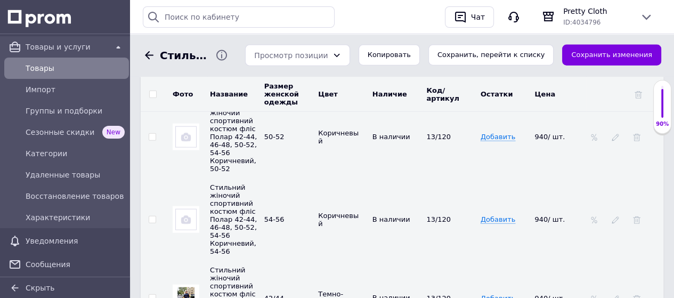
scroll to position [1992, 0]
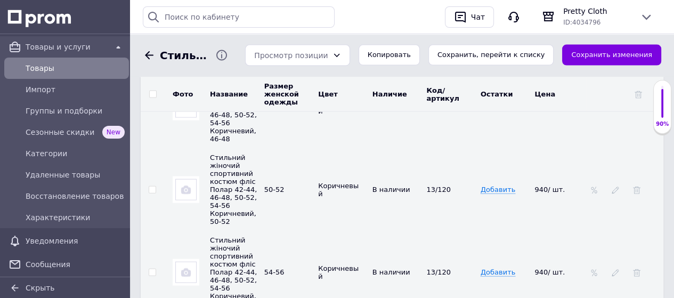
click at [150, 269] on input "checkbox" at bounding box center [152, 272] width 7 height 7
checkbox input "true"
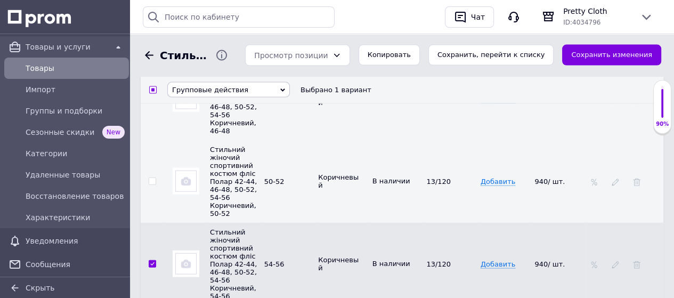
scroll to position [1980, 0]
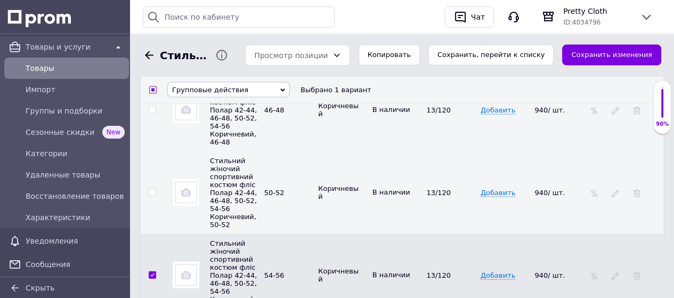
click at [152, 189] on input "checkbox" at bounding box center [152, 192] width 7 height 7
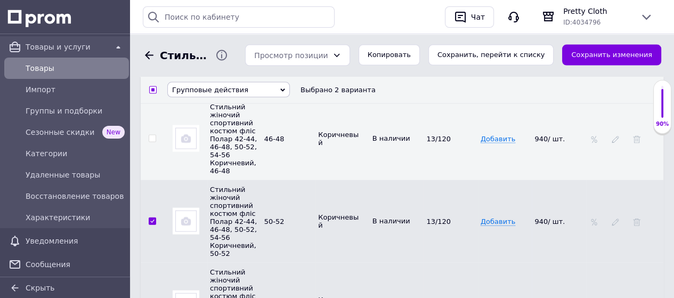
scroll to position [1927, 0]
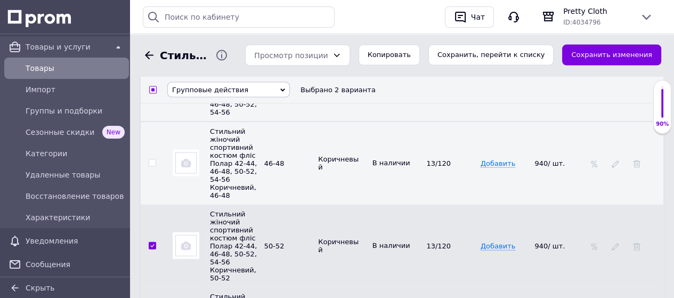
click at [244, 90] on span "Групповые действия" at bounding box center [228, 89] width 122 height 15
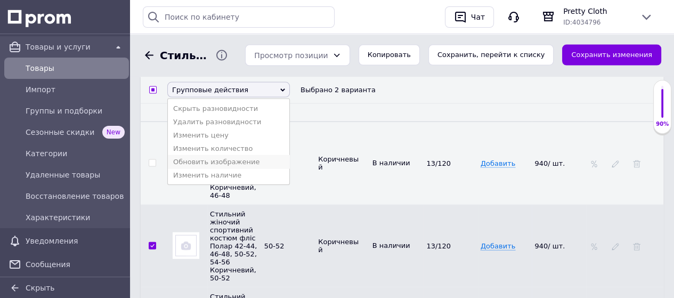
click at [237, 168] on li "Обновить изображение" at bounding box center [228, 161] width 121 height 13
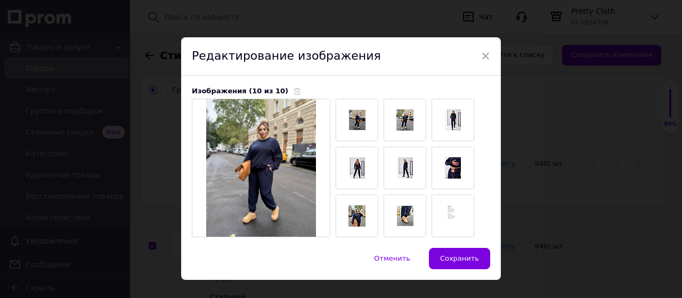
click at [293, 92] on icon at bounding box center [296, 91] width 7 height 7
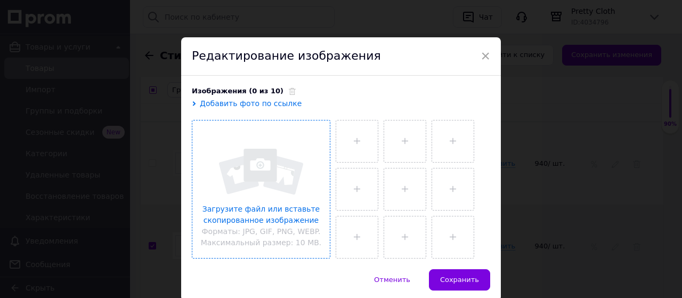
click at [255, 162] on input "file" at bounding box center [260, 188] width 137 height 137
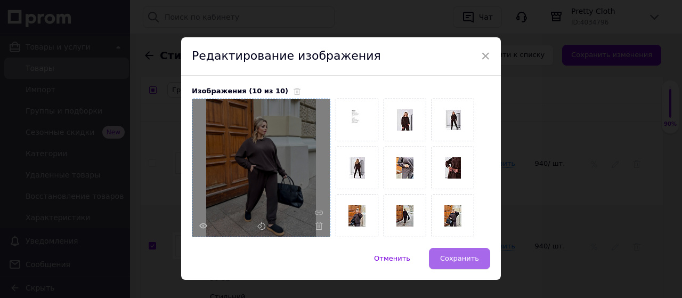
click at [447, 257] on span "Сохранить" at bounding box center [459, 258] width 39 height 8
checkbox input "false"
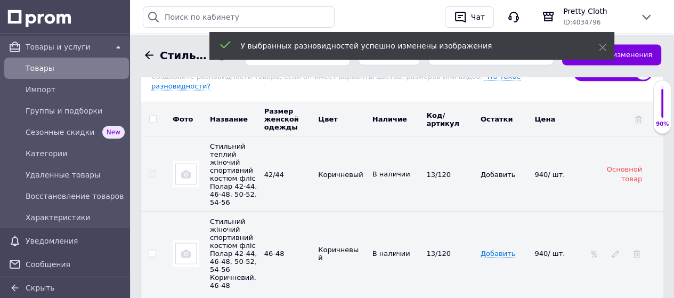
scroll to position [1821, 0]
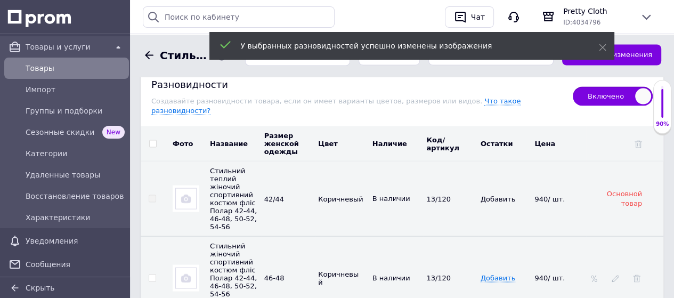
click at [184, 267] on img at bounding box center [185, 277] width 21 height 21
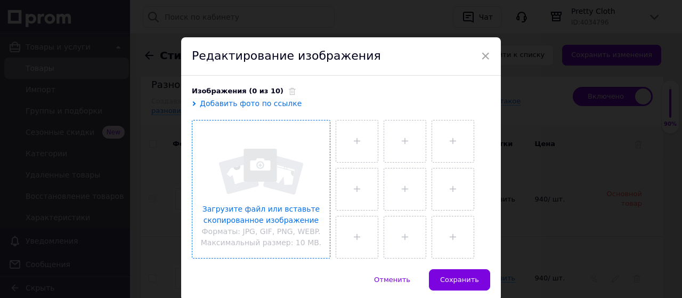
click at [244, 175] on input "file" at bounding box center [260, 188] width 137 height 137
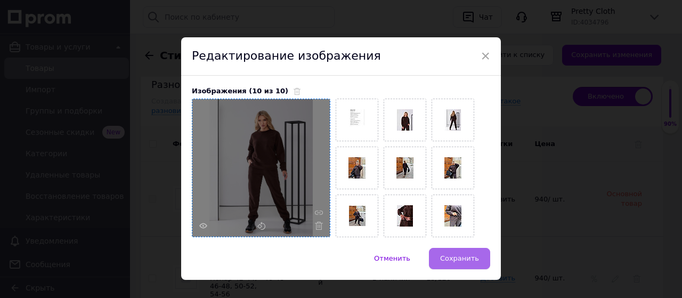
click at [464, 257] on span "Сохранить" at bounding box center [459, 258] width 39 height 8
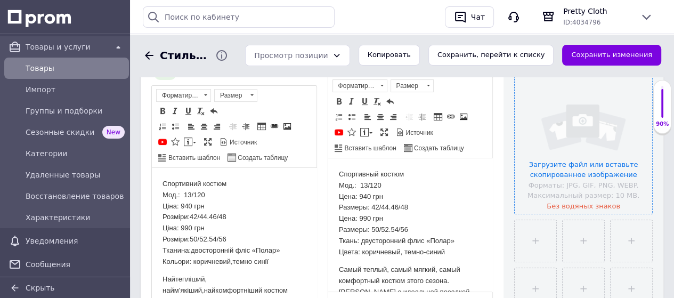
scroll to position [223, 0]
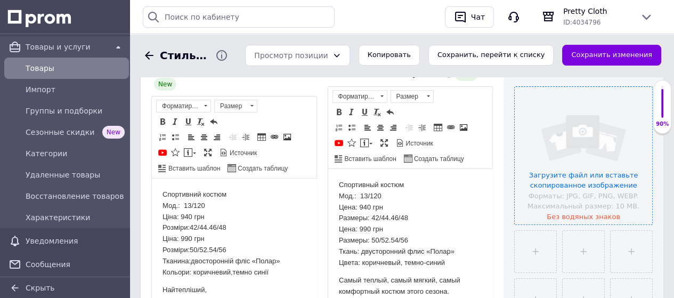
click at [573, 160] on input "file" at bounding box center [582, 155] width 137 height 137
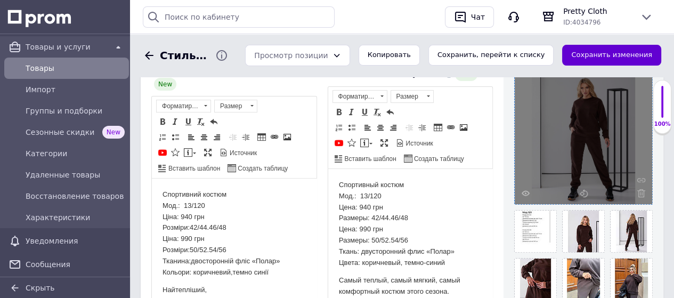
click at [602, 53] on button "Сохранить изменения" at bounding box center [611, 55] width 99 height 21
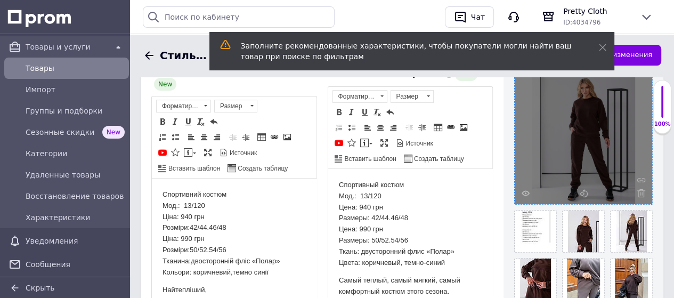
click at [61, 69] on span "Товары" at bounding box center [75, 68] width 99 height 11
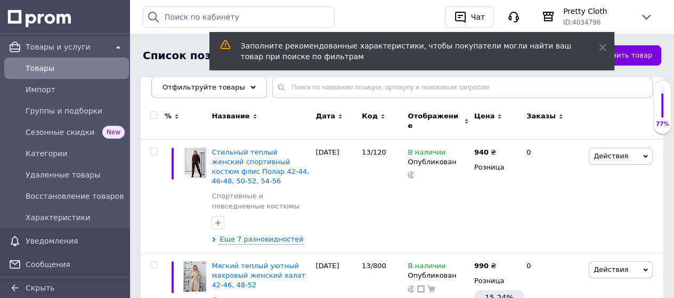
scroll to position [107, 0]
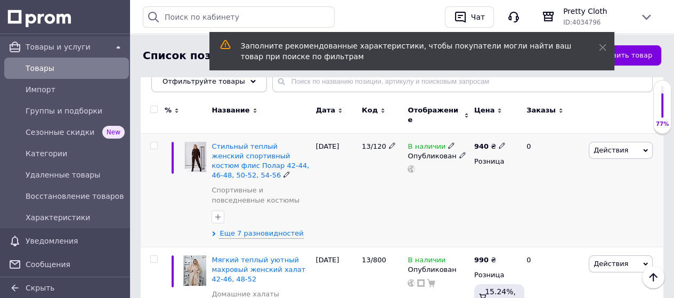
click at [647, 148] on icon at bounding box center [645, 150] width 5 height 5
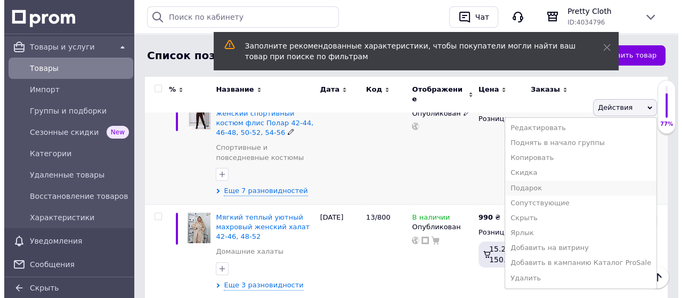
scroll to position [160, 0]
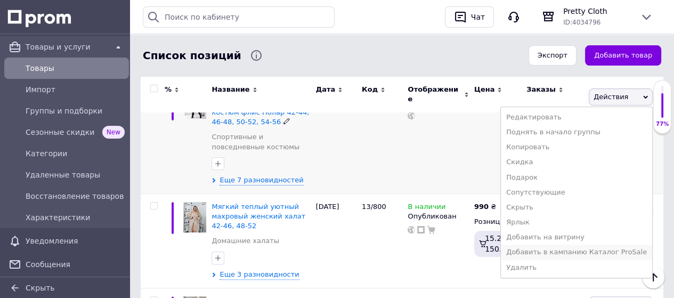
click at [583, 245] on li "Добавить в кампанию Каталог ProSale" at bounding box center [576, 251] width 151 height 15
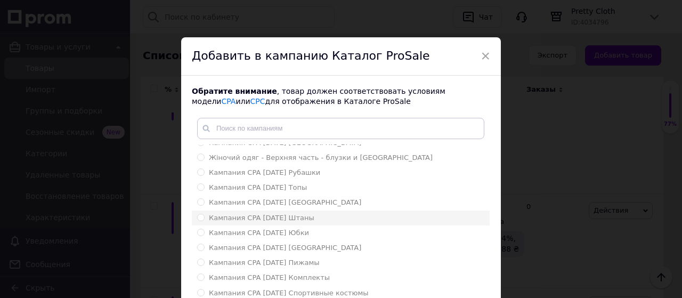
scroll to position [95, 0]
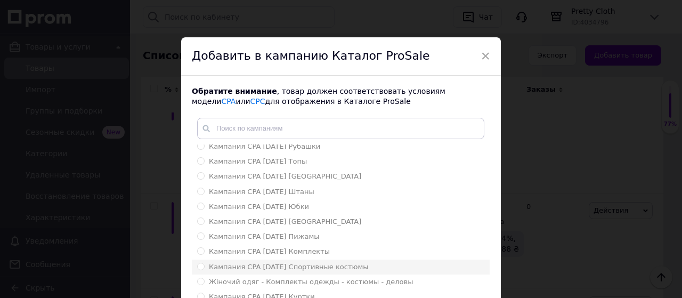
drag, startPoint x: 195, startPoint y: 268, endPoint x: 216, endPoint y: 265, distance: 21.0
click at [197, 267] on input "Кампания CPA [DATE] Спортивные костюмы" at bounding box center [200, 266] width 7 height 7
radio input "true"
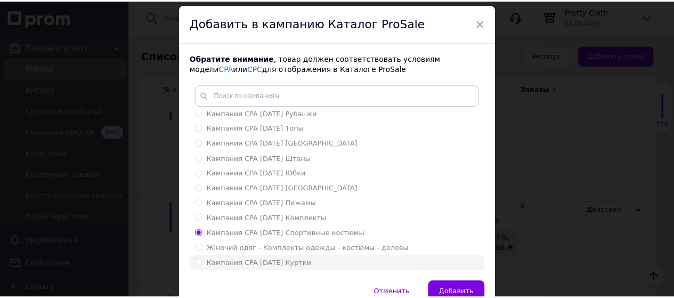
scroll to position [86, 0]
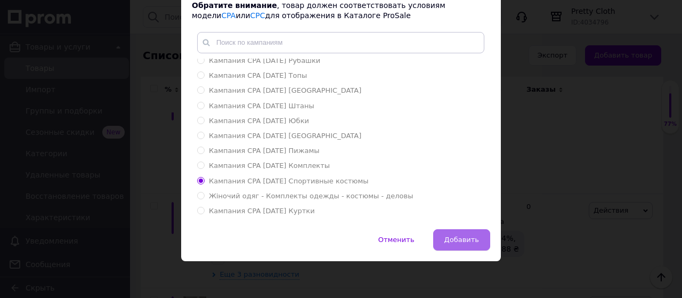
click at [468, 234] on button "Добавить" at bounding box center [461, 239] width 57 height 21
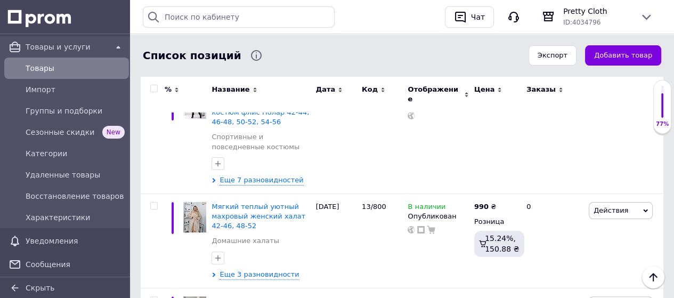
drag, startPoint x: 643, startPoint y: 55, endPoint x: 583, endPoint y: 56, distance: 60.2
click at [642, 56] on button "Добавить товар" at bounding box center [623, 55] width 76 height 21
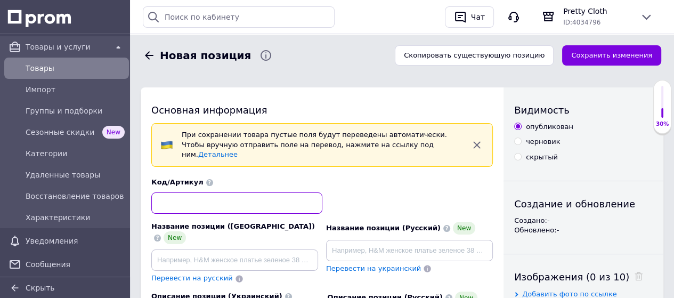
click at [219, 192] on input at bounding box center [236, 202] width 171 height 21
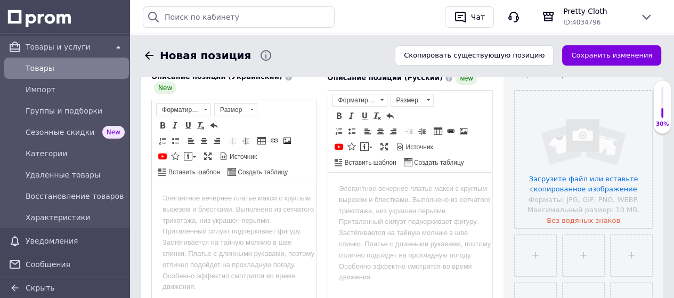
scroll to position [266, 0]
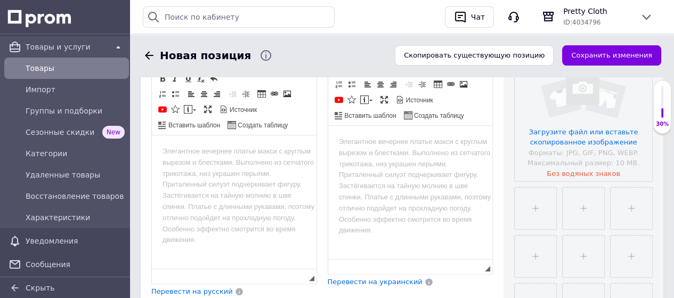
type input "13/121"
click at [278, 168] on html at bounding box center [234, 151] width 165 height 32
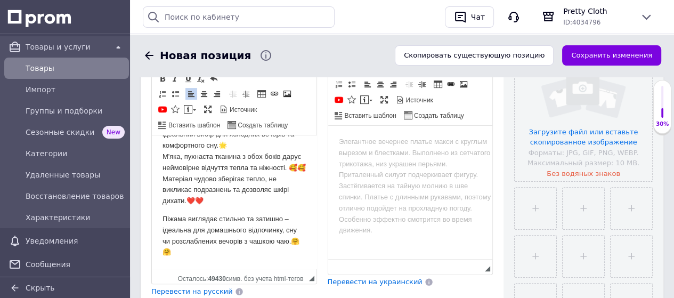
scroll to position [124, 0]
drag, startPoint x: 186, startPoint y: 255, endPoint x: 162, endPoint y: 254, distance: 24.0
click at [162, 254] on p "Піжама виглядає стильно та затишно – ідеальна для домашнього відпочинку, сну чи…" at bounding box center [233, 236] width 143 height 44
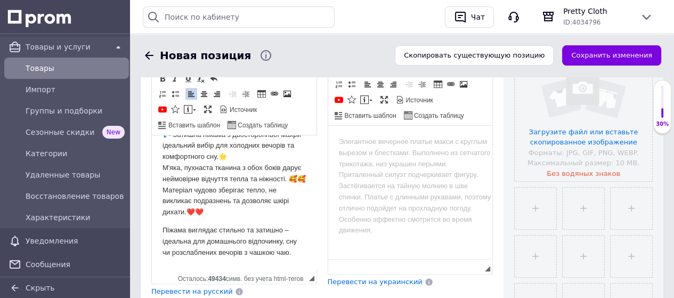
scroll to position [112, 0]
drag, startPoint x: 206, startPoint y: 212, endPoint x: 198, endPoint y: 203, distance: 11.7
click at [193, 207] on p "💤 Затишна піжама з двосторонньої махри - ідеальний вибір для холодних вечорів т…" at bounding box center [233, 173] width 143 height 88
drag, startPoint x: 212, startPoint y: 174, endPoint x: 206, endPoint y: 179, distance: 8.3
click at [196, 176] on p "💤 Затишна піжама з двосторонньої махри - ідеальний вибір для холодних вечорів т…" at bounding box center [233, 173] width 143 height 88
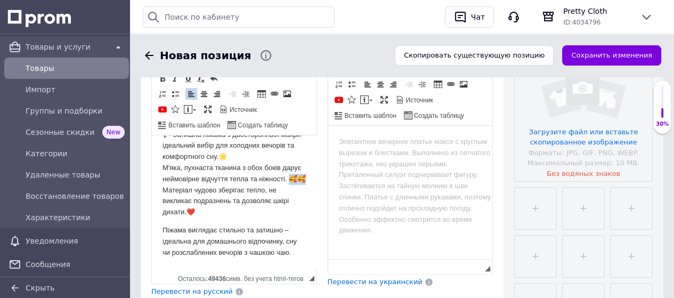
drag, startPoint x: 209, startPoint y: 178, endPoint x: 196, endPoint y: 176, distance: 13.0
click at [196, 176] on p "💤 Затишна піжама з двосторонньої махри - ідеальний вибір для холодних вечорів т…" at bounding box center [233, 173] width 143 height 88
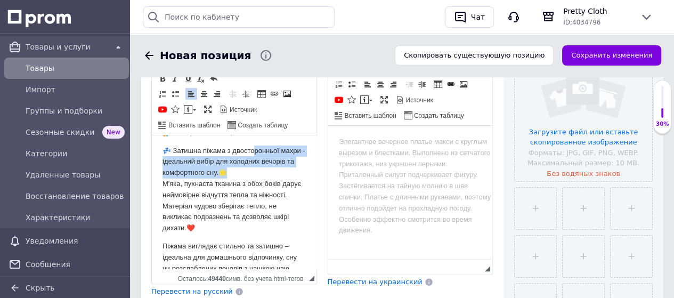
scroll to position [79, 0]
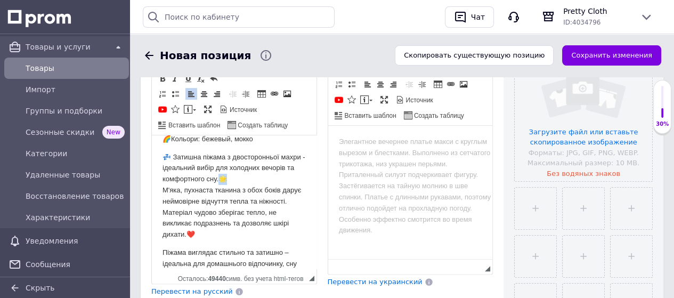
drag, startPoint x: 265, startPoint y: 143, endPoint x: 253, endPoint y: 180, distance: 39.1
click at [253, 180] on p "💤 Затишна піжама з двосторонньої махри - ідеальний вибір для холодних вечорів т…" at bounding box center [233, 196] width 143 height 88
drag, startPoint x: 175, startPoint y: 156, endPoint x: 160, endPoint y: 155, distance: 15.5
click at [160, 155] on html "Домашній костюм/ піжама🎀 Мод.121 Розміри:42/44.46/48 Ціна: 560 гр Розміри:50/52…" at bounding box center [234, 173] width 165 height 234
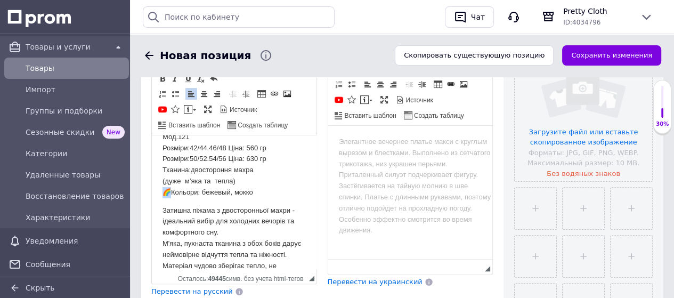
drag, startPoint x: 172, startPoint y: 193, endPoint x: 162, endPoint y: 189, distance: 10.7
click at [162, 192] on p "Домашній костюм/ піжама🎀 Мод.121 Розміри:42/44.46/48 Ціна: 560 гр Розміри:50/52…" at bounding box center [233, 159] width 143 height 78
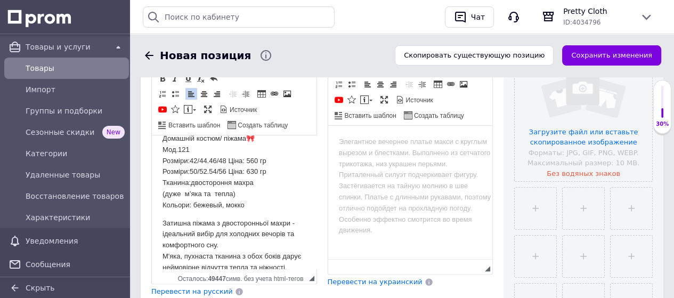
scroll to position [0, 0]
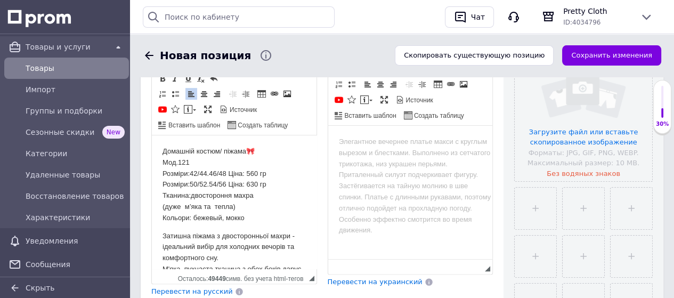
drag, startPoint x: 256, startPoint y: 154, endPoint x: 248, endPoint y: 150, distance: 8.6
click at [248, 150] on p "Домашній костюм/ піжама🎀 Мод.121 Розміри:42/44.46/48 Ціна: 560 гр Розміри:50/52…" at bounding box center [233, 185] width 143 height 78
click at [178, 162] on p "Домашній костюм/ піжама Мод.121 Розміри:42/44.46/48 Ціна: 560 гр Розміри:50/52.…" at bounding box center [233, 185] width 143 height 78
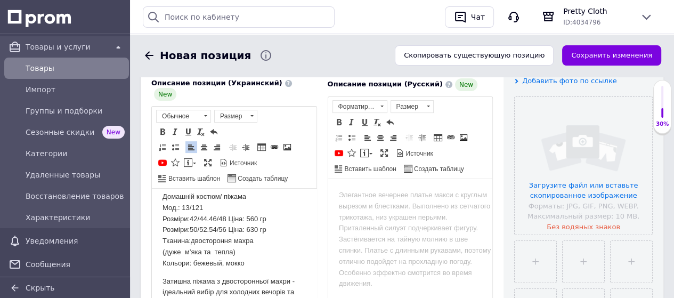
scroll to position [6, 0]
click at [190, 244] on p "Домашній костюм/ піжама Мод.: 13/121 Розміри:42/44.46/48 Ціна: 560 гр Розміри:5…" at bounding box center [233, 232] width 143 height 78
drag, startPoint x: 257, startPoint y: 217, endPoint x: 247, endPoint y: 216, distance: 9.6
click at [247, 216] on p "Домашній костюм/ піжама Мод.: 13/121 Розміри:42/44.46/48 Ціна: 560 гр Розміри:5…" at bounding box center [233, 232] width 143 height 78
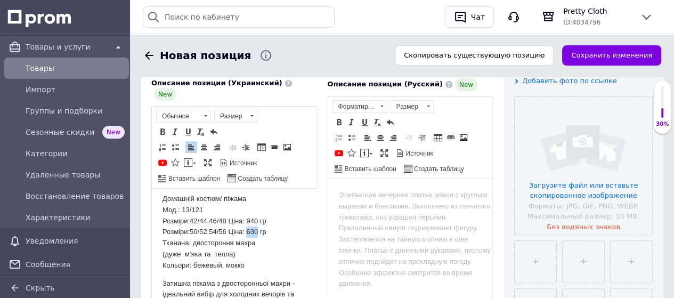
drag, startPoint x: 257, startPoint y: 231, endPoint x: 247, endPoint y: 231, distance: 10.1
click at [247, 231] on p "Домашній костюм/ піжама Мод.: 13/121 Розміри:42/44.46/48 Ціна: 940 гр Розміри:5…" at bounding box center [233, 232] width 143 height 78
drag, startPoint x: 257, startPoint y: 230, endPoint x: 248, endPoint y: 231, distance: 9.1
click at [248, 231] on p "Домашній костюм/ піжама Мод.: 13/121 Розміри:42/44.46/48 Ціна: 940 гр Розміри:5…" at bounding box center [233, 232] width 143 height 78
click at [255, 231] on p "Домашній костюм/ піжама Мод.: 13/121 Розміри:42/44.46/48 Ціна: 940 гр Розміри:5…" at bounding box center [233, 232] width 143 height 78
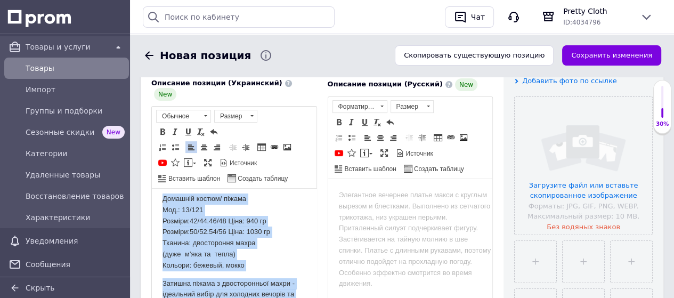
copy body "Домашній костюм/ піжама Мод.: 13/121 Розміри:42/44.46/48 Ціна: 940 гр Розміри:5…"
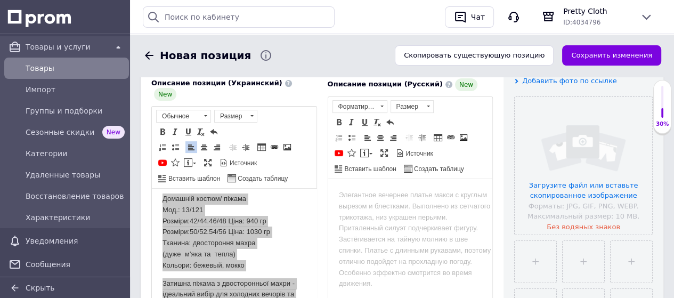
click at [395, 211] on html at bounding box center [409, 194] width 165 height 32
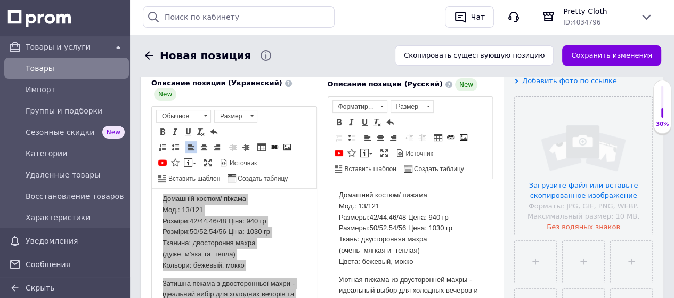
scroll to position [111, 0]
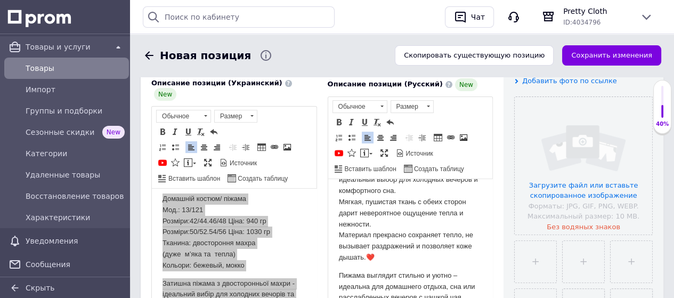
click at [367, 255] on p "Уютная пижама из двусторонней махры - идеальный выбор для холодных вечеров и ко…" at bounding box center [409, 213] width 143 height 100
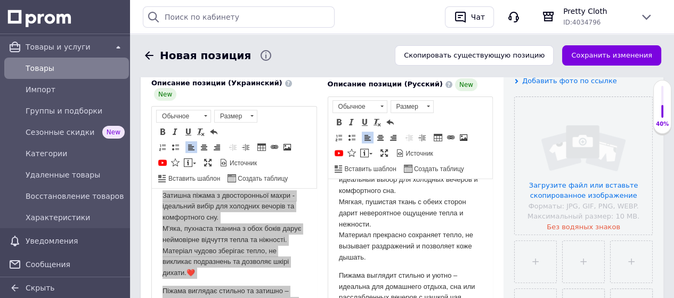
scroll to position [112, 0]
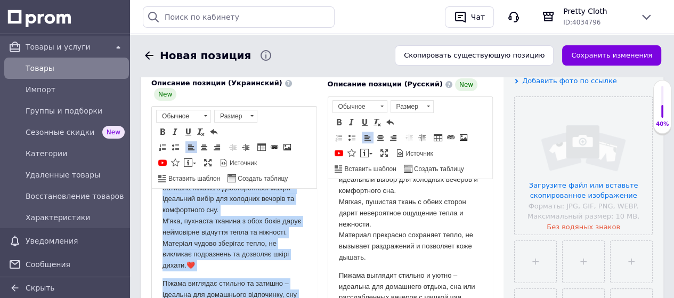
click at [196, 265] on p "Затишна піжама з двосторонньої махри - ідеальний вибір для холодних вечорів та …" at bounding box center [233, 227] width 143 height 88
click at [196, 264] on p "Затишна піжама з двосторонньої махри - ідеальний вибір для холодних вечорів та …" at bounding box center [233, 227] width 143 height 88
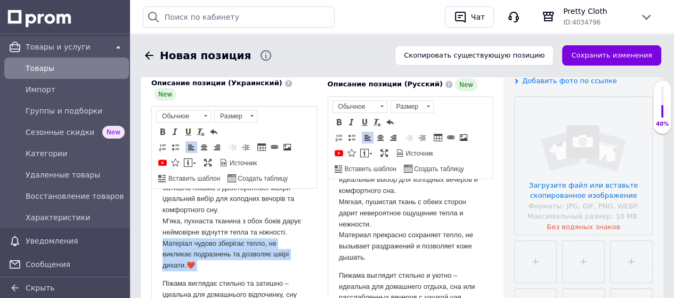
click at [195, 264] on p "Затишна піжама з двосторонньої махри - ідеальний вибір для холодних вечорів та …" at bounding box center [233, 227] width 143 height 88
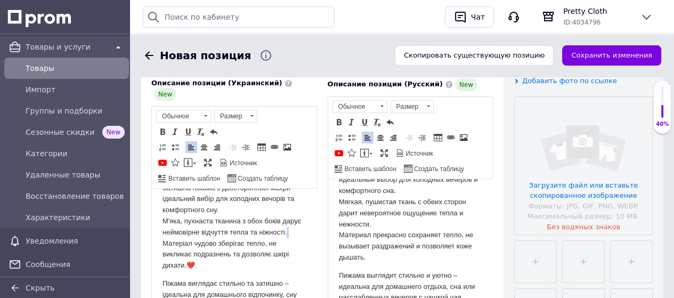
click at [195, 264] on p "Затишна піжама з двосторонньої махри - ідеальний вибір для холодних вечорів та …" at bounding box center [233, 227] width 143 height 88
click at [205, 266] on p "Затишна піжама з двосторонньої махри - ідеальний вибір для холодних вечорів та …" at bounding box center [233, 227] width 143 height 88
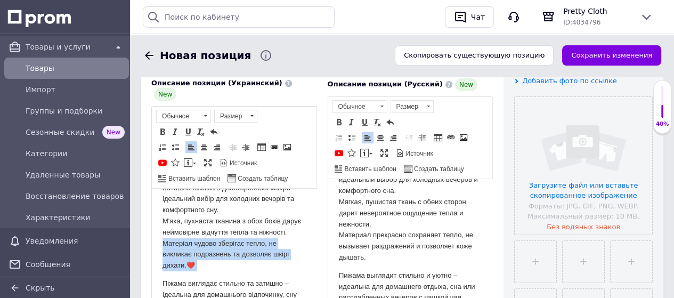
click at [205, 266] on p "Затишна піжама з двосторонньої махри - ідеальний вибір для холодних вечорів та …" at bounding box center [233, 227] width 143 height 88
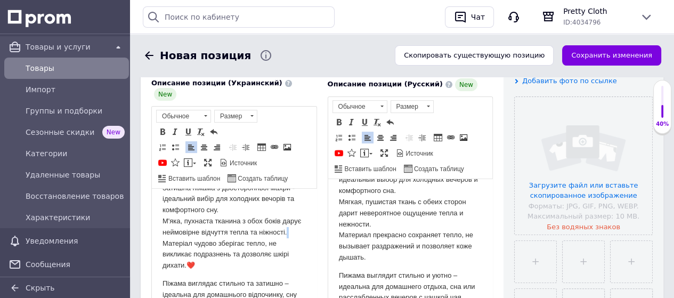
click at [205, 266] on p "Затишна піжама з двосторонньої махри - ідеальний вибір для холодних вечорів та …" at bounding box center [233, 227] width 143 height 88
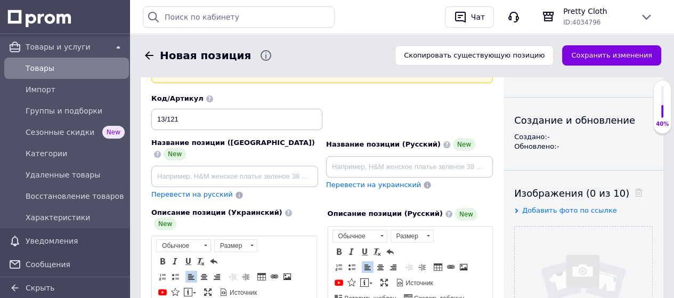
scroll to position [107, 0]
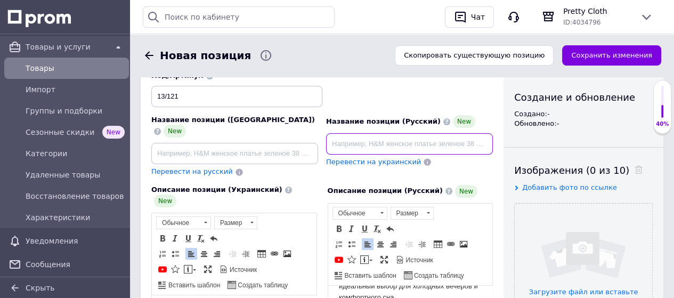
click at [346, 136] on input at bounding box center [409, 143] width 167 height 21
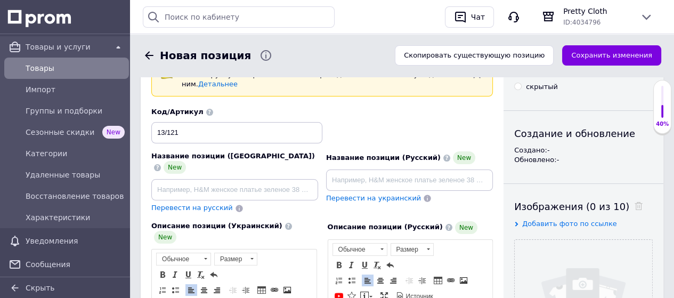
scroll to position [53, 0]
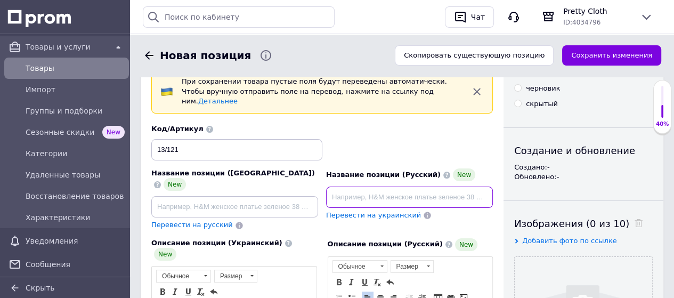
click at [351, 187] on input at bounding box center [409, 196] width 167 height 21
click at [411, 186] on input "Мягкая уютная женская пижама" at bounding box center [409, 196] width 167 height 21
click at [471, 187] on input "Мягкая уютная женская махровая пижама" at bounding box center [409, 196] width 167 height 21
type input "Мягкая уютная женская махровая пижама 42-44, 46-48, 50-52, 54-56"
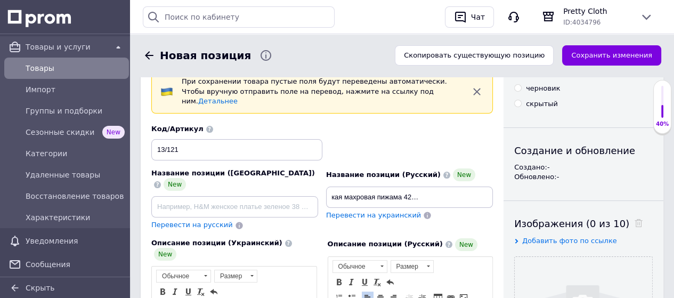
scroll to position [0, 0]
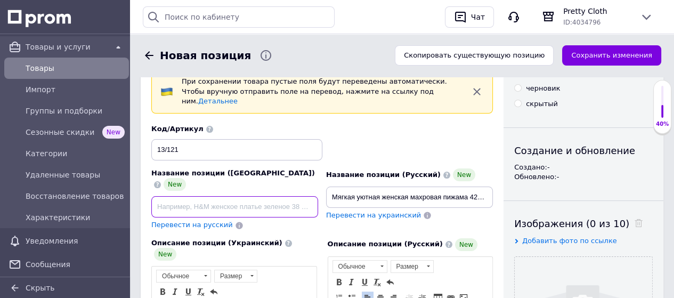
click at [261, 196] on input at bounding box center [234, 206] width 167 height 21
paste input "М'яка затишна жіноча [PERSON_NAME] піжама 42-44, 46-48, 50-52, 54-56"
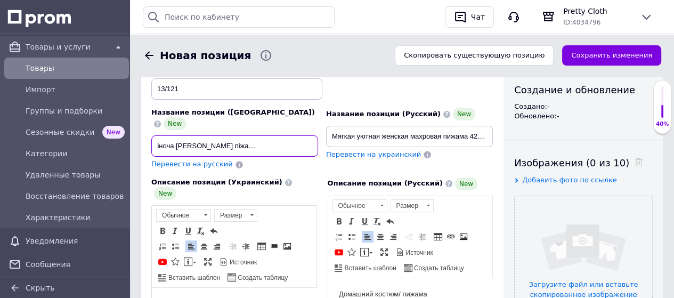
scroll to position [107, 0]
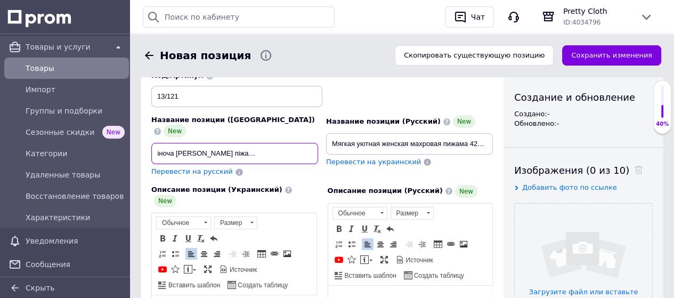
type input "М'яка затишна жіноча [PERSON_NAME] піжама 42-44, 46-48, 50-52, 54-56"
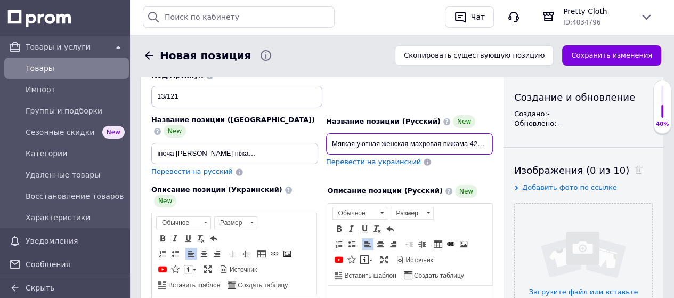
scroll to position [0, 0]
click at [381, 136] on input "Мягкая уютная женская махровая пижама 42-44, 46-48, 50-52, 54-56" at bounding box center [409, 143] width 167 height 21
type input "Мягкая уютная теплая женская махровая пижама 42-44, 46-48, 50-52, 54-56"
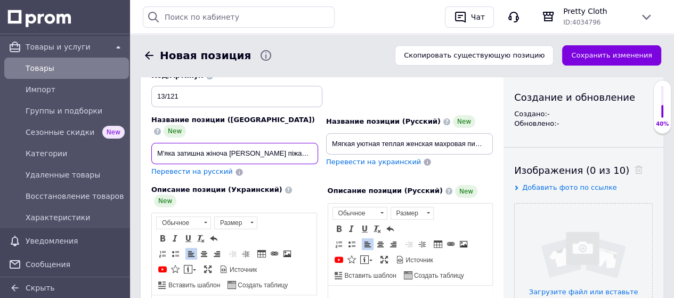
click at [204, 143] on input "М'яка затишна жіноча [PERSON_NAME] піжама 42-44, 46-48, 50-52, 54-56" at bounding box center [234, 153] width 167 height 21
type input "М'яка затишна тепла жіноча [PERSON_NAME] піжама 42-44, 46-48, 50-52, 54-56"
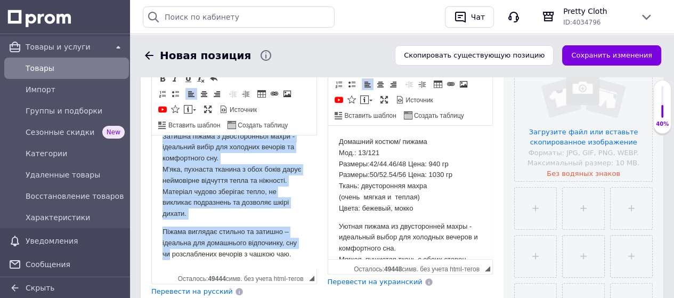
scroll to position [112, 0]
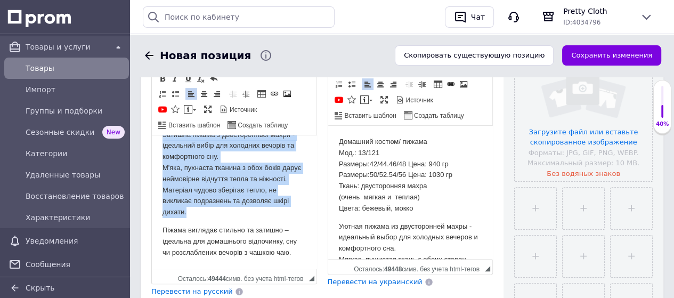
drag, startPoint x: 159, startPoint y: 191, endPoint x: 199, endPoint y: 208, distance: 43.9
click at [199, 208] on html "Домашній костюм/ піжама Мод.: 13/121 Розміри:42/44.46/48 Ціна: 940 гр Розміри:5…" at bounding box center [234, 151] width 165 height 234
copy body "Тканина: двостороння махра (дуже м’яка та тепла) Кольори: бежевый, мокко Затишн…"
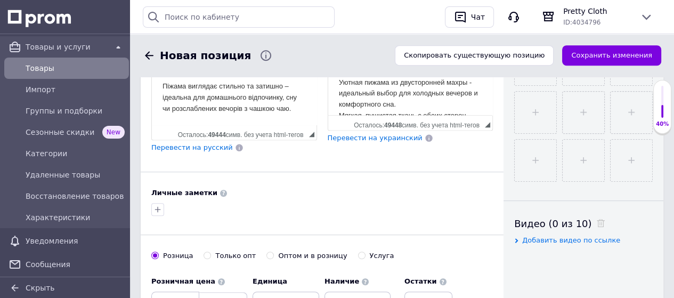
scroll to position [426, 0]
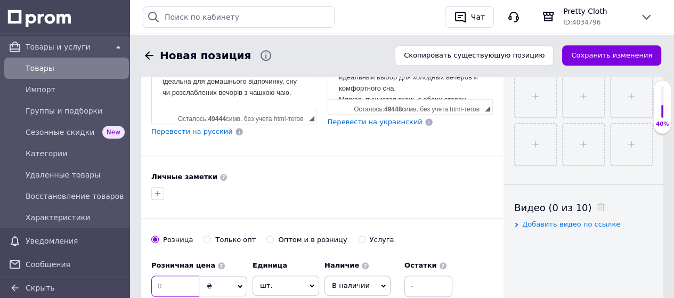
click at [184, 275] on input at bounding box center [175, 285] width 48 height 21
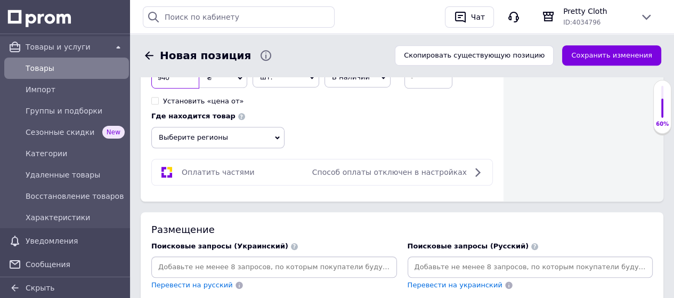
scroll to position [692, 0]
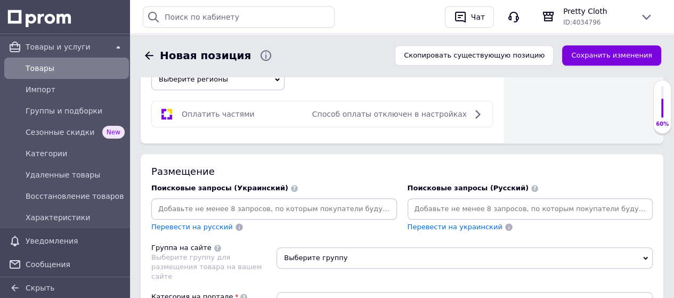
type input "940"
click at [302, 201] on input at bounding box center [273, 209] width 241 height 16
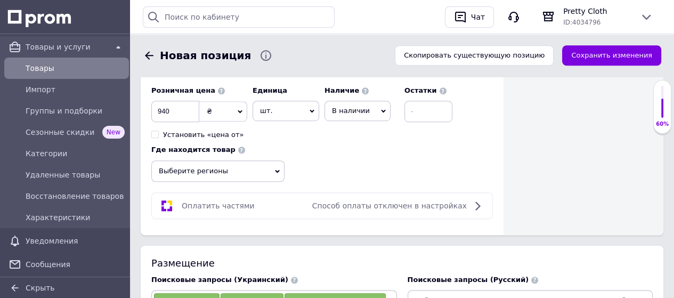
scroll to position [586, 0]
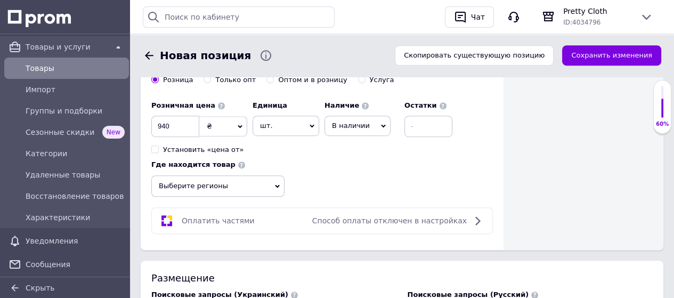
click at [274, 175] on span "Выберите регионы" at bounding box center [217, 185] width 133 height 21
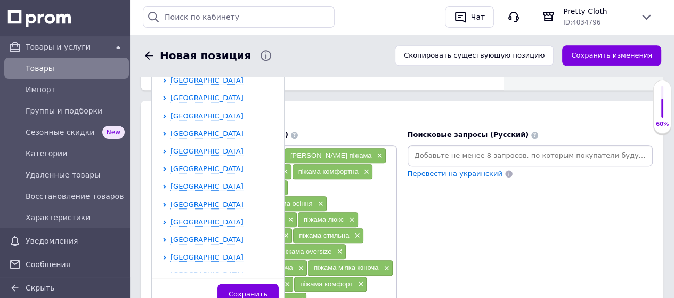
scroll to position [107, 0]
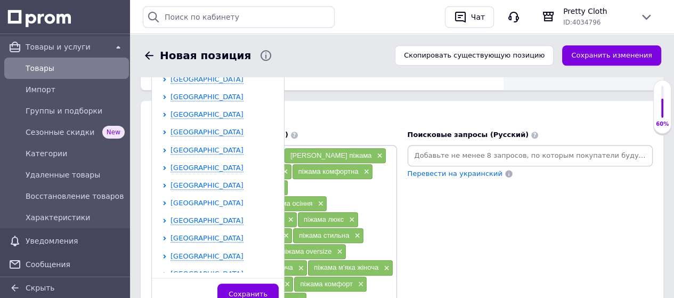
drag, startPoint x: 216, startPoint y: 169, endPoint x: 220, endPoint y: 173, distance: 5.7
click at [217, 199] on span "[GEOGRAPHIC_DATA]" at bounding box center [206, 203] width 73 height 8
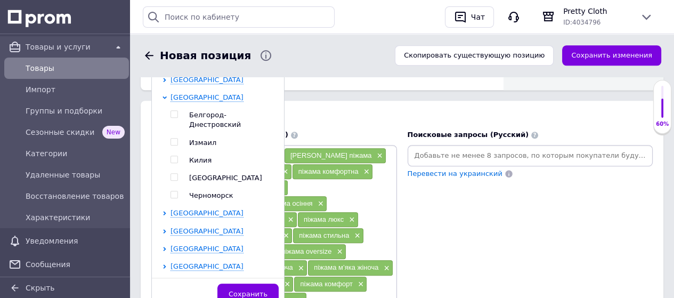
scroll to position [213, 0]
click at [173, 173] on input "checkbox" at bounding box center [173, 176] width 7 height 7
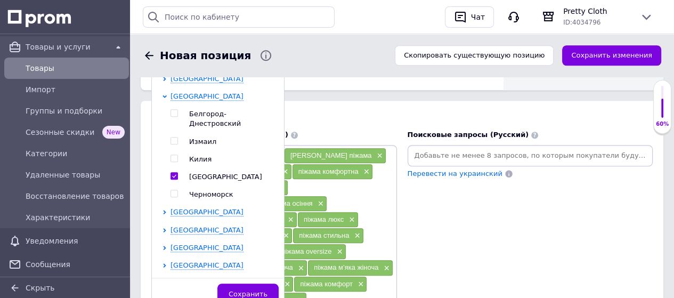
checkbox input "true"
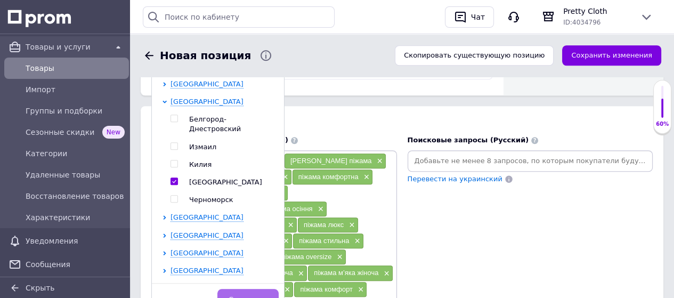
click at [250, 295] on span "Сохранить" at bounding box center [247, 299] width 39 height 8
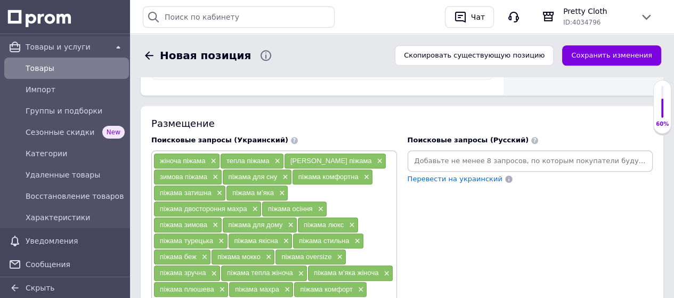
click at [437, 153] on input at bounding box center [529, 161] width 241 height 16
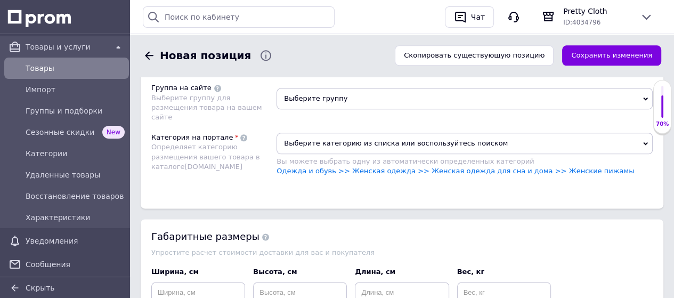
scroll to position [1012, 0]
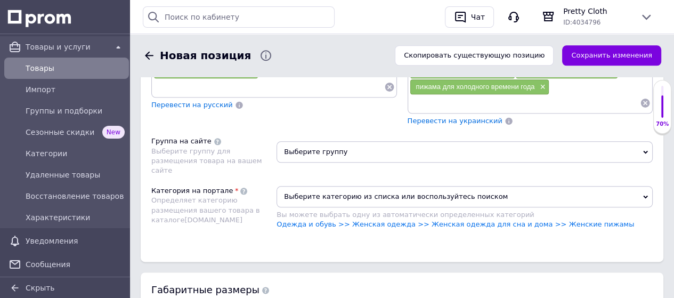
click at [330, 141] on span "Выберите группу" at bounding box center [464, 151] width 376 height 21
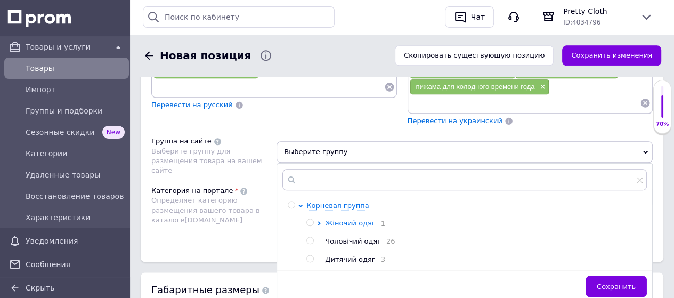
click at [364, 219] on span "Жіночий одяг" at bounding box center [350, 223] width 50 height 8
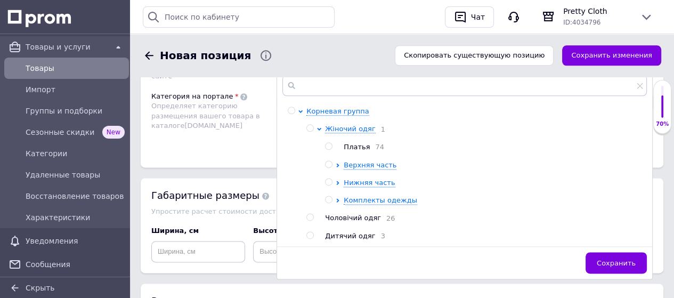
scroll to position [1118, 0]
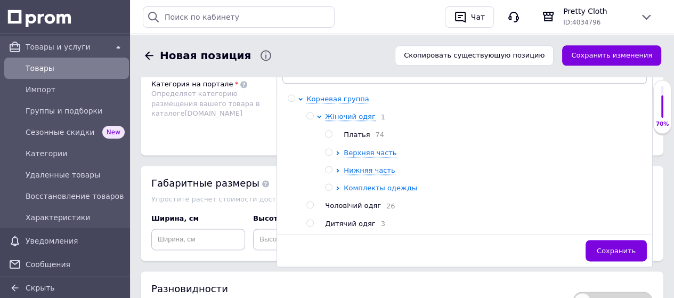
click at [394, 184] on span "Комплекты одежды" at bounding box center [379, 188] width 73 height 8
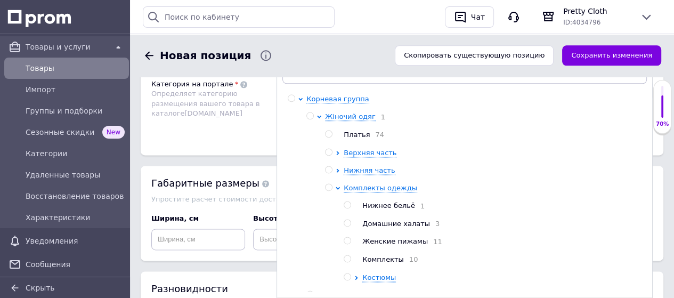
drag, startPoint x: 348, startPoint y: 202, endPoint x: 365, endPoint y: 210, distance: 19.1
click at [347, 237] on input "radio" at bounding box center [346, 240] width 7 height 7
radio input "true"
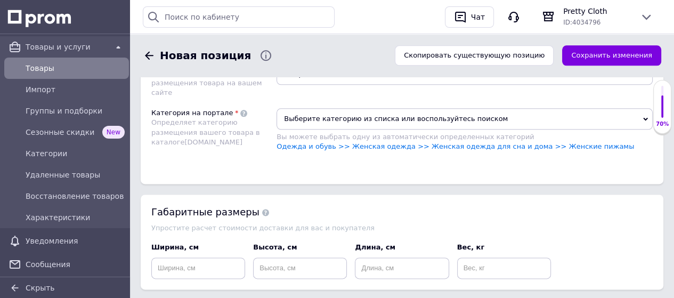
scroll to position [1012, 0]
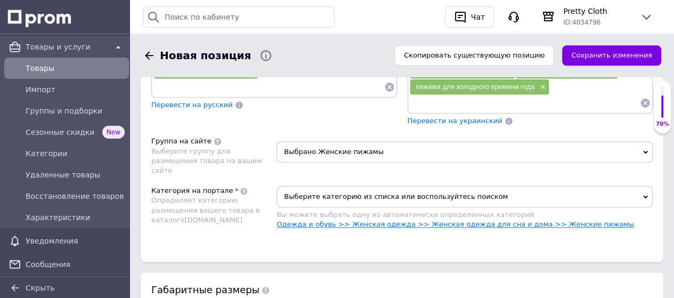
click at [548, 220] on link "Одежда и обувь >> Женская одежда >> Женская одежда для сна и дома >> Женские пи…" at bounding box center [454, 224] width 357 height 8
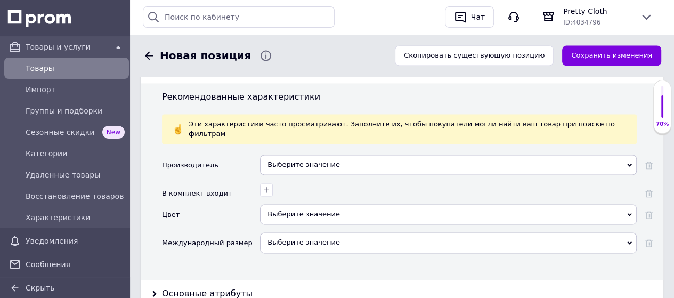
scroll to position [1278, 0]
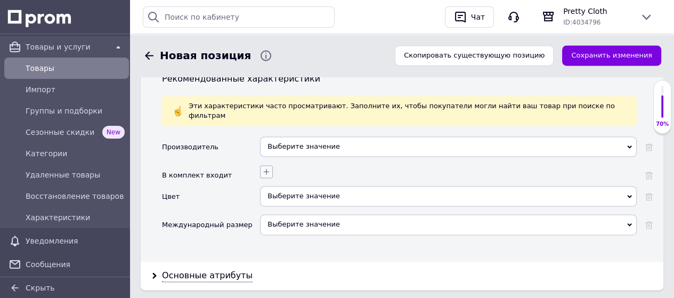
click at [265, 168] on icon "button" at bounding box center [267, 171] width 6 height 6
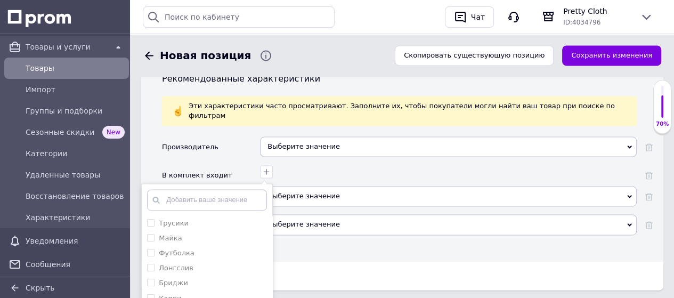
checkbox input "true"
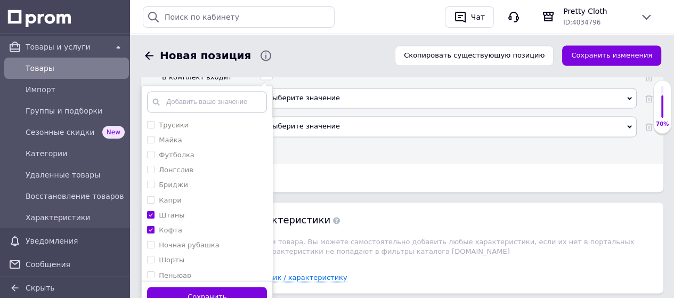
scroll to position [1438, 0]
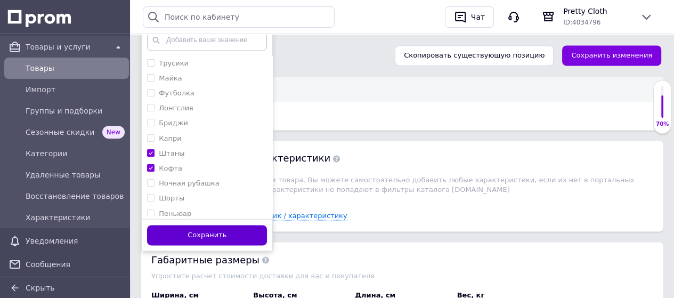
click at [234, 225] on button "Сохранить" at bounding box center [207, 235] width 120 height 21
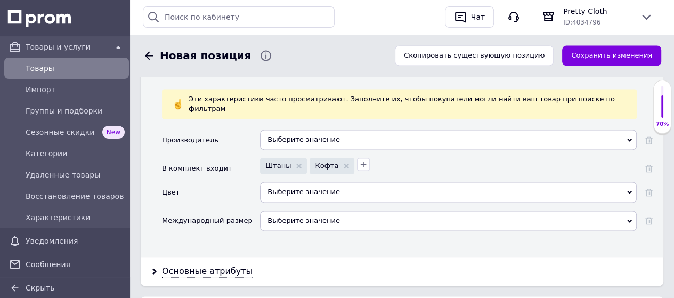
scroll to position [1278, 0]
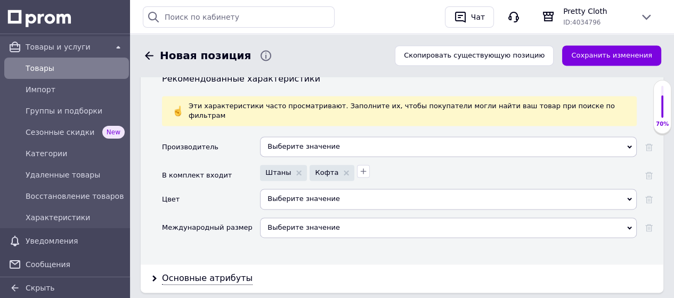
click at [314, 189] on div "Выберите значение" at bounding box center [448, 199] width 376 height 20
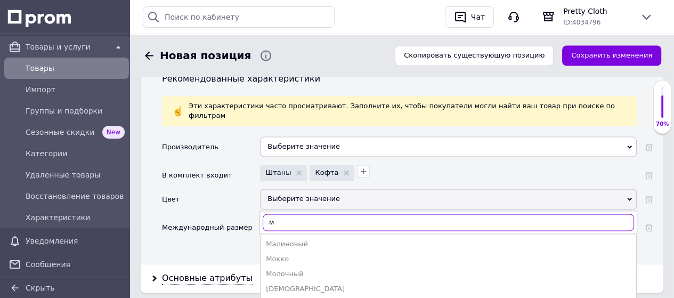
type input "м"
type input "б"
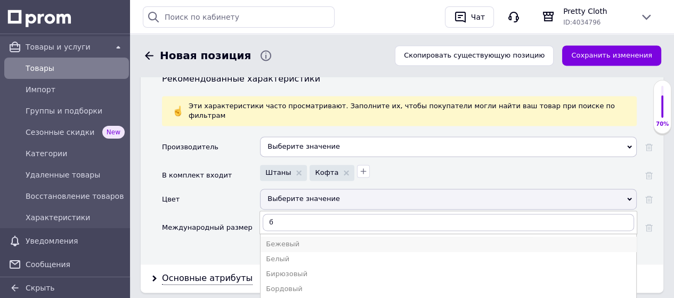
click at [276, 239] on div "Бежевый" at bounding box center [448, 244] width 365 height 10
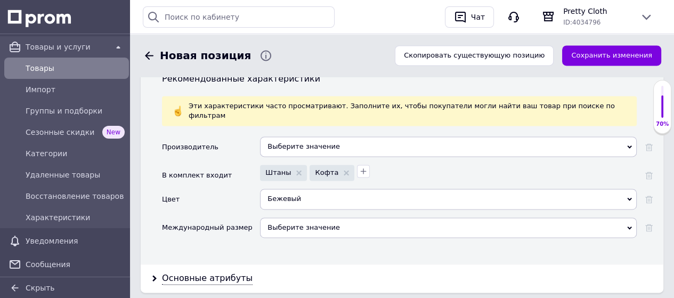
click at [285, 217] on div "Выберите значение" at bounding box center [448, 227] width 376 height 20
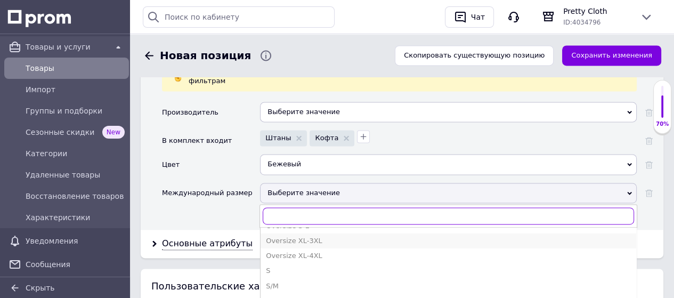
scroll to position [1331, 0]
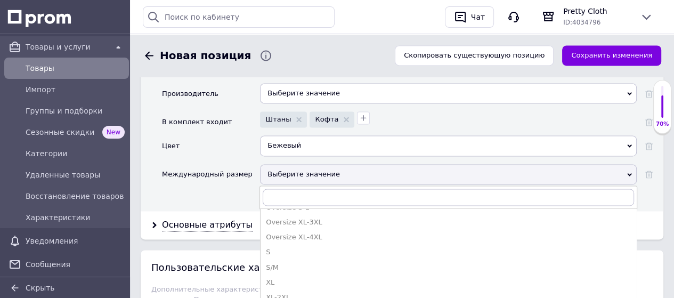
click at [283, 263] on div "S/M" at bounding box center [448, 268] width 365 height 10
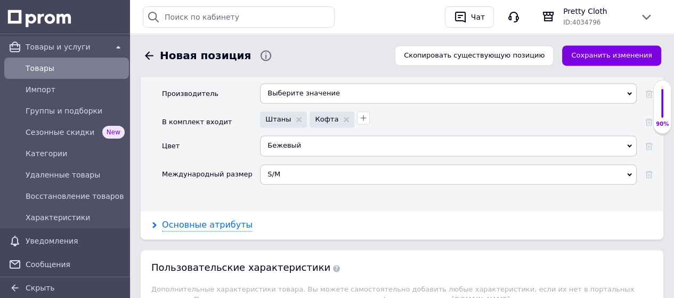
click at [231, 219] on div "Основные атрибуты" at bounding box center [207, 225] width 91 height 12
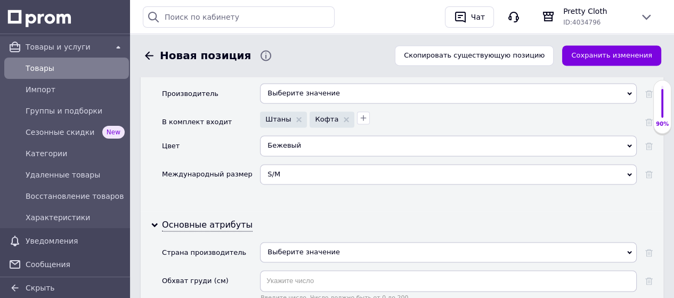
click at [289, 242] on div "Выберите значение" at bounding box center [448, 252] width 376 height 20
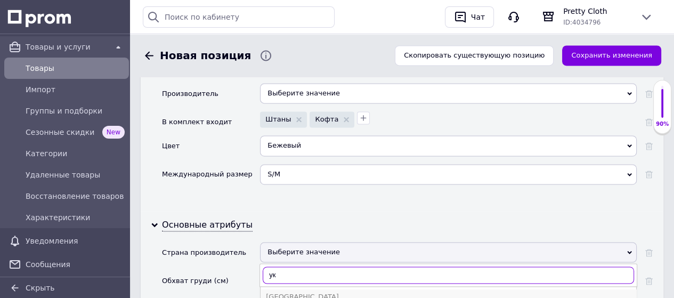
type input "ук"
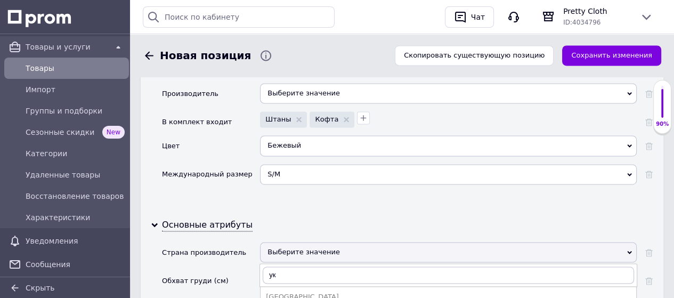
drag, startPoint x: 299, startPoint y: 236, endPoint x: 282, endPoint y: 243, distance: 18.9
click at [300, 292] on div "[GEOGRAPHIC_DATA]" at bounding box center [448, 297] width 365 height 10
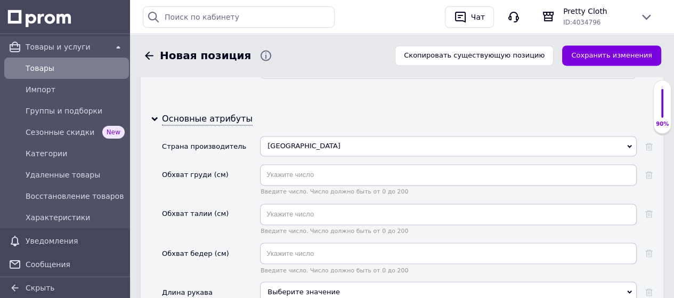
scroll to position [1438, 0]
click at [313, 242] on input "text" at bounding box center [448, 252] width 376 height 21
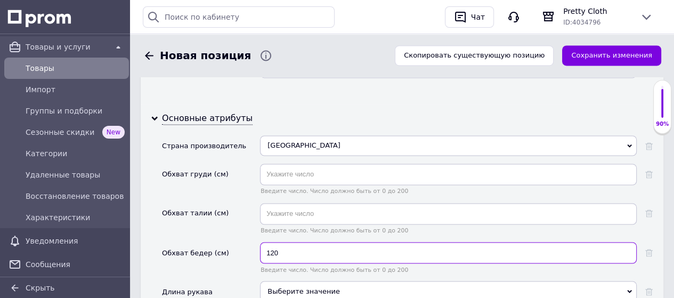
type input "120"
drag, startPoint x: 282, startPoint y: 194, endPoint x: 248, endPoint y: 191, distance: 33.7
click at [249, 242] on div "Обхват бедер (см) 120 Введите число. Число должно быть от 0 до 200" at bounding box center [407, 261] width 490 height 39
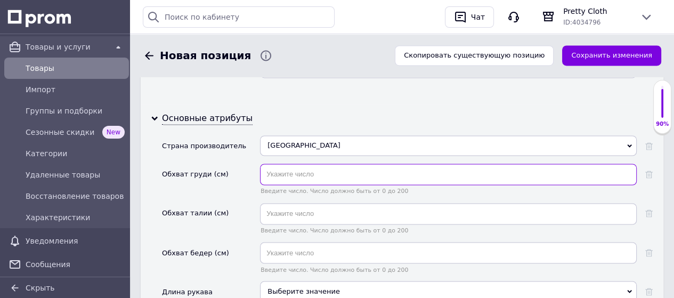
click at [275, 163] on input "text" at bounding box center [448, 173] width 376 height 21
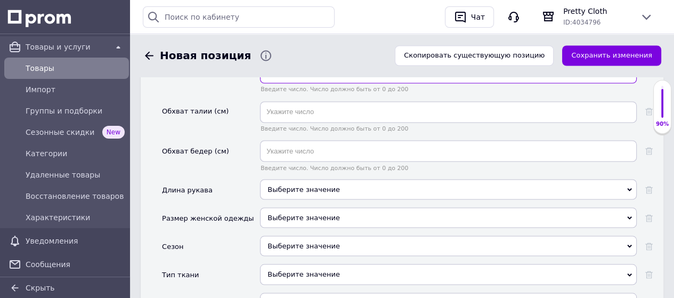
scroll to position [1544, 0]
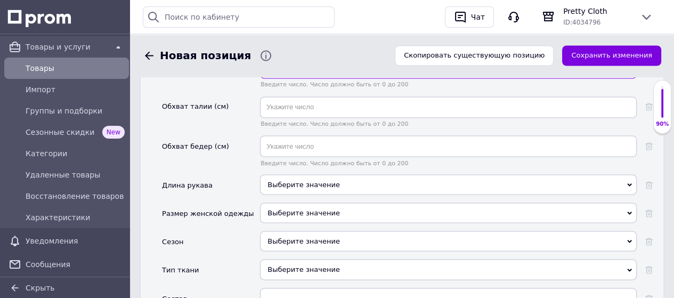
type input "120"
click at [300, 174] on div "Выберите значение" at bounding box center [448, 184] width 376 height 20
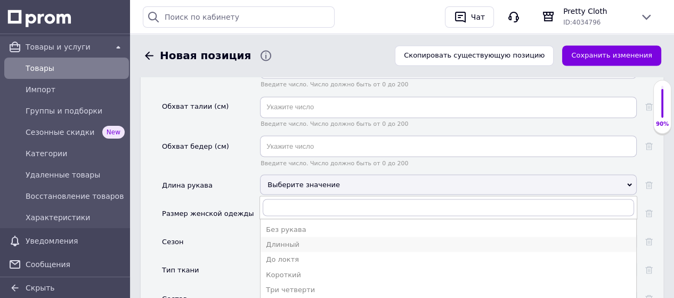
click at [294, 239] on div "Длинный" at bounding box center [448, 244] width 365 height 10
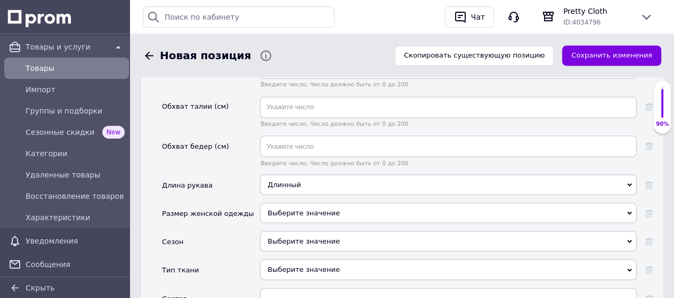
click at [292, 202] on div "Выберите значение" at bounding box center [448, 212] width 376 height 20
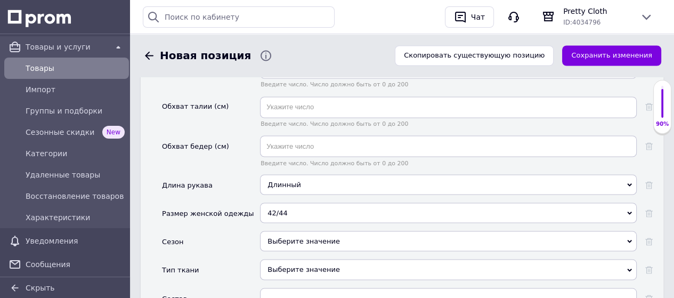
click at [294, 231] on div "Выберите значение" at bounding box center [448, 241] width 376 height 20
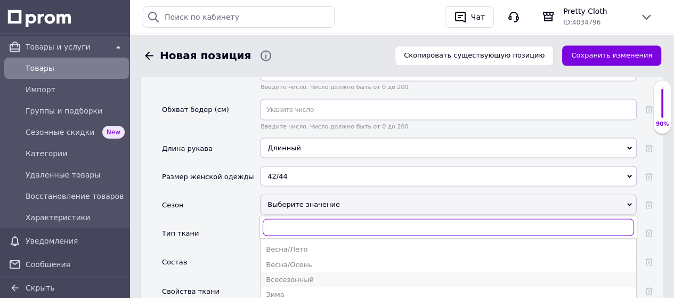
scroll to position [1598, 0]
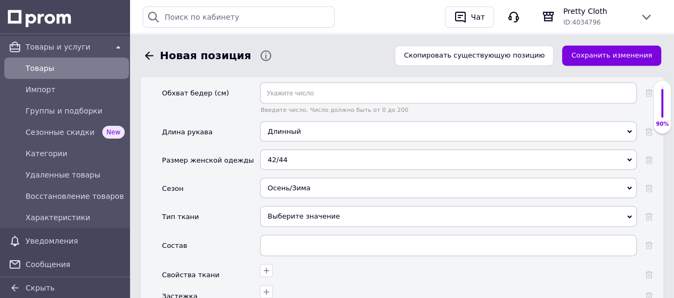
click at [309, 206] on div "Выберите значение" at bounding box center [448, 216] width 376 height 20
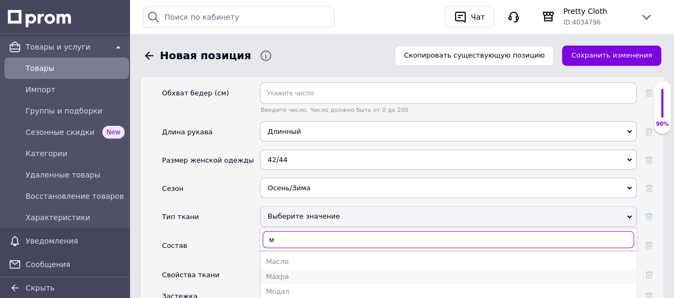
type input "м"
click at [292, 271] on div "Махра" at bounding box center [448, 276] width 365 height 10
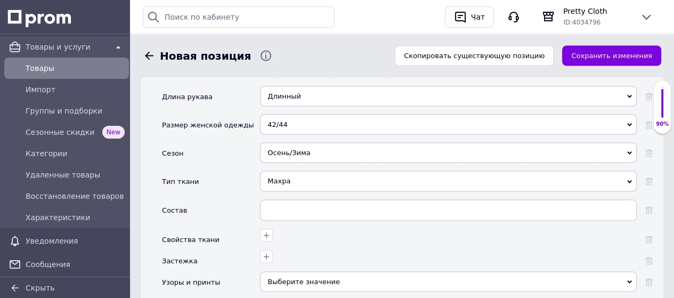
scroll to position [1704, 0]
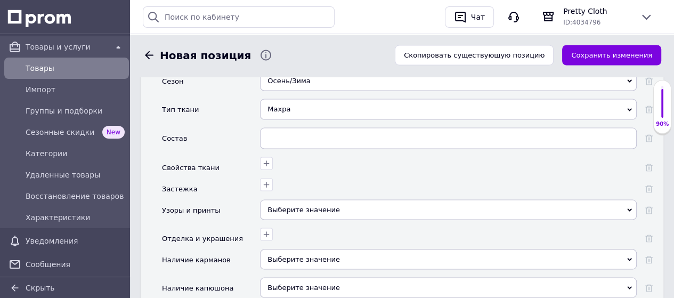
drag, startPoint x: 278, startPoint y: 150, endPoint x: 279, endPoint y: 159, distance: 8.5
click at [279, 200] on div "Выберите значение" at bounding box center [448, 210] width 376 height 20
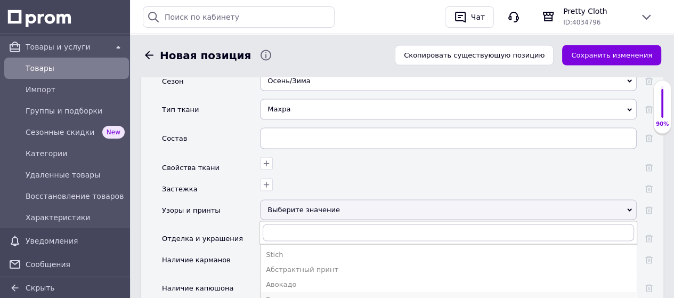
click at [300, 294] on div "Без узоров и принтов" at bounding box center [448, 299] width 365 height 10
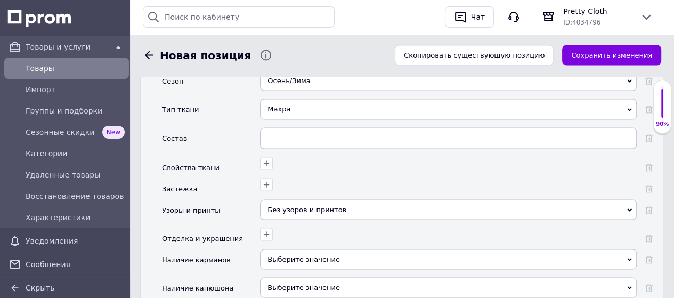
click at [306, 249] on span "Выберите значение" at bounding box center [448, 259] width 376 height 20
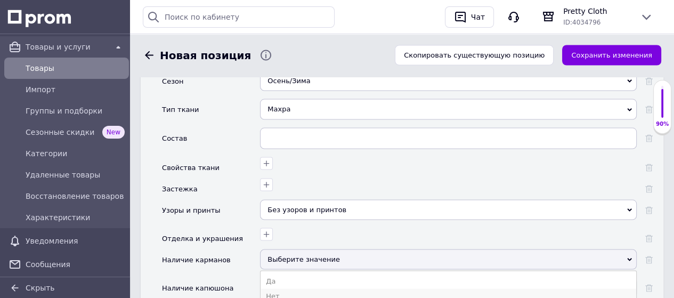
click at [305, 289] on li "Нет" at bounding box center [447, 296] width 375 height 15
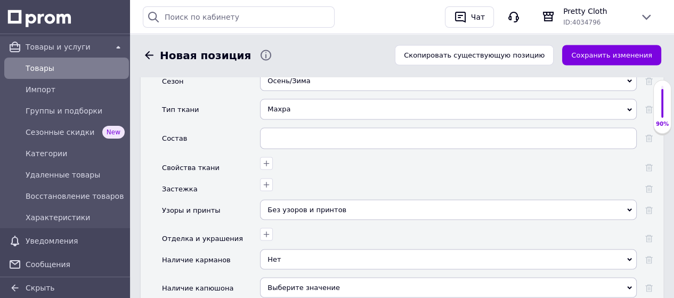
click at [306, 283] on span "Выберите значение" at bounding box center [303, 287] width 72 height 8
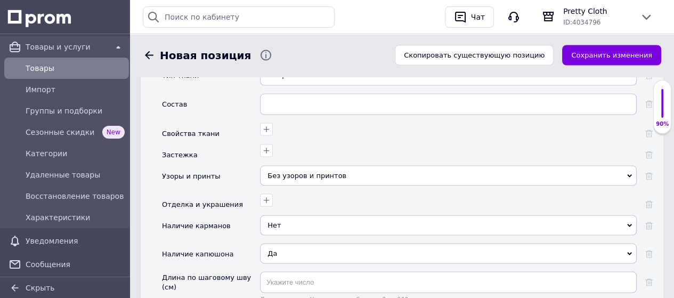
scroll to position [1757, 0]
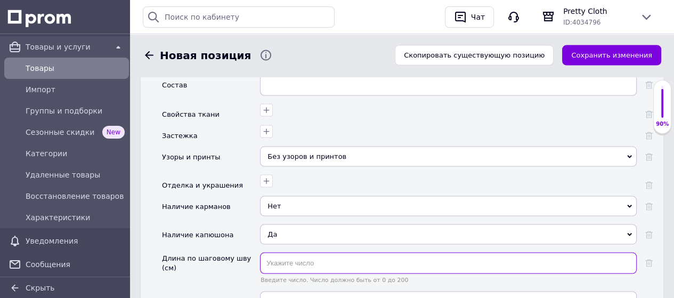
click at [290, 252] on input "text" at bounding box center [448, 262] width 376 height 21
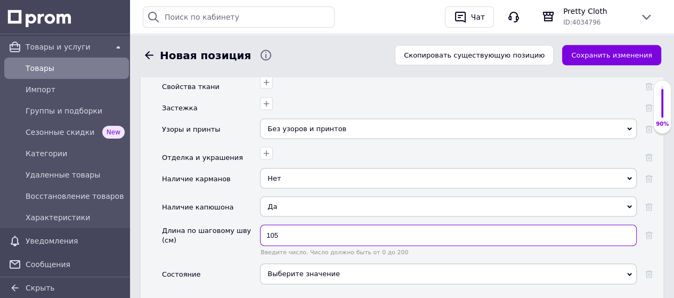
scroll to position [1811, 0]
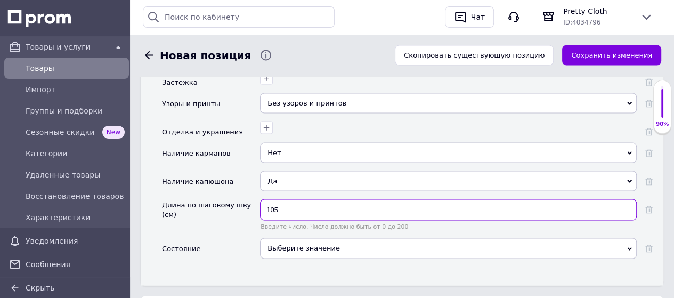
type input "105"
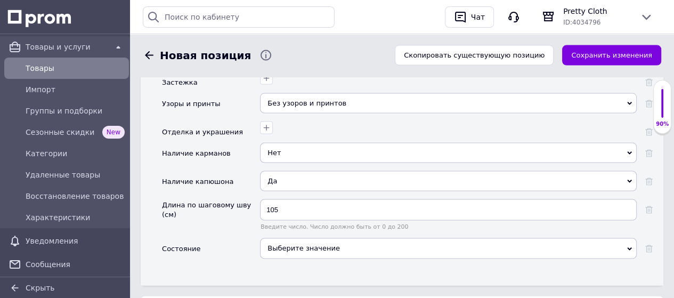
click at [296, 238] on div "Выберите значение" at bounding box center [448, 248] width 376 height 20
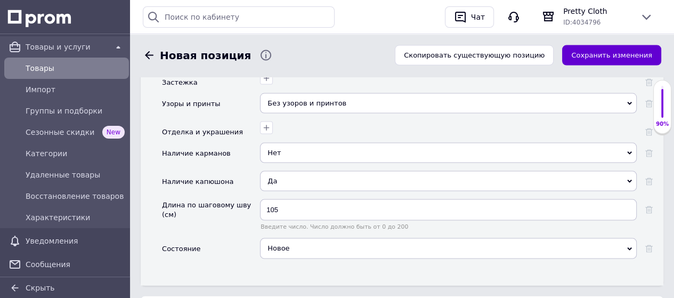
click at [584, 54] on button "Сохранить изменения" at bounding box center [611, 55] width 99 height 21
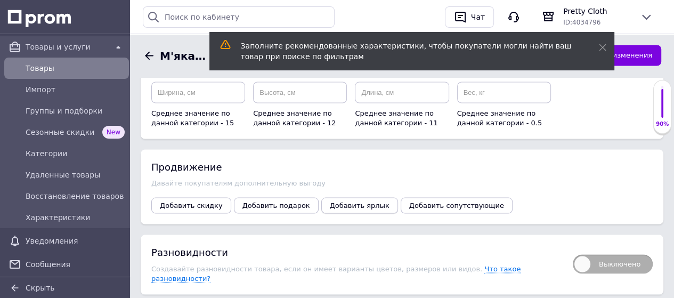
scroll to position [1704, 0]
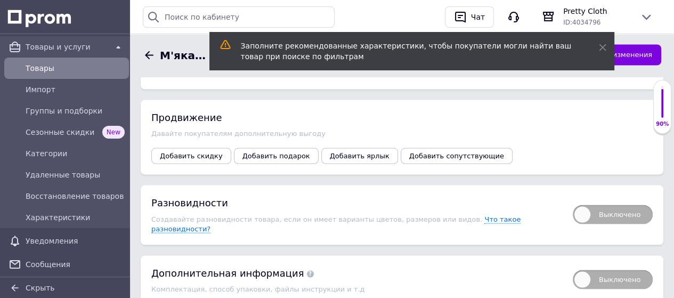
click at [581, 205] on span "Выключено" at bounding box center [612, 214] width 80 height 19
click at [572, 198] on input "Выключено" at bounding box center [569, 201] width 7 height 7
checkbox input "true"
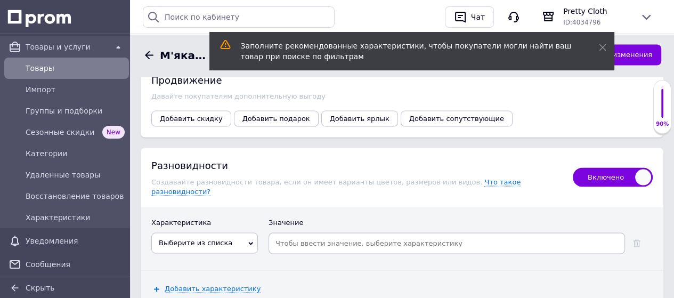
scroll to position [1757, 0]
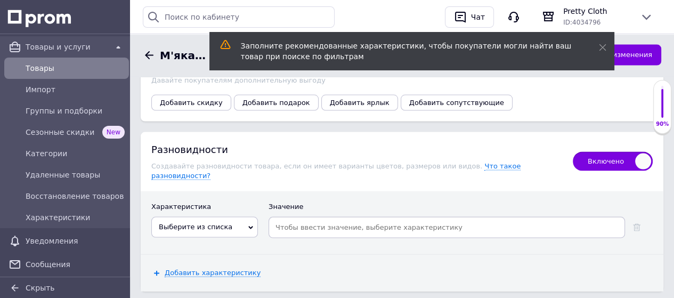
drag, startPoint x: 251, startPoint y: 170, endPoint x: 247, endPoint y: 177, distance: 8.6
click at [251, 217] on div "Выберите из списка Страна производитель Наличие капюшона Длина по шаговому шву …" at bounding box center [204, 227] width 107 height 20
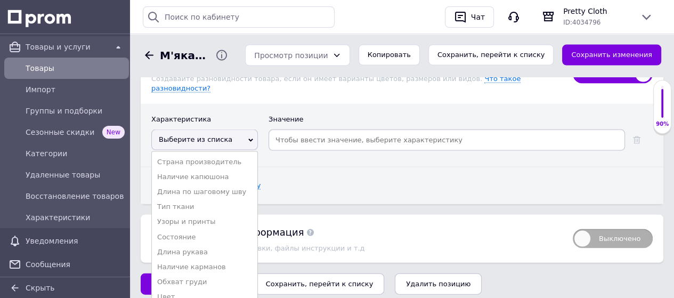
click at [192, 289] on li "Цвет" at bounding box center [204, 296] width 105 height 15
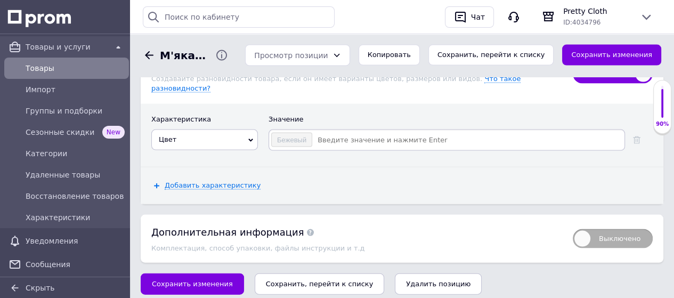
scroll to position [1820, 0]
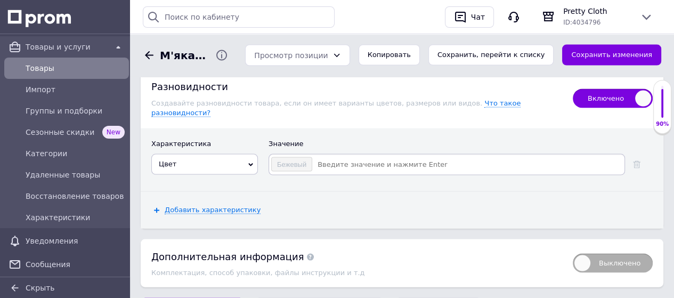
click at [322, 157] on input at bounding box center [468, 165] width 310 height 16
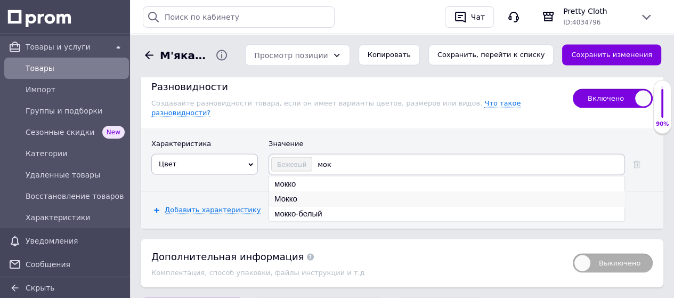
type input "мок"
click at [298, 191] on li "Мокко" at bounding box center [446, 198] width 355 height 15
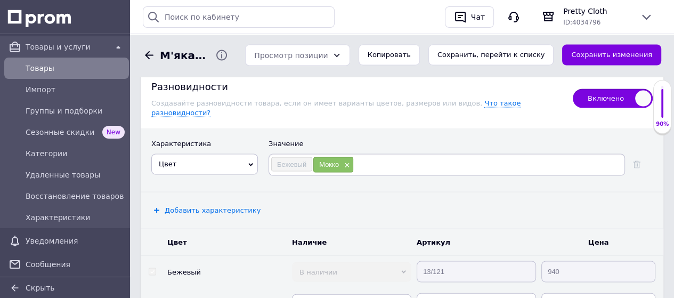
click at [231, 206] on span "Добавить характеристику" at bounding box center [213, 210] width 96 height 9
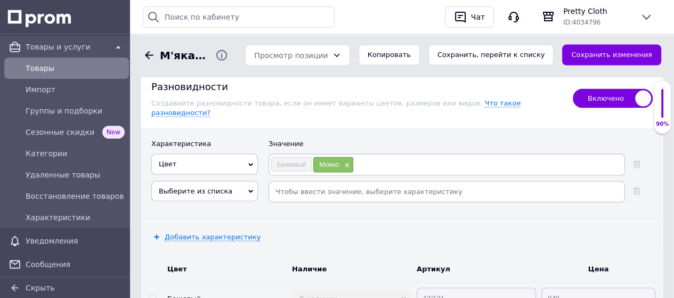
click at [249, 189] on icon at bounding box center [250, 191] width 5 height 5
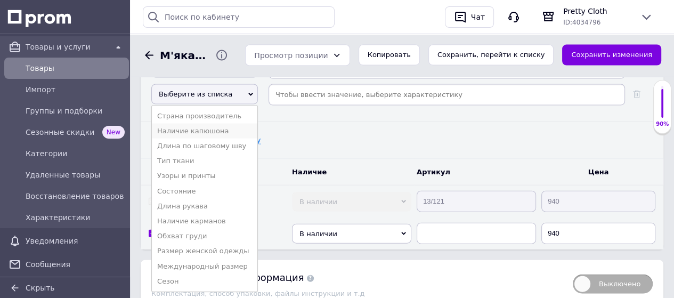
scroll to position [1927, 0]
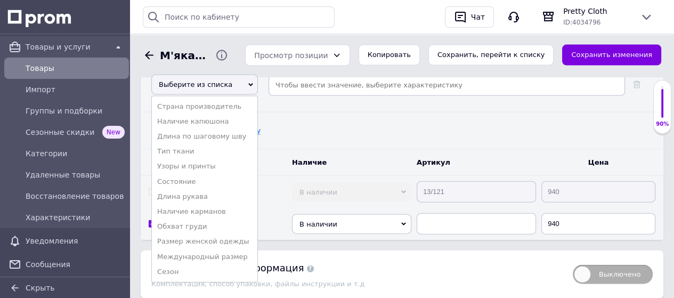
drag, startPoint x: 217, startPoint y: 189, endPoint x: 225, endPoint y: 187, distance: 7.8
click at [217, 234] on li "Размер женской одежды" at bounding box center [204, 241] width 105 height 15
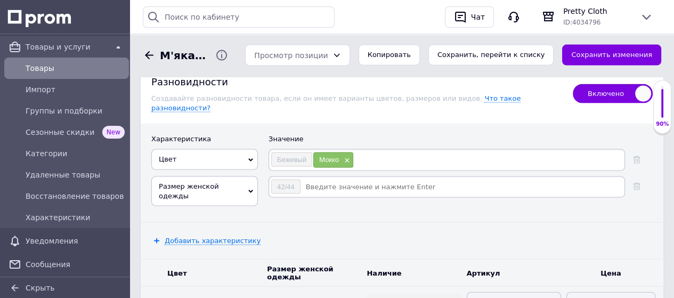
scroll to position [1820, 0]
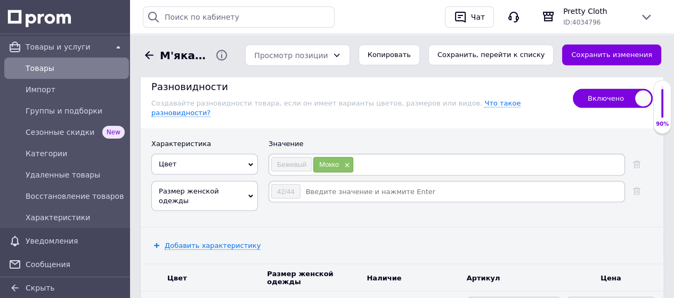
click at [333, 184] on input at bounding box center [462, 192] width 322 height 16
type input "46-48"
type input "50-52"
type input "54-56"
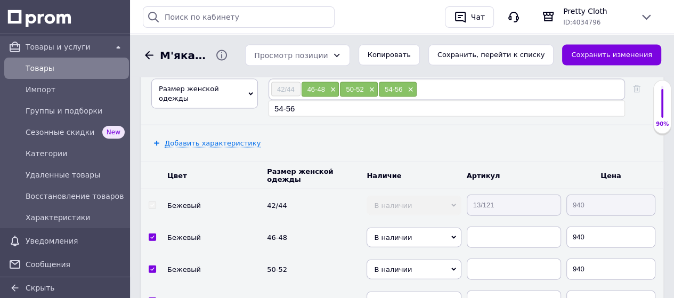
scroll to position [1927, 0]
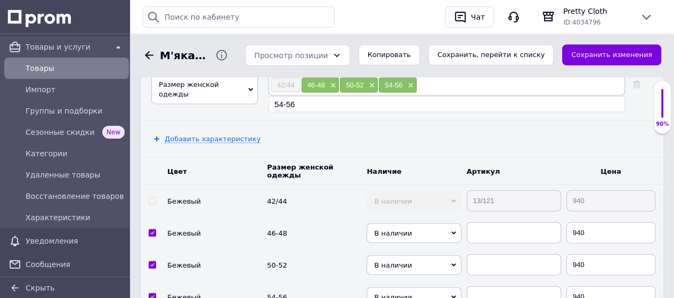
click at [399, 121] on div "Добавить характеристику" at bounding box center [402, 139] width 522 height 36
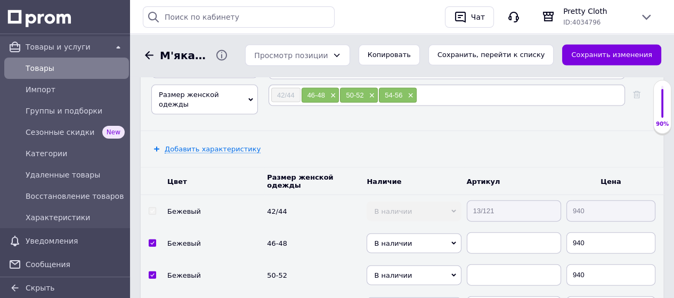
click at [456, 195] on tr "Бежевый 42/44 В наличии Нет в наличии Под заказ Готово к отправке 13/121 940" at bounding box center [402, 211] width 522 height 32
click at [478, 232] on input "text" at bounding box center [513, 242] width 94 height 21
paste input "13/121"
type input "13/121"
click at [496, 264] on input "text" at bounding box center [513, 274] width 94 height 21
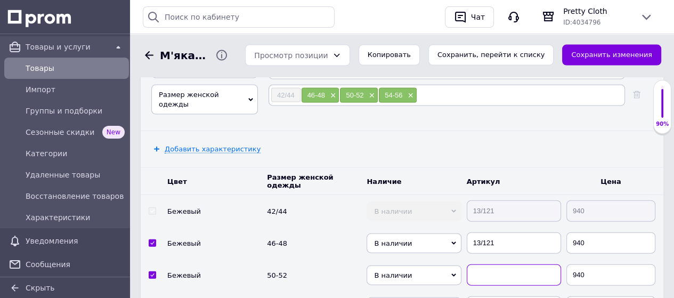
paste input "13/121"
type input "13/121"
paste input "13/121"
type input "13/121"
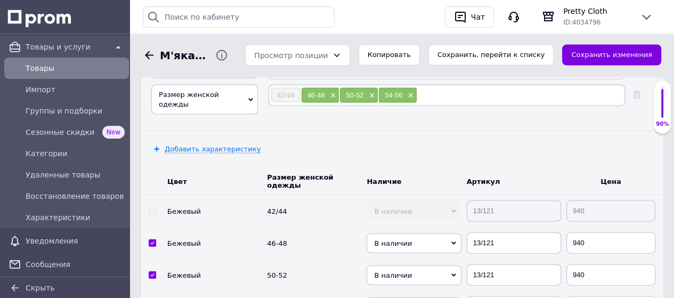
paste input "13/121"
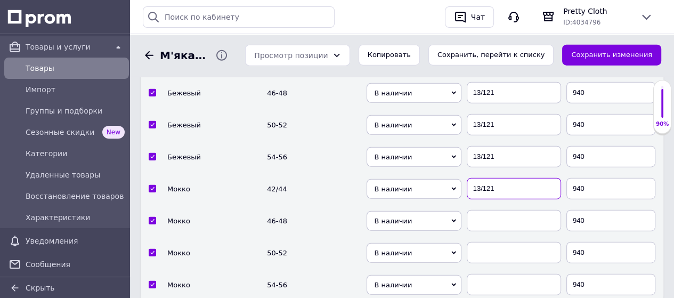
scroll to position [2086, 0]
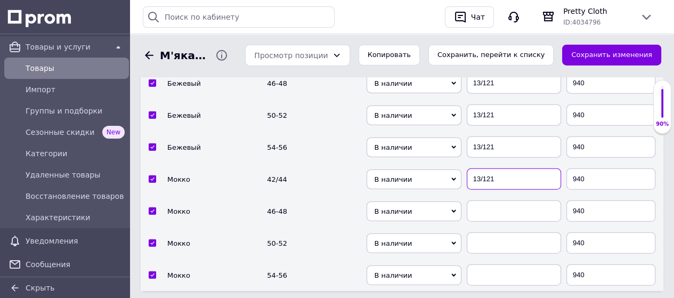
type input "13/121"
click at [487, 200] on input "text" at bounding box center [513, 210] width 94 height 21
paste input "13/121"
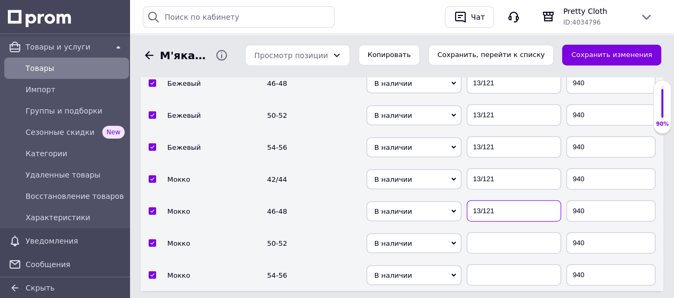
type input "13/121"
click at [494, 232] on input "text" at bounding box center [513, 242] width 94 height 21
paste input "13/121"
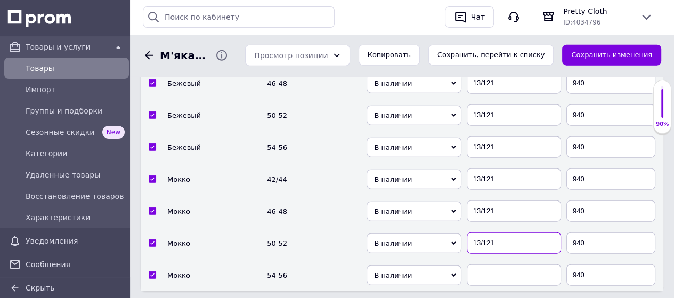
type input "13/121"
click at [486, 264] on input "text" at bounding box center [513, 274] width 94 height 21
paste input "13/121"
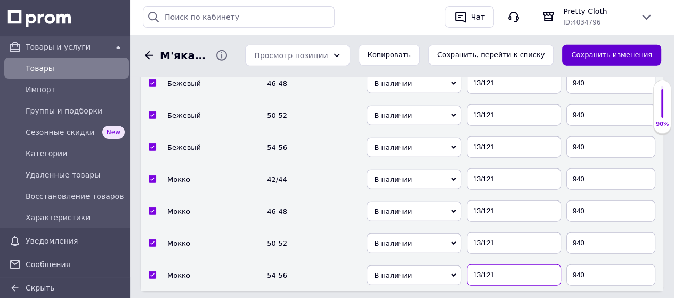
type input "13/121"
click at [618, 57] on button "Сохранить изменения" at bounding box center [611, 55] width 99 height 21
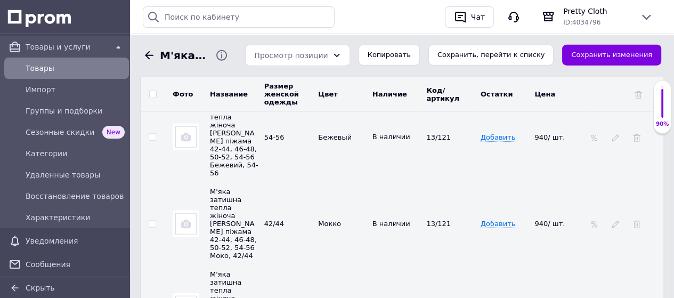
scroll to position [2140, 0]
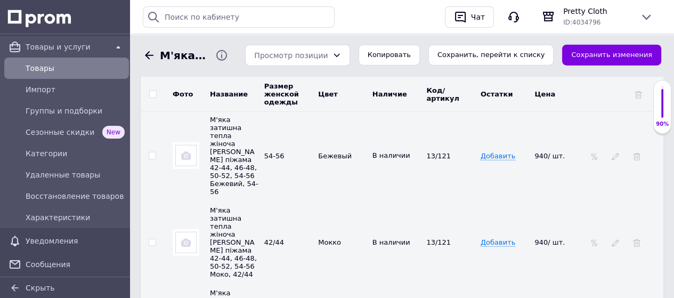
click at [152, 239] on input "checkbox" at bounding box center [152, 242] width 7 height 7
checkbox input "true"
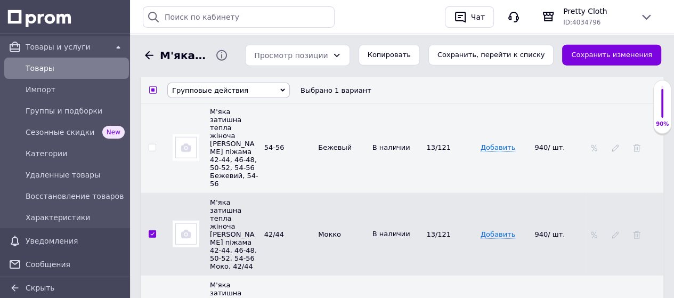
scroll to position [2128, 0]
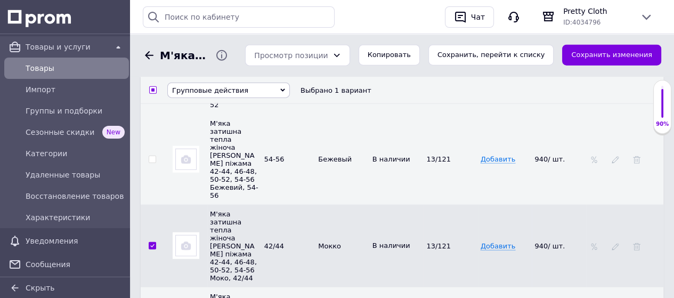
checkbox input "true"
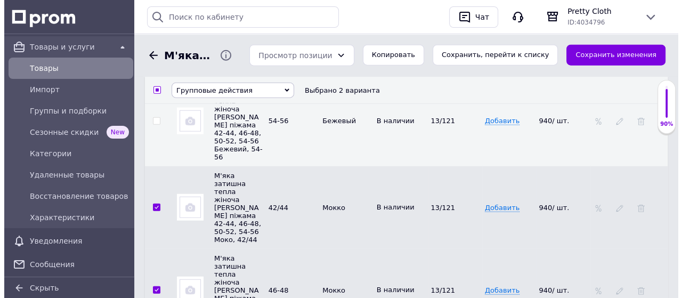
scroll to position [2181, 0]
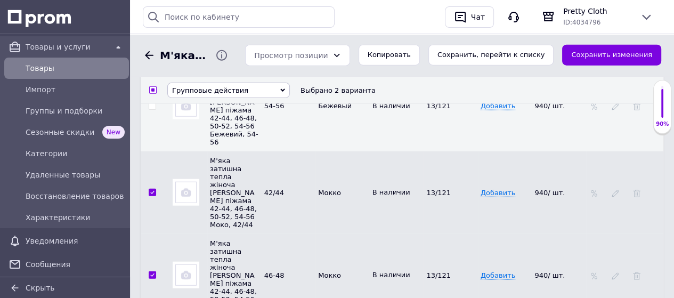
checkbox input "true"
click at [211, 89] on span "Групповые действия" at bounding box center [210, 90] width 76 height 8
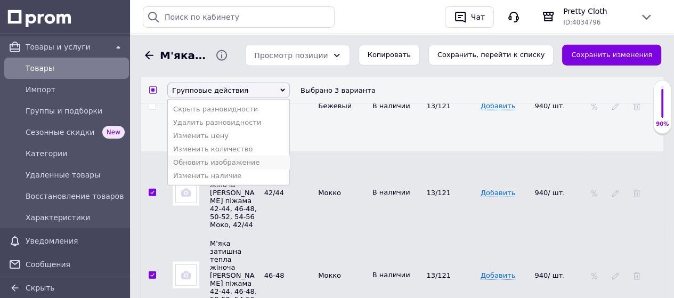
click at [214, 168] on li "Обновить изображение" at bounding box center [228, 161] width 121 height 13
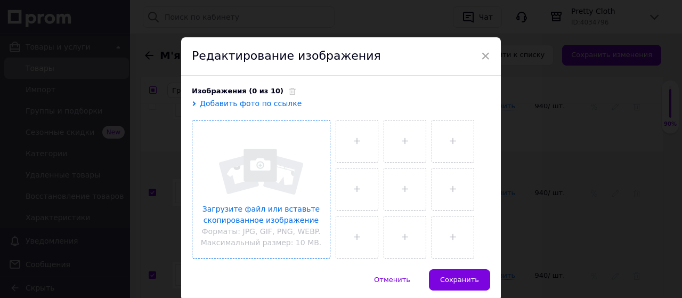
click at [253, 160] on input "file" at bounding box center [260, 188] width 137 height 137
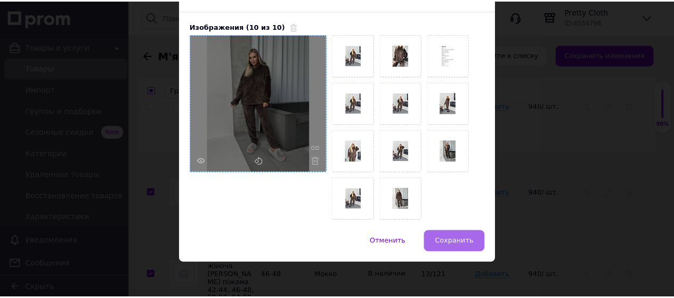
scroll to position [66, 0]
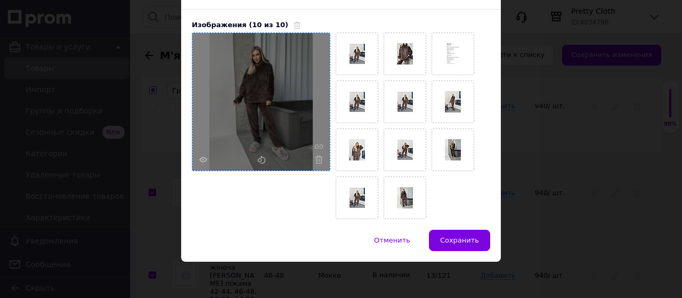
click at [447, 238] on span "Сохранить" at bounding box center [459, 240] width 39 height 8
checkbox input "false"
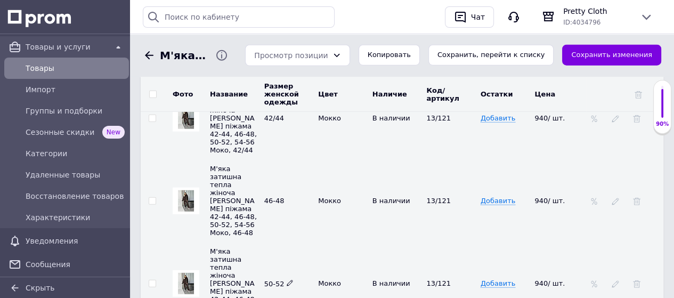
scroll to position [2288, 0]
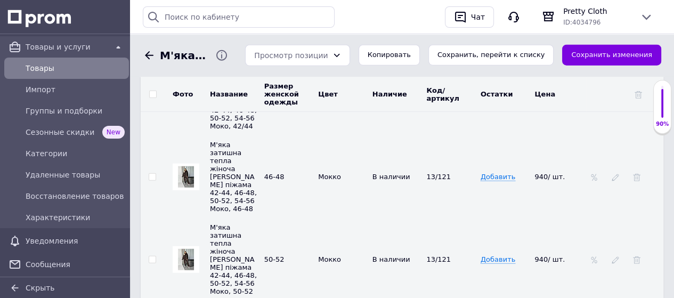
click at [151, 256] on input "checkbox" at bounding box center [152, 259] width 7 height 7
checkbox input "true"
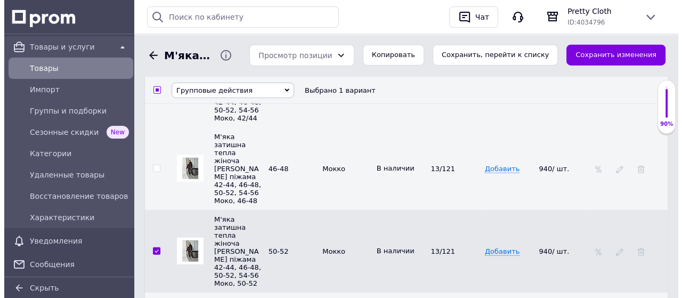
scroll to position [2276, 0]
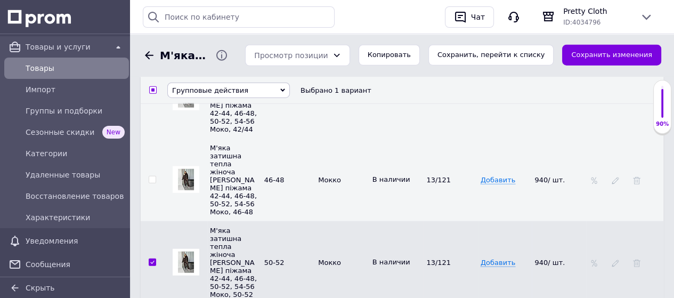
checkbox input "true"
drag, startPoint x: 211, startPoint y: 88, endPoint x: 209, endPoint y: 95, distance: 7.2
click at [211, 89] on span "Групповые действия" at bounding box center [210, 90] width 76 height 8
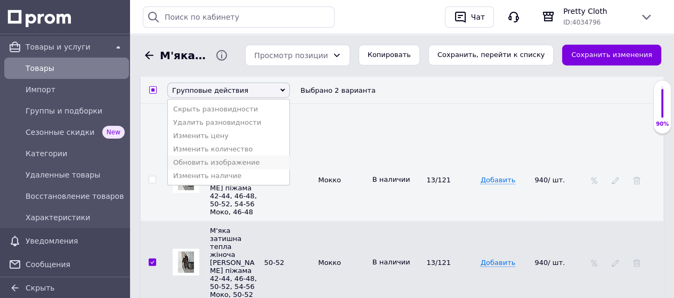
click at [207, 168] on li "Обновить изображение" at bounding box center [228, 161] width 121 height 13
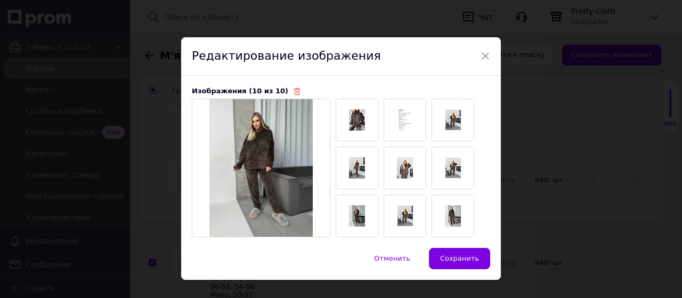
click at [293, 91] on use at bounding box center [296, 91] width 7 height 7
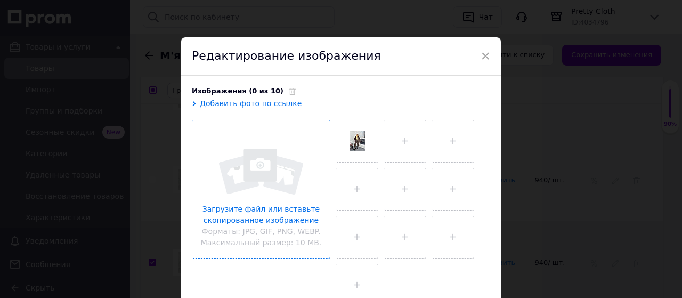
click at [253, 178] on input "file" at bounding box center [260, 188] width 137 height 137
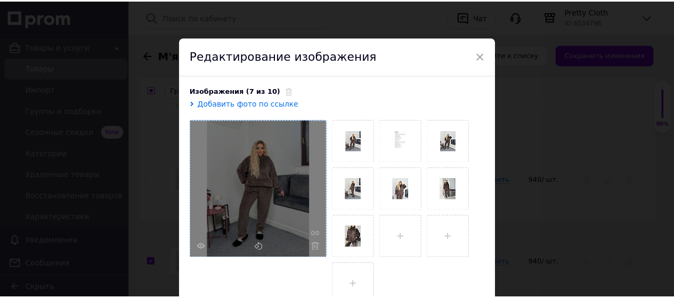
scroll to position [87, 0]
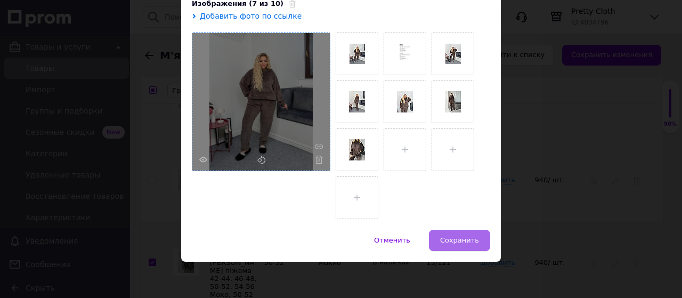
click at [477, 235] on button "Сохранить" at bounding box center [459, 240] width 61 height 21
checkbox input "false"
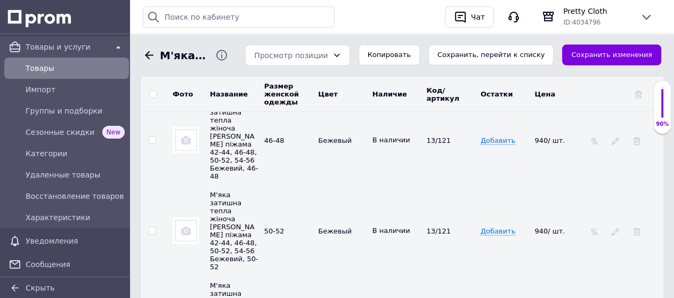
scroll to position [1957, 0]
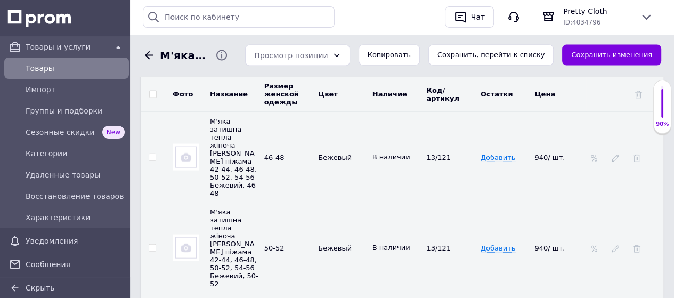
click at [152, 244] on input "checkbox" at bounding box center [152, 247] width 7 height 7
checkbox input "true"
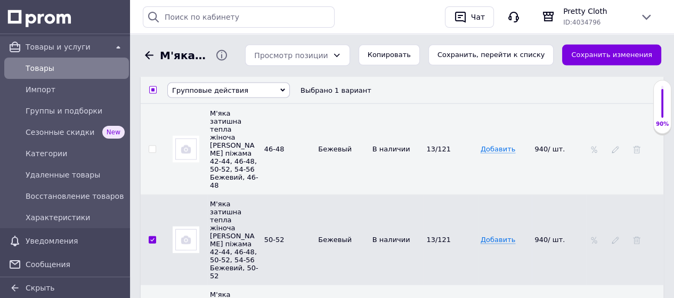
scroll to position [1945, 0]
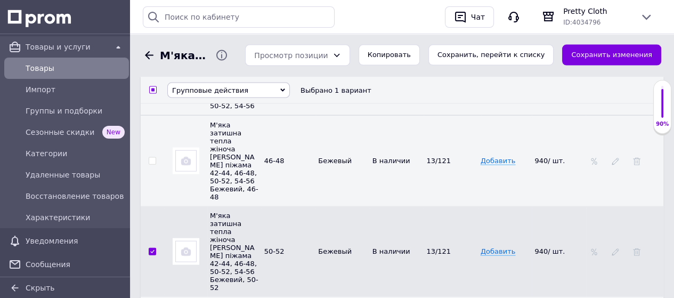
checkbox input "true"
click at [209, 91] on span "Групповые действия" at bounding box center [210, 90] width 76 height 8
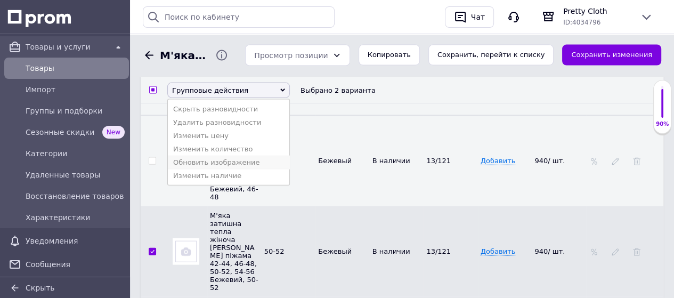
click at [222, 168] on li "Обновить изображение" at bounding box center [228, 161] width 121 height 13
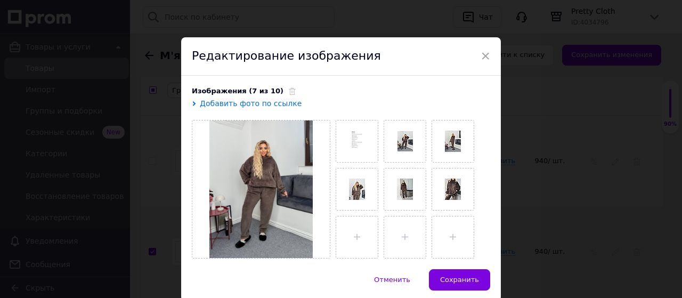
drag, startPoint x: 278, startPoint y: 94, endPoint x: 267, endPoint y: 111, distance: 20.8
click at [289, 94] on icon at bounding box center [292, 91] width 7 height 7
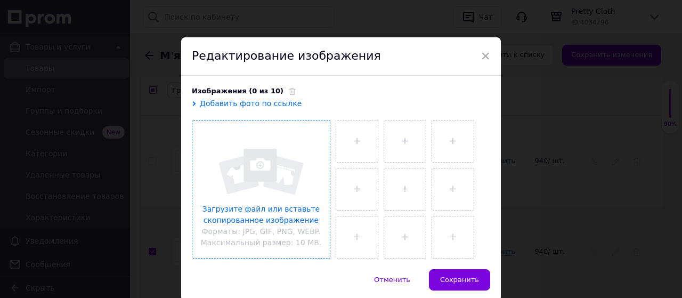
click at [266, 161] on input "file" at bounding box center [260, 188] width 137 height 137
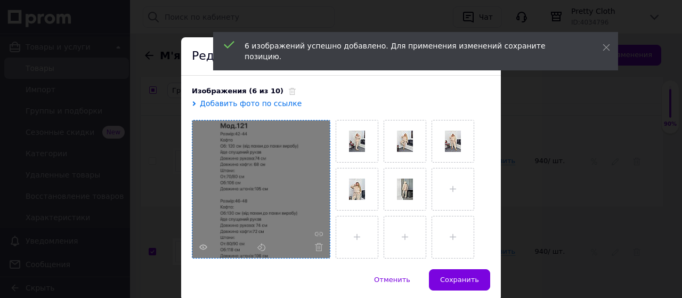
click at [315, 244] on use at bounding box center [319, 247] width 8 height 8
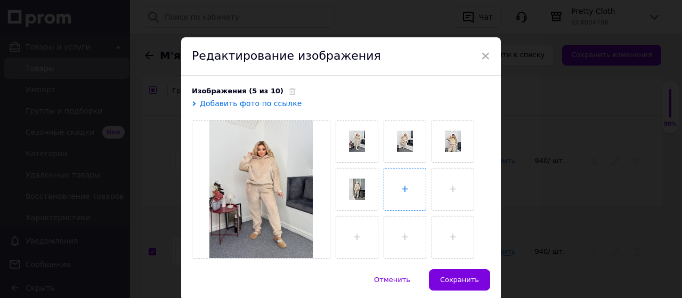
click at [404, 185] on input "file" at bounding box center [405, 189] width 42 height 42
type input "C:\fakepath\photo_2025-10-08_15-35-22.jpg"
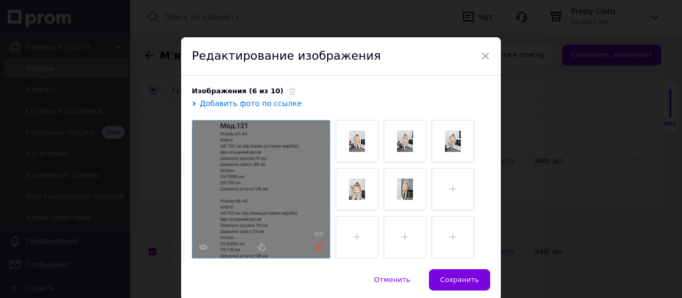
click at [317, 244] on icon at bounding box center [319, 247] width 8 height 8
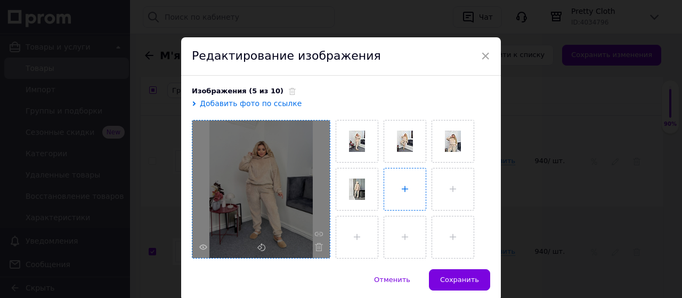
click at [402, 185] on input "file" at bounding box center [405, 189] width 42 height 42
type input "C:\fakepath\photo_2025-10-08_15-34-16.jpg"
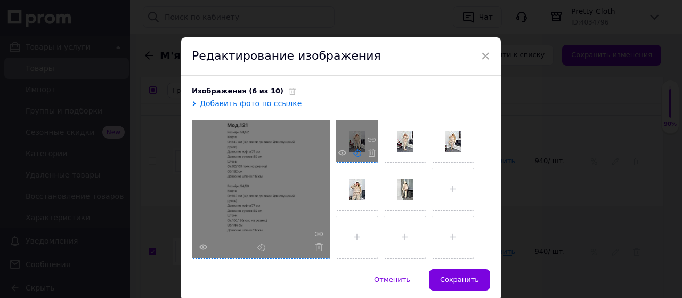
drag, startPoint x: 358, startPoint y: 182, endPoint x: 351, endPoint y: 155, distance: 27.5
click at [358, 181] on div at bounding box center [357, 189] width 42 height 42
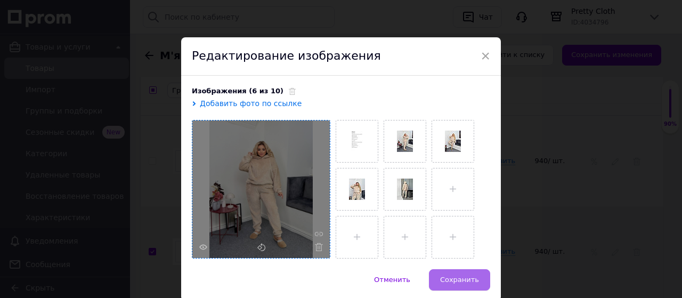
click at [474, 278] on span "Сохранить" at bounding box center [459, 279] width 39 height 8
checkbox input "false"
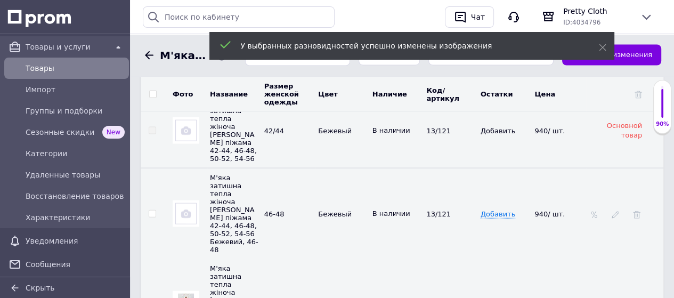
scroll to position [1839, 0]
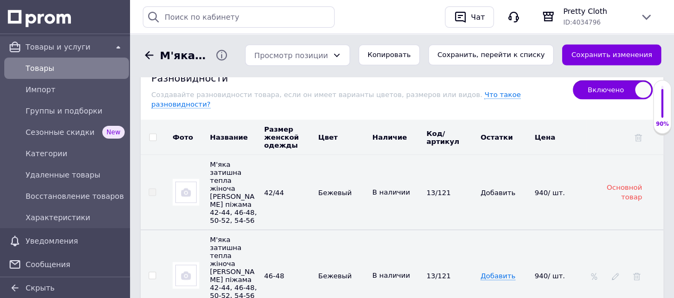
click at [187, 265] on img at bounding box center [185, 275] width 21 height 21
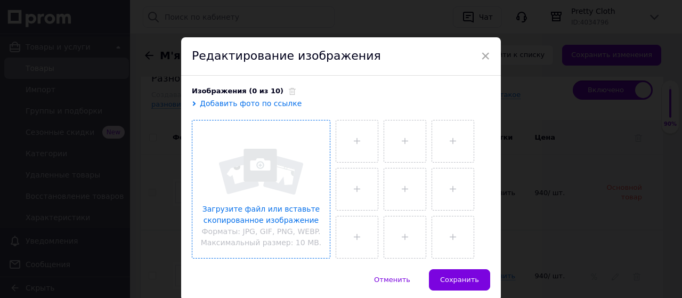
click at [252, 167] on input "file" at bounding box center [260, 188] width 137 height 137
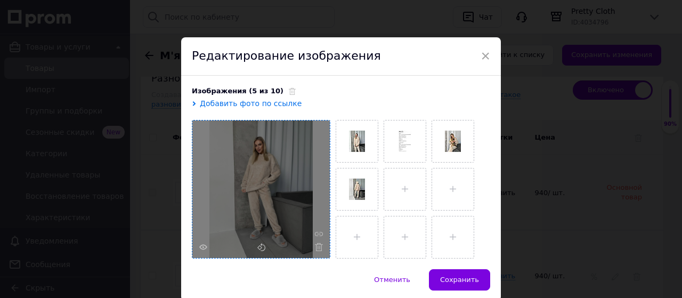
click at [454, 275] on span "Сохранить" at bounding box center [459, 279] width 39 height 8
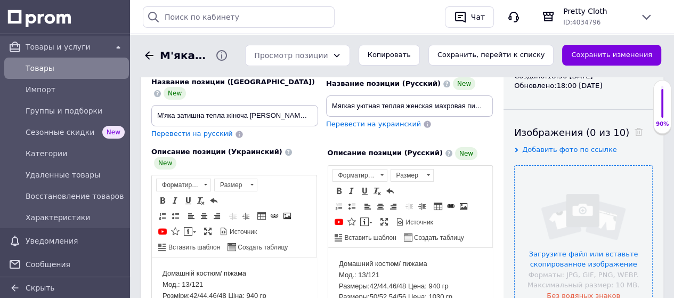
scroll to position [135, 0]
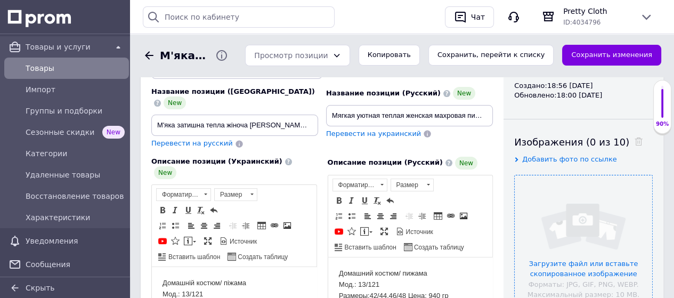
click at [579, 219] on input "file" at bounding box center [582, 243] width 137 height 137
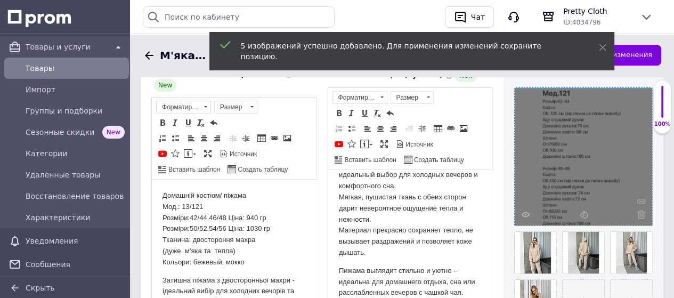
scroll to position [241, 0]
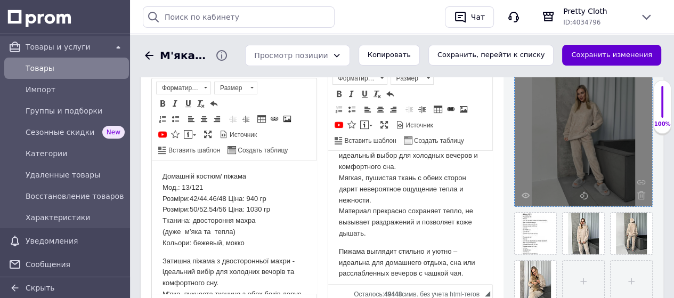
click at [639, 53] on button "Сохранить изменения" at bounding box center [611, 55] width 99 height 21
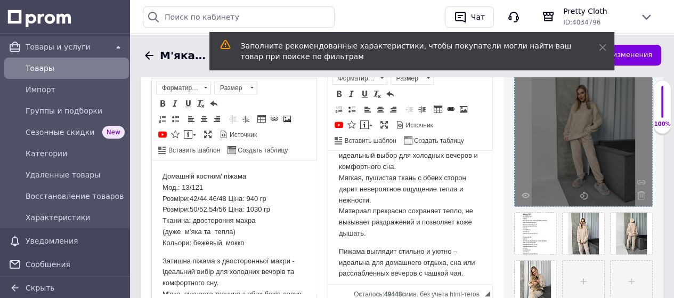
click at [50, 70] on span "Товары" at bounding box center [75, 68] width 99 height 11
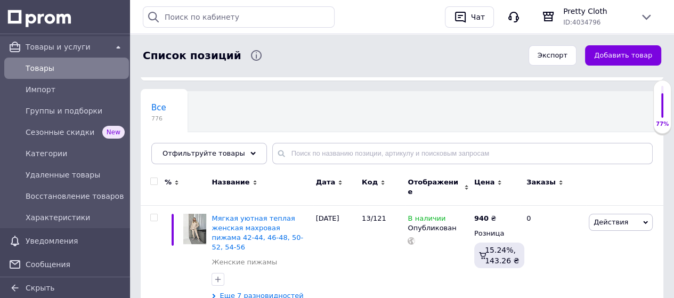
scroll to position [53, 0]
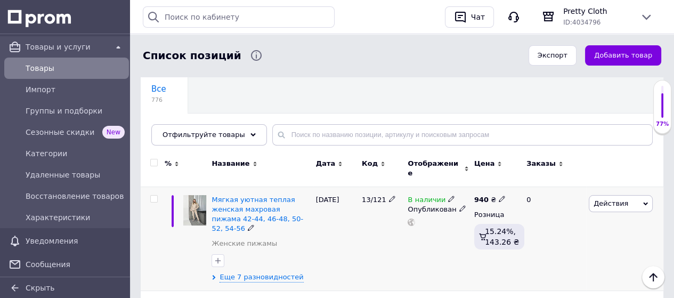
click at [646, 201] on icon at bounding box center [645, 203] width 5 height 5
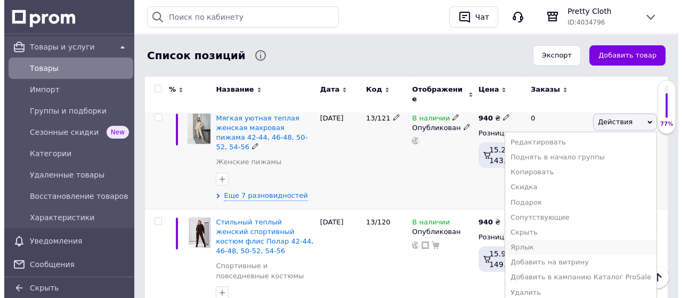
scroll to position [160, 0]
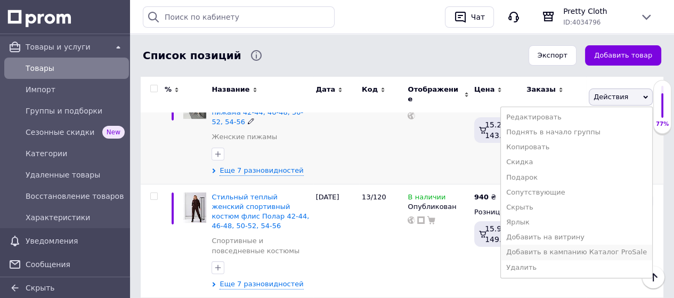
click at [579, 244] on li "Добавить в кампанию Каталог ProSale" at bounding box center [576, 251] width 151 height 15
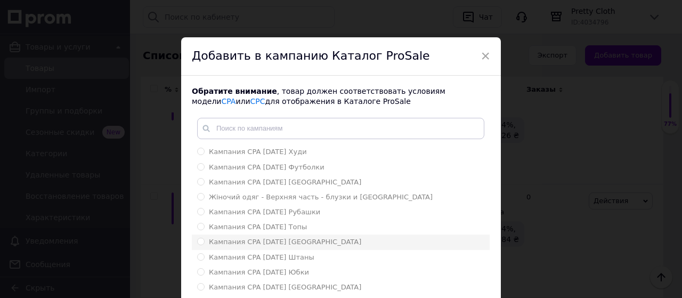
scroll to position [53, 0]
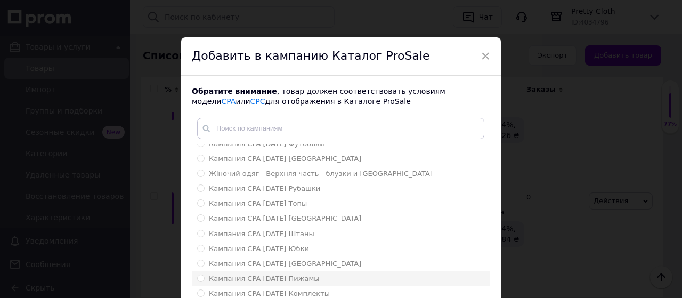
drag, startPoint x: 198, startPoint y: 276, endPoint x: 215, endPoint y: 277, distance: 16.5
click at [200, 277] on input "Кампания CPA [DATE] Пижамы" at bounding box center [200, 277] width 7 height 7
radio input "true"
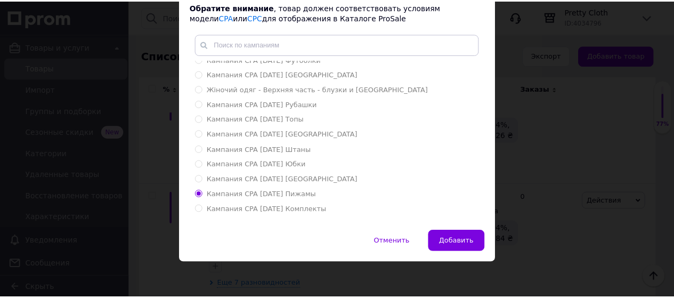
scroll to position [86, 0]
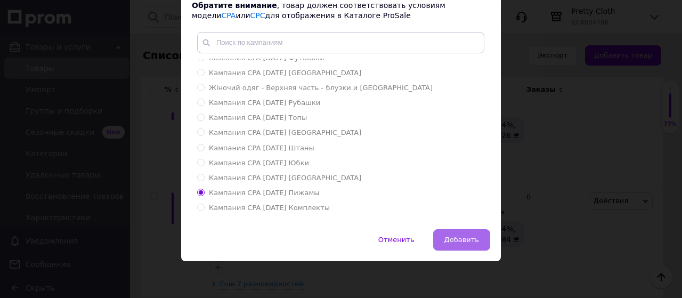
click at [467, 242] on span "Добавить" at bounding box center [461, 239] width 35 height 8
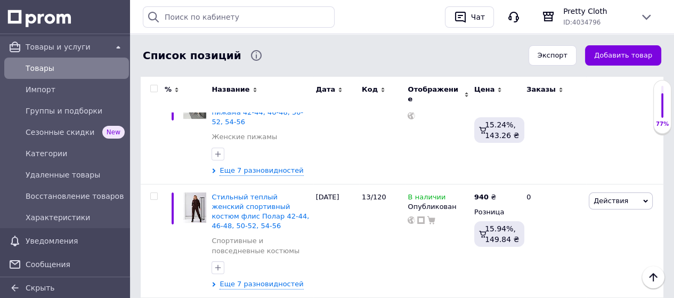
click at [623, 55] on button "Добавить товар" at bounding box center [623, 55] width 76 height 21
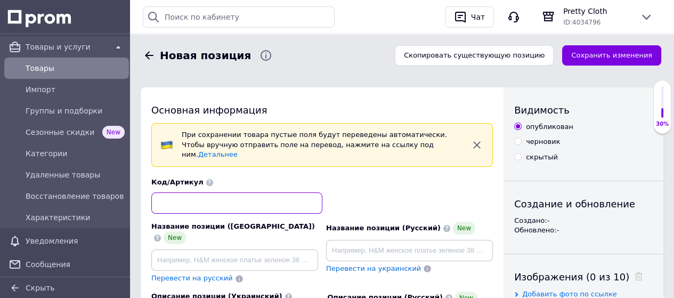
drag, startPoint x: 240, startPoint y: 196, endPoint x: 244, endPoint y: 206, distance: 10.2
click at [241, 200] on input at bounding box center [236, 202] width 171 height 21
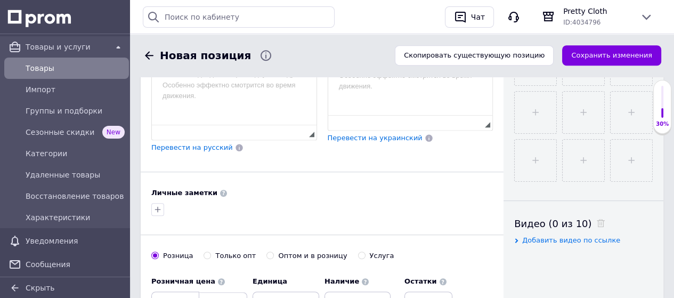
scroll to position [479, 0]
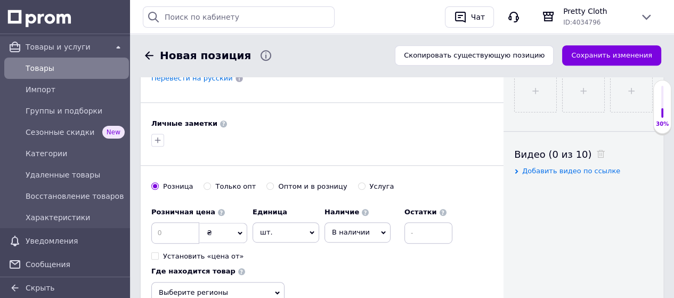
type input "7/1076"
click at [184, 222] on input at bounding box center [175, 232] width 48 height 21
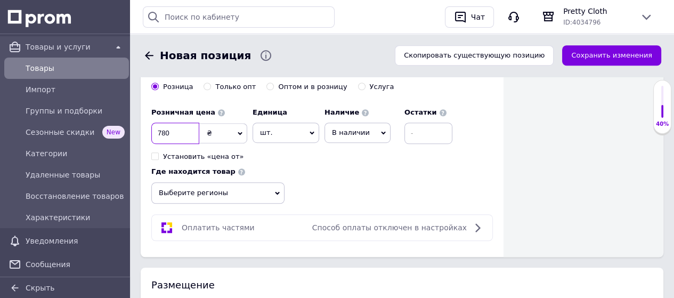
scroll to position [586, 0]
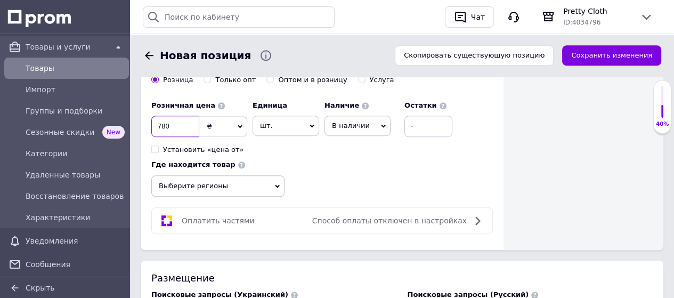
type input "780"
click at [277, 184] on icon at bounding box center [277, 186] width 5 height 5
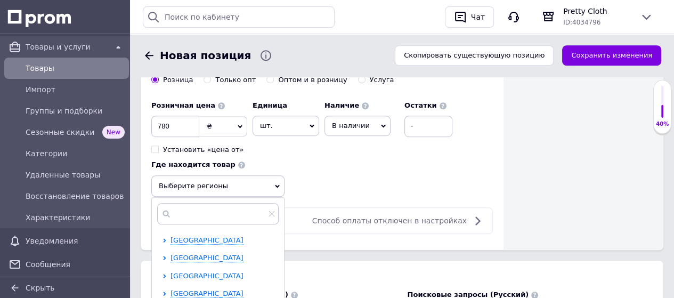
scroll to position [160, 0]
drag, startPoint x: 207, startPoint y: 279, endPoint x: 222, endPoint y: 275, distance: 15.4
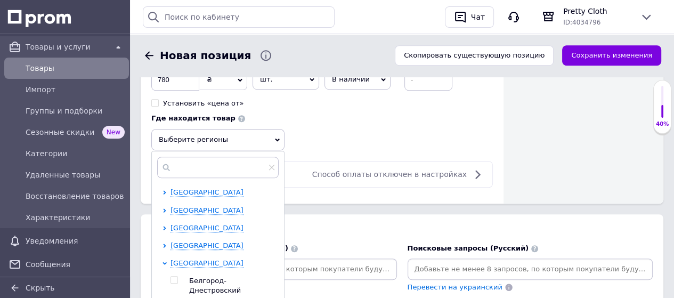
scroll to position [692, 0]
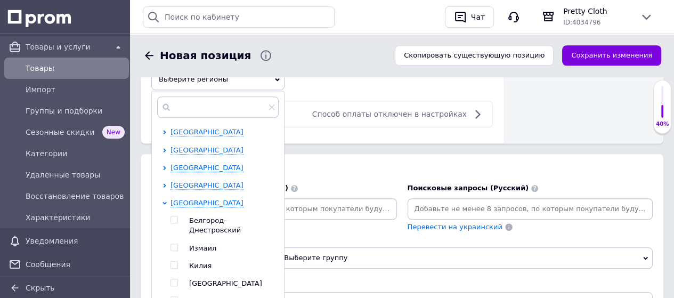
drag, startPoint x: 174, startPoint y: 240, endPoint x: 198, endPoint y: 247, distance: 24.9
click at [174, 279] on input "checkbox" at bounding box center [173, 282] width 7 height 7
checkbox input "true"
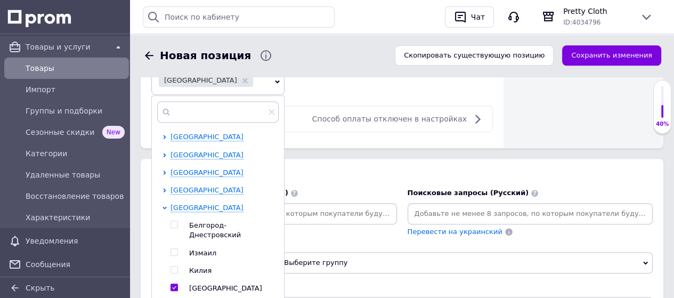
scroll to position [799, 0]
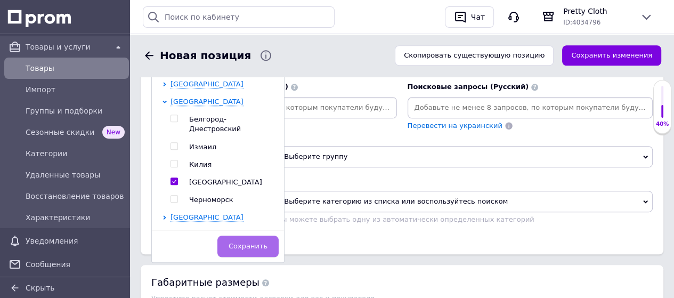
click at [248, 242] on span "Сохранить" at bounding box center [247, 246] width 39 height 8
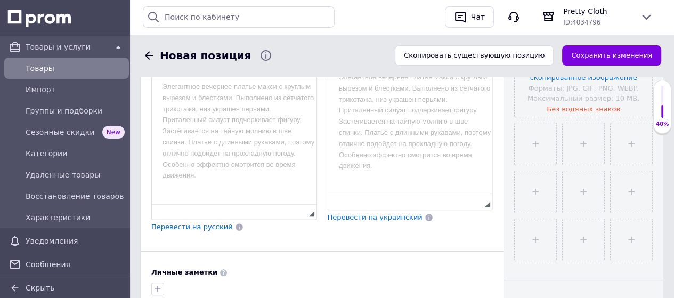
scroll to position [266, 0]
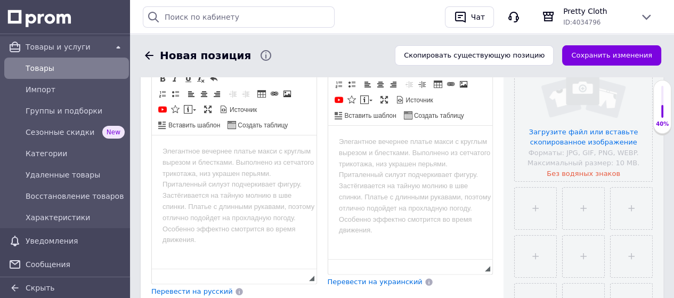
click at [263, 168] on html at bounding box center [234, 151] width 165 height 32
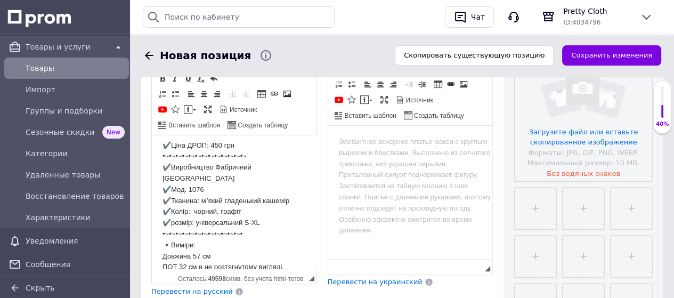
scroll to position [12, 0]
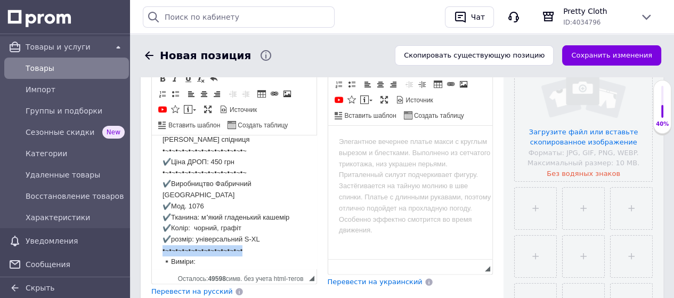
drag, startPoint x: 245, startPoint y: 241, endPoint x: 160, endPoint y: 232, distance: 85.6
click at [161, 234] on html "Тепла кашемірова спідниця •~•~•~•~•~•~•~•~•~•~•~•~•~ ✔️Ціна ДРОП: 450 грн •~•~•…" at bounding box center [234, 229] width 165 height 210
click at [171, 227] on body "Тепла кашемірова спідниця •~•~•~•~•~•~•~•~•~•~•~•~•~ ✔️Ціна ДРОП: 450 грн •~•~•…" at bounding box center [233, 228] width 143 height 189
click at [168, 230] on body "Тепла кашемірова спідниця •~•~•~•~•~•~•~•~•~•~•~•~•~ ✔️Ціна ДРОП: 450 грн •~•~•…" at bounding box center [233, 228] width 143 height 189
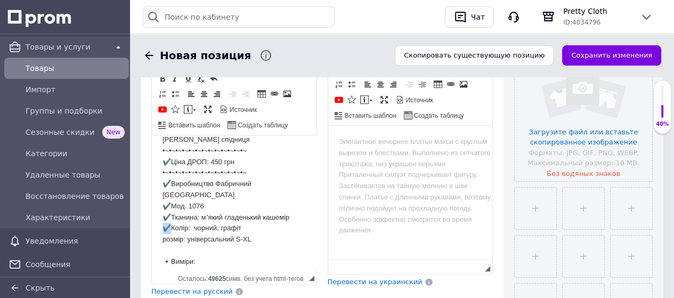
drag, startPoint x: 170, startPoint y: 217, endPoint x: 163, endPoint y: 216, distance: 7.0
click at [163, 216] on body "Тепла кашемірова спідниця •~•~•~•~•~•~•~•~•~•~•~•~•~ ✔️Ціна ДРОП: 450 грн •~•~•…" at bounding box center [233, 228] width 143 height 189
drag, startPoint x: 172, startPoint y: 204, endPoint x: 163, endPoint y: 204, distance: 8.5
click at [163, 204] on body "Тепла кашемірова спідниця •~•~•~•~•~•~•~•~•~•~•~•~•~ ✔️Ціна ДРОП: 450 грн •~•~•…" at bounding box center [233, 228] width 143 height 189
drag, startPoint x: 169, startPoint y: 193, endPoint x: 162, endPoint y: 193, distance: 6.9
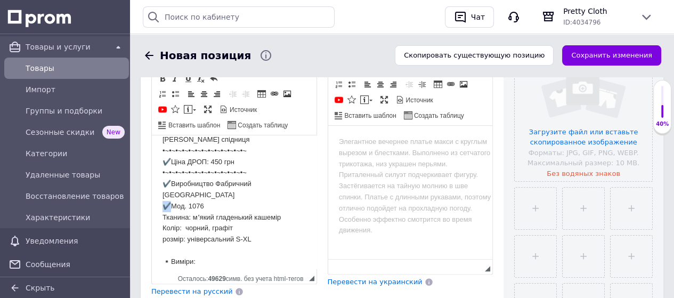
click at [162, 193] on body "Тепла кашемірова спідниця •~•~•~•~•~•~•~•~•~•~•~•~•~ ✔️Ціна ДРОП: 450 грн •~•~•…" at bounding box center [233, 228] width 143 height 189
drag, startPoint x: 170, startPoint y: 184, endPoint x: 162, endPoint y: 184, distance: 8.0
click at [162, 184] on body "Тепла кашемірова спідниця •~•~•~•~•~•~•~•~•~•~•~•~•~ ✔️Ціна ДРОП: 450 грн •~•~•…" at bounding box center [233, 228] width 143 height 189
click at [177, 194] on body "Тепла кашемірова спідниця •~•~•~•~•~•~•~•~•~•~•~•~•~ ✔️Ціна ДРОП: 450 грн •~•~•…" at bounding box center [233, 228] width 143 height 189
click at [191, 194] on body "Тепла кашемірова спідниця •~•~•~•~•~•~•~•~•~•~•~•~•~ ✔️Ціна ДРОП: 450 грн •~•~•…" at bounding box center [233, 228] width 143 height 189
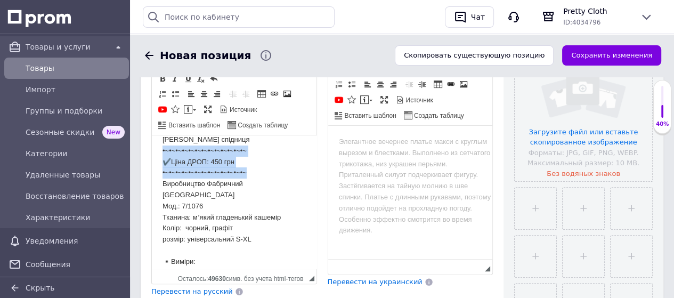
drag, startPoint x: 252, startPoint y: 171, endPoint x: 157, endPoint y: 150, distance: 97.1
click at [157, 150] on html "Тепла кашемірова спідниця •~•~•~•~•~•~•~•~•~•~•~•~•~ ✔️Ціна ДРОП: 450 грн •~•~•…" at bounding box center [234, 229] width 165 height 210
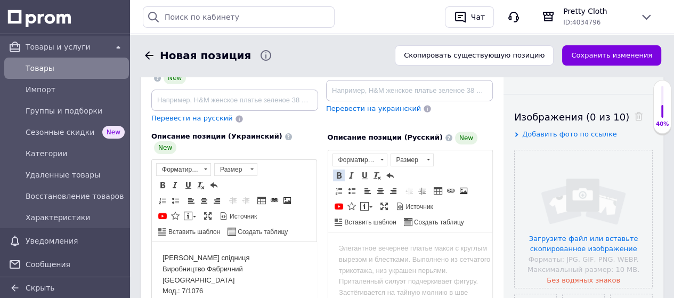
scroll to position [107, 0]
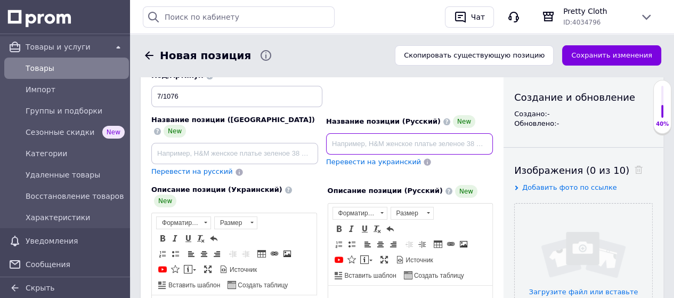
click at [340, 135] on input at bounding box center [409, 143] width 167 height 21
click at [420, 134] on input "Теплая кашемировая юбка S-XL" at bounding box center [409, 143] width 167 height 21
type input "Теплая кашемировая юбка миди S-XL"
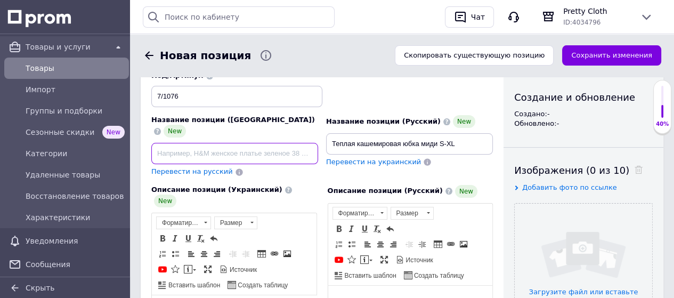
click at [271, 143] on input at bounding box center [234, 153] width 167 height 21
paste input "[PERSON_NAME] спідниця міді S-XL"
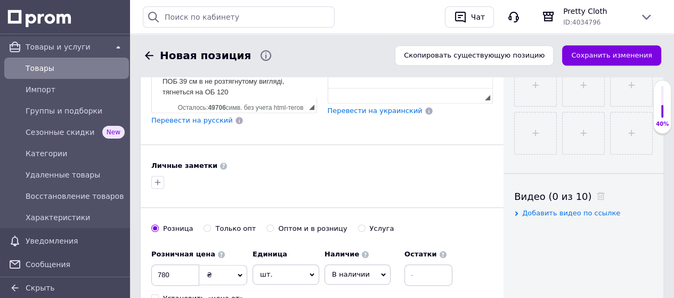
scroll to position [373, 0]
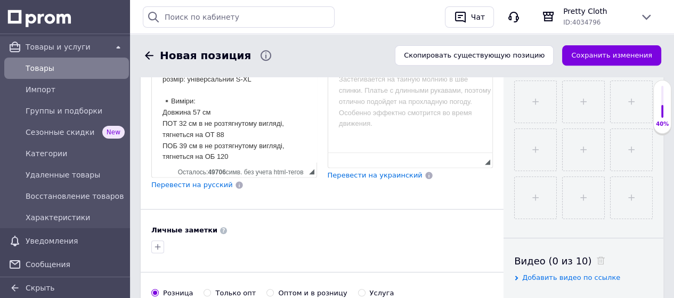
type input "[PERSON_NAME] спідниця міді S-XL"
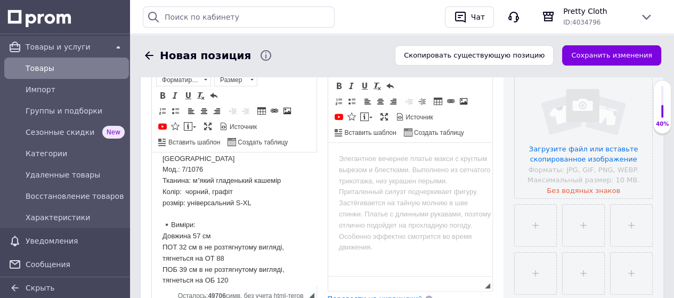
scroll to position [266, 0]
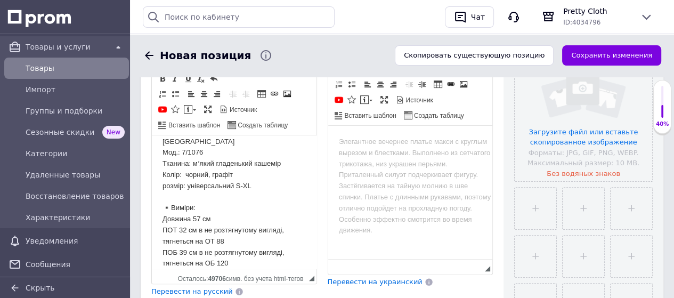
click at [263, 190] on body "Тепла кашемірова спідниця Виробництво Фабричний Китай Мод.: 7/1076 Тканина: мʼя…" at bounding box center [233, 191] width 143 height 155
click at [264, 191] on body "Тепла кашемірова спідниця Виробництво Фабричний Китай Мод.: 7/1076 Тканина: мʼя…" at bounding box center [233, 191] width 143 height 155
click at [389, 158] on html at bounding box center [409, 141] width 165 height 32
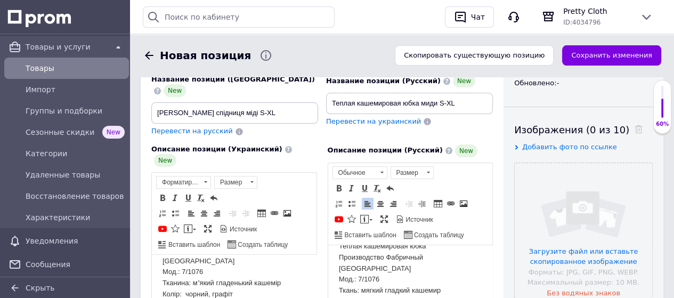
scroll to position [107, 0]
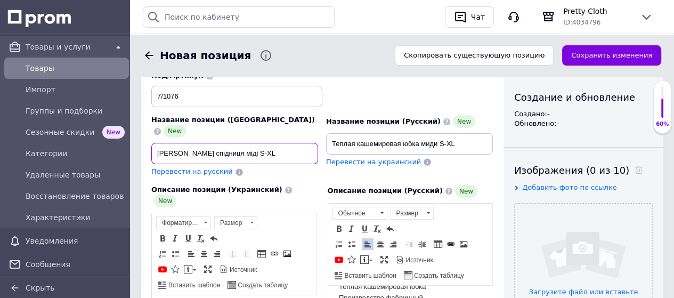
click at [283, 143] on input "[PERSON_NAME] спідниця міді S-XL" at bounding box center [234, 153] width 167 height 21
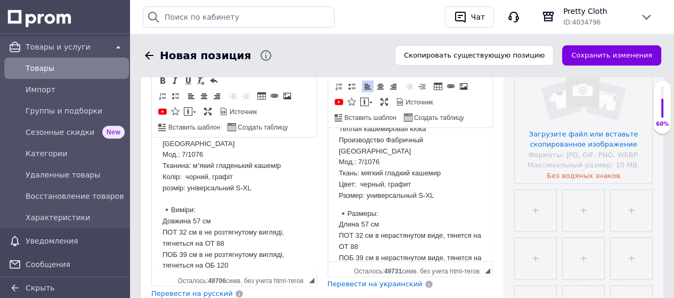
scroll to position [266, 0]
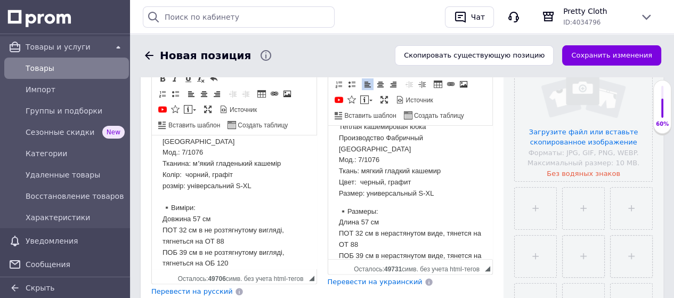
click at [265, 192] on body "Тепла кашемірова спідниця Виробництво Фабричний Китай Мод.: 7/1076 Тканина: мʼя…" at bounding box center [233, 191] width 143 height 155
click at [280, 172] on body "Тепла кашемірова спідниця Виробництво Фабричний Китай Мод.: 7/1076 Тканина: мʼя…" at bounding box center [233, 191] width 143 height 155
click at [279, 161] on body "Тепла кашемірова спідниця Виробництво Фабричний Китай Мод.: 7/1076 Тканина: мʼя…" at bounding box center [233, 191] width 143 height 155
drag, startPoint x: 159, startPoint y: 152, endPoint x: 262, endPoint y: 176, distance: 105.4
click at [262, 176] on html "Тепла кашемірова спідниця Виробництво Фабричний Китай Мод.: 7/1076 Тканина: мʼя…" at bounding box center [234, 191] width 165 height 176
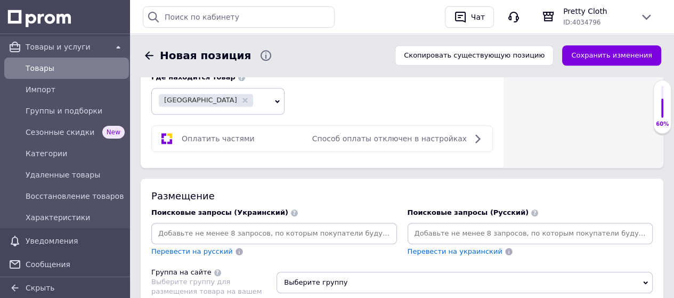
scroll to position [692, 0]
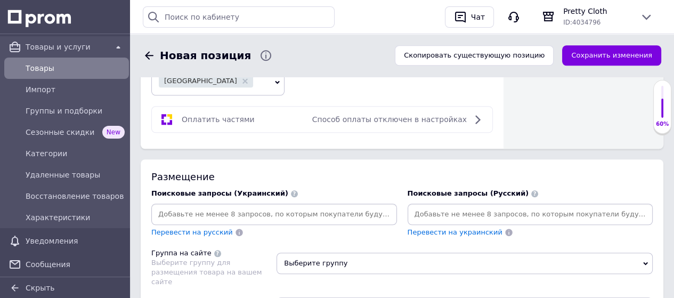
click at [305, 206] on input at bounding box center [273, 214] width 241 height 16
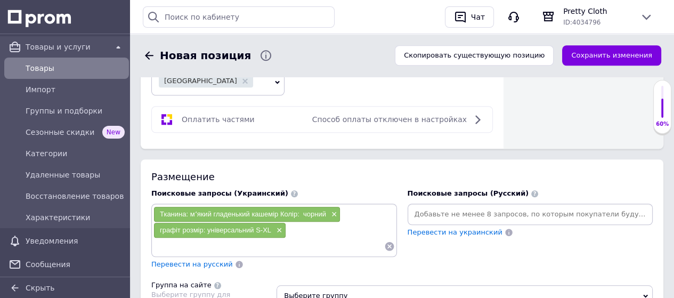
drag, startPoint x: 388, startPoint y: 212, endPoint x: 386, endPoint y: 201, distance: 11.3
click at [388, 241] on icon at bounding box center [389, 246] width 11 height 11
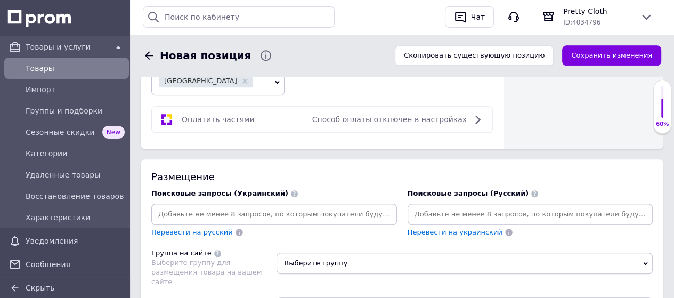
click at [296, 206] on input at bounding box center [273, 214] width 241 height 16
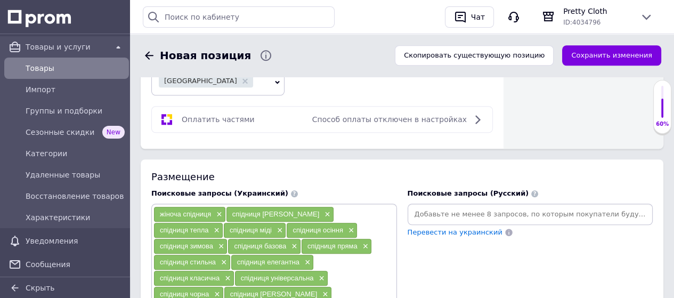
click at [421, 206] on input at bounding box center [529, 214] width 241 height 16
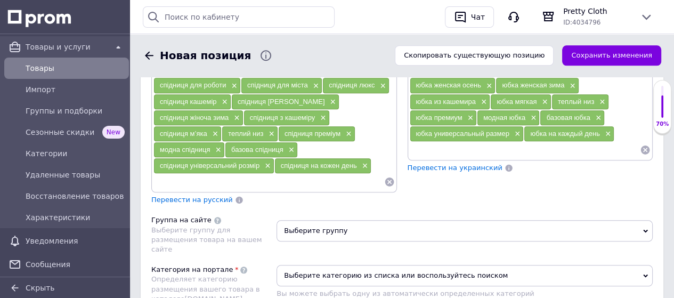
scroll to position [959, 0]
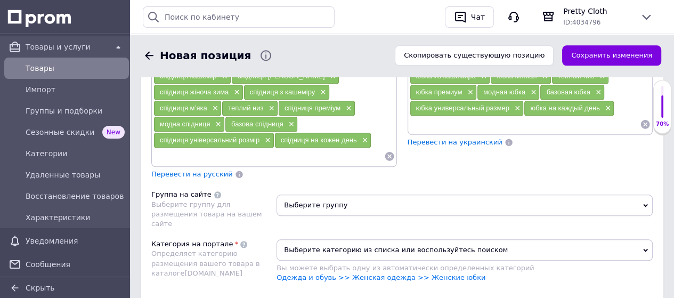
click at [324, 194] on span "Выберите группу" at bounding box center [464, 204] width 376 height 21
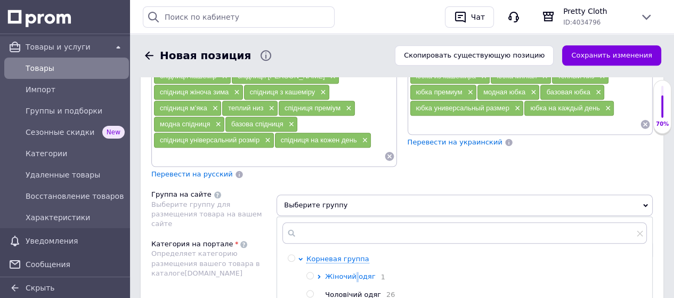
click at [354, 272] on span "Жіночий одяг" at bounding box center [350, 276] width 50 height 8
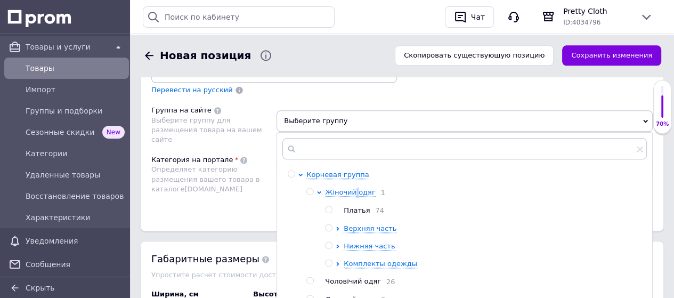
scroll to position [1065, 0]
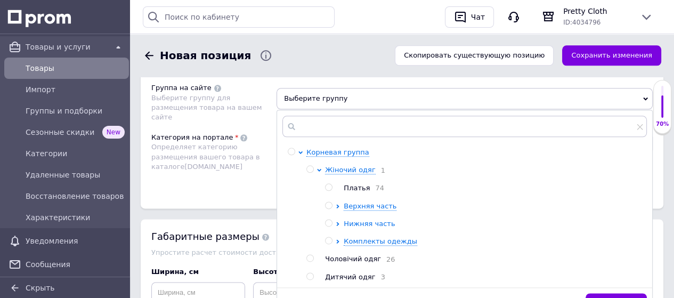
click at [354, 219] on span "Нижняя часть" at bounding box center [368, 223] width 51 height 8
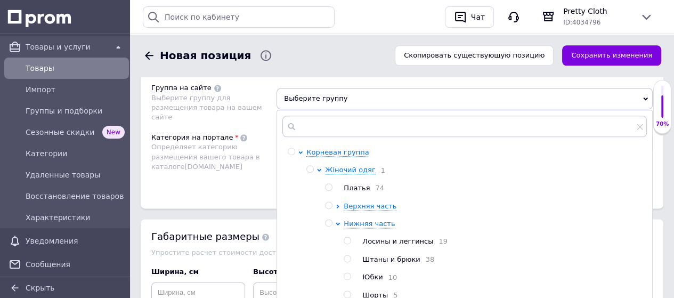
drag, startPoint x: 347, startPoint y: 223, endPoint x: 337, endPoint y: 222, distance: 9.6
click at [347, 273] on input "radio" at bounding box center [346, 276] width 7 height 7
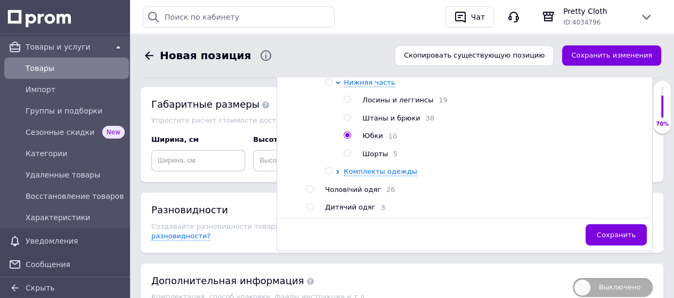
scroll to position [1205, 0]
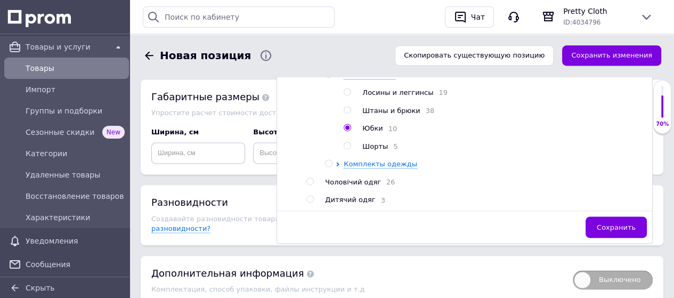
click at [624, 216] on button "Сохранить" at bounding box center [615, 226] width 61 height 21
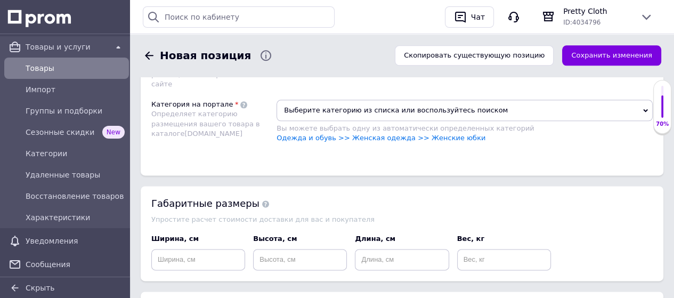
scroll to position [1045, 0]
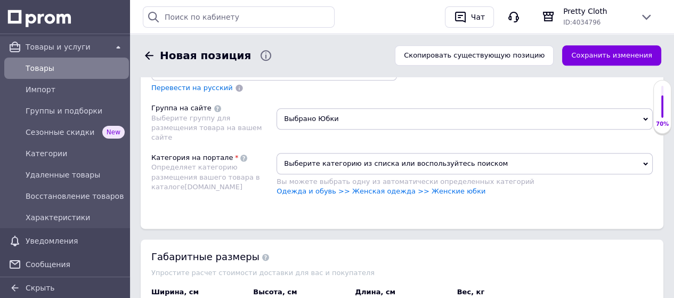
click at [432, 187] on link "Одежда и обувь >> Женская одежда >> Женские юбки" at bounding box center [380, 191] width 209 height 8
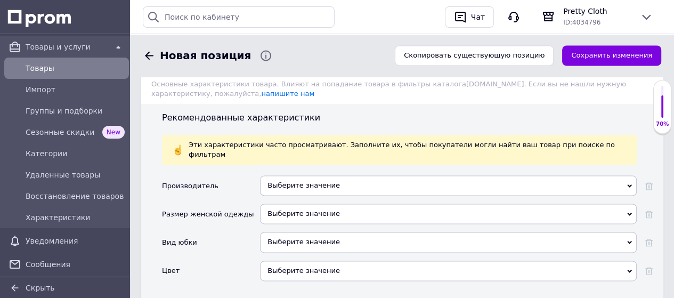
scroll to position [1258, 0]
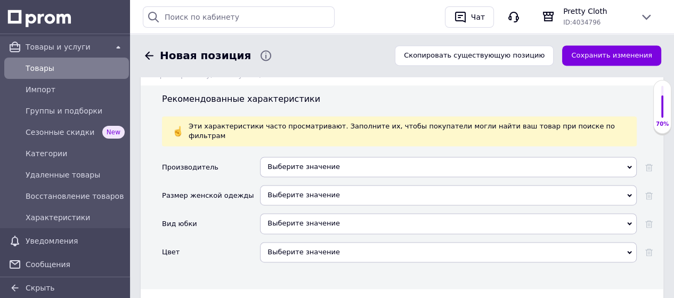
click at [293, 185] on div "Выберите значение" at bounding box center [448, 195] width 376 height 20
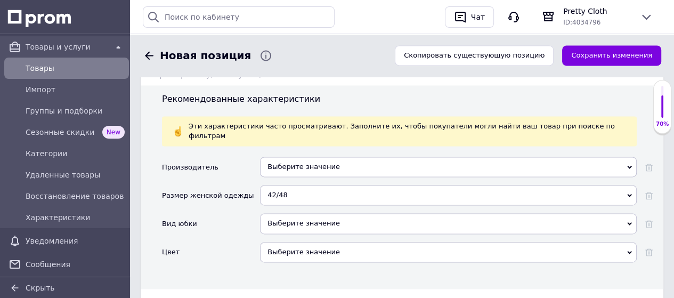
click at [304, 213] on div "Выберите значение" at bounding box center [448, 223] width 376 height 20
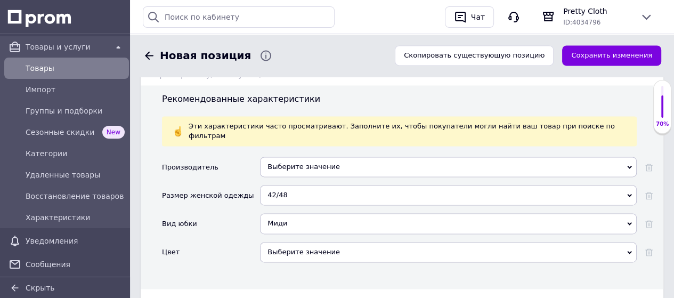
click at [324, 242] on div "Выберите значение" at bounding box center [448, 252] width 376 height 20
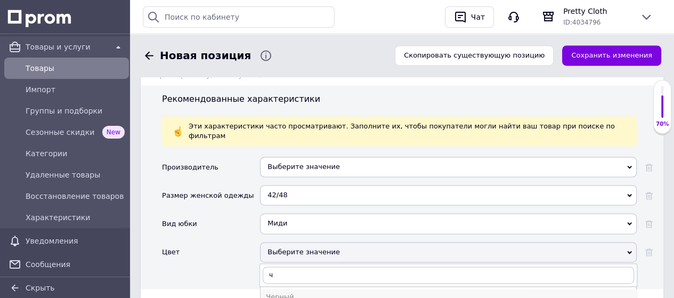
click at [298, 292] on div "Черный" at bounding box center [448, 297] width 365 height 10
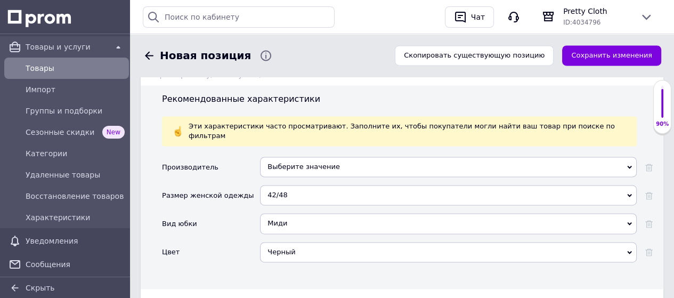
click at [189, 297] on div "Основные" at bounding box center [184, 303] width 45 height 12
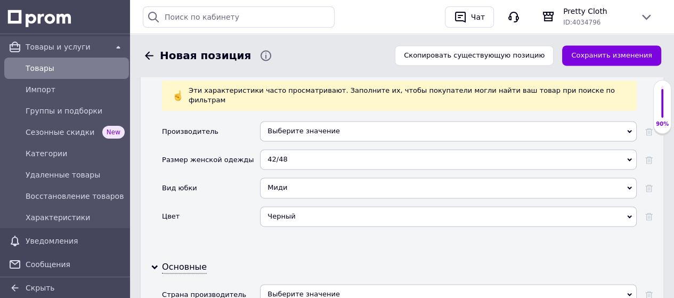
scroll to position [1311, 0]
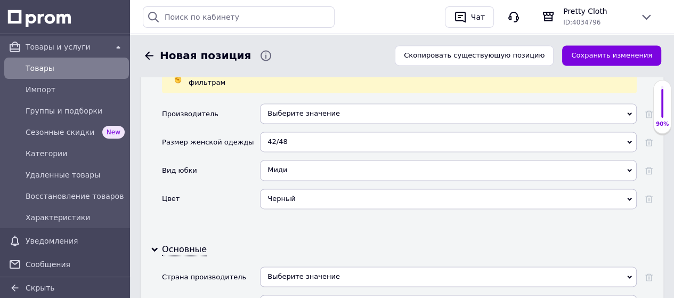
click at [330, 266] on div "Выберите значение" at bounding box center [448, 276] width 376 height 20
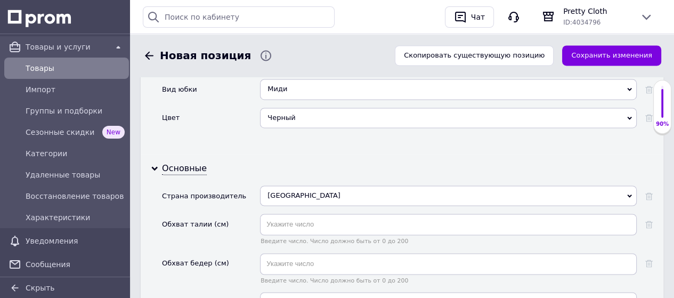
scroll to position [1418, 0]
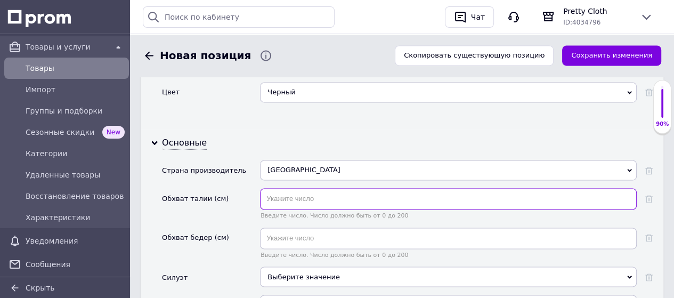
click at [283, 188] on input "text" at bounding box center [448, 198] width 376 height 21
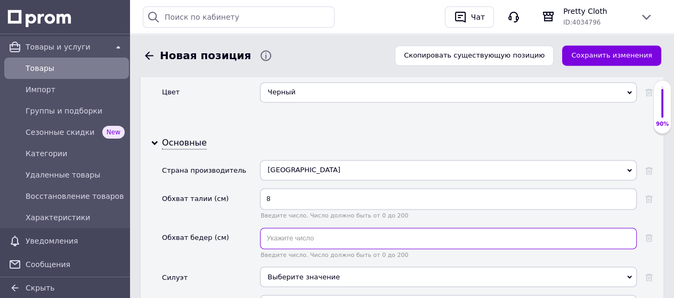
click at [286, 227] on input "text" at bounding box center [448, 237] width 376 height 21
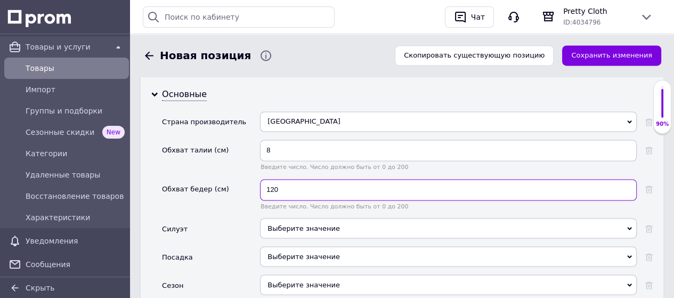
scroll to position [1524, 0]
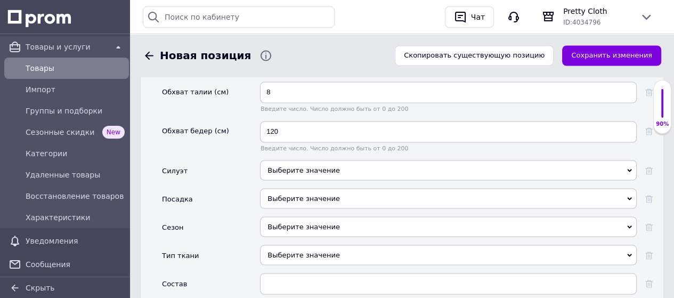
click at [326, 160] on div "Выберите значение" at bounding box center [448, 170] width 376 height 20
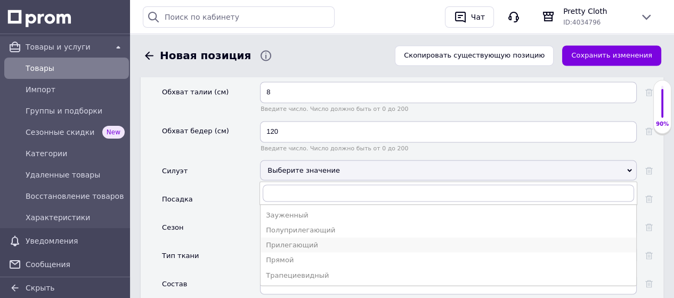
click at [299, 240] on div "Прилегающий" at bounding box center [448, 245] width 365 height 10
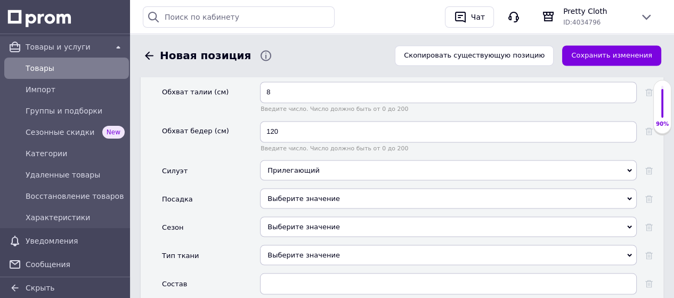
click at [302, 216] on div "Выберите значение" at bounding box center [448, 226] width 376 height 20
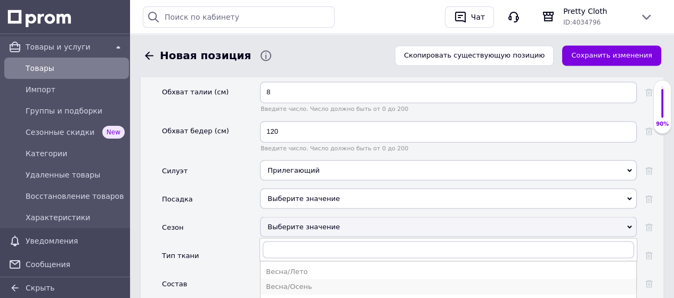
click at [303, 281] on div "Весна/Осень" at bounding box center [448, 286] width 365 height 10
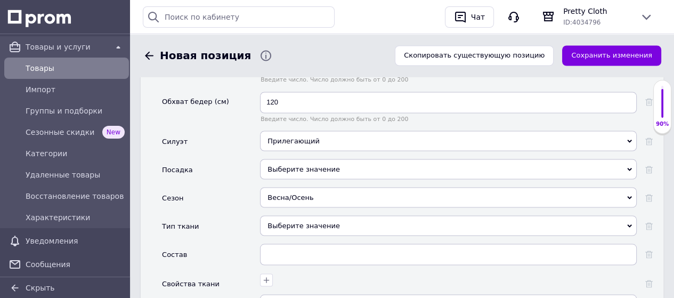
scroll to position [1577, 0]
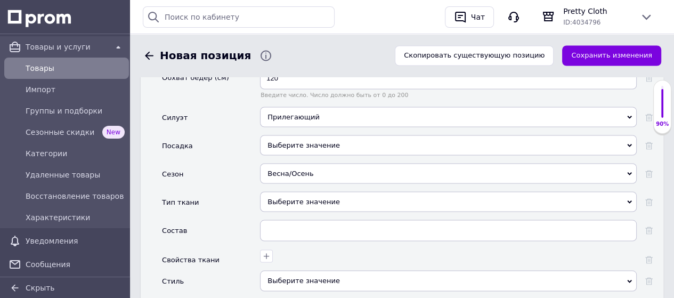
click at [304, 191] on div "Выберите значение" at bounding box center [448, 201] width 376 height 20
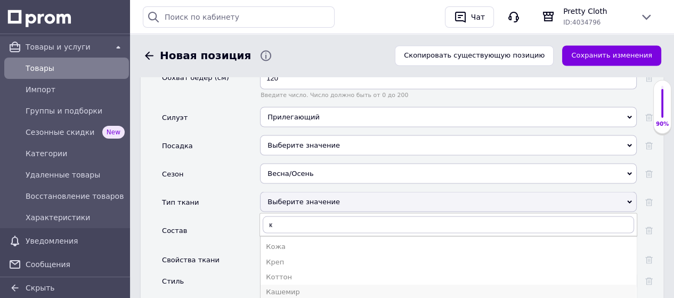
click at [281, 286] on div "Кашемир" at bounding box center [448, 291] width 365 height 10
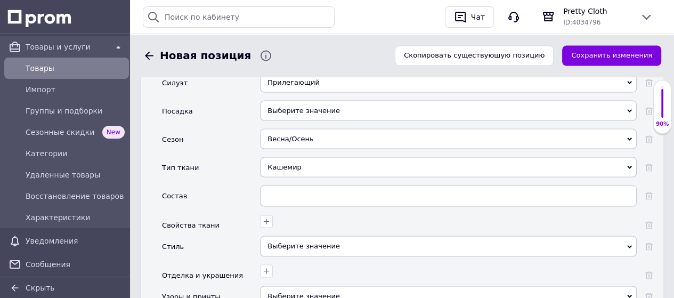
scroll to position [1631, 0]
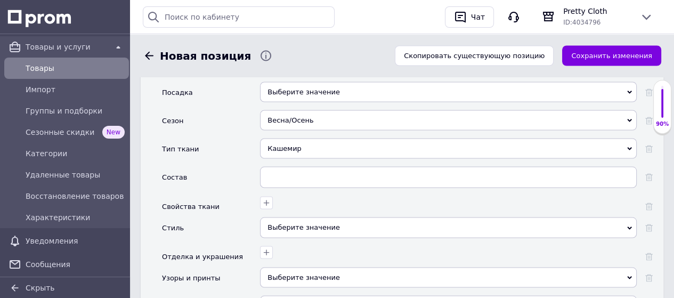
click at [306, 217] on div "Выберите значение" at bounding box center [448, 227] width 376 height 20
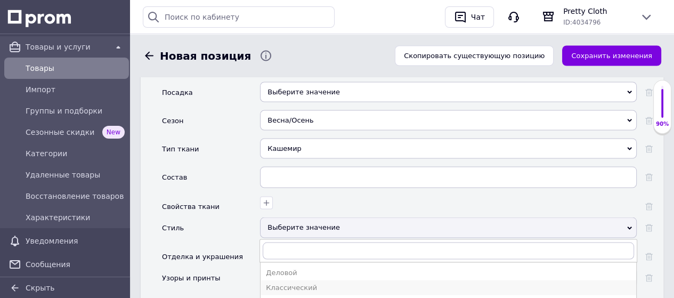
click at [290, 282] on div "Классический" at bounding box center [448, 287] width 365 height 10
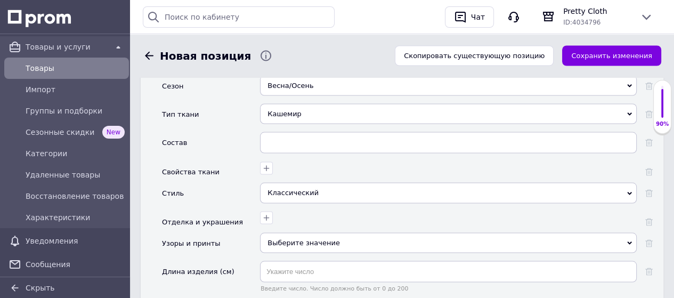
scroll to position [1684, 0]
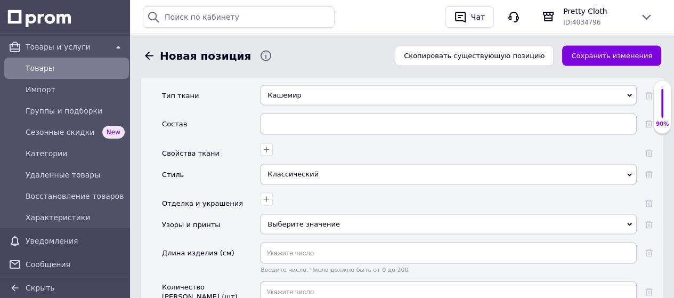
click at [312, 214] on div "Выберите значение" at bounding box center [448, 224] width 376 height 20
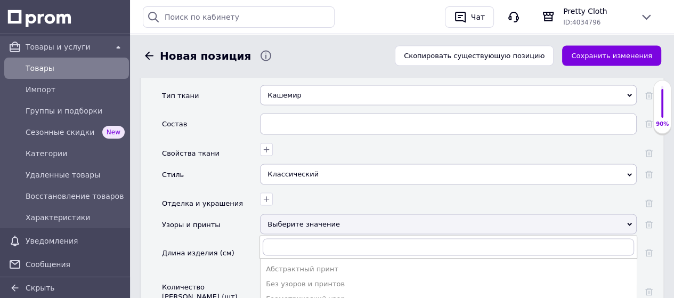
click at [293, 278] on div "Без узоров и принтов" at bounding box center [448, 283] width 365 height 10
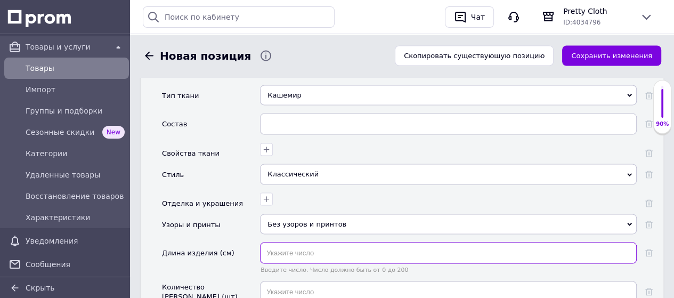
click at [290, 242] on input "text" at bounding box center [448, 252] width 376 height 21
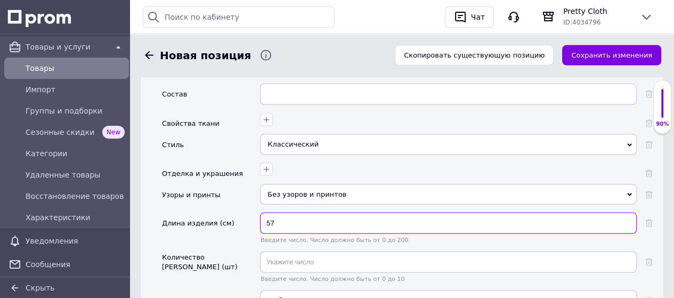
scroll to position [1737, 0]
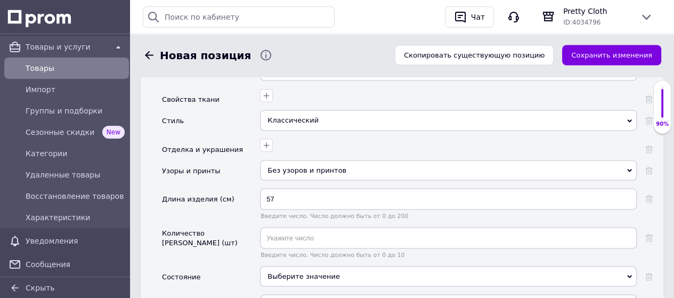
click at [313, 266] on div "Выберите значение" at bounding box center [448, 276] width 376 height 20
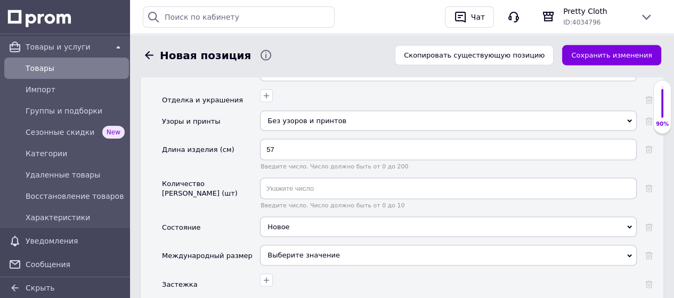
scroll to position [1844, 0]
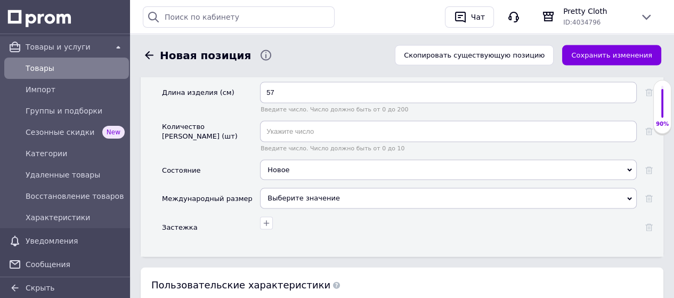
click at [306, 188] on div "Выберите значение" at bounding box center [448, 198] width 376 height 20
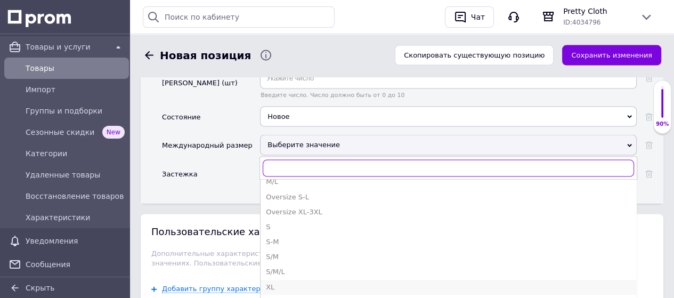
scroll to position [400, 0]
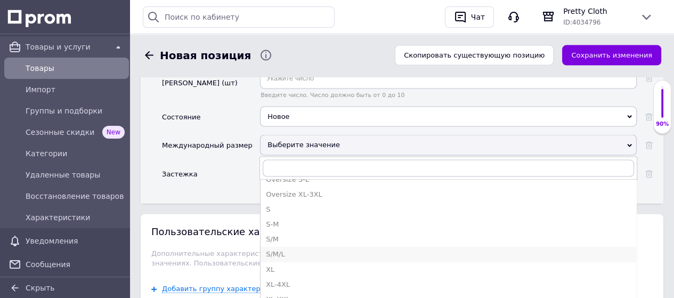
click at [320, 250] on div "S/M/L" at bounding box center [448, 255] width 365 height 10
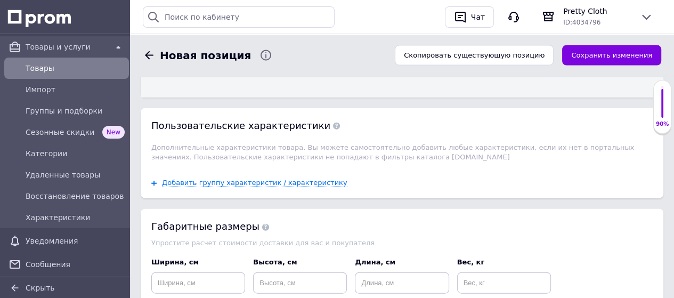
scroll to position [2003, 0]
click at [607, 55] on button "Сохранить изменения" at bounding box center [611, 55] width 99 height 21
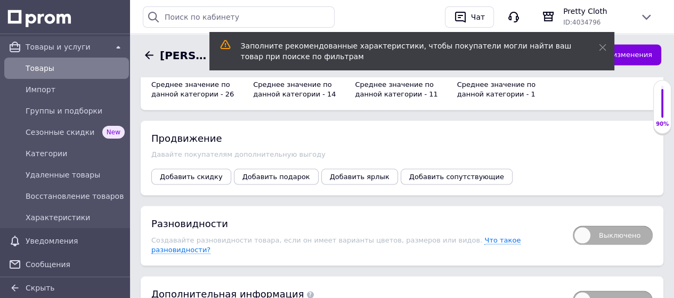
scroll to position [1704, 0]
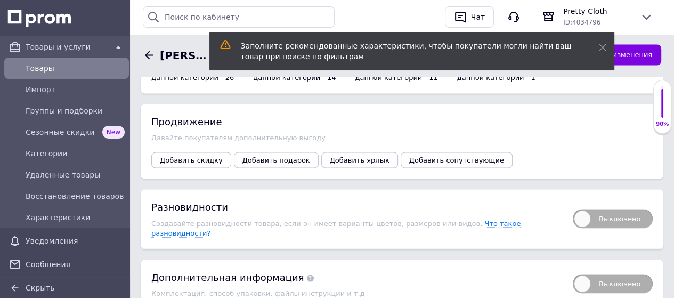
click at [588, 209] on span "Выключено" at bounding box center [612, 218] width 80 height 19
click at [572, 202] on input "Выключено" at bounding box center [569, 205] width 7 height 7
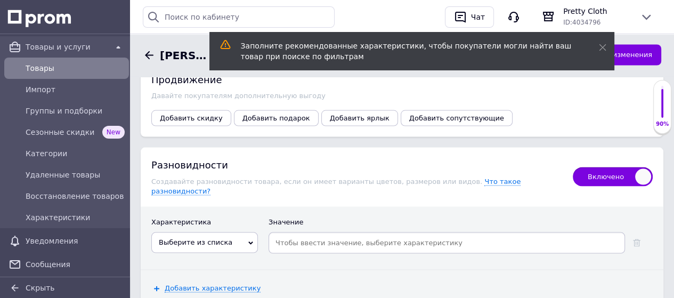
scroll to position [1808, 0]
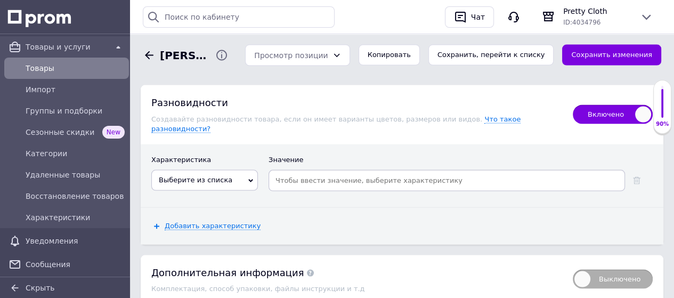
click at [251, 178] on icon at bounding box center [250, 180] width 5 height 5
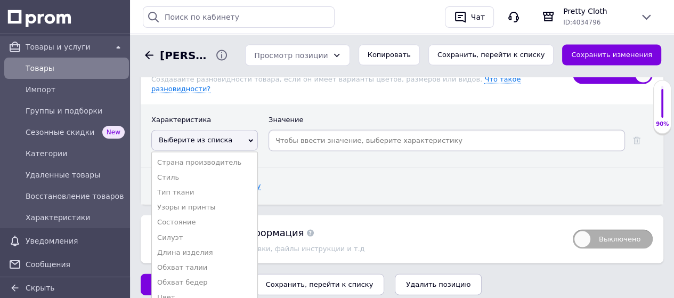
click at [173, 290] on li "Цвет" at bounding box center [204, 297] width 105 height 15
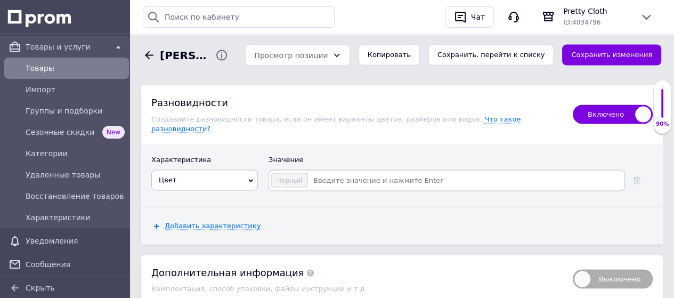
click at [354, 155] on div "Значение" at bounding box center [460, 162] width 384 height 15
click at [349, 173] on input at bounding box center [465, 181] width 314 height 16
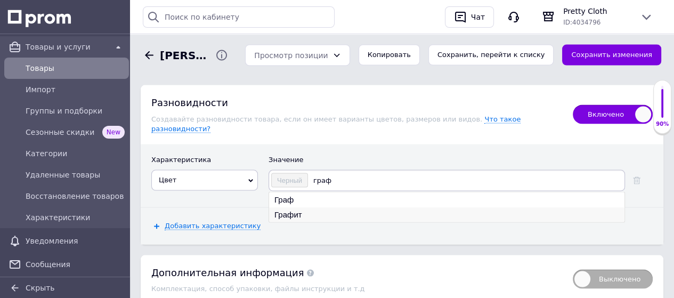
click at [312, 207] on li "Графит" at bounding box center [446, 214] width 355 height 15
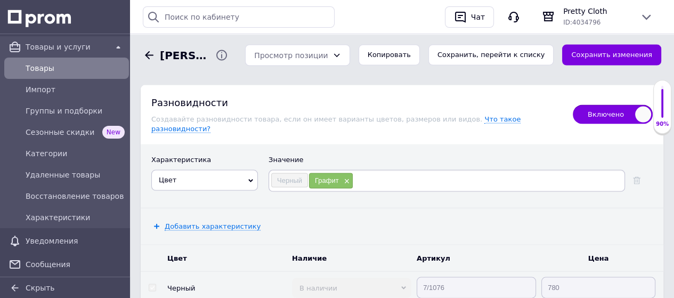
paste input "7/1076"
click at [638, 58] on button "Сохранить изменения" at bounding box center [611, 55] width 99 height 21
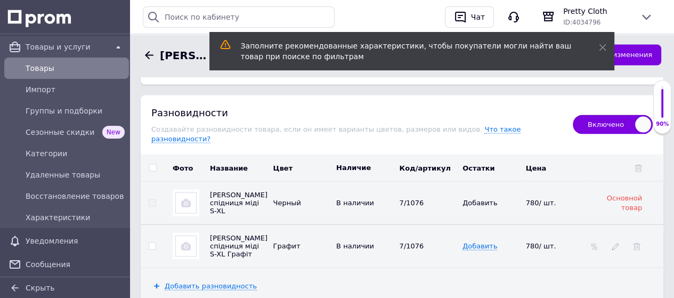
click at [186, 235] on img at bounding box center [185, 245] width 21 height 21
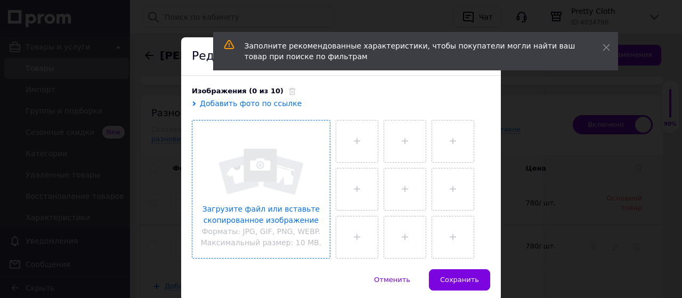
click at [263, 164] on input "file" at bounding box center [260, 188] width 137 height 137
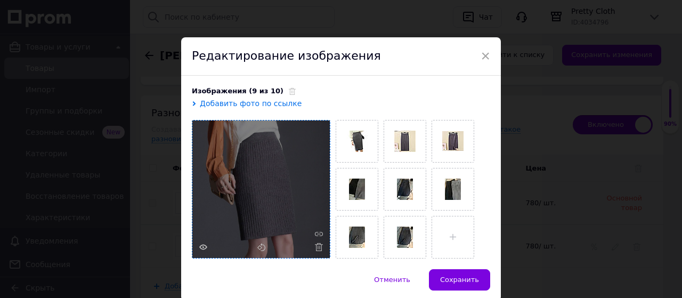
click at [453, 275] on span "Сохранить" at bounding box center [459, 279] width 39 height 8
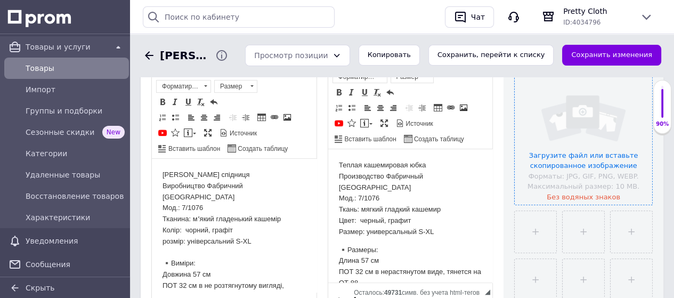
scroll to position [211, 0]
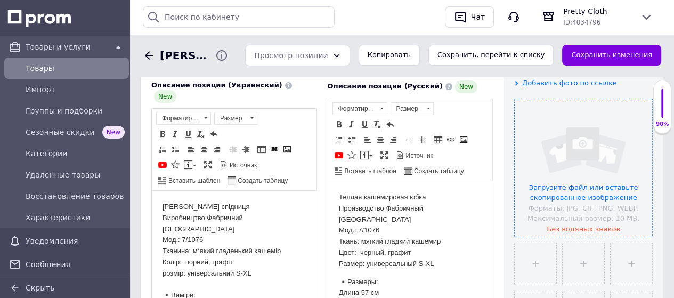
click at [571, 174] on input "file" at bounding box center [582, 167] width 137 height 137
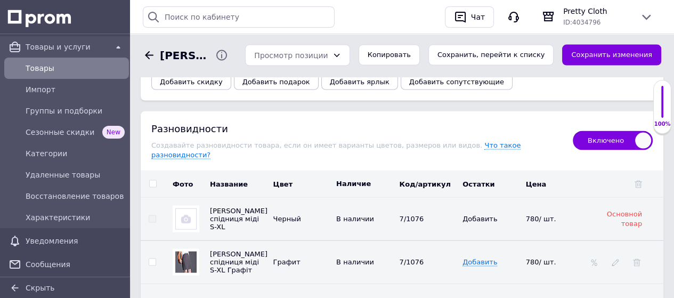
scroll to position [1808, 0]
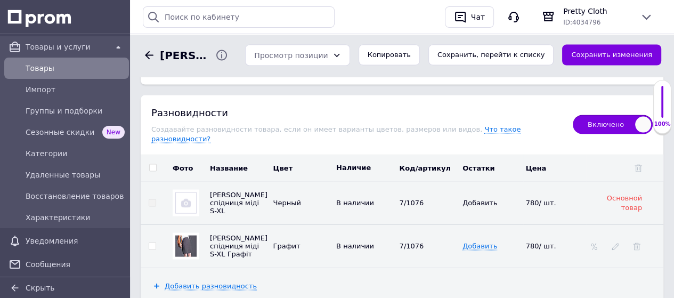
click at [190, 235] on img at bounding box center [185, 245] width 21 height 21
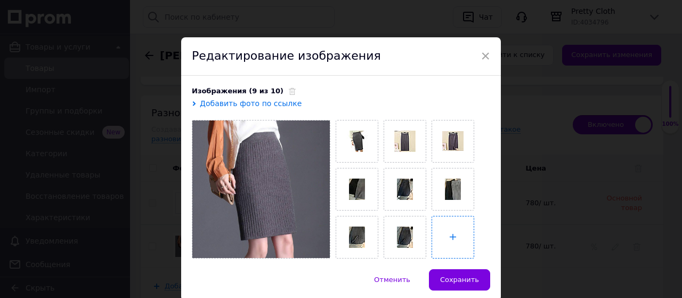
click at [446, 234] on input "file" at bounding box center [453, 237] width 42 height 42
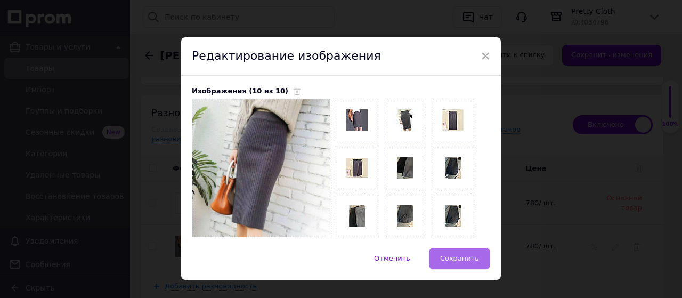
click at [443, 257] on span "Сохранить" at bounding box center [459, 258] width 39 height 8
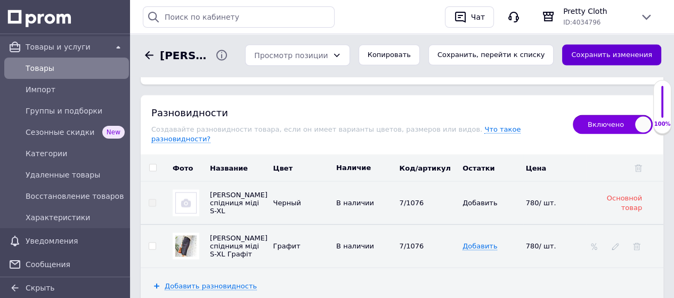
click at [636, 53] on button "Сохранить изменения" at bounding box center [611, 55] width 99 height 21
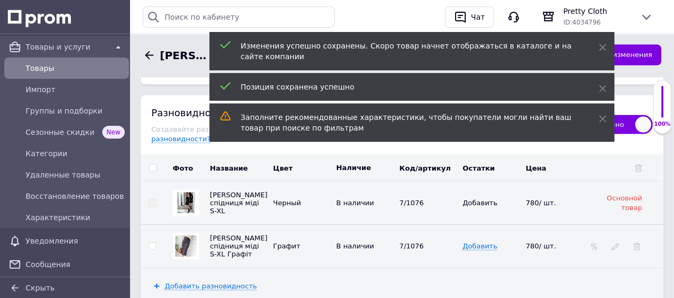
click at [58, 68] on span "Товары" at bounding box center [75, 68] width 99 height 11
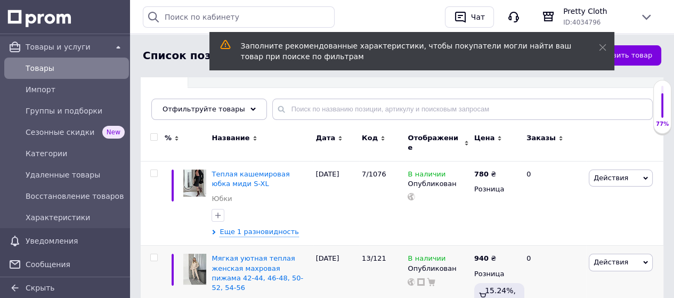
scroll to position [107, 0]
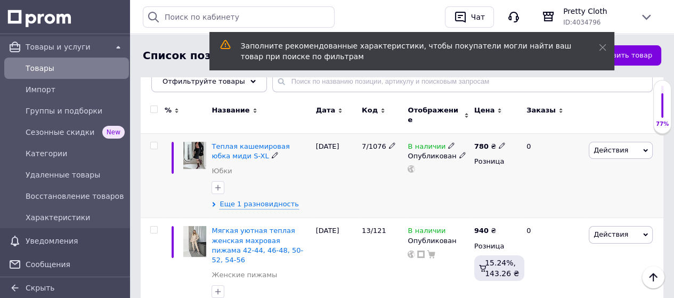
click at [645, 148] on icon at bounding box center [645, 150] width 5 height 5
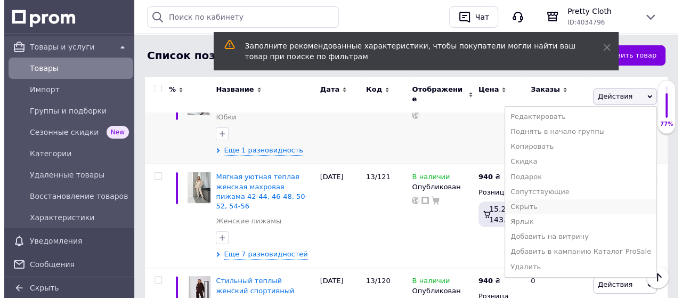
scroll to position [213, 0]
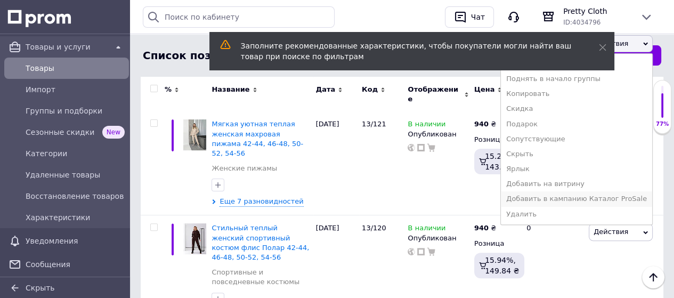
click at [589, 191] on li "Добавить в кампанию Каталог ProSale" at bounding box center [576, 198] width 151 height 15
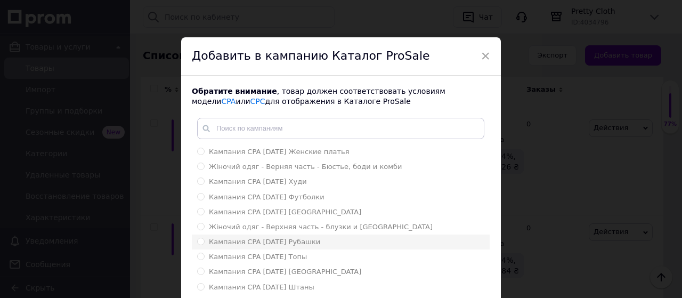
scroll to position [53, 0]
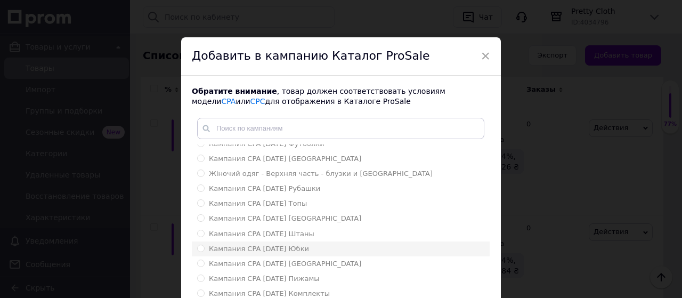
drag, startPoint x: 198, startPoint y: 247, endPoint x: 225, endPoint y: 253, distance: 27.5
click at [198, 247] on input "Кампания CPA [DATE] Юбки" at bounding box center [200, 247] width 7 height 7
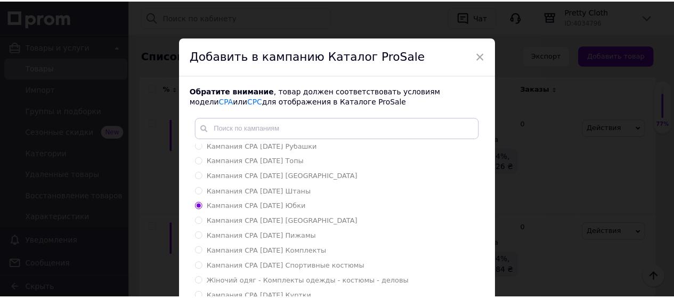
scroll to position [86, 0]
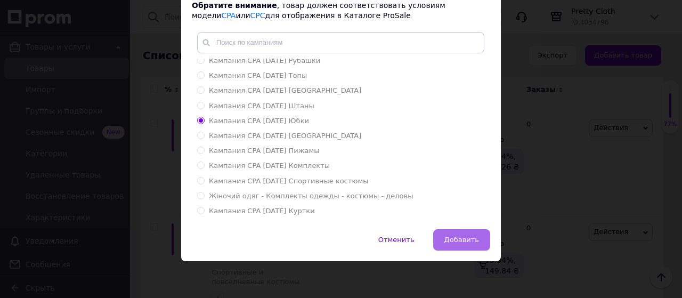
click at [472, 240] on span "Добавить" at bounding box center [461, 239] width 35 height 8
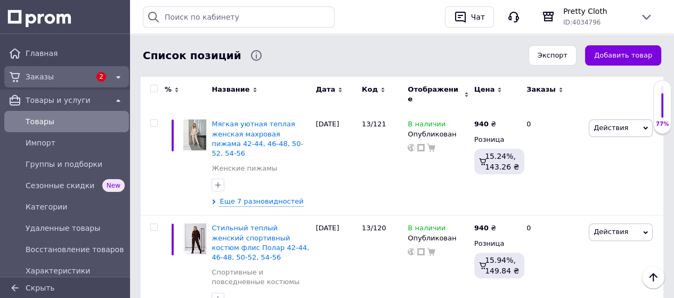
click at [69, 75] on span "Заказы" at bounding box center [58, 76] width 65 height 11
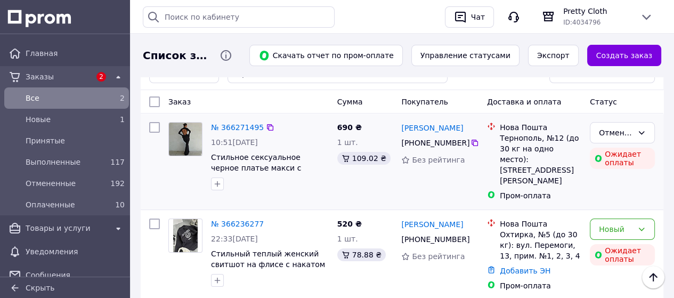
scroll to position [160, 0]
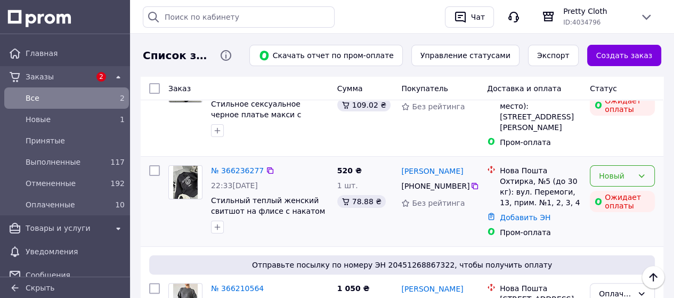
click at [641, 171] on icon at bounding box center [641, 175] width 9 height 9
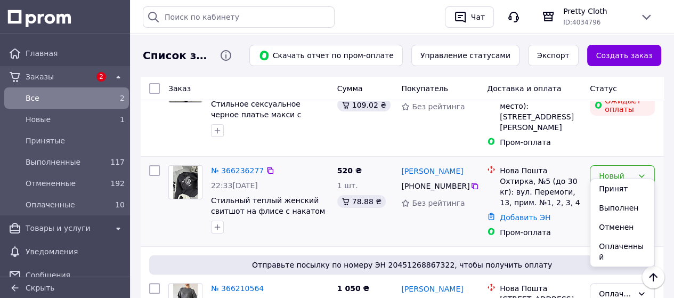
click at [618, 224] on li "Отменен" at bounding box center [622, 226] width 64 height 19
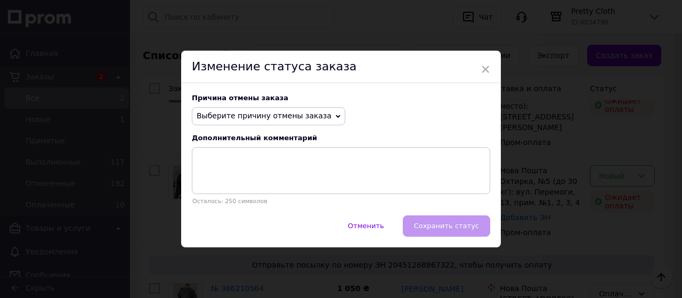
click at [335, 114] on icon at bounding box center [337, 116] width 5 height 5
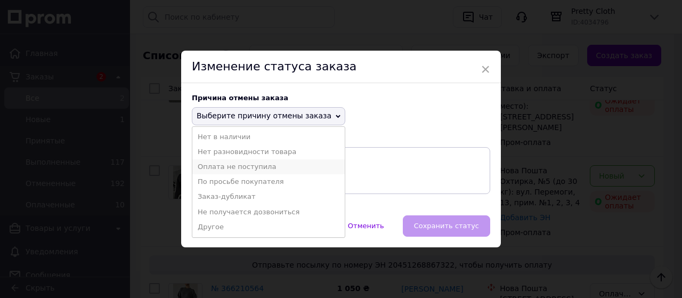
click at [269, 167] on li "Оплата не поступила" at bounding box center [268, 166] width 152 height 15
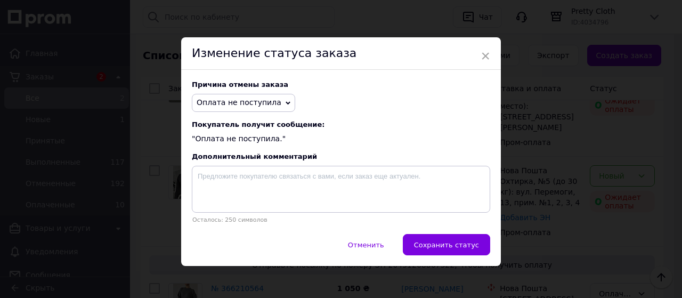
click at [445, 248] on span "Сохранить статус" at bounding box center [446, 245] width 65 height 8
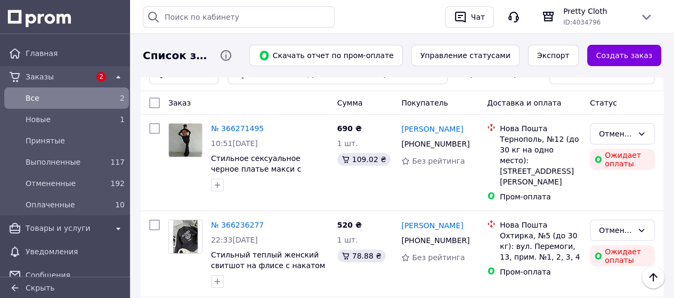
scroll to position [0, 0]
